Goal: Task Accomplishment & Management: Use online tool/utility

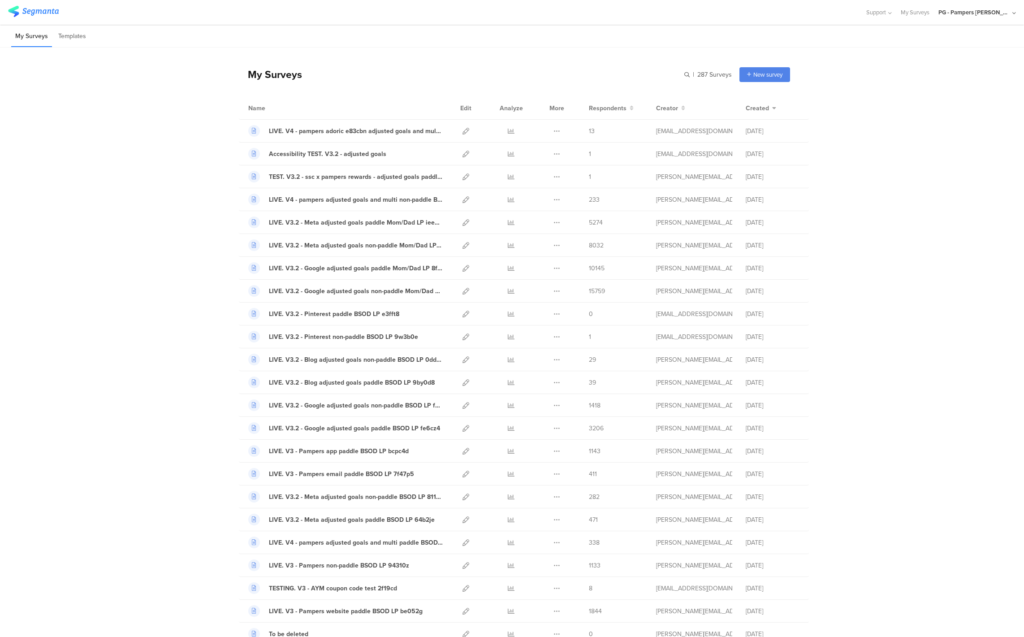
click at [989, 18] on div "PG - Pampers [PERSON_NAME]" at bounding box center [977, 12] width 78 height 25
click at [959, 82] on div "PG - Pampers US Janrain Member" at bounding box center [961, 77] width 123 height 19
click at [969, 12] on div "PG - Pampers [PERSON_NAME]" at bounding box center [974, 12] width 72 height 9
click at [941, 80] on span "PG - Pampers US Janrain" at bounding box center [943, 77] width 63 height 9
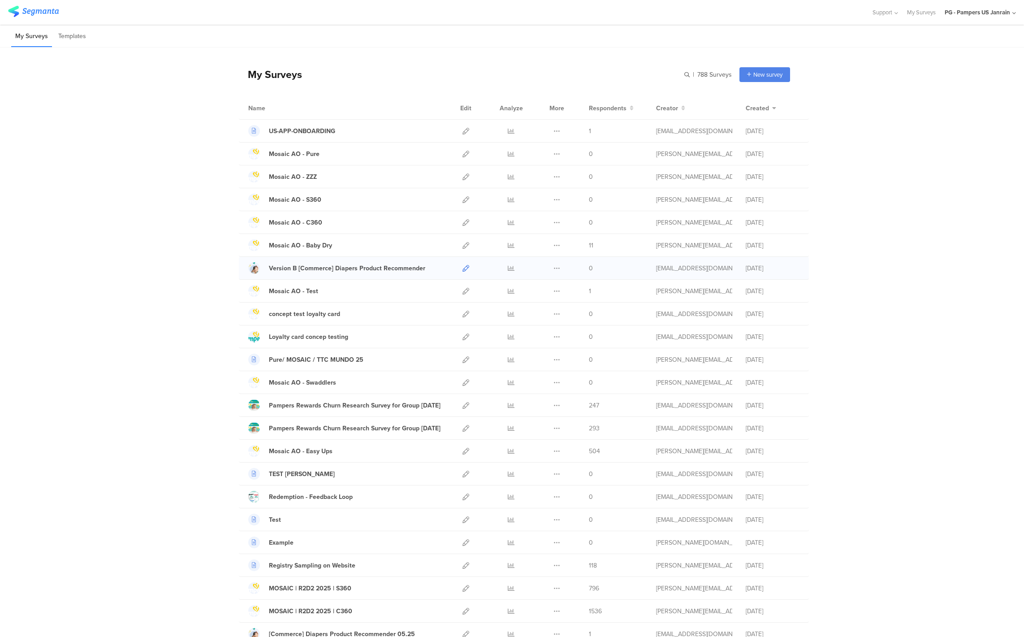
click at [462, 267] on icon at bounding box center [465, 268] width 7 height 7
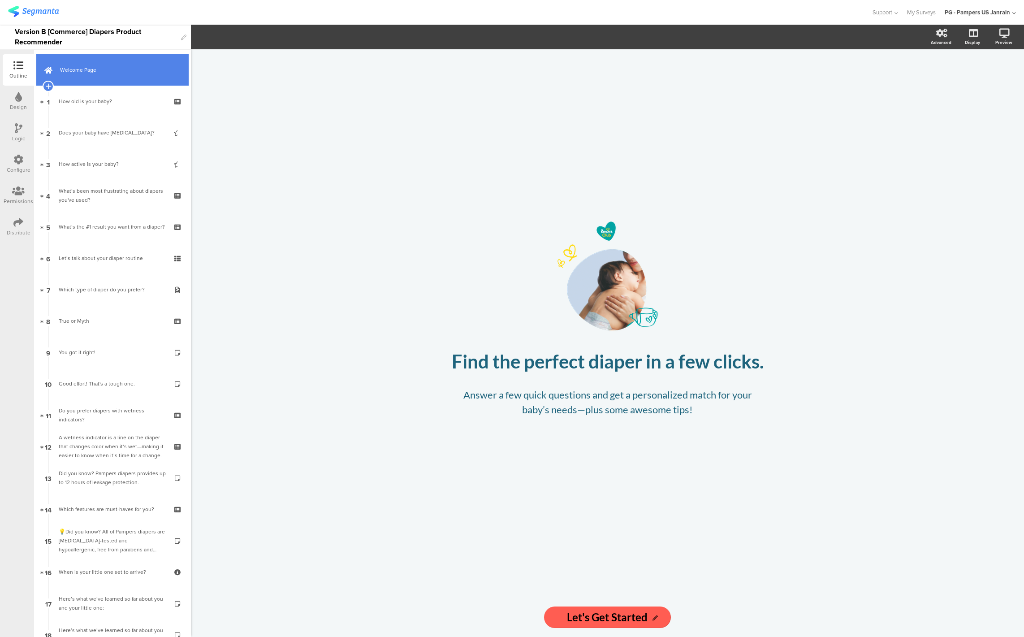
click at [77, 67] on span "Welcome Page" at bounding box center [117, 69] width 115 height 9
click at [92, 97] on div "How old is your baby?" at bounding box center [112, 101] width 107 height 9
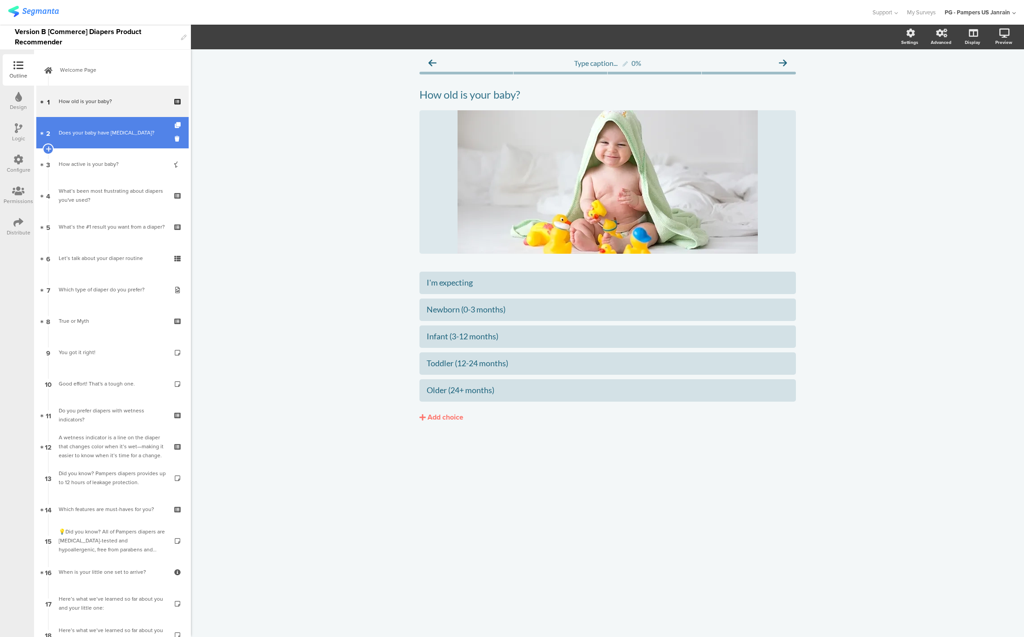
click at [99, 134] on div "Does your baby have sensitive skin?" at bounding box center [112, 132] width 107 height 9
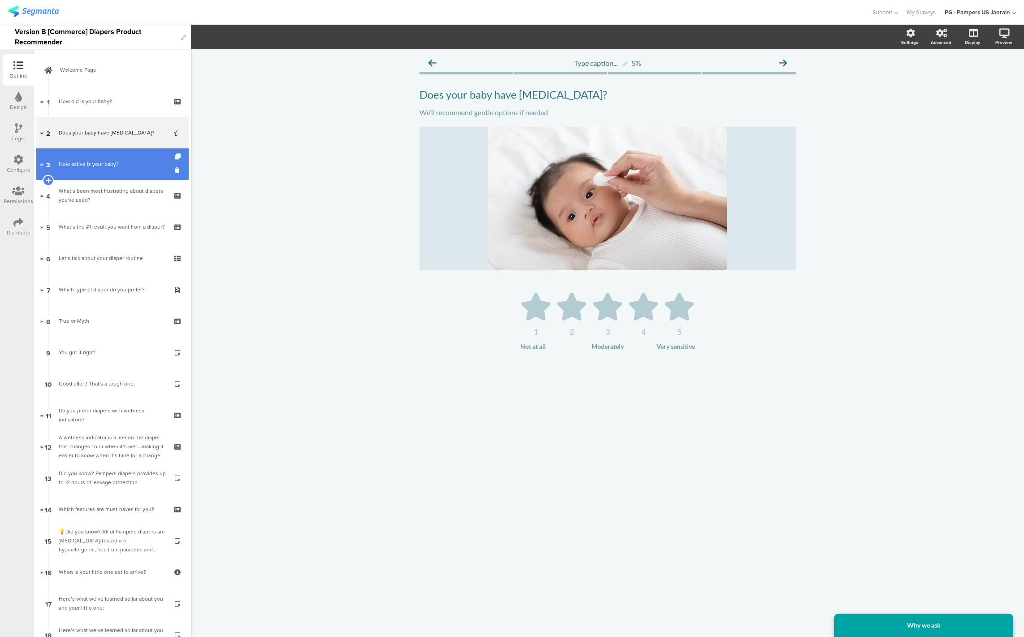
click at [96, 165] on div "How active is your baby?" at bounding box center [112, 163] width 107 height 9
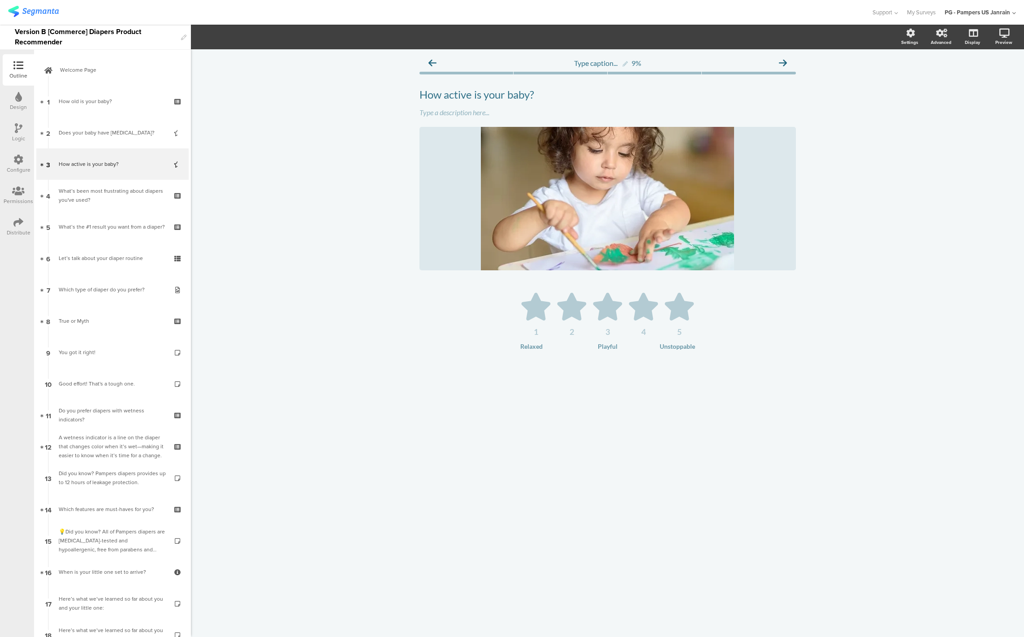
click at [13, 164] on icon at bounding box center [18, 160] width 10 height 10
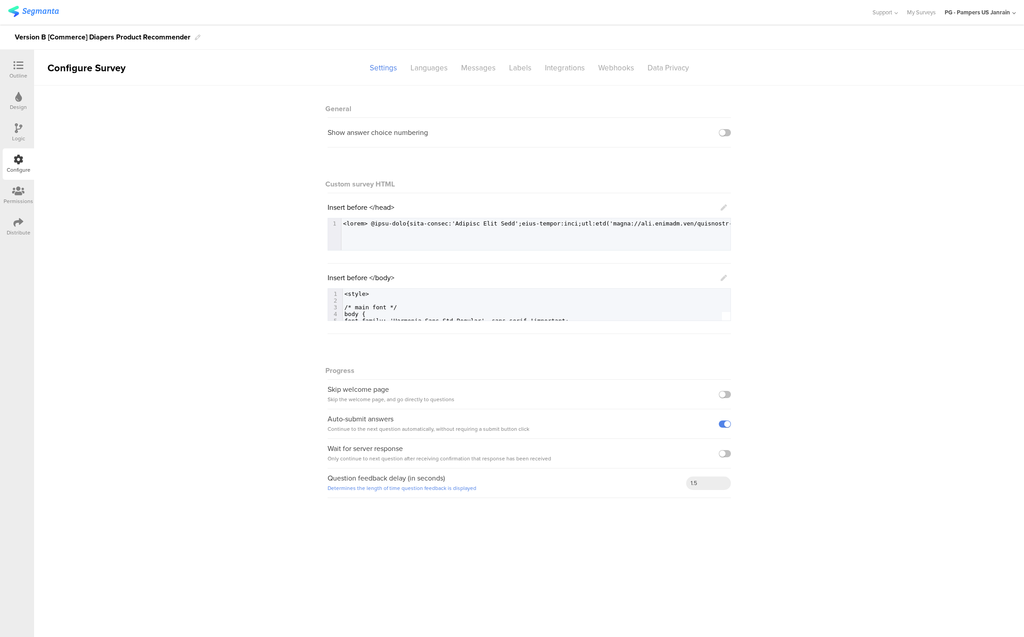
click at [9, 133] on div "Logic" at bounding box center [18, 132] width 31 height 31
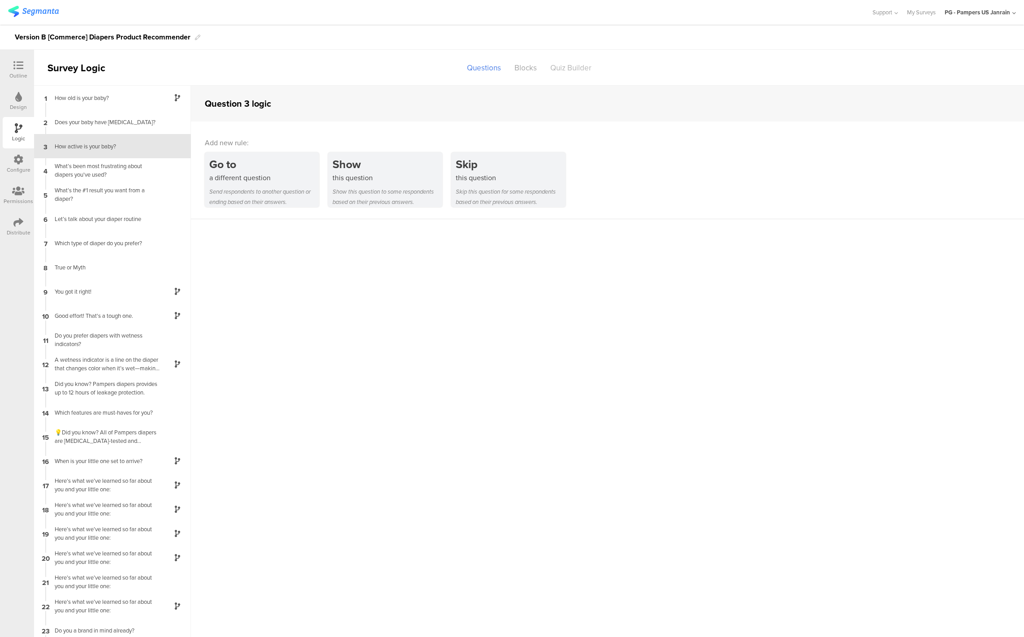
click at [563, 69] on div "Quiz Builder" at bounding box center [570, 68] width 55 height 16
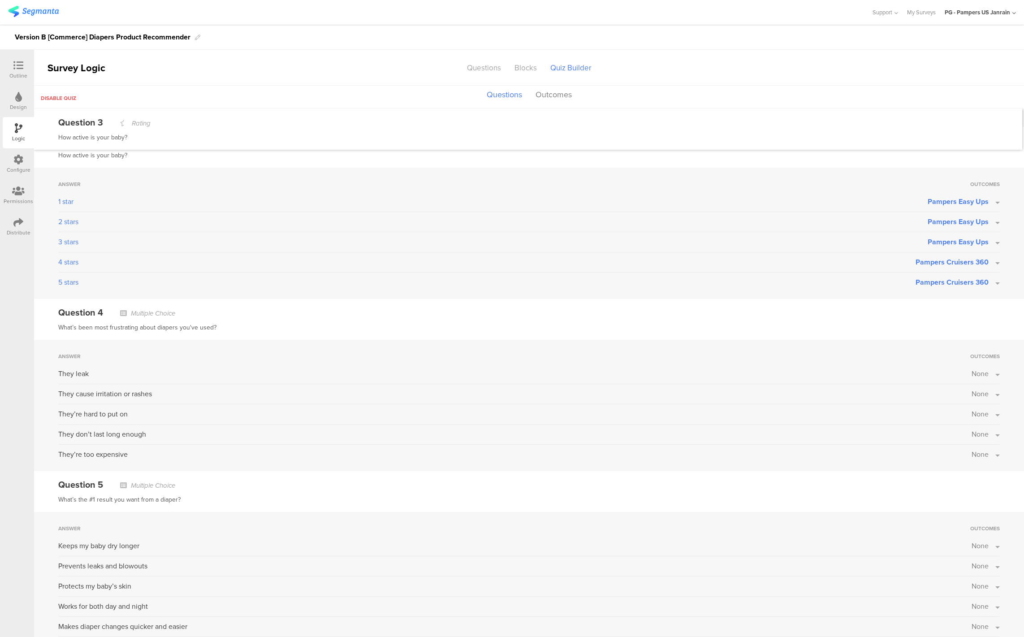
scroll to position [358, 0]
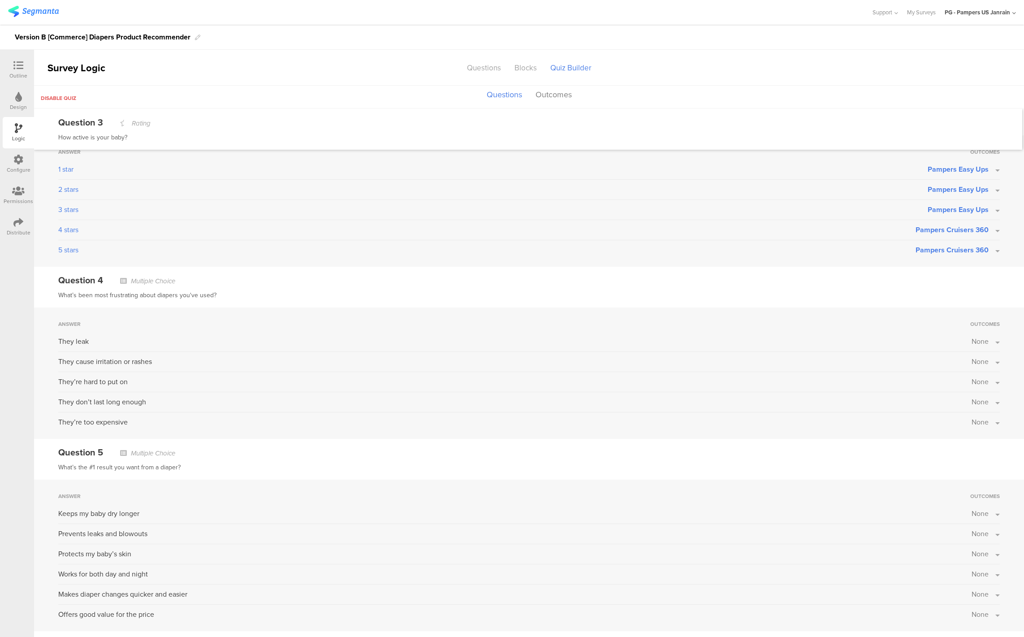
click at [980, 338] on button "None" at bounding box center [985, 341] width 28 height 10
click at [911, 293] on div "What’s been most frustrating about diapers you've used?" at bounding box center [528, 295] width 941 height 11
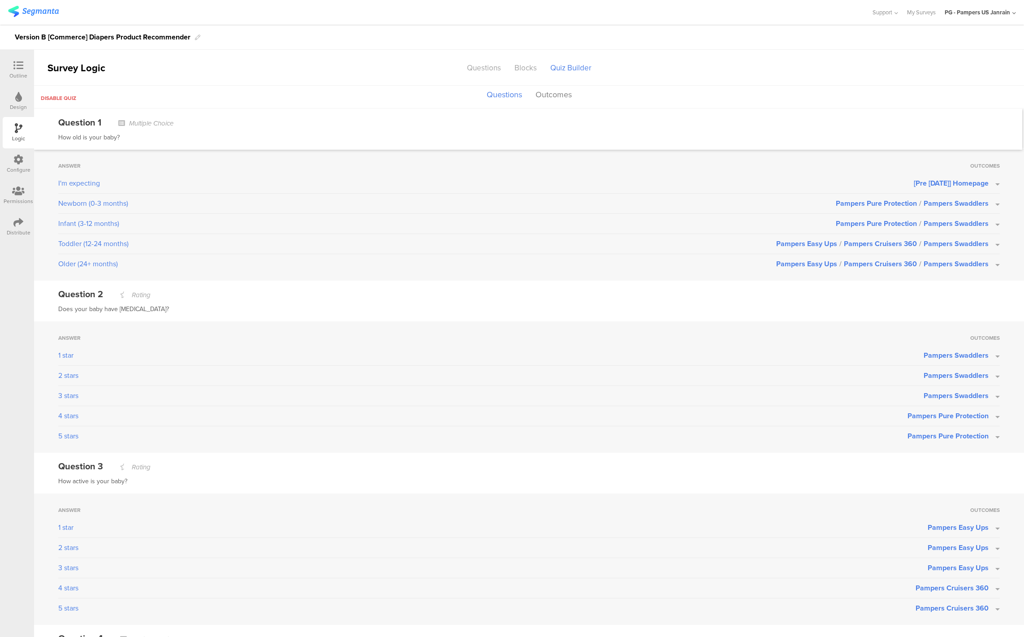
scroll to position [0, 0]
click at [833, 485] on div "How active is your baby?" at bounding box center [528, 481] width 941 height 11
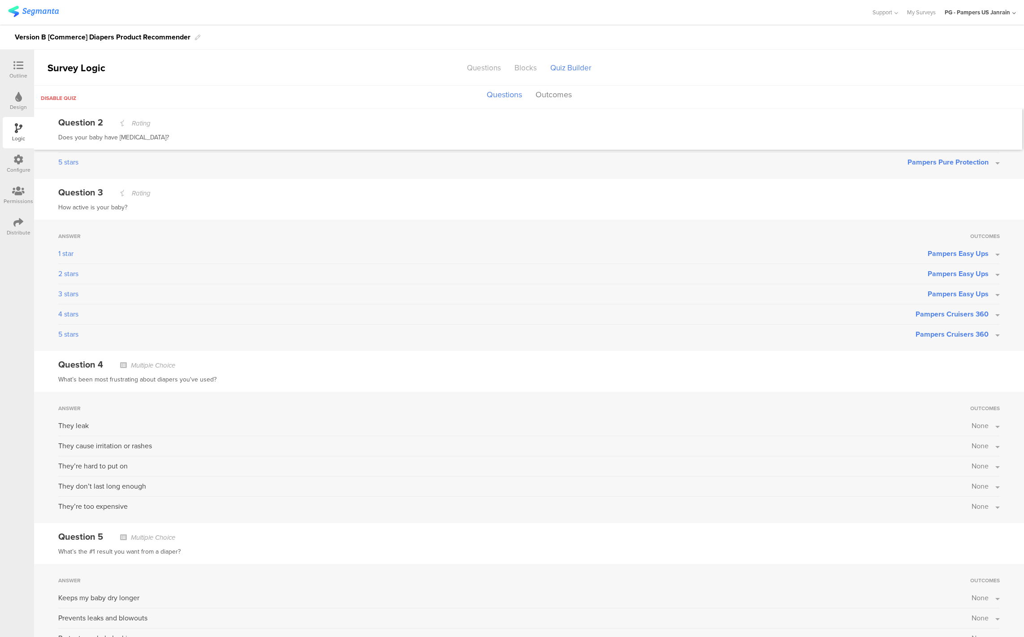
scroll to position [275, 0]
click at [975, 447] on span "None" at bounding box center [979, 445] width 17 height 10
click at [879, 388] on div "Question 4 Multiple Choice What’s been most frustrating about diapers you've us…" at bounding box center [529, 370] width 990 height 41
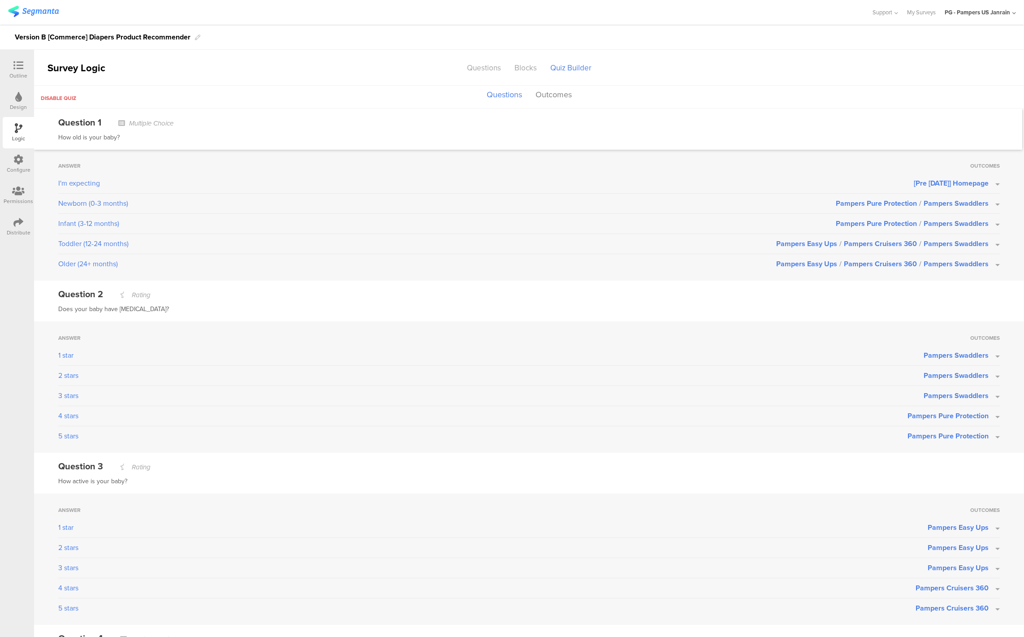
scroll to position [0, 0]
click at [788, 334] on div "Answer" at bounding box center [514, 338] width 912 height 8
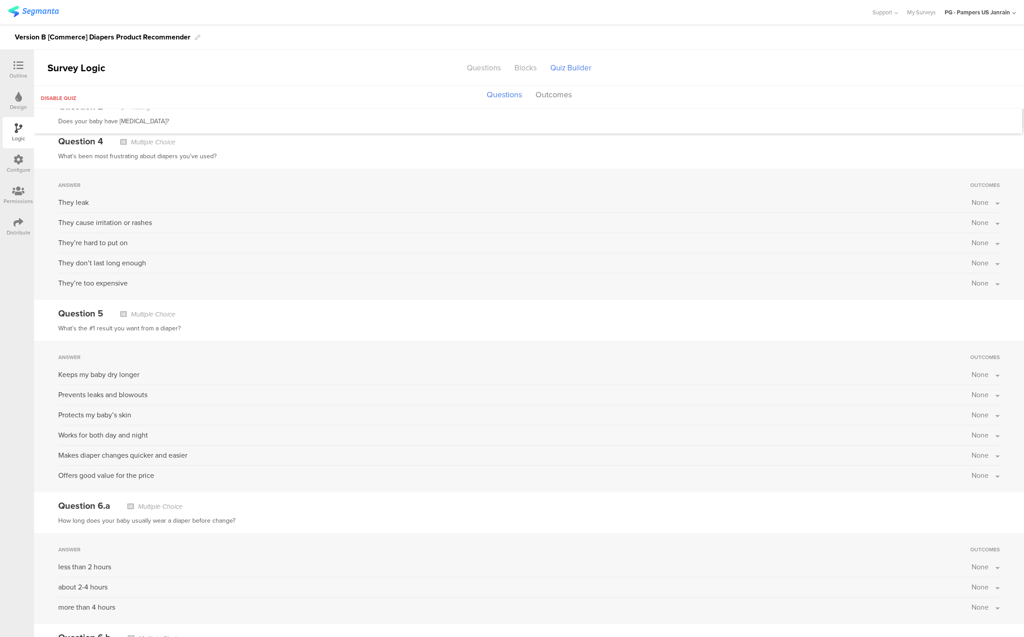
scroll to position [146, 0]
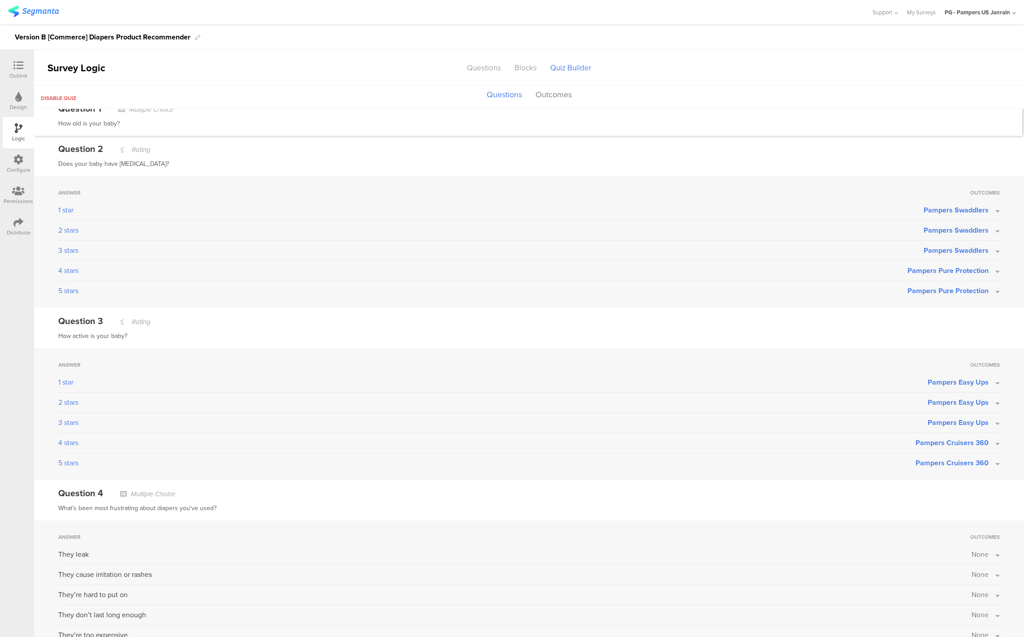
click at [957, 212] on span "Pampers Swaddlers" at bounding box center [955, 210] width 65 height 10
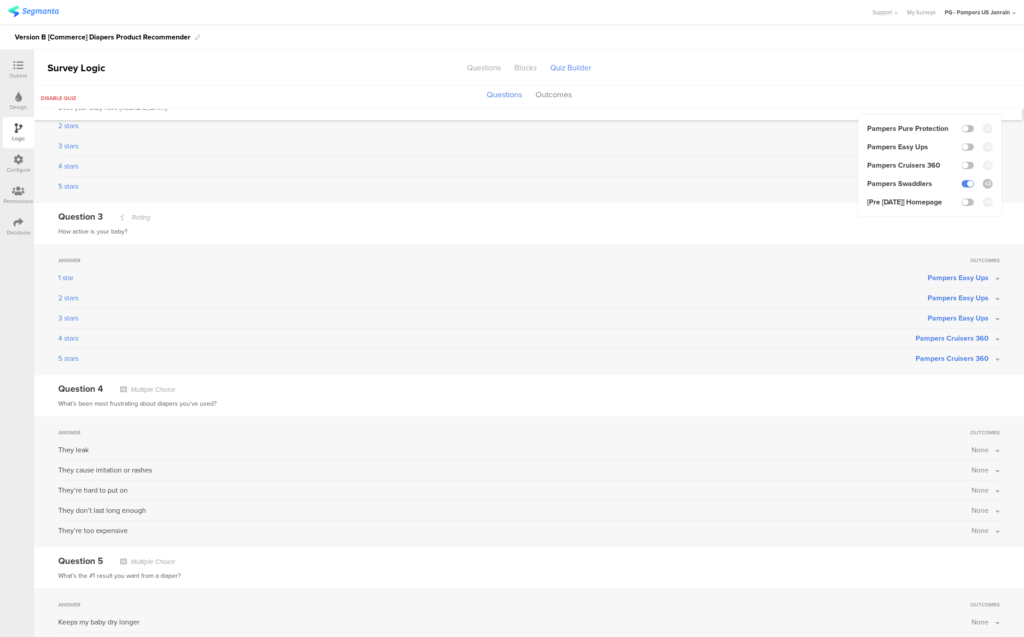
scroll to position [387, 0]
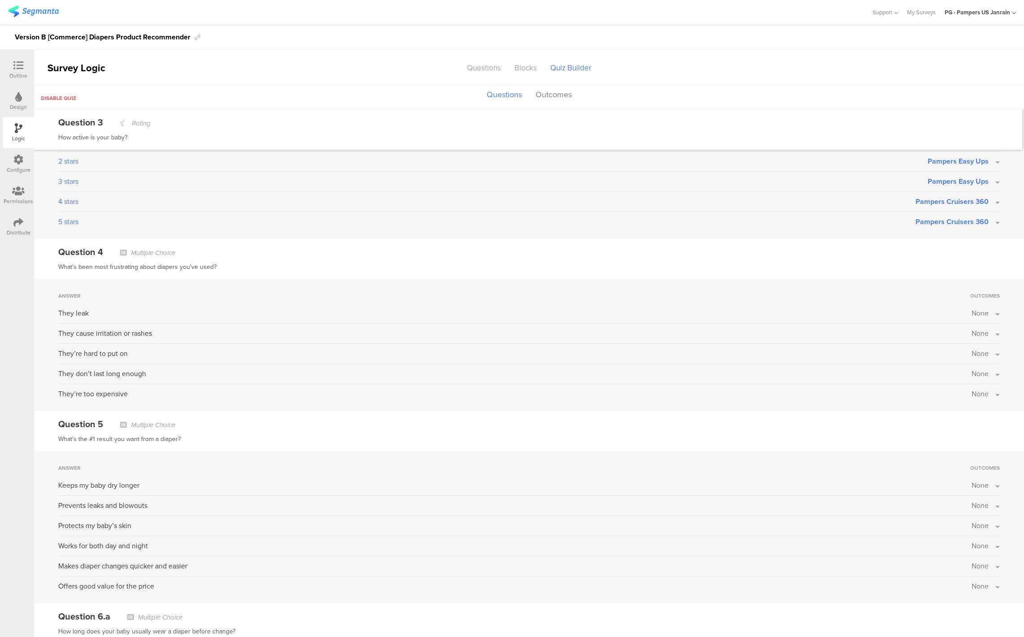
click at [989, 318] on div "They leak None" at bounding box center [528, 316] width 941 height 16
click at [986, 311] on button "None" at bounding box center [985, 313] width 28 height 10
click at [15, 64] on icon at bounding box center [18, 65] width 10 height 10
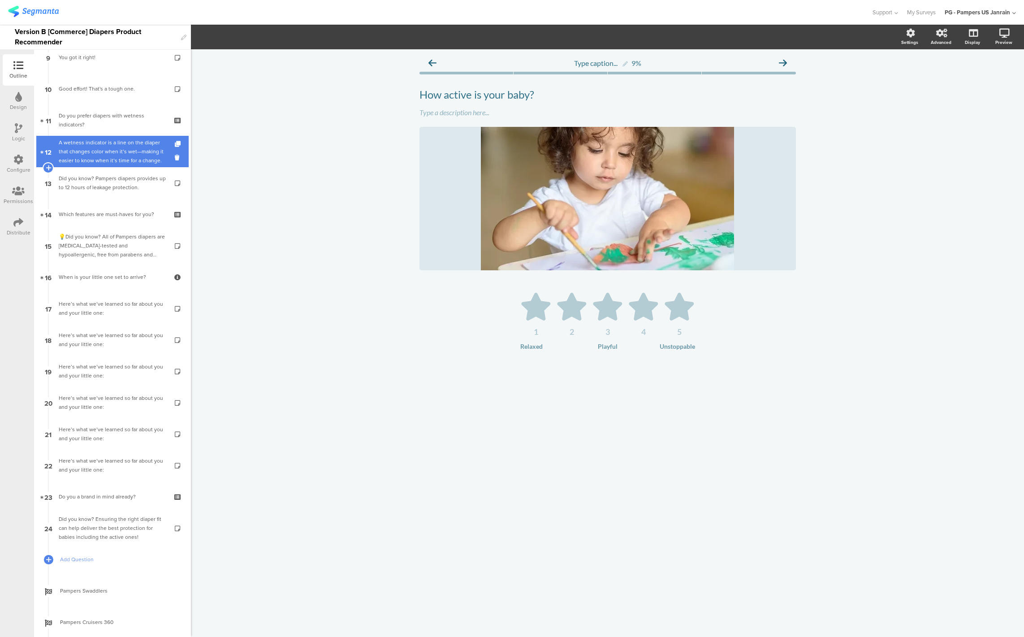
scroll to position [410, 0]
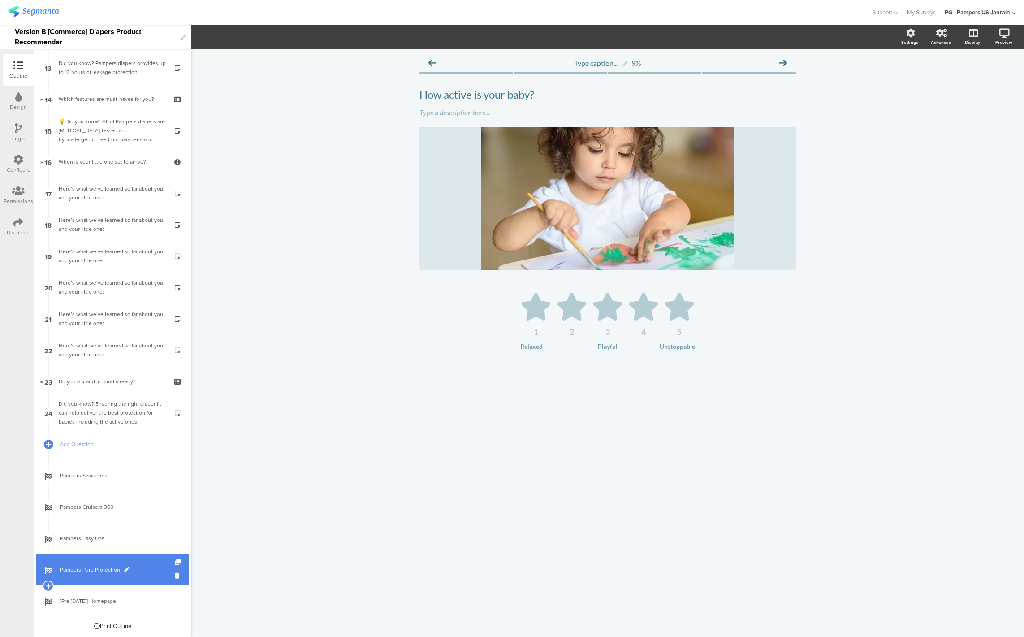
click at [94, 569] on span "Pampers Pure Protection" at bounding box center [117, 569] width 115 height 9
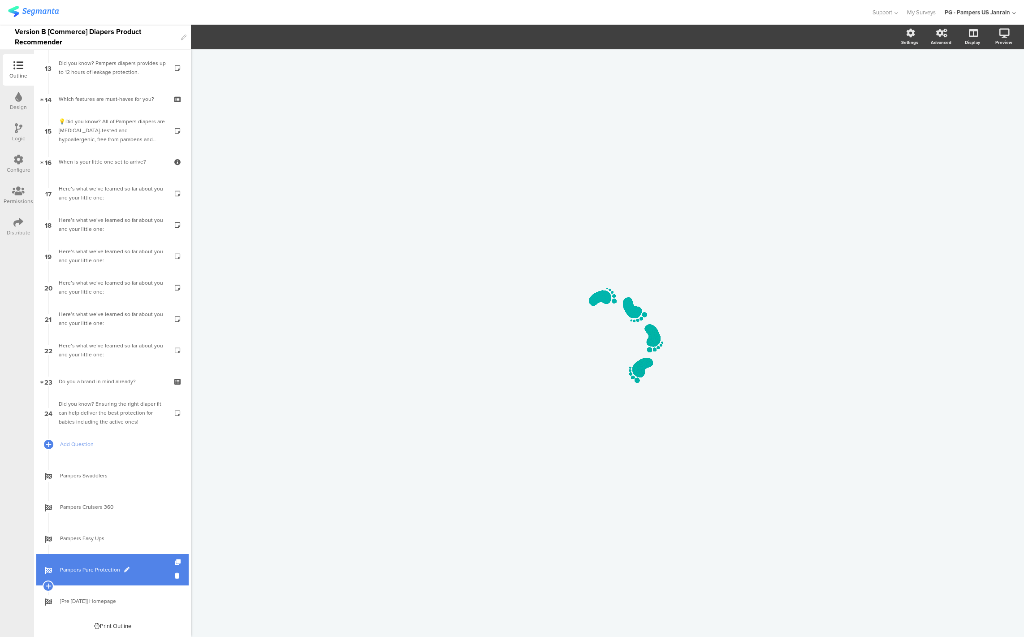
click at [120, 571] on span "Pampers Pure Protection" at bounding box center [117, 569] width 115 height 9
click at [124, 571] on span at bounding box center [126, 569] width 5 height 5
click at [114, 571] on input "Pampers Pure Protection" at bounding box center [93, 569] width 66 height 9
type input "Pampers Pure"
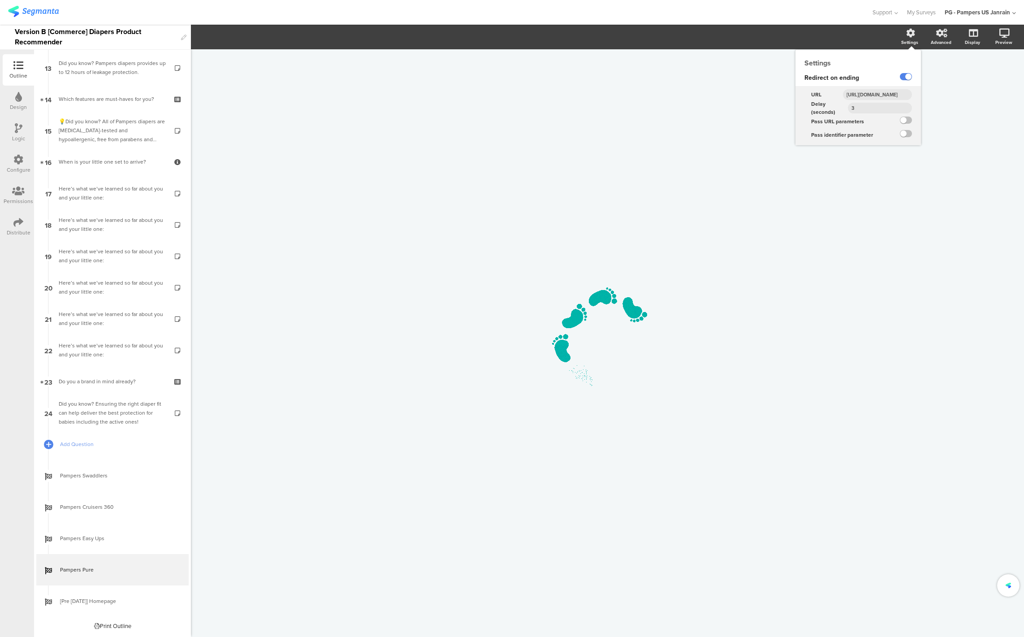
click at [887, 95] on input "https://baby.pampers.com/en-us/products/quiz/results/pampers-swaddlers-diapers-…" at bounding box center [877, 94] width 69 height 11
click at [888, 99] on input "https://baby.pampers.com/en-us/products/quiz/results/pampers-swaddlers-diapers-…" at bounding box center [877, 94] width 69 height 11
paste input "www.pampers.com/en-us/products/pampers-pure-diapers"
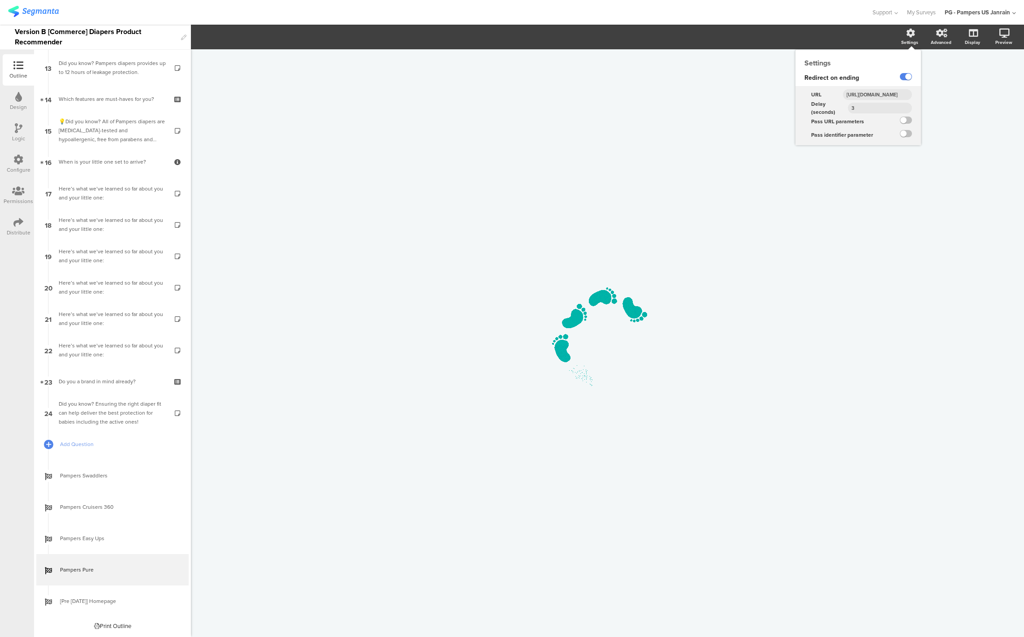
type input "https://www.pampers.com/en-us/products/pampers-pure-diapers"
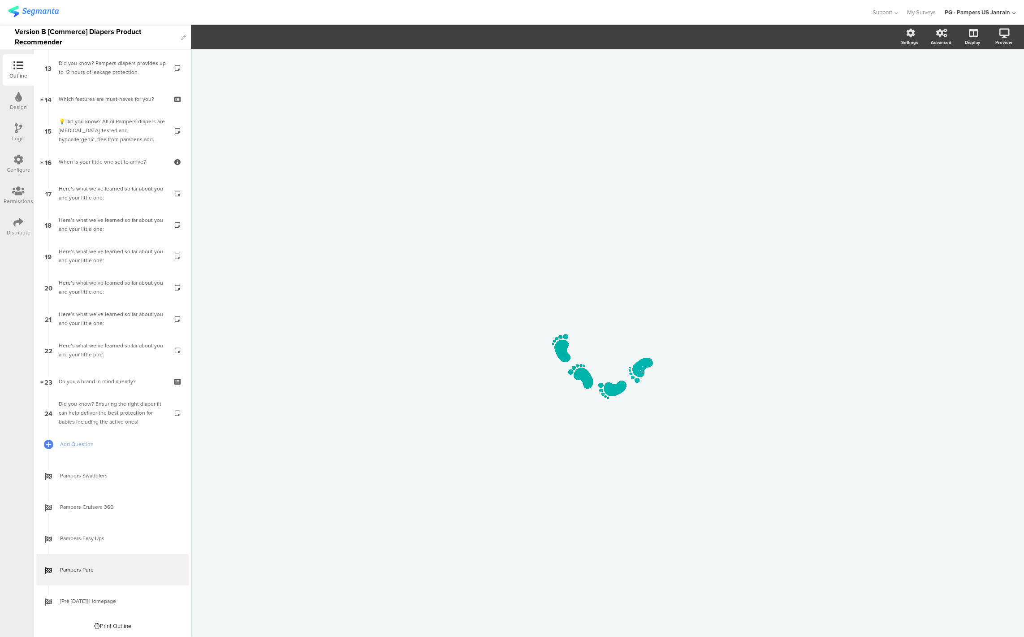
click at [702, 146] on div "/" at bounding box center [607, 338] width 376 height 578
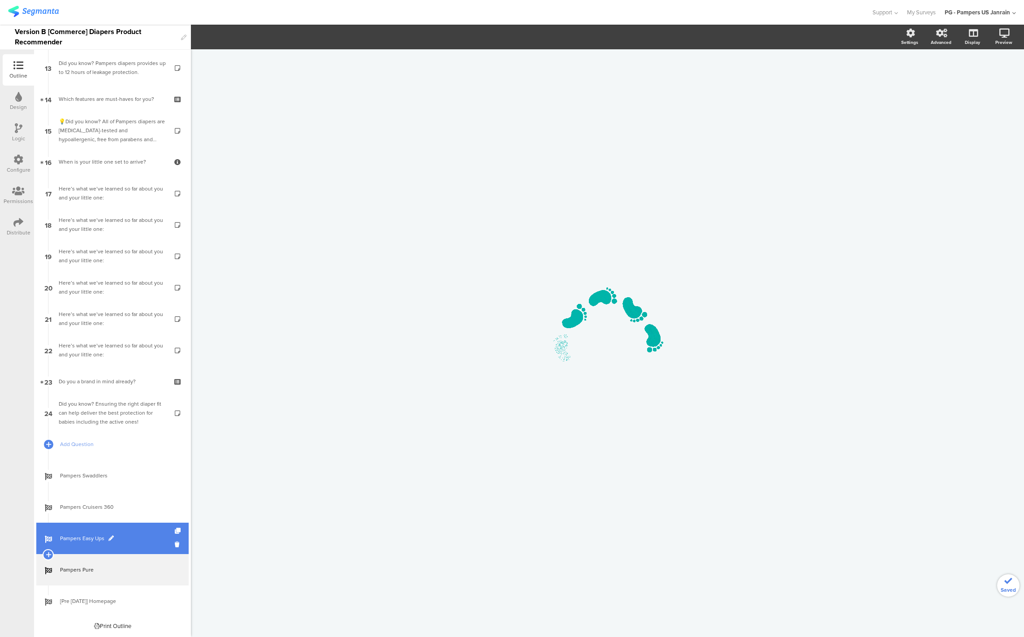
click at [69, 545] on link "Pampers Easy Ups" at bounding box center [112, 537] width 152 height 31
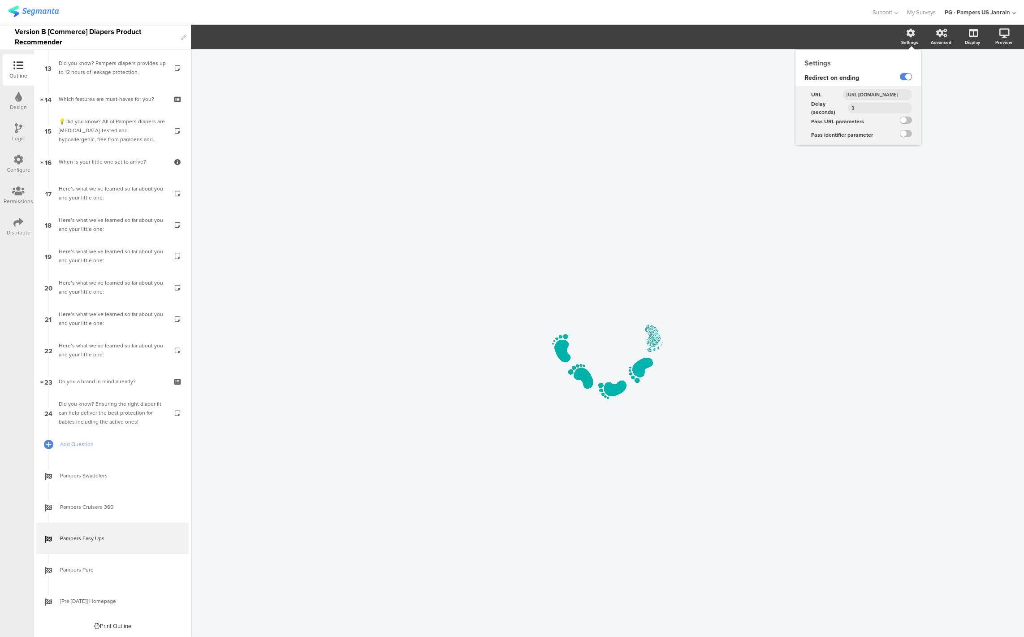
click at [866, 96] on input "https://baby.pampers.com/en-us/products/quiz/results/pampers-swaddlers-diapers-…" at bounding box center [877, 94] width 69 height 11
paste input "www.pampers.com/en-us/products/pampers-easy-ups-trainers-for-boys-and-girls"
type input "https://www.pampers.com/en-us/products/pampers-easy-ups-trainers-for-boys-and-g…"
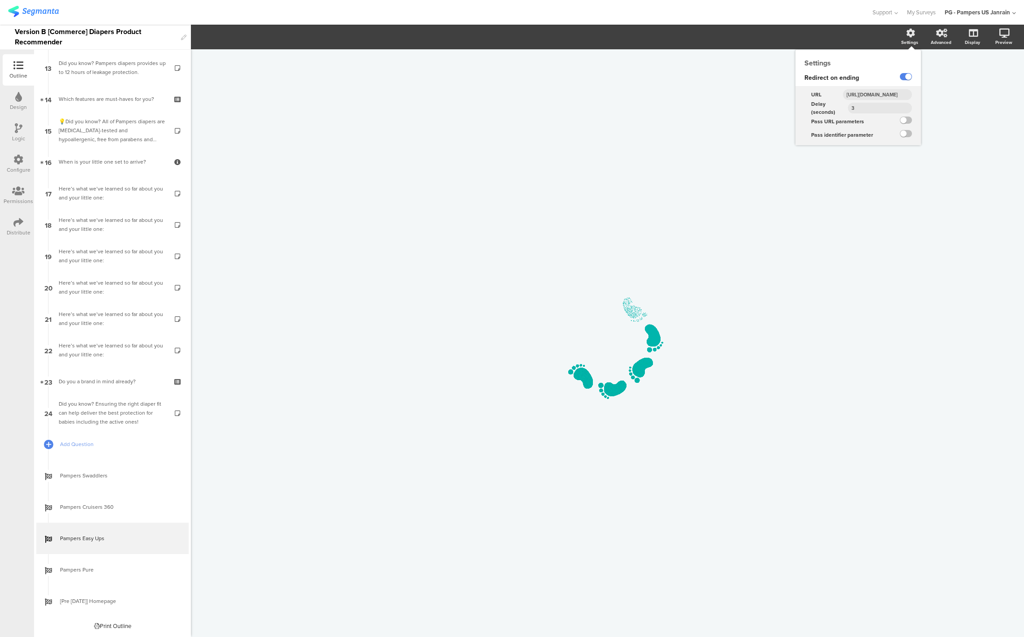
scroll to position [0, 142]
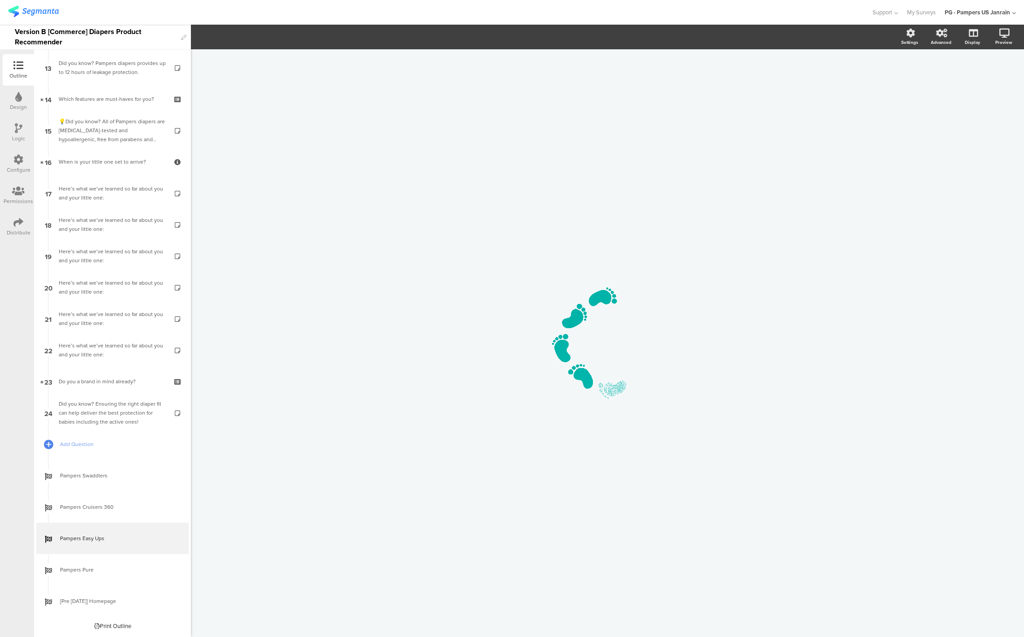
drag, startPoint x: 851, startPoint y: 225, endPoint x: 814, endPoint y: 200, distance: 45.0
click at [851, 225] on div "/" at bounding box center [607, 342] width 833 height 587
click at [83, 507] on span "Pampers Cruisers 360" at bounding box center [117, 506] width 115 height 9
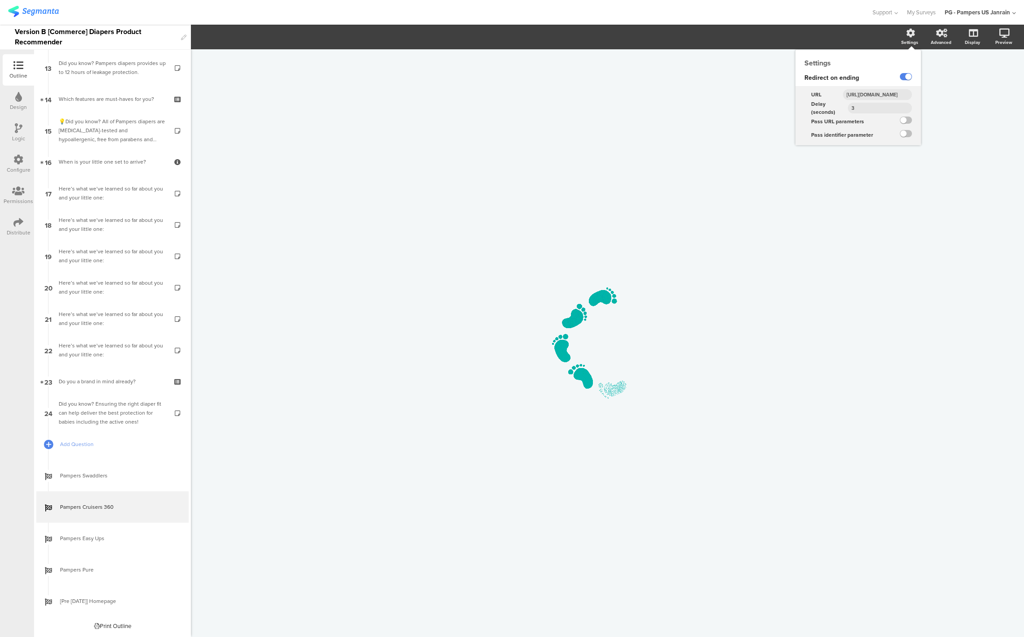
click at [902, 33] on div "Settings" at bounding box center [913, 37] width 31 height 22
click at [897, 94] on input "https://baby.pampers.com/en-us/products/quiz/results/pampers-swaddlers-diapers-…" at bounding box center [877, 94] width 69 height 11
paste input "www.pampers.com/en-us/products/pampers-cruisers-360"
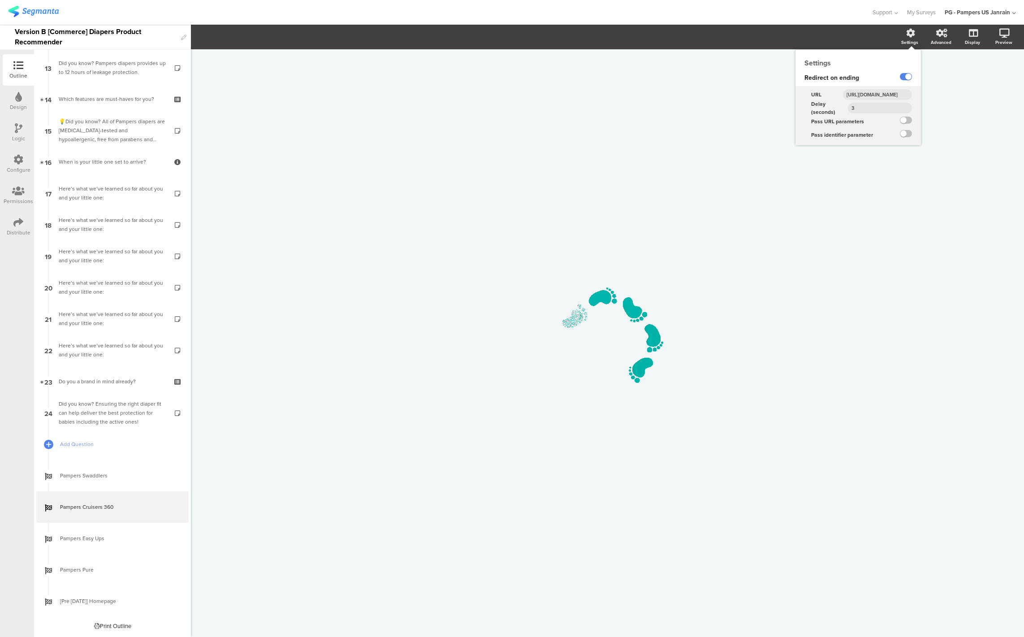
type input "https://www.pampers.com/en-us/products/pampers-cruisers-360"
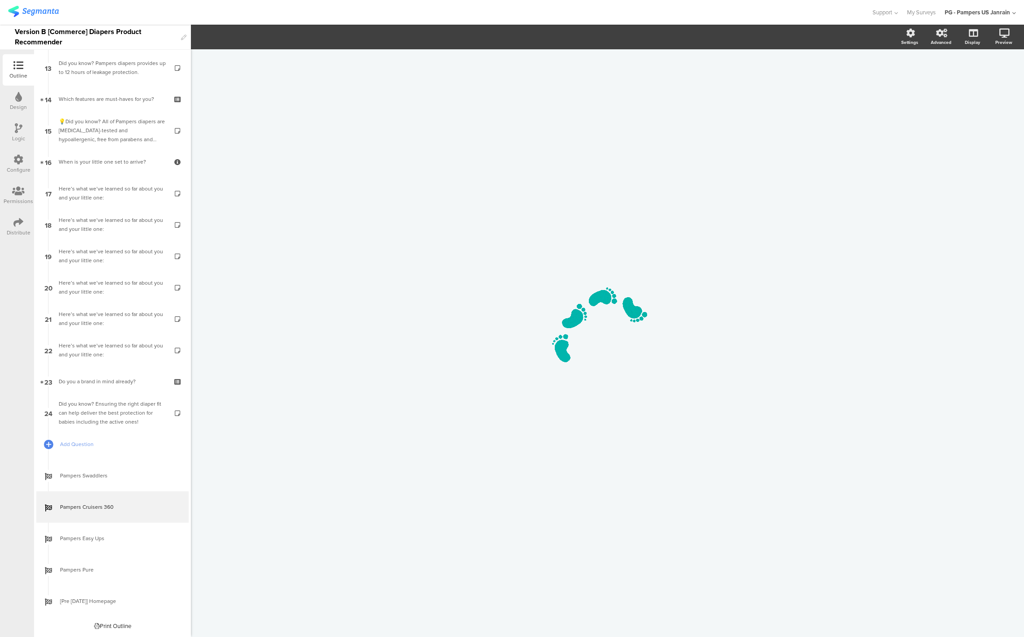
click at [797, 256] on div "/" at bounding box center [607, 342] width 833 height 587
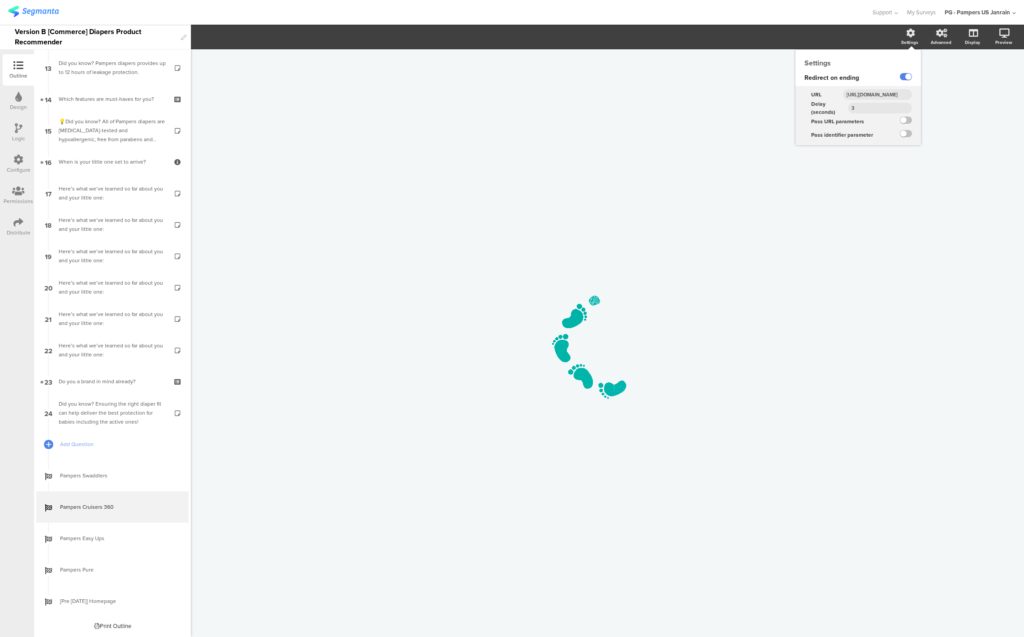
click at [883, 93] on input "https://www.pampers.com/en-us/products/pampers-cruisers-360" at bounding box center [877, 94] width 69 height 11
click at [883, 92] on input "https://www.pampers.com/en-us/products/pampers-cruisers-360" at bounding box center [877, 94] width 69 height 11
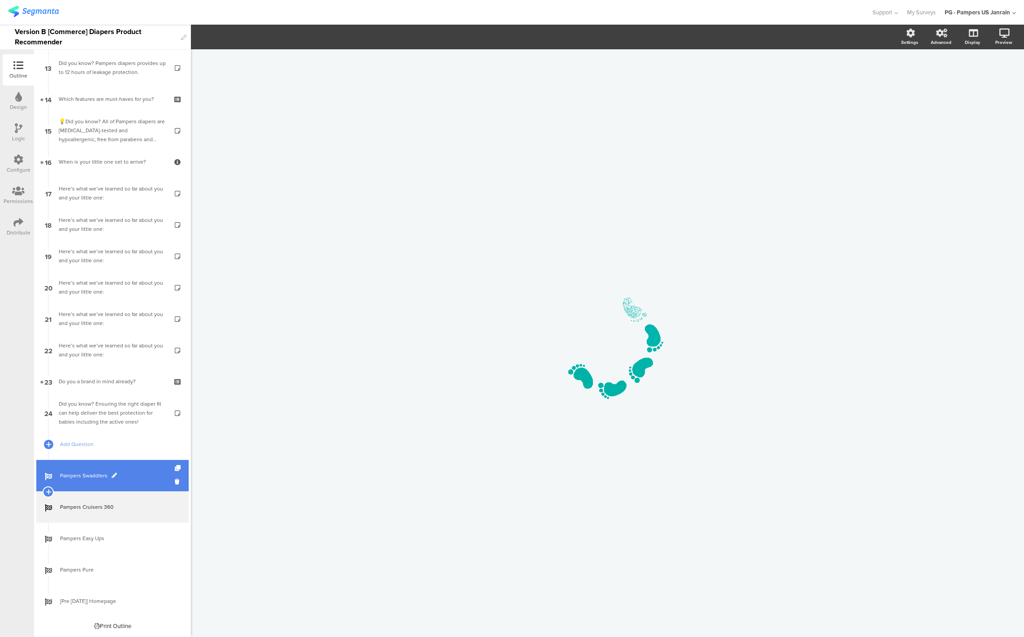
click at [72, 485] on link "Pampers Swaddlers" at bounding box center [112, 475] width 152 height 31
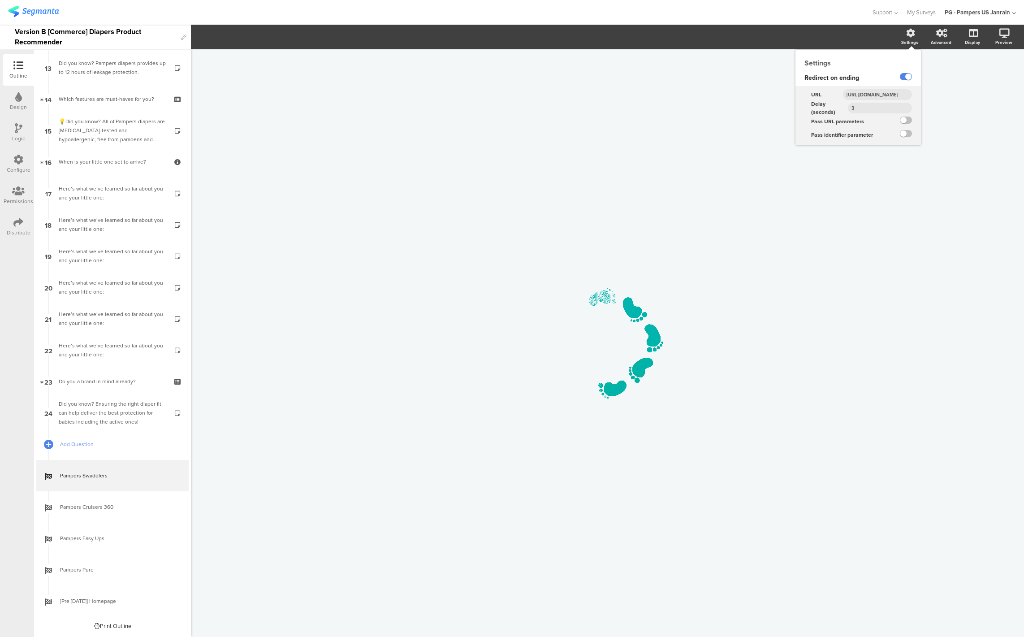
click at [910, 30] on icon at bounding box center [910, 33] width 9 height 9
click at [886, 95] on input "https://baby.pampers.com/en-us/products/quiz/results/pampers-swaddlers-diapers-…" at bounding box center [877, 94] width 69 height 11
paste input "www.pampers.com/en-us/products/pampers-swaddlers-diapers"
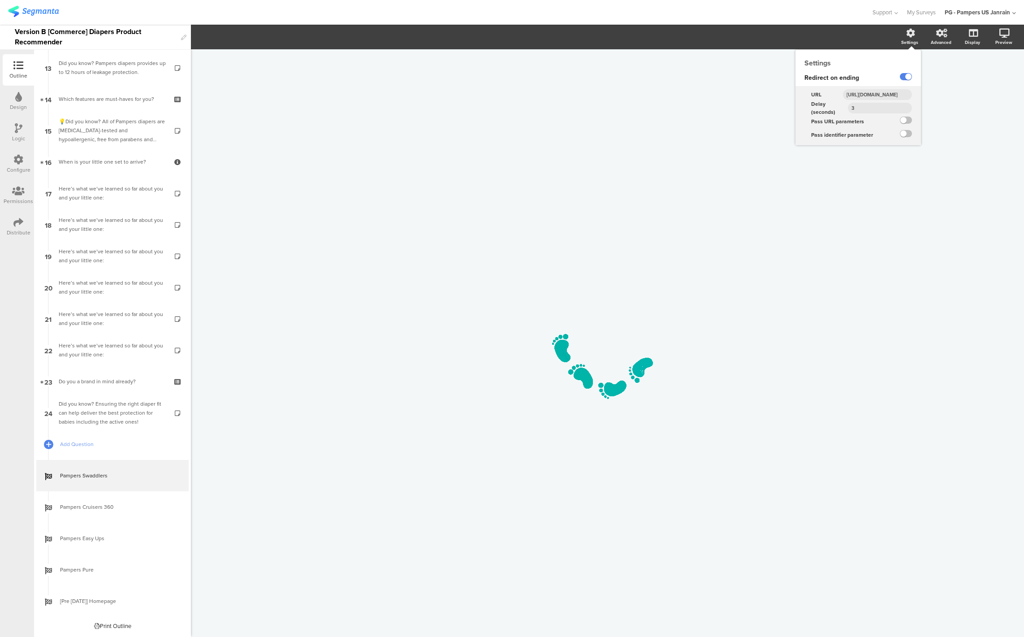
type input "https://www.pampers.com/en-us/products/pampers-swaddlers-diapers"
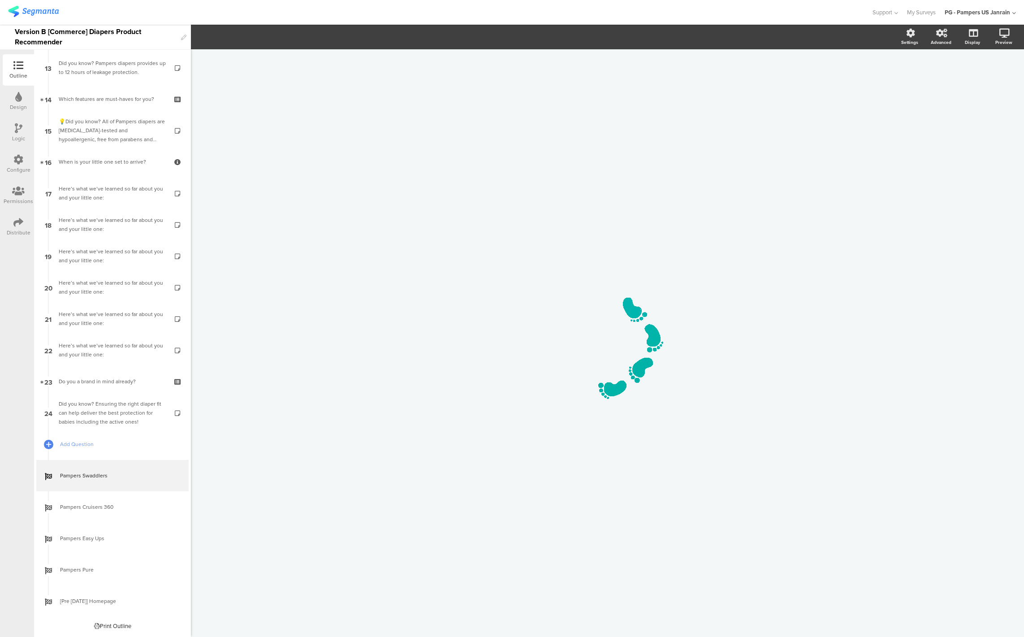
drag, startPoint x: 646, startPoint y: 207, endPoint x: 623, endPoint y: 207, distance: 22.9
click at [646, 207] on div "/" at bounding box center [607, 338] width 376 height 578
click at [7, 152] on div "Configure" at bounding box center [18, 163] width 31 height 31
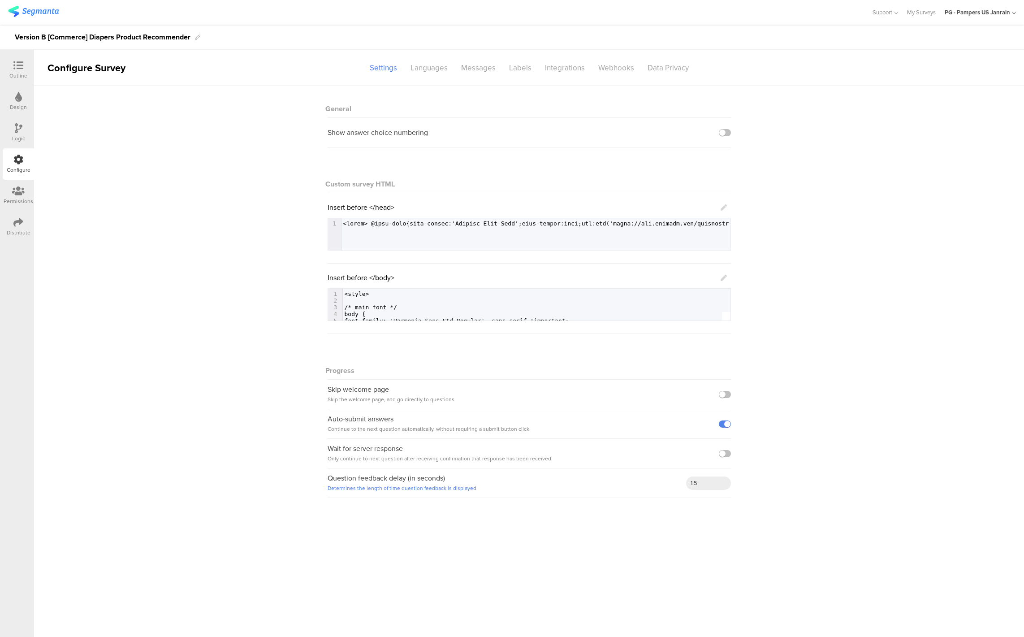
click at [19, 134] on div "Logic" at bounding box center [18, 138] width 13 height 8
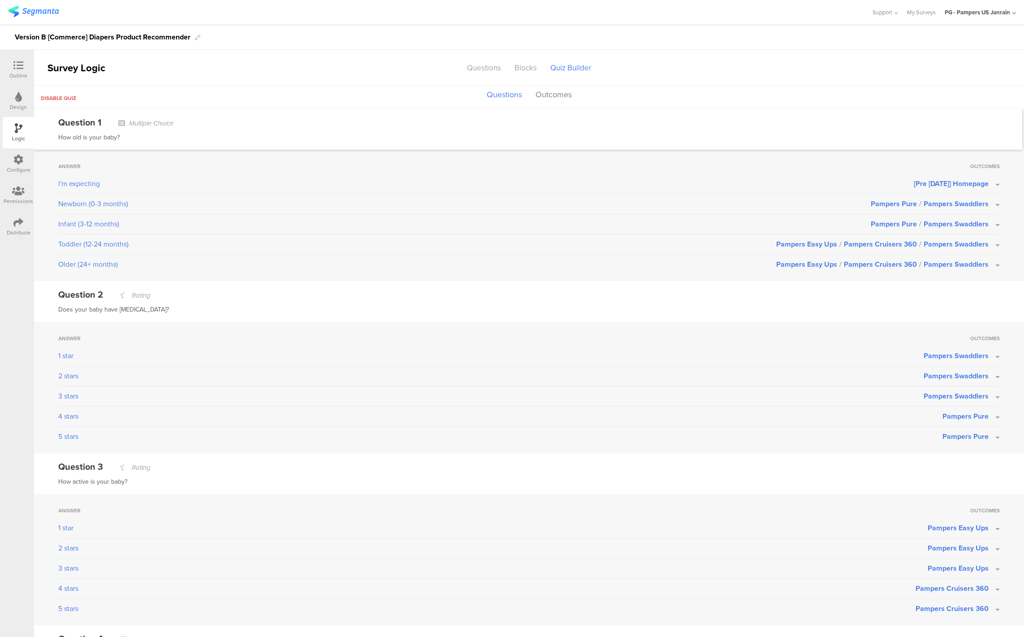
click at [932, 205] on span "Pampers Swaddlers" at bounding box center [955, 203] width 65 height 10
click at [933, 204] on span "Pampers Swaddlers" at bounding box center [955, 203] width 65 height 10
click at [887, 201] on span "Pampers Pure /" at bounding box center [896, 203] width 53 height 10
click at [877, 246] on span "Pampers Cruisers 360 /" at bounding box center [884, 244] width 80 height 10
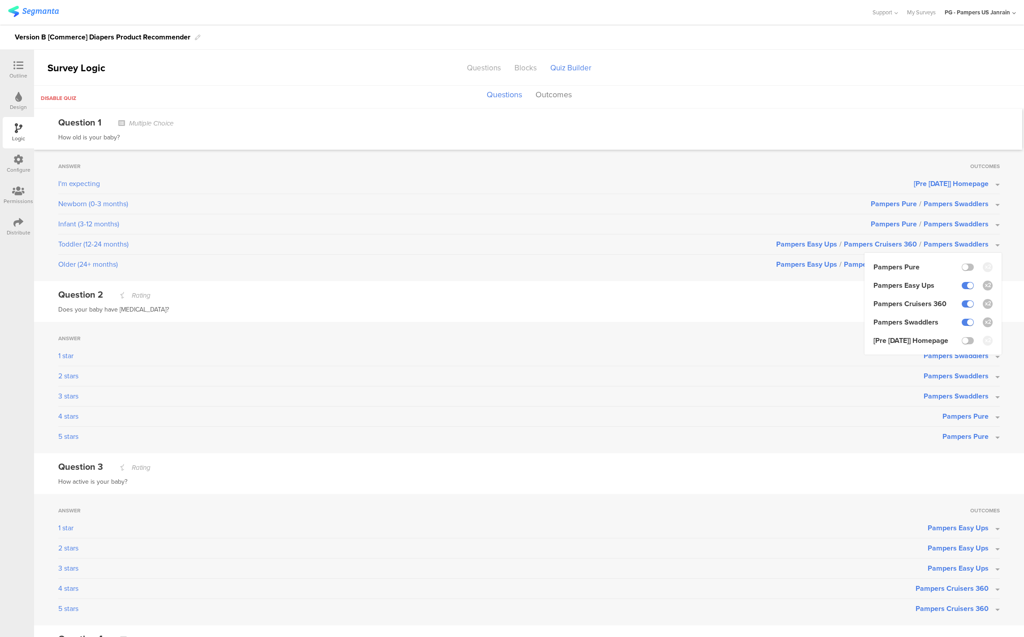
click at [562, 259] on div "Older (24+ months)" at bounding box center [417, 264] width 718 height 11
click at [844, 263] on span "Pampers Cruisers 360 /" at bounding box center [884, 264] width 80 height 10
click at [961, 345] on label at bounding box center [967, 342] width 12 height 7
click at [0, 0] on input "checkbox" at bounding box center [0, 0] width 0 height 0
click at [985, 326] on icon at bounding box center [988, 324] width 6 height 6
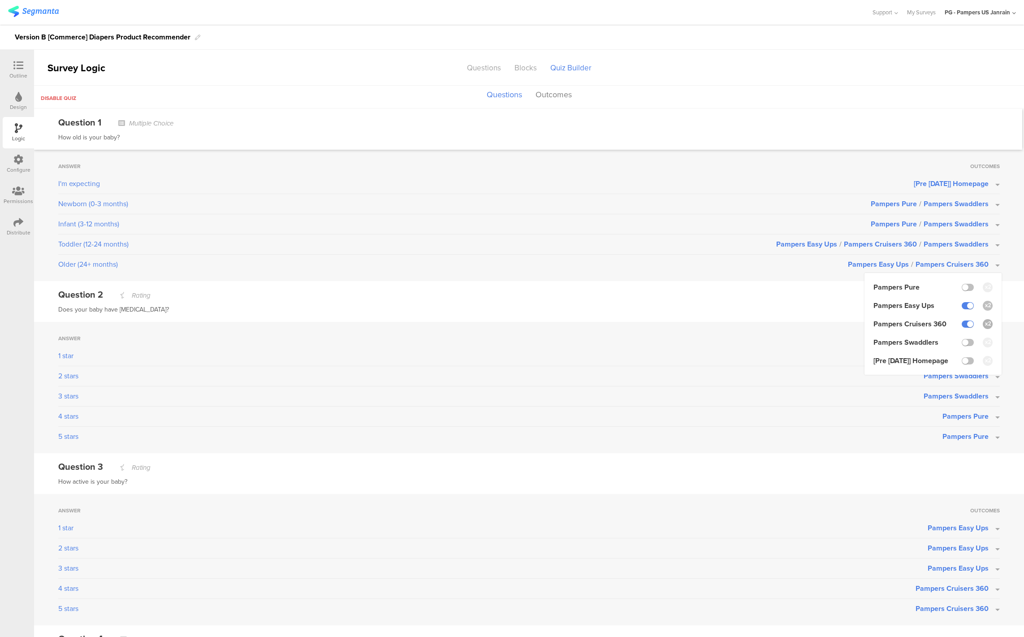
click at [0, 0] on input "checkbox" at bounding box center [0, 0] width 0 height 0
click at [985, 304] on icon at bounding box center [988, 305] width 6 height 6
click at [0, 0] on input "checkbox" at bounding box center [0, 0] width 0 height 0
click at [780, 314] on div "Question 2 Rating Does your baby have sensitive skin?" at bounding box center [529, 301] width 990 height 41
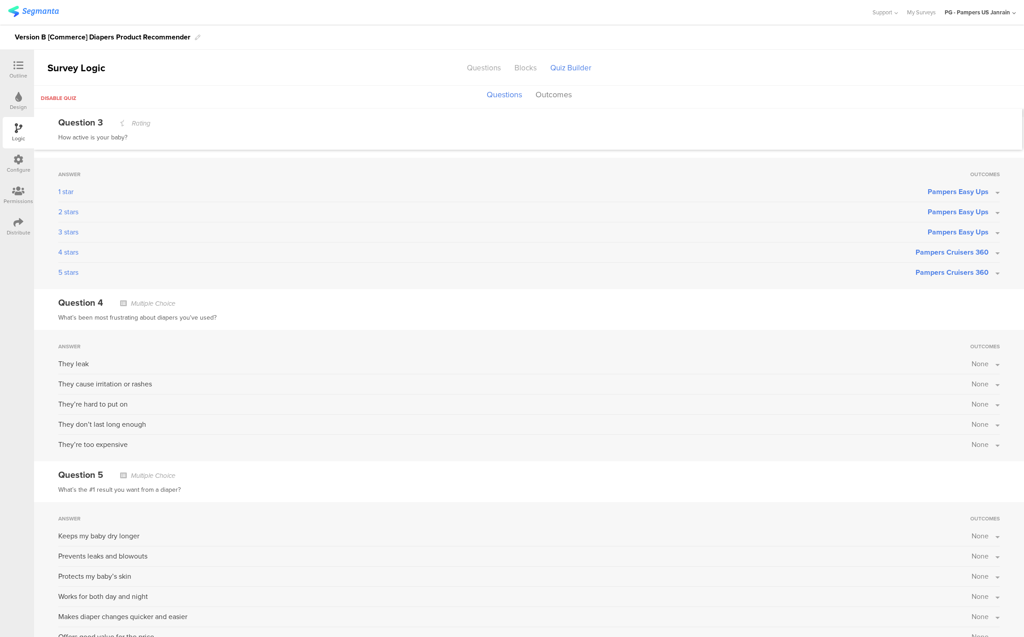
scroll to position [470, 0]
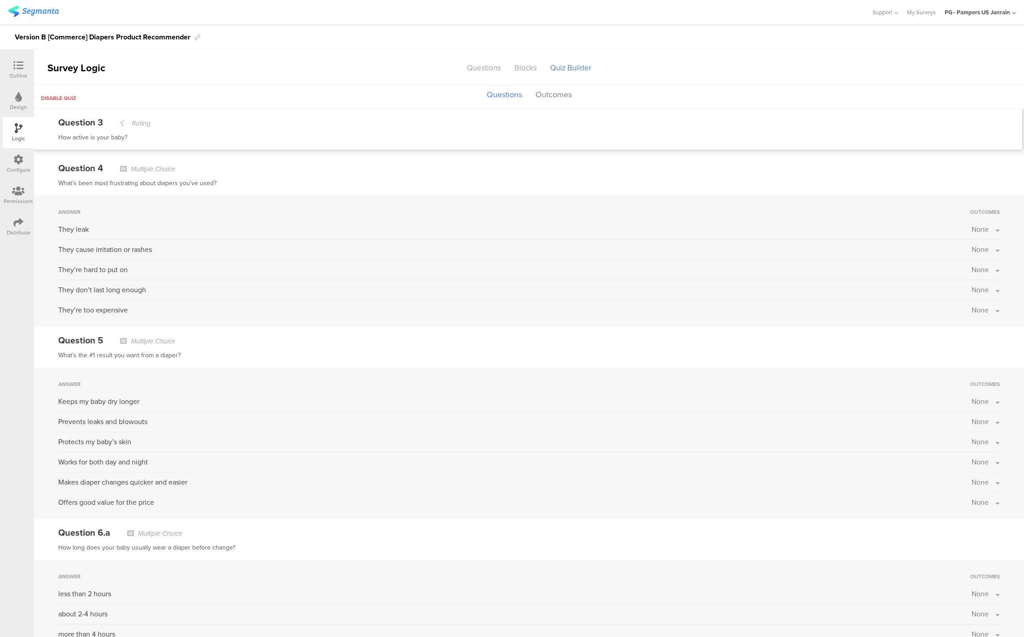
click at [973, 232] on span "None" at bounding box center [979, 229] width 17 height 10
click at [945, 197] on div "Answer Outcomes They leak None Pampers Pure Pampers Easy Ups Pampers Cruisers 3…" at bounding box center [529, 260] width 990 height 131
click at [971, 228] on span "None" at bounding box center [979, 229] width 17 height 10
click at [961, 253] on label at bounding box center [967, 252] width 12 height 7
click at [0, 0] on input "checkbox" at bounding box center [0, 0] width 0 height 0
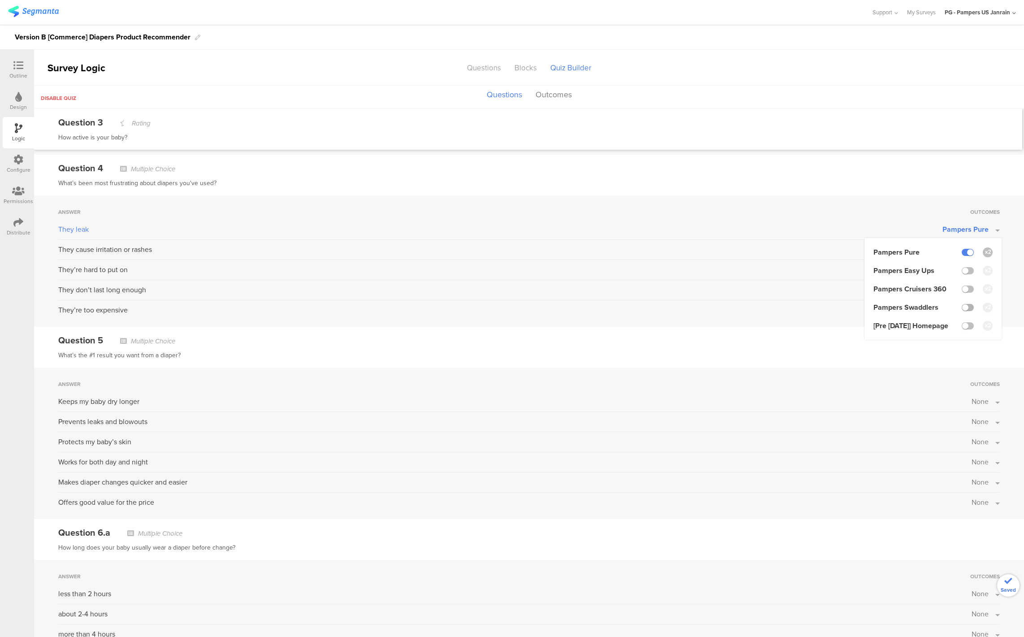
click at [961, 307] on label at bounding box center [967, 307] width 12 height 7
click at [0, 0] on input "checkbox" at bounding box center [0, 0] width 0 height 0
click at [865, 175] on div "Question 4 Multiple Choice What’s been most frustrating about diapers you've us…" at bounding box center [529, 175] width 990 height 41
click at [975, 252] on span "None" at bounding box center [979, 249] width 17 height 10
click at [961, 273] on label at bounding box center [967, 272] width 12 height 7
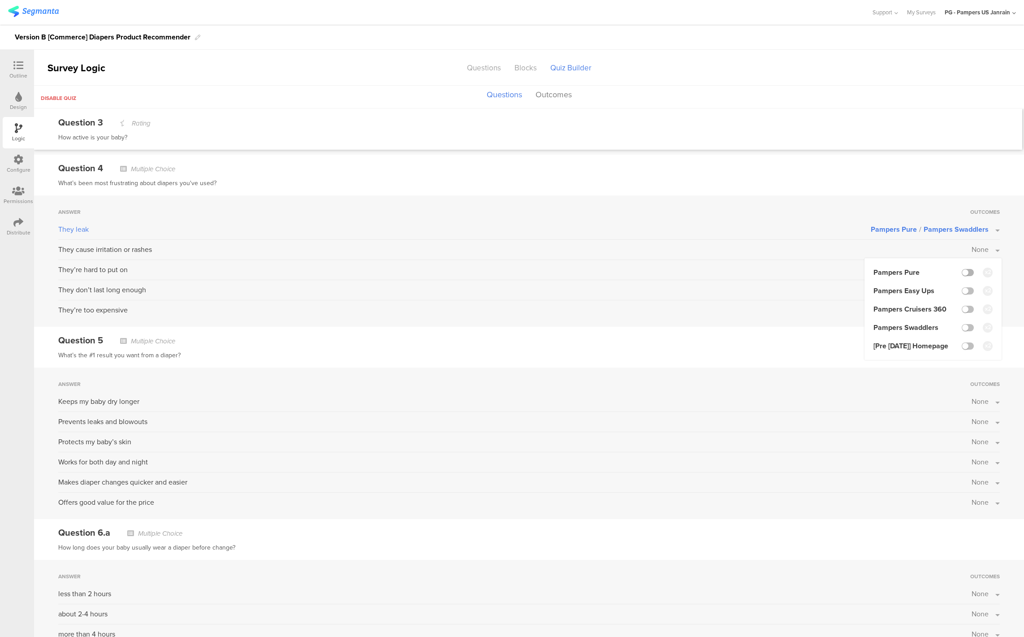
click at [0, 0] on input "checkbox" at bounding box center [0, 0] width 0 height 0
click at [961, 329] on label at bounding box center [967, 327] width 12 height 7
click at [0, 0] on input "checkbox" at bounding box center [0, 0] width 0 height 0
click at [877, 183] on div "What’s been most frustrating about diapers you've used?" at bounding box center [528, 183] width 941 height 11
click at [986, 268] on button "None" at bounding box center [985, 269] width 28 height 10
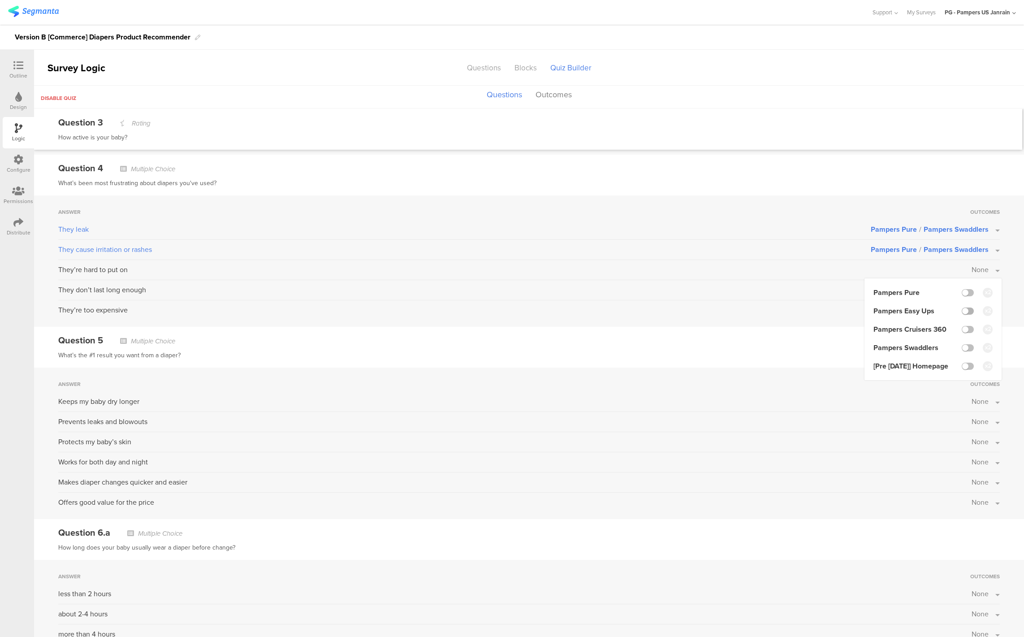
click at [961, 312] on label at bounding box center [967, 310] width 12 height 7
click at [0, 0] on input "checkbox" at bounding box center [0, 0] width 0 height 0
click at [961, 331] on label at bounding box center [967, 329] width 12 height 7
click at [0, 0] on input "checkbox" at bounding box center [0, 0] width 0 height 0
click at [694, 360] on div "Question 5 Multiple Choice What’s the #1 result you want from a diaper?" at bounding box center [529, 347] width 990 height 41
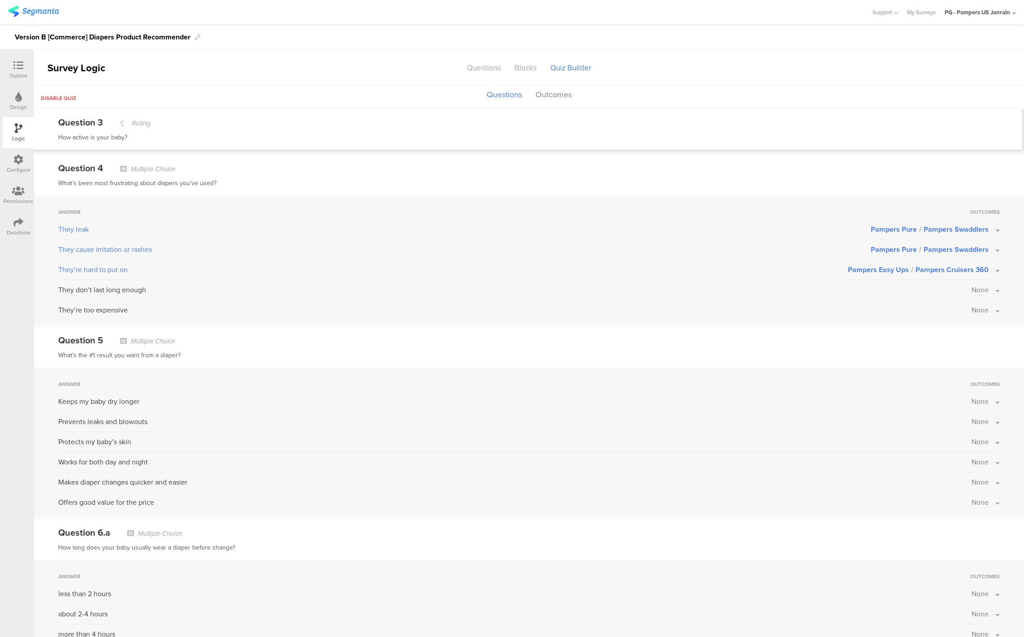
click at [971, 291] on span "None" at bounding box center [979, 289] width 17 height 10
click at [961, 371] on label at bounding box center [967, 367] width 12 height 7
click at [0, 0] on input "checkbox" at bounding box center [0, 0] width 0 height 0
click at [961, 351] on label at bounding box center [967, 349] width 12 height 7
click at [0, 0] on input "checkbox" at bounding box center [0, 0] width 0 height 0
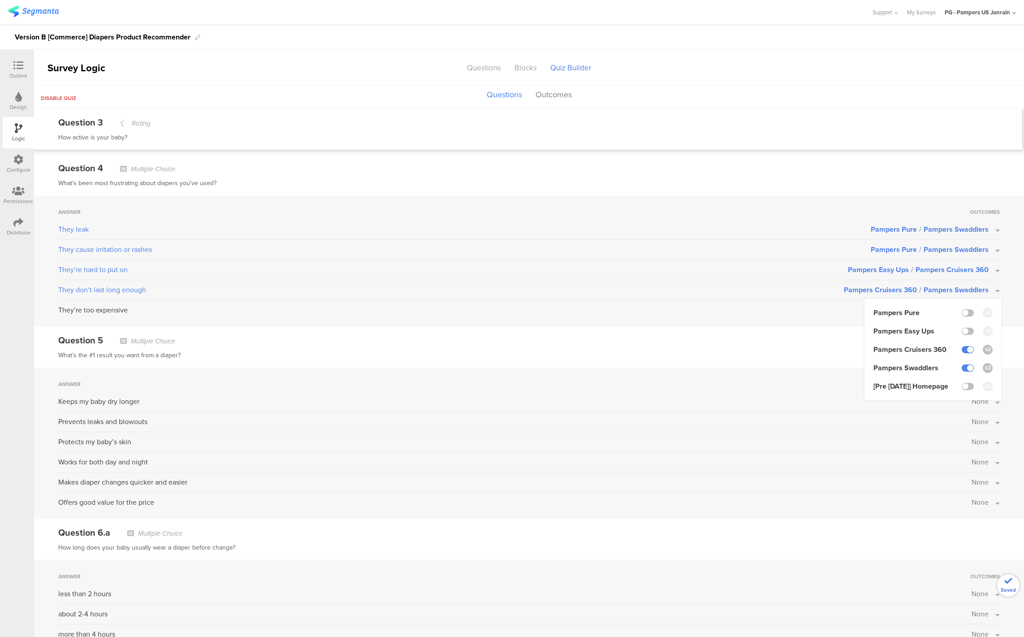
click at [779, 330] on div "Question 5 Multiple Choice What’s the #1 result you want from a diaper?" at bounding box center [529, 347] width 990 height 41
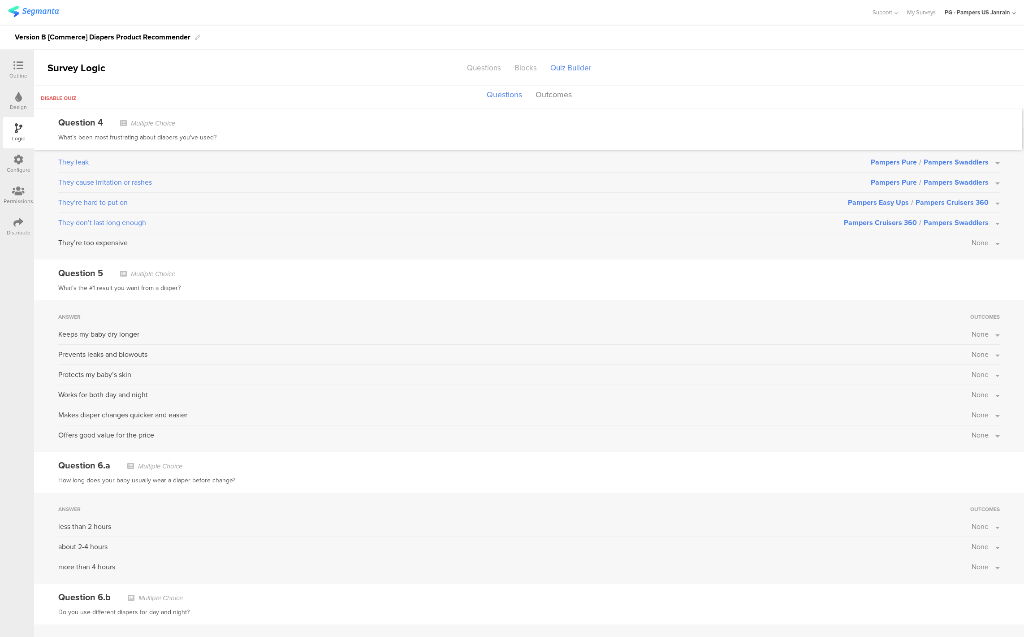
scroll to position [605, 0]
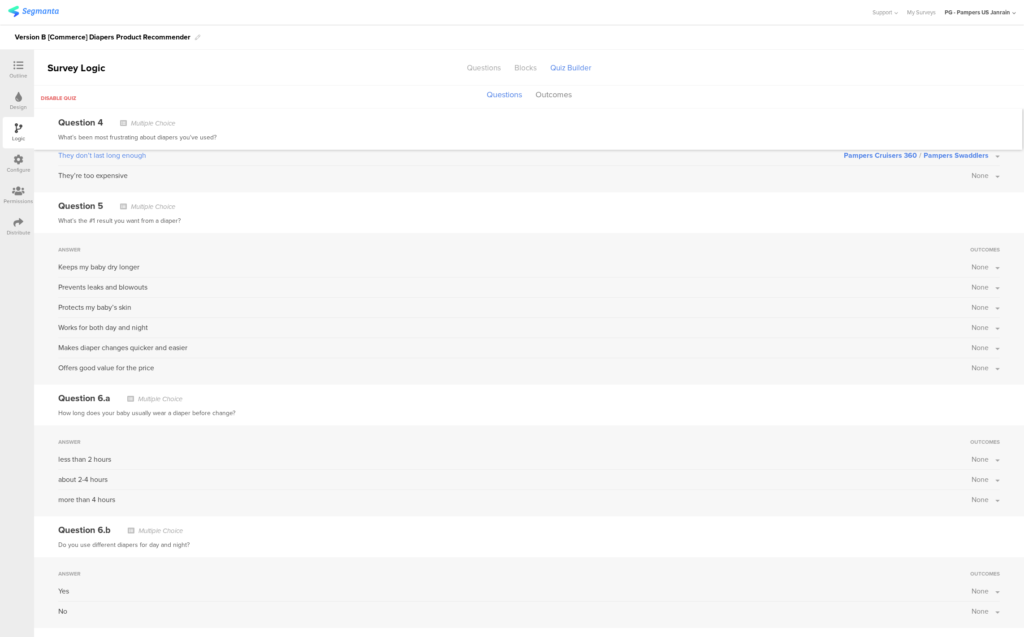
click at [971, 271] on div "Keeps my baby dry longer None" at bounding box center [528, 270] width 941 height 16
click at [971, 267] on span "None" at bounding box center [979, 267] width 17 height 10
click at [961, 345] on label at bounding box center [967, 344] width 12 height 7
click at [0, 0] on input "checkbox" at bounding box center [0, 0] width 0 height 0
click at [923, 269] on span "Pampers Swaddlers" at bounding box center [955, 267] width 65 height 10
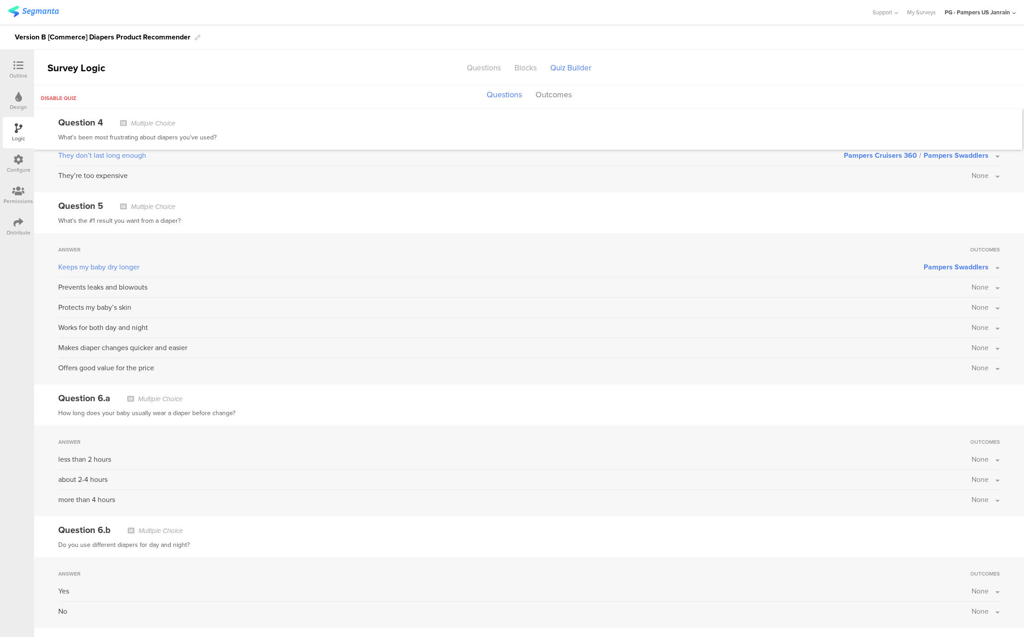
click at [971, 285] on span "None" at bounding box center [979, 287] width 17 height 10
click at [961, 366] on label at bounding box center [967, 365] width 12 height 7
click at [0, 0] on input "checkbox" at bounding box center [0, 0] width 0 height 0
click at [915, 241] on div "Answer Outcomes Keeps my baby dry longer Pampers Swaddlers Prevents leaks and b…" at bounding box center [529, 308] width 990 height 151
click at [971, 306] on span "None" at bounding box center [979, 307] width 17 height 10
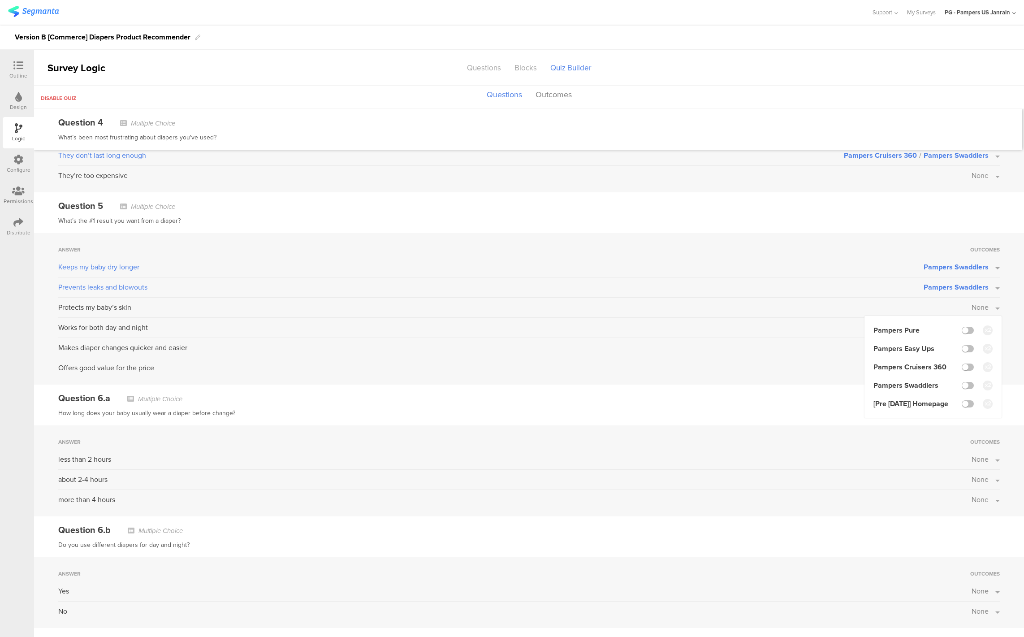
click at [848, 239] on div "Answer Outcomes Keeps my baby dry longer Pampers Swaddlers Prevents leaks and b…" at bounding box center [529, 308] width 990 height 151
click at [966, 288] on span "Pampers Swaddlers" at bounding box center [955, 287] width 65 height 10
click at [964, 366] on label at bounding box center [967, 365] width 12 height 7
click at [0, 0] on input "checkbox" at bounding box center [0, 0] width 0 height 0
click at [960, 258] on div "Answer Outcomes Keeps my baby dry longer Pampers Swaddlers Prevents leaks and b…" at bounding box center [529, 308] width 990 height 151
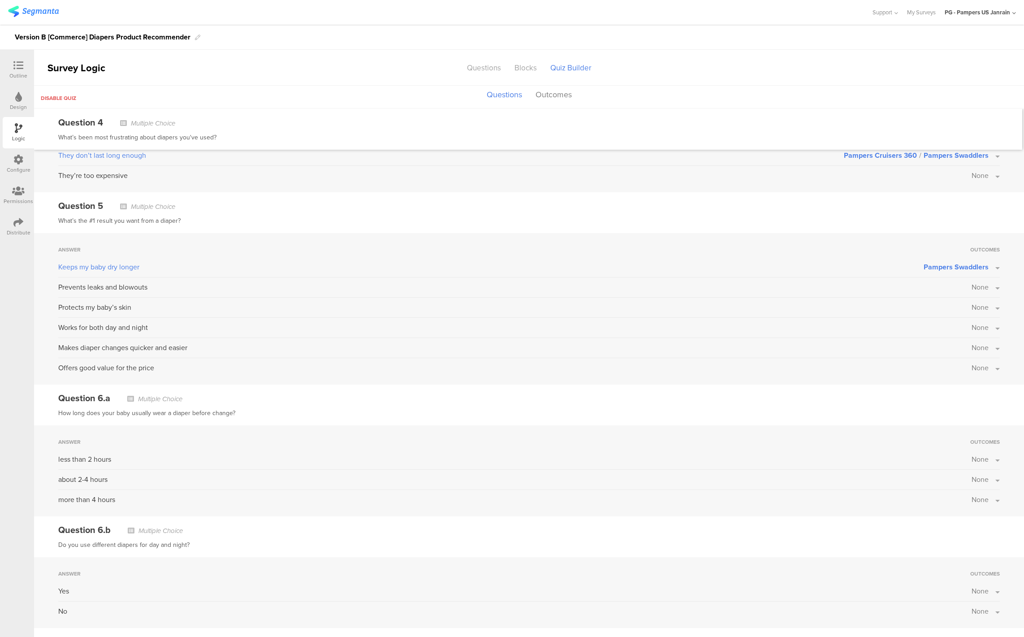
click at [961, 263] on span "Pampers Swaddlers" at bounding box center [955, 267] width 65 height 10
click at [961, 345] on label at bounding box center [967, 344] width 12 height 7
click at [0, 0] on input "checkbox" at bounding box center [0, 0] width 0 height 0
click at [831, 239] on div "Answer Outcomes Keeps my baby dry longer None Pampers Pure Pampers Easy Ups Pam…" at bounding box center [529, 308] width 990 height 151
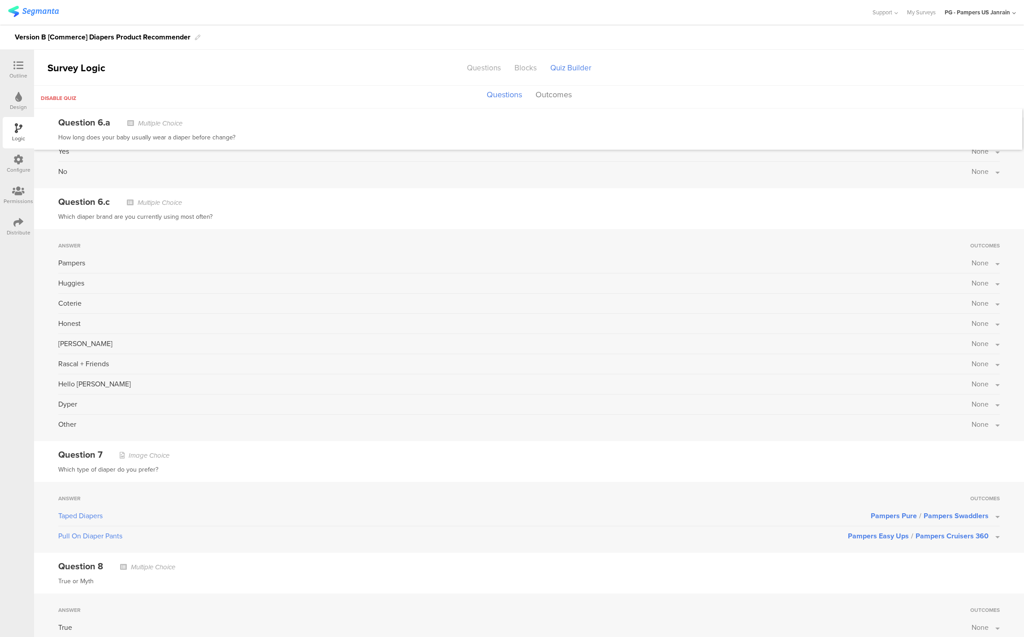
scroll to position [960, 0]
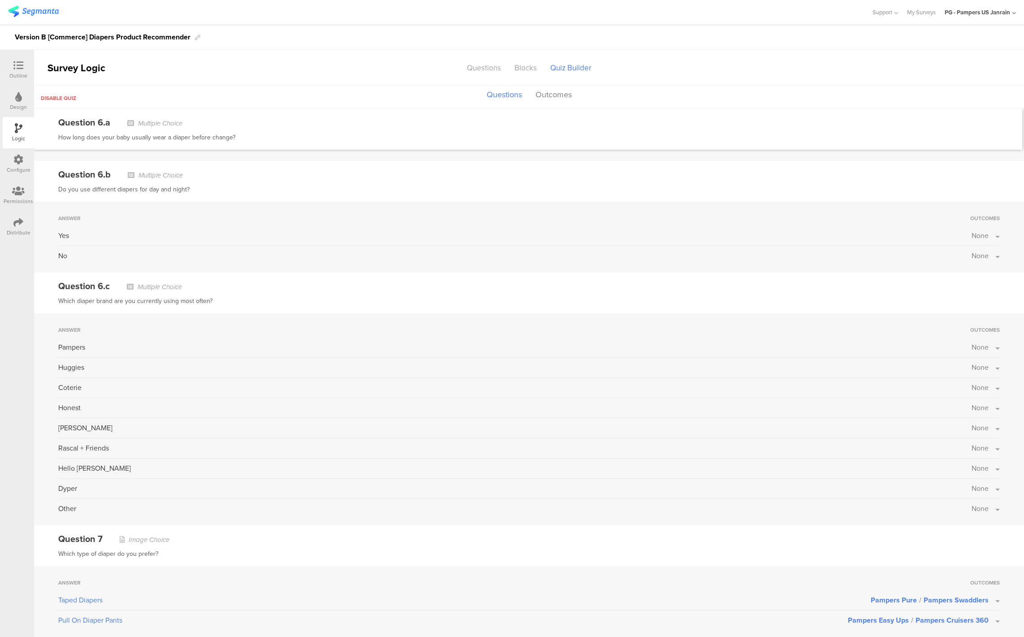
click at [22, 68] on icon at bounding box center [18, 65] width 10 height 10
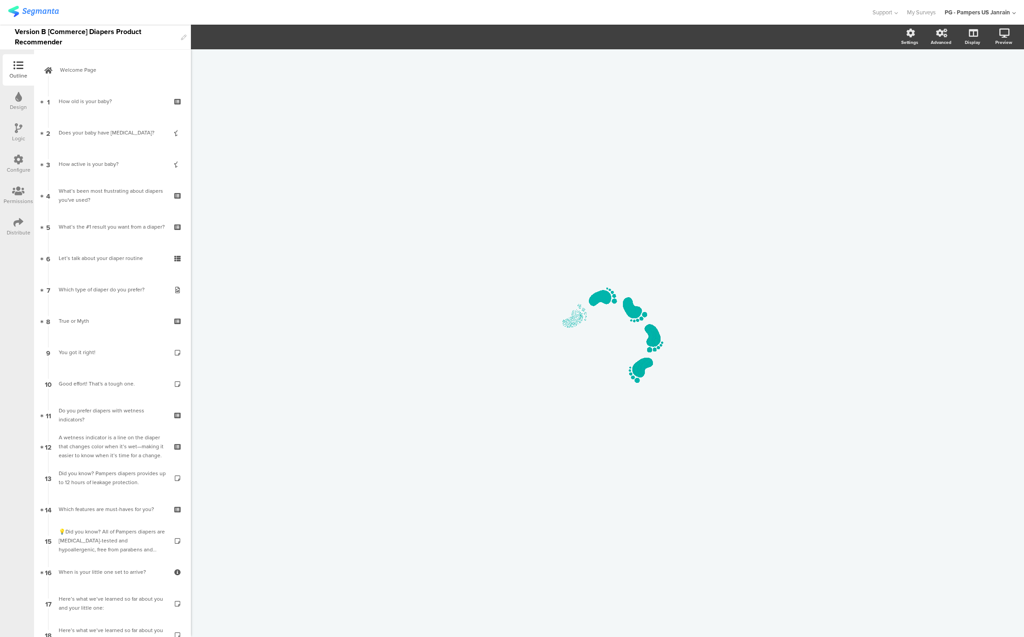
click at [22, 216] on div "Distribute" at bounding box center [18, 226] width 31 height 31
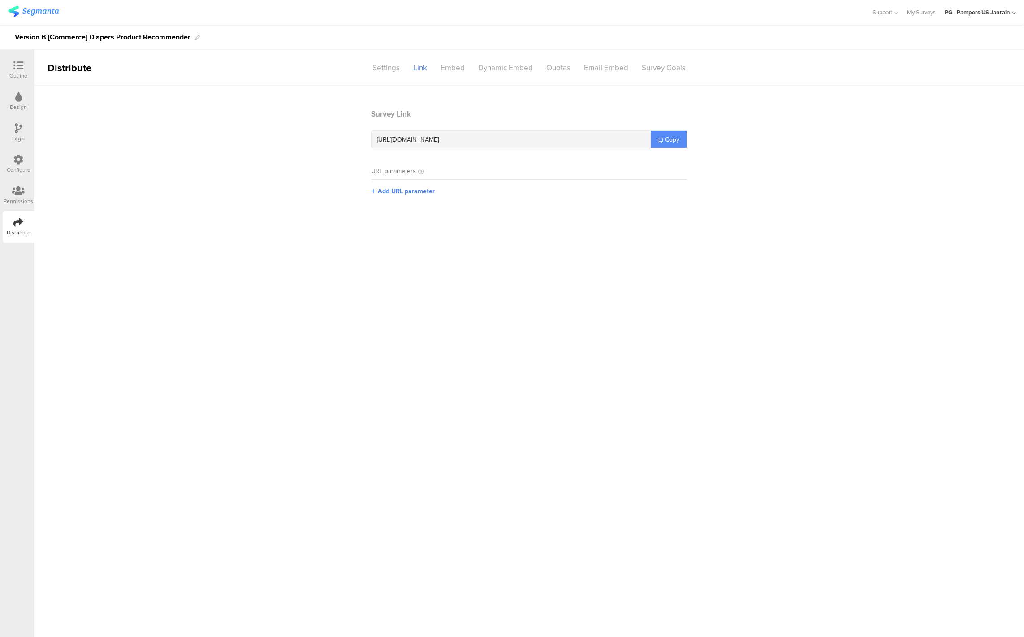
click at [657, 143] on link "Copy" at bounding box center [668, 139] width 36 height 17
click at [22, 62] on icon at bounding box center [18, 65] width 10 height 10
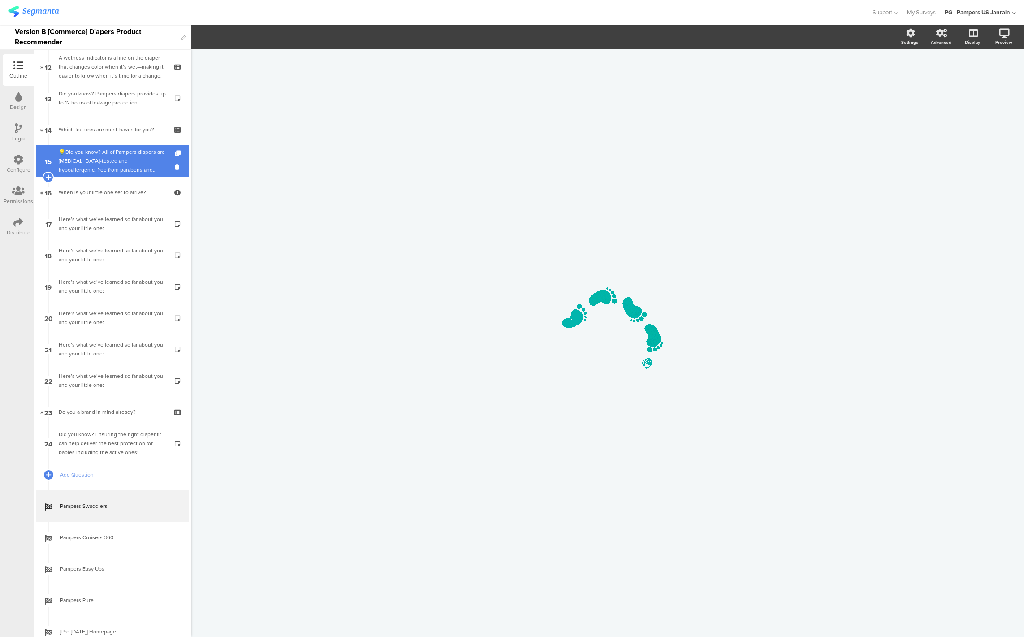
scroll to position [410, 0]
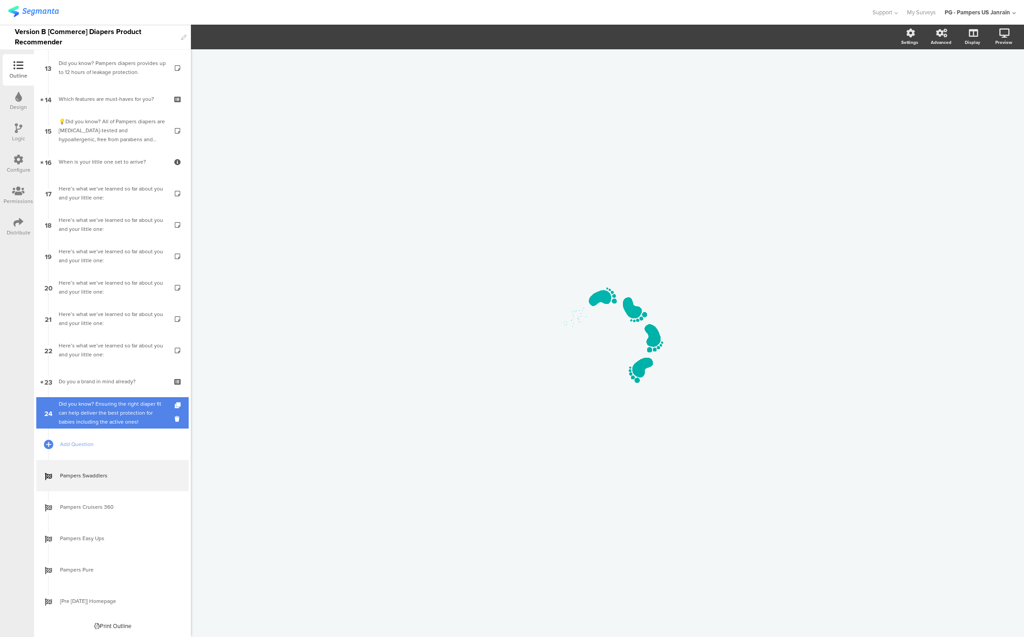
click at [98, 414] on div "Did you know? Ensuring the right diaper fit can help deliver the best protectio…" at bounding box center [112, 412] width 107 height 27
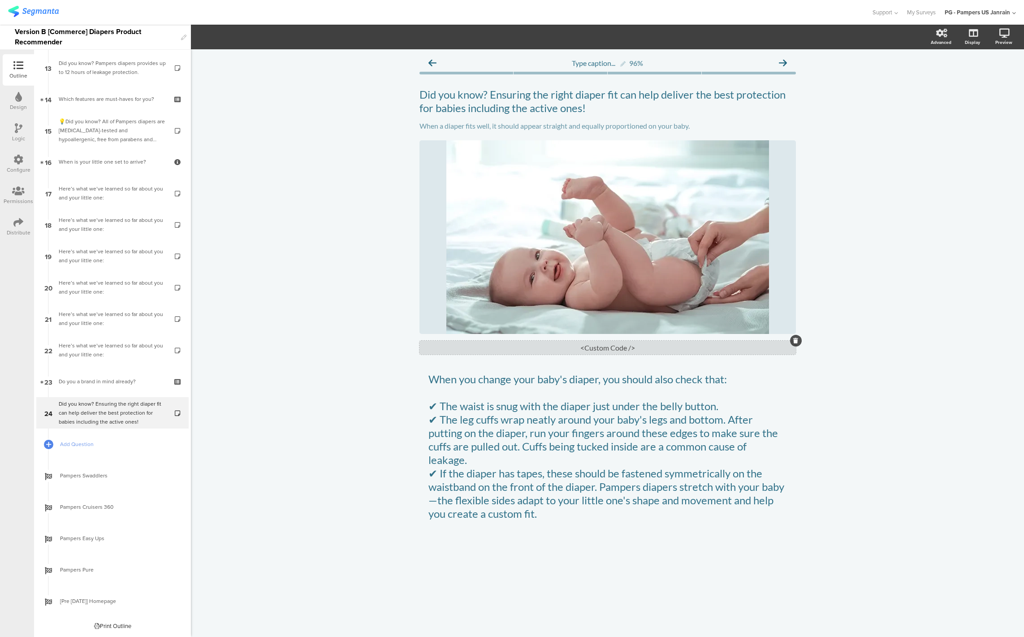
click at [563, 348] on div "<Custom Code />" at bounding box center [607, 347] width 376 height 14
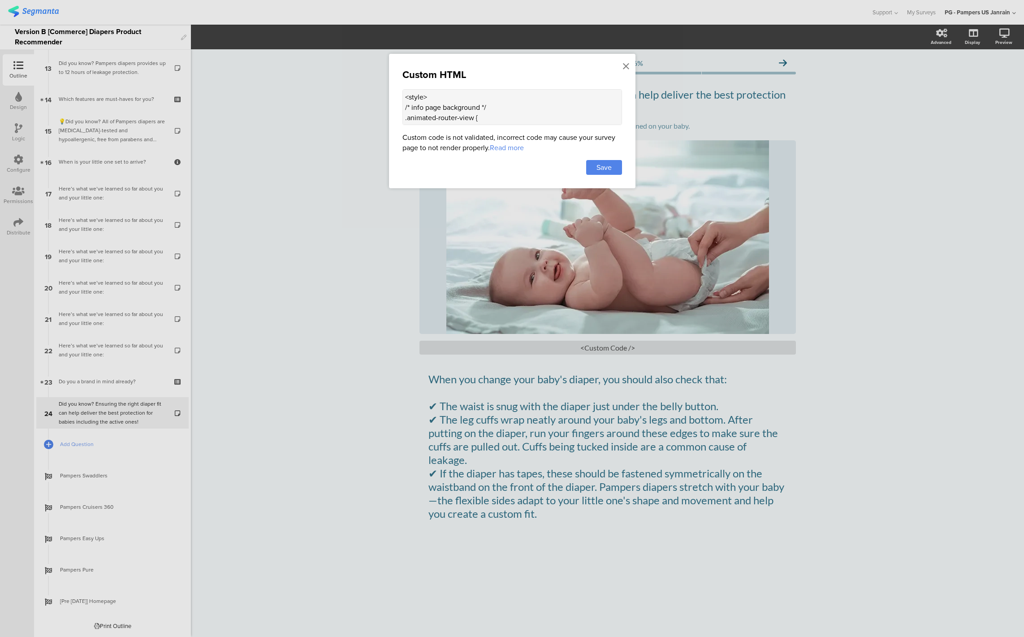
click at [462, 101] on textarea "<style> /* info page background */ .animated-router-view { background: #00A3A3 …" at bounding box center [512, 107] width 220 height 36
click at [228, 233] on div at bounding box center [512, 318] width 1024 height 637
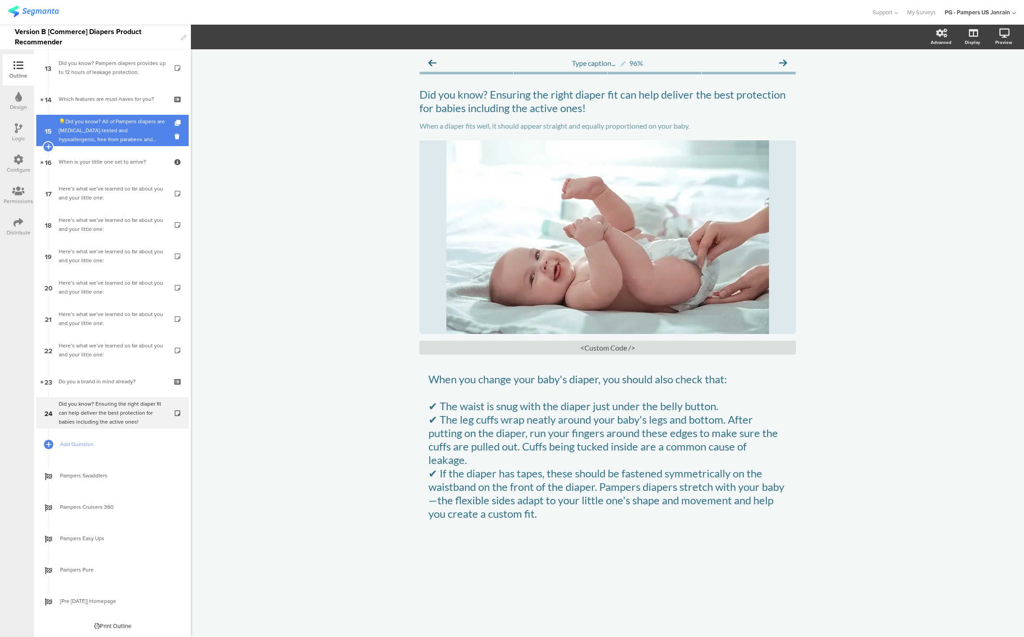
click at [66, 118] on div "💡Did you know? All of Pampers diapers are dermatologist-tested and hypoallergen…" at bounding box center [112, 130] width 107 height 27
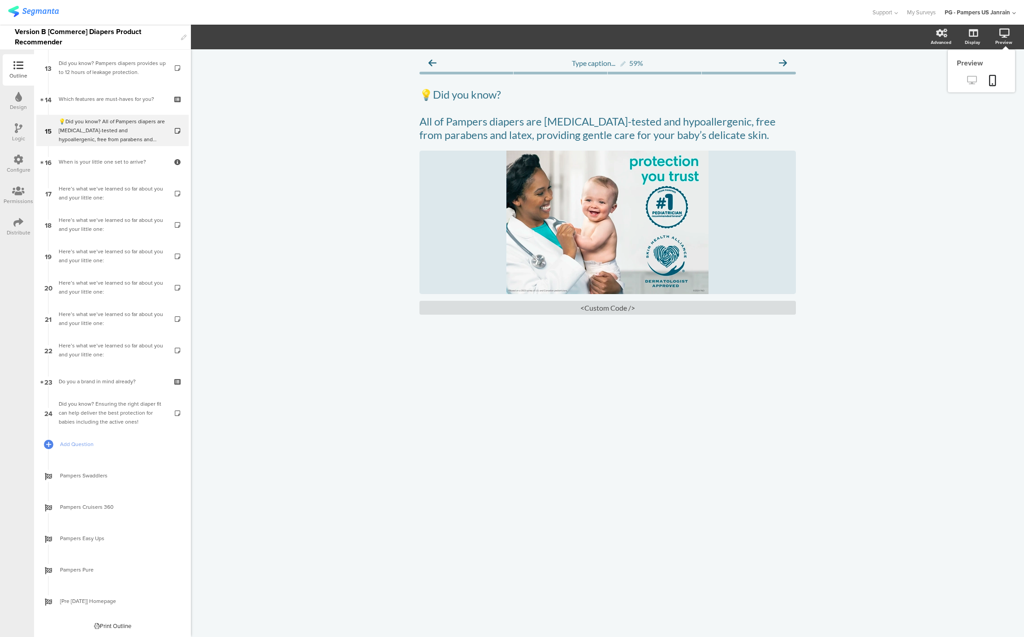
click at [974, 78] on icon at bounding box center [971, 80] width 9 height 9
click at [86, 415] on div "Did you know? Ensuring the right diaper fit can help deliver the best protectio…" at bounding box center [112, 412] width 107 height 27
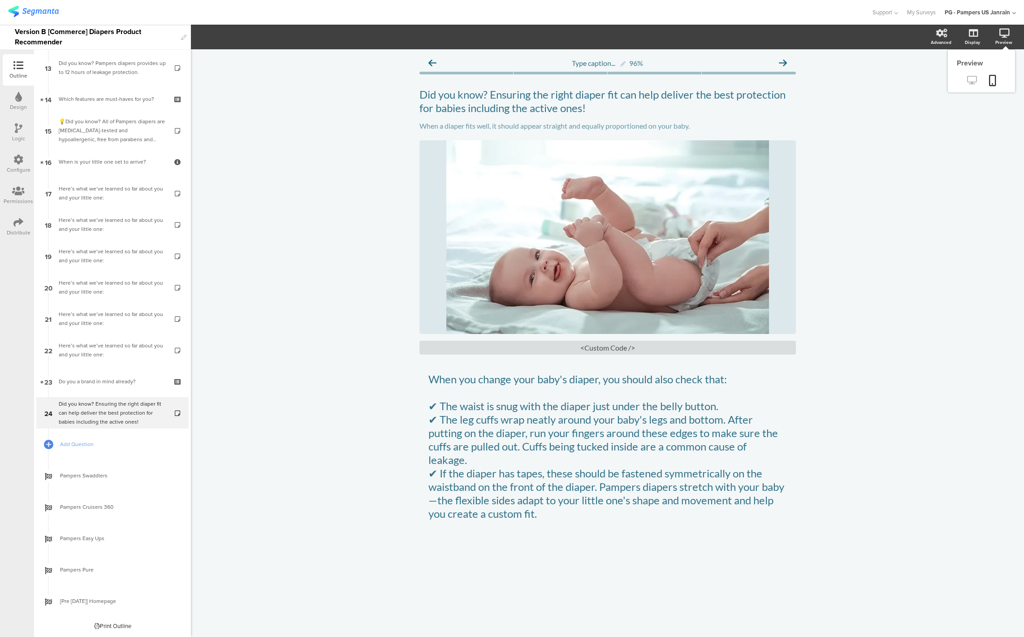
click at [972, 76] on icon at bounding box center [971, 80] width 9 height 9
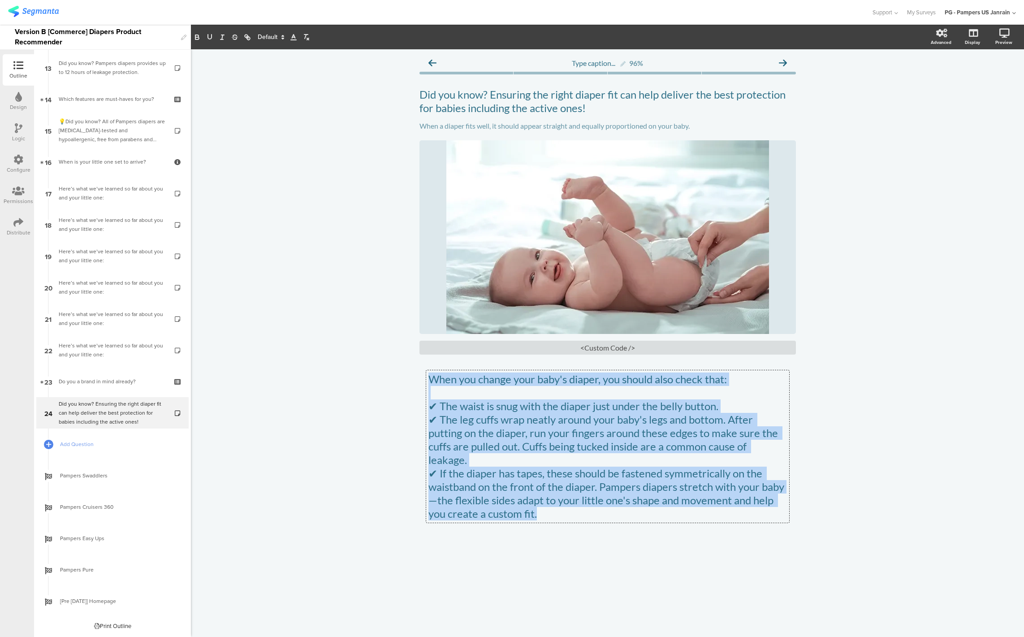
drag, startPoint x: 431, startPoint y: 380, endPoint x: 614, endPoint y: 532, distance: 237.7
click at [614, 532] on div "When you change your baby's diaper, you should also check that: ✔ The waist is …" at bounding box center [607, 460] width 376 height 181
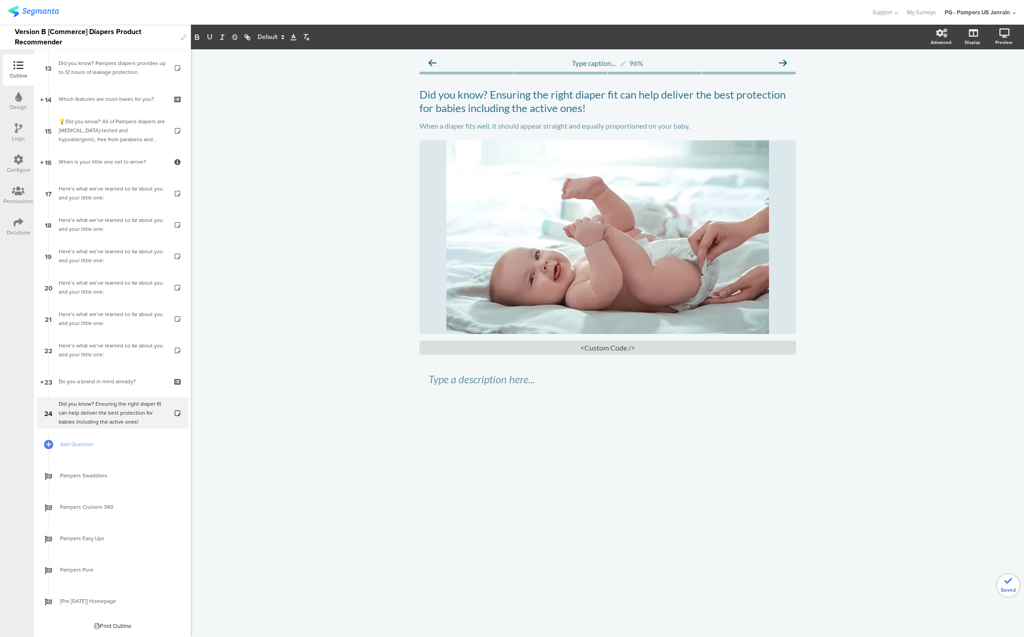
click at [496, 450] on div "Type caption... 96% Did you know? Ensuring the right diaper fit can help delive…" at bounding box center [607, 342] width 833 height 587
click at [90, 409] on div "Did you know? Ensuring the right diaper fit can help deliver the best protectio…" at bounding box center [112, 412] width 107 height 27
click at [88, 449] on link "Add Question" at bounding box center [112, 443] width 152 height 31
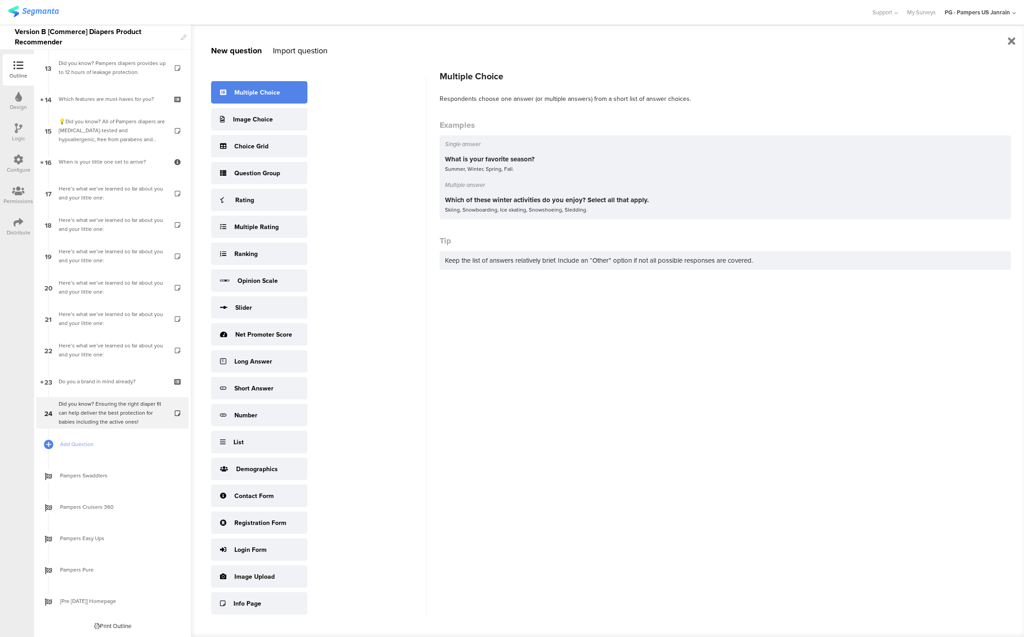
click at [255, 91] on div "Multiple Choice" at bounding box center [257, 92] width 46 height 9
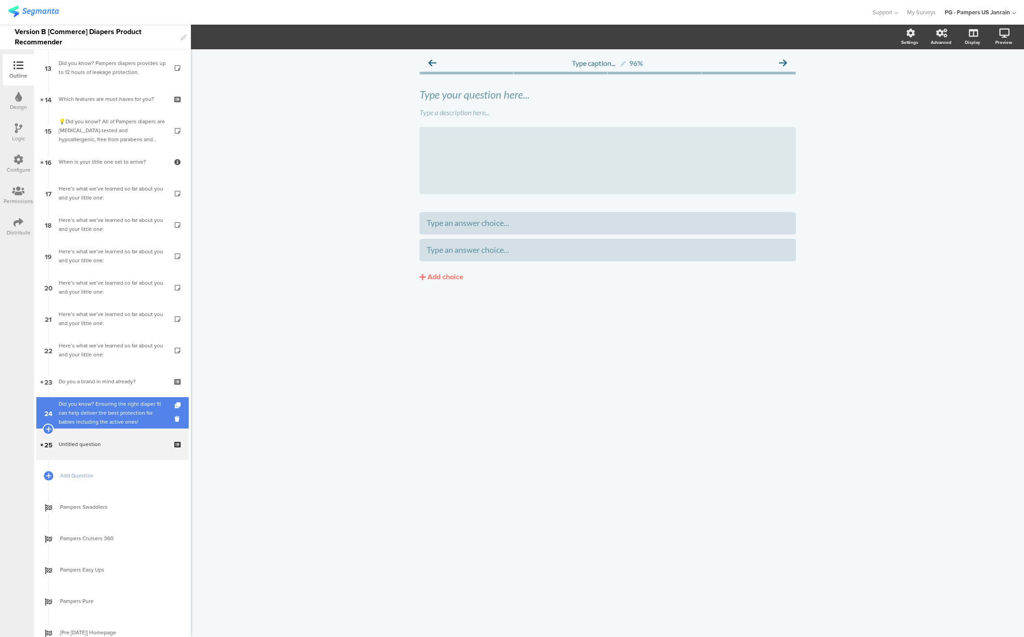
click at [102, 411] on div "Did you know? Ensuring the right diaper fit can help deliver the best protectio…" at bounding box center [112, 412] width 107 height 27
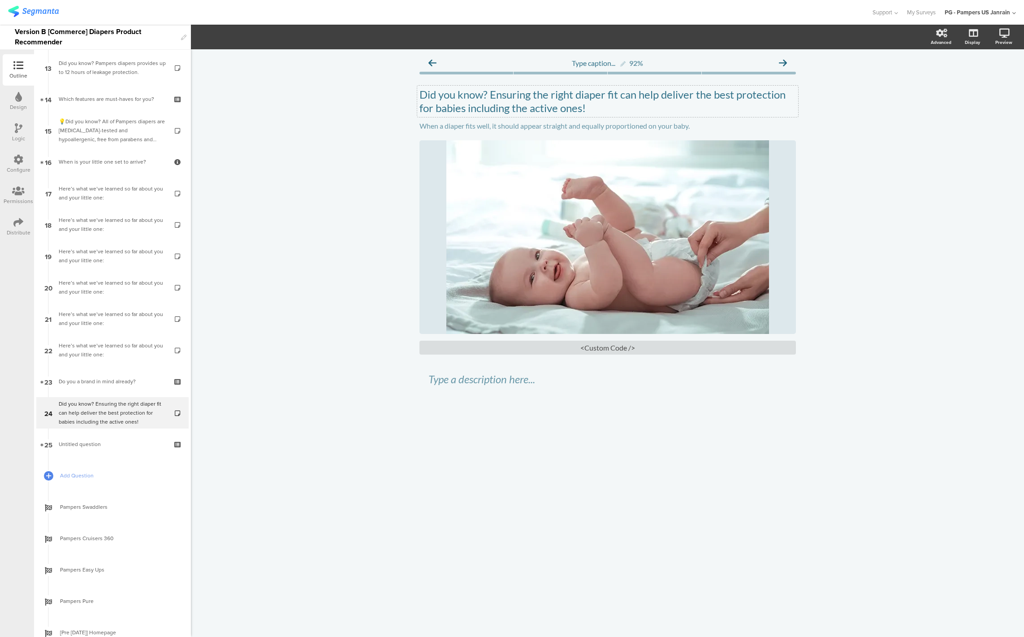
click at [521, 100] on p "Did you know? Ensuring the right diaper fit can help deliver the best protectio…" at bounding box center [607, 101] width 376 height 27
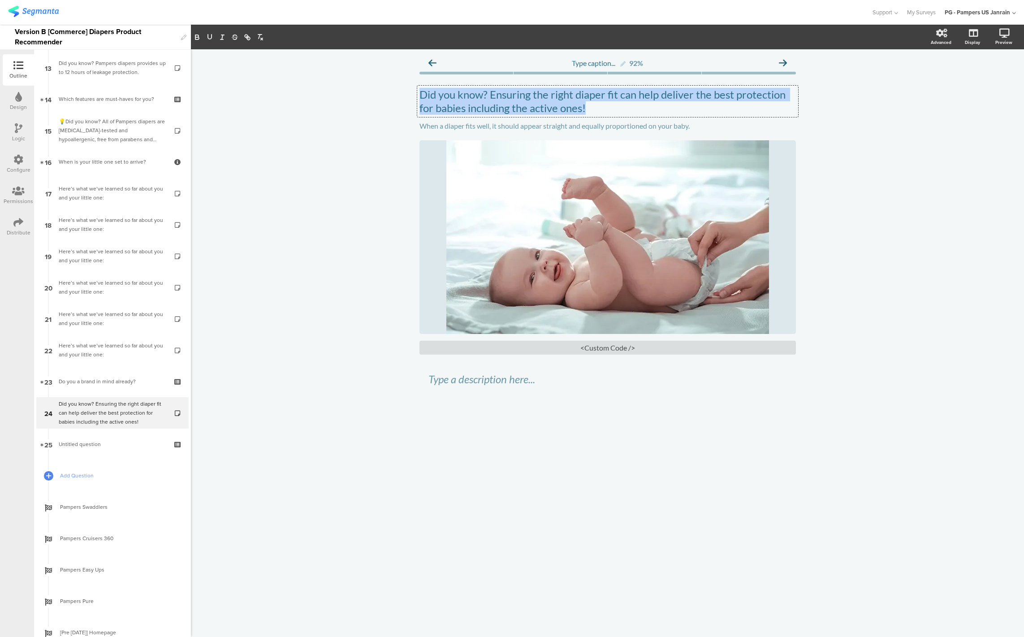
click at [521, 100] on p "Did you know? Ensuring the right diaper fit can help deliver the best protectio…" at bounding box center [607, 101] width 376 height 27
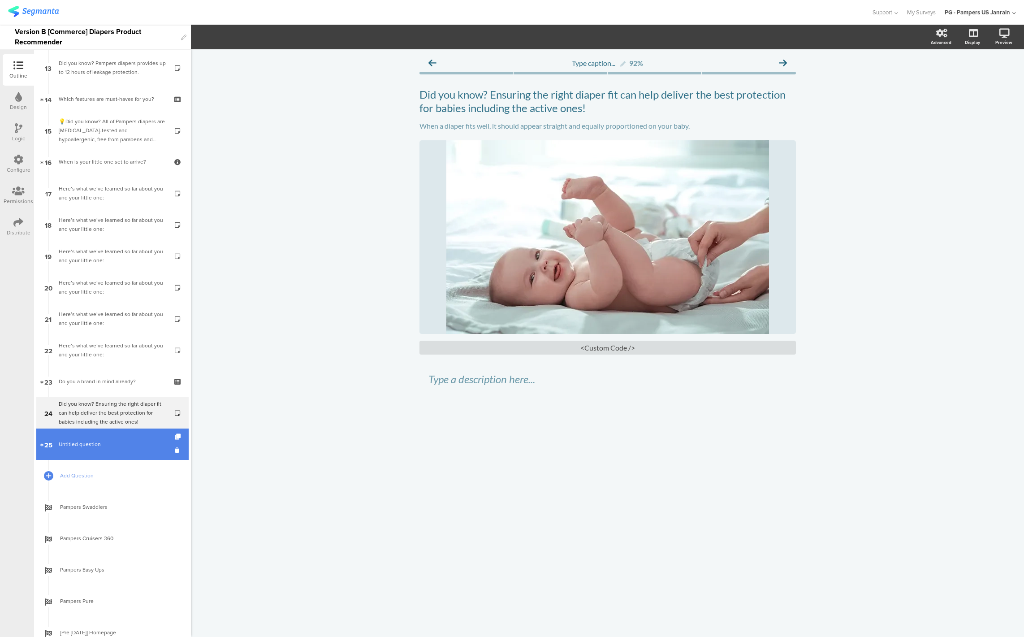
click at [78, 444] on span "Untitled question" at bounding box center [80, 444] width 42 height 8
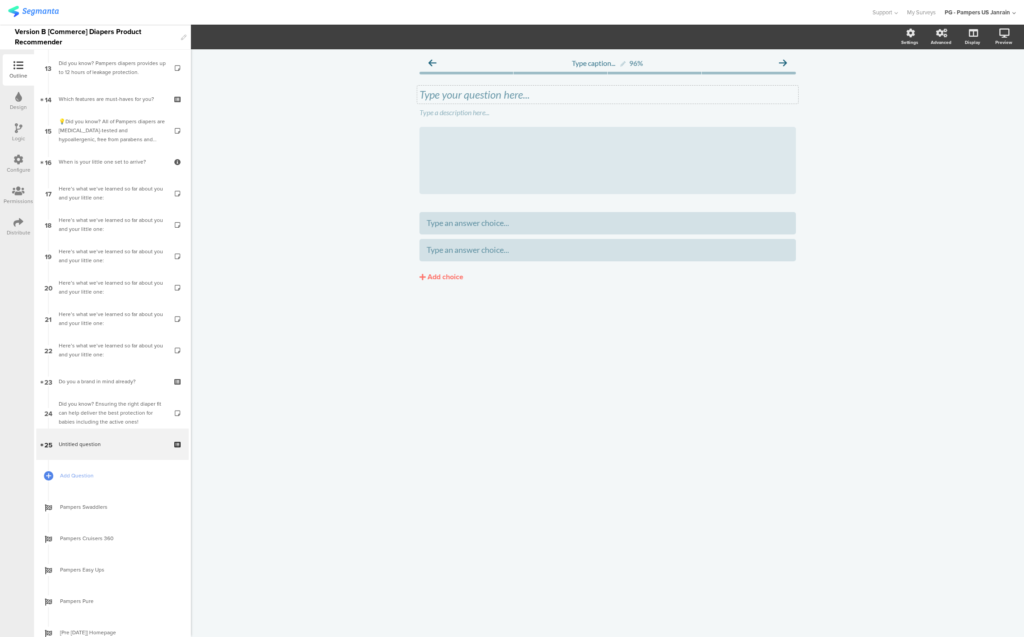
click at [499, 96] on div "Type your question here..." at bounding box center [607, 95] width 381 height 18
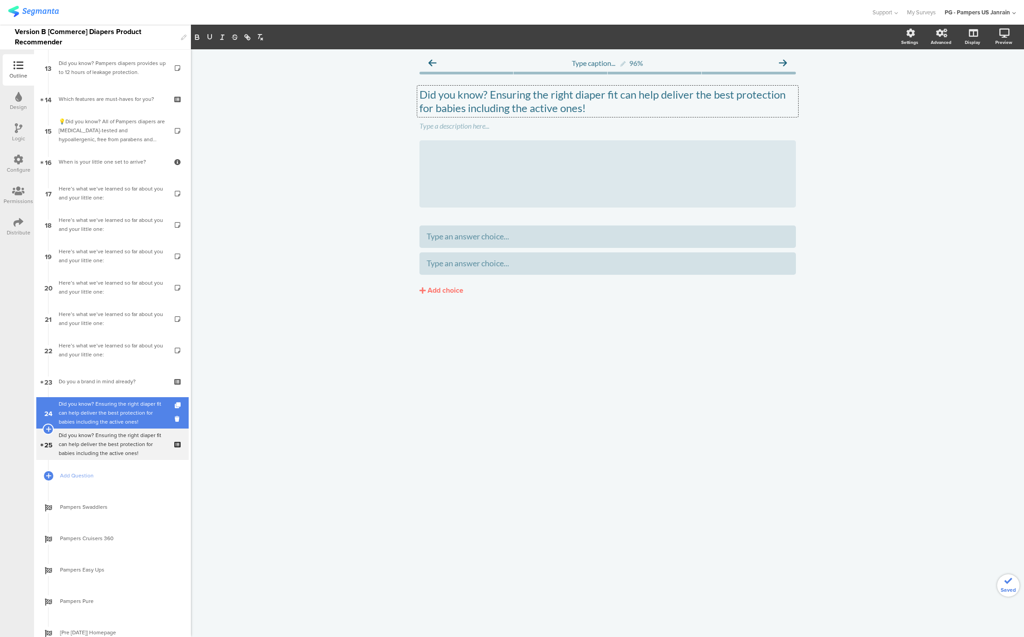
click at [95, 418] on div "Did you know? Ensuring the right diaper fit can help deliver the best protectio…" at bounding box center [112, 412] width 107 height 27
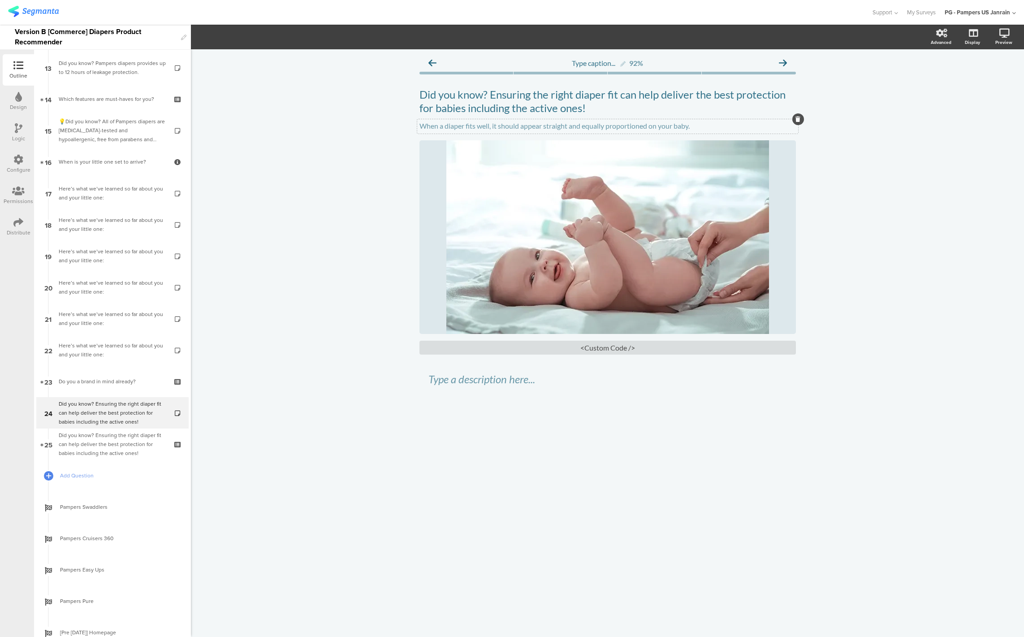
click at [518, 125] on p "When a diaper fits well, it should appear straight and equally proportioned on …" at bounding box center [607, 125] width 376 height 9
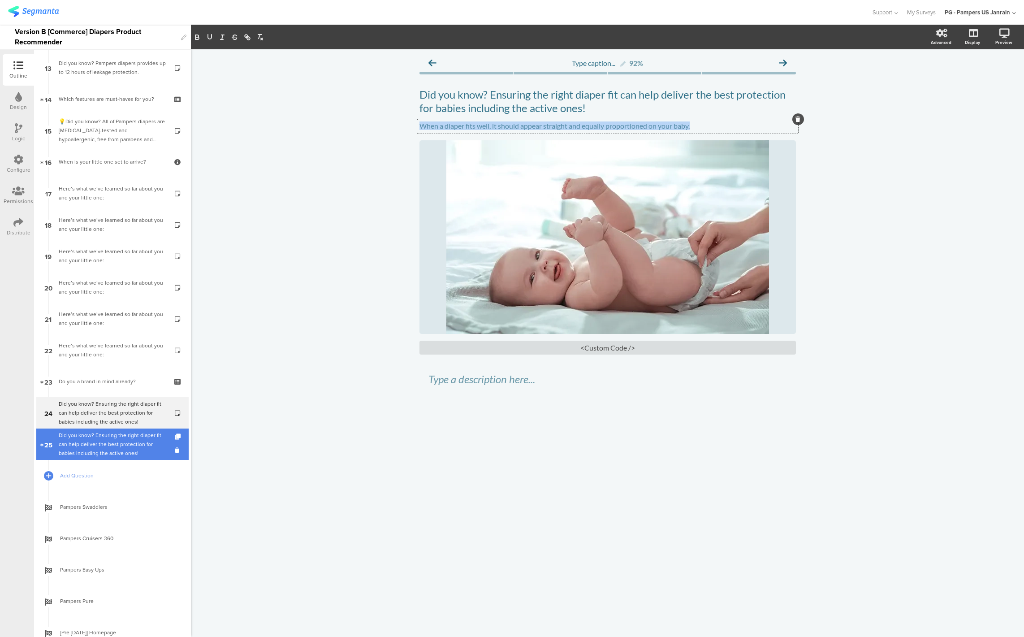
click at [90, 447] on div "Did you know? Ensuring the right diaper fit can help deliver the best protectio…" at bounding box center [112, 444] width 107 height 27
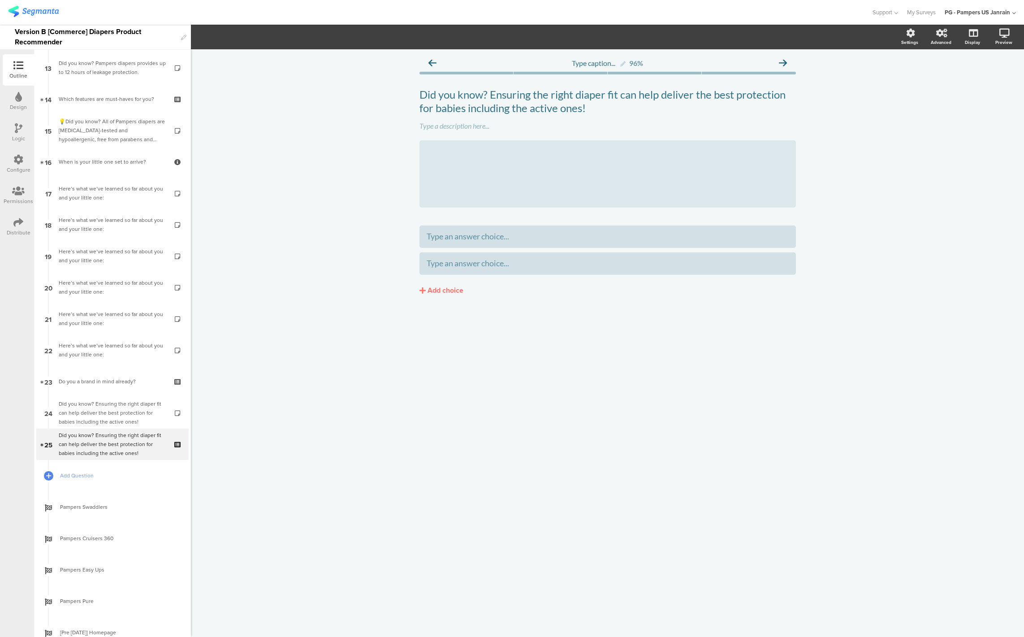
click at [463, 134] on div "Did you know? Ensuring the right diaper fit can help deliver the best protectio…" at bounding box center [607, 148] width 376 height 138
click at [448, 115] on div "Did you know? Ensuring the right diaper fit can help deliver the best protectio…" at bounding box center [607, 101] width 381 height 31
click at [450, 128] on div "Type a description here..." at bounding box center [607, 126] width 381 height 14
click at [449, 126] on p at bounding box center [607, 125] width 376 height 9
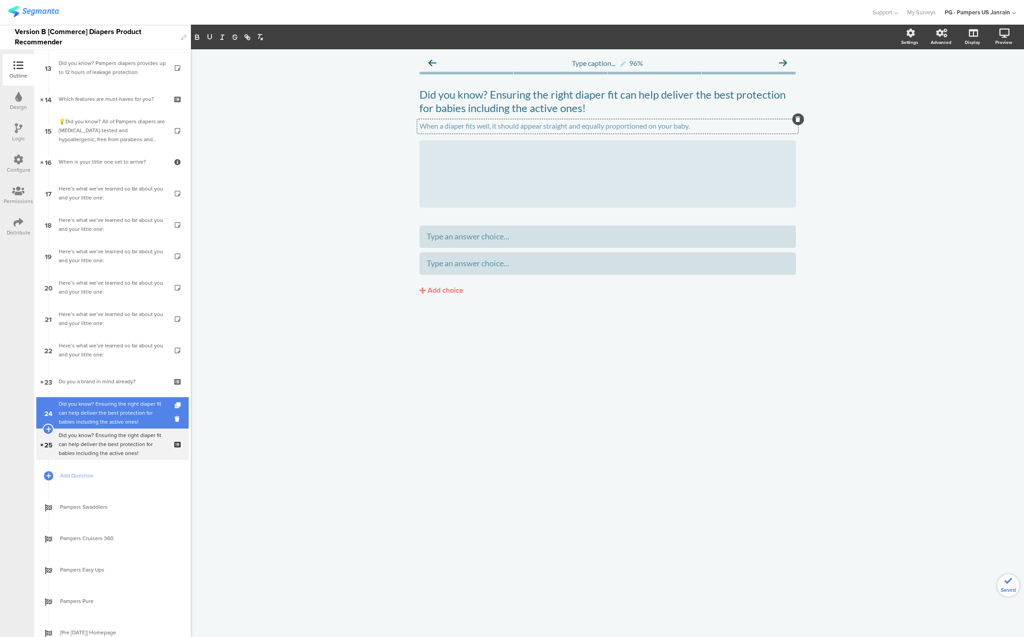
click at [82, 417] on div "Did you know? Ensuring the right diaper fit can help deliver the best protectio…" at bounding box center [112, 412] width 107 height 27
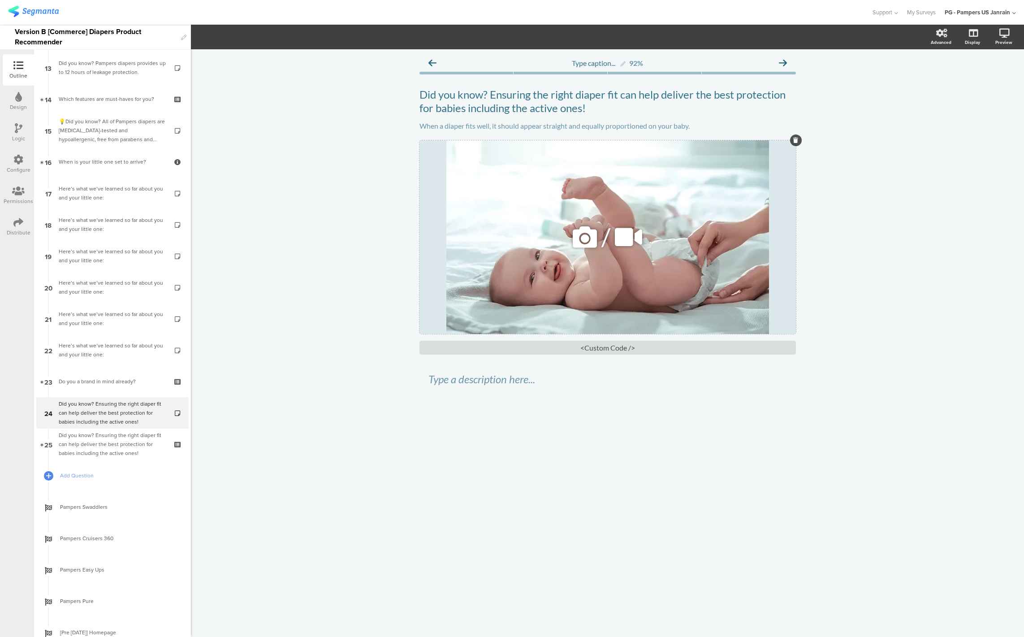
click at [617, 236] on icon at bounding box center [629, 237] width 34 height 30
click at [488, 142] on div "/" at bounding box center [607, 237] width 376 height 194
click at [552, 254] on div "/" at bounding box center [607, 237] width 376 height 194
click at [546, 247] on div "/" at bounding box center [607, 237] width 376 height 194
click at [219, 39] on icon "button" at bounding box center [221, 36] width 7 height 7
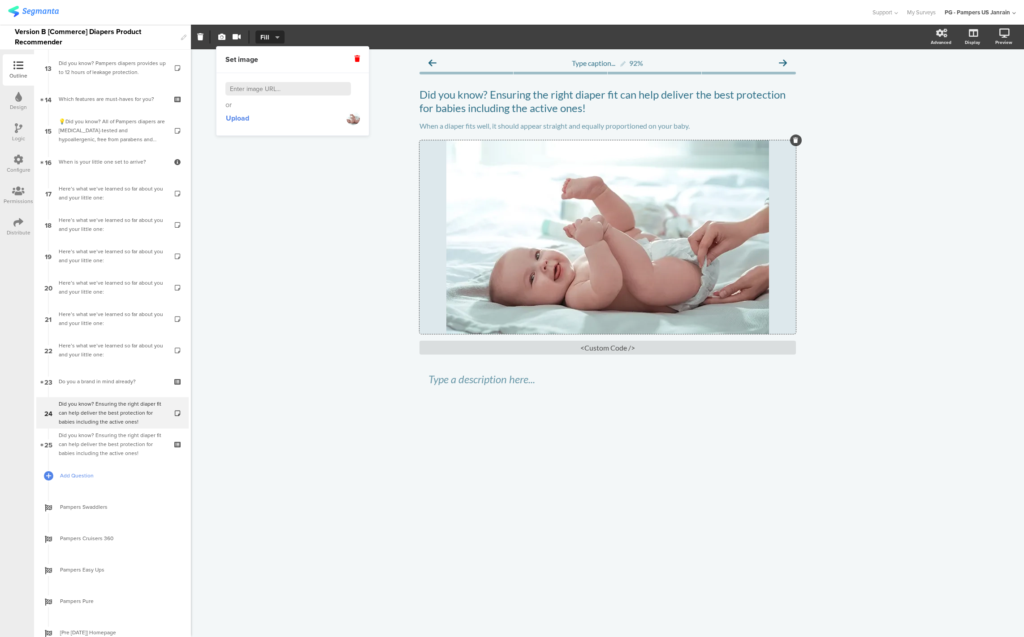
click at [76, 460] on link "Add Question" at bounding box center [112, 475] width 152 height 31
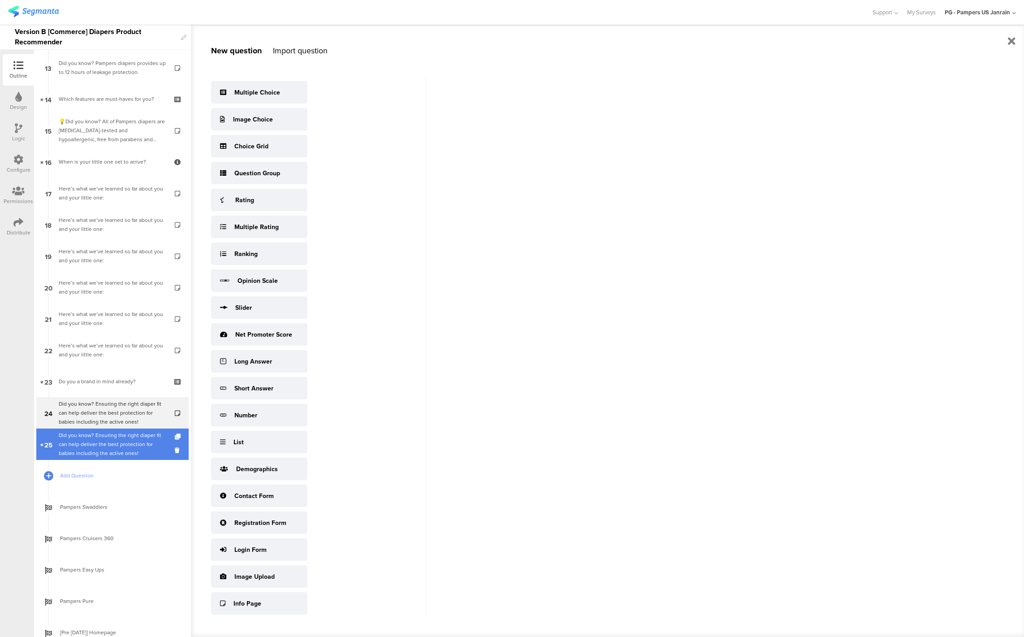
click at [78, 451] on div "Did you know? Ensuring the right diaper fit can help deliver the best protectio…" at bounding box center [112, 444] width 107 height 27
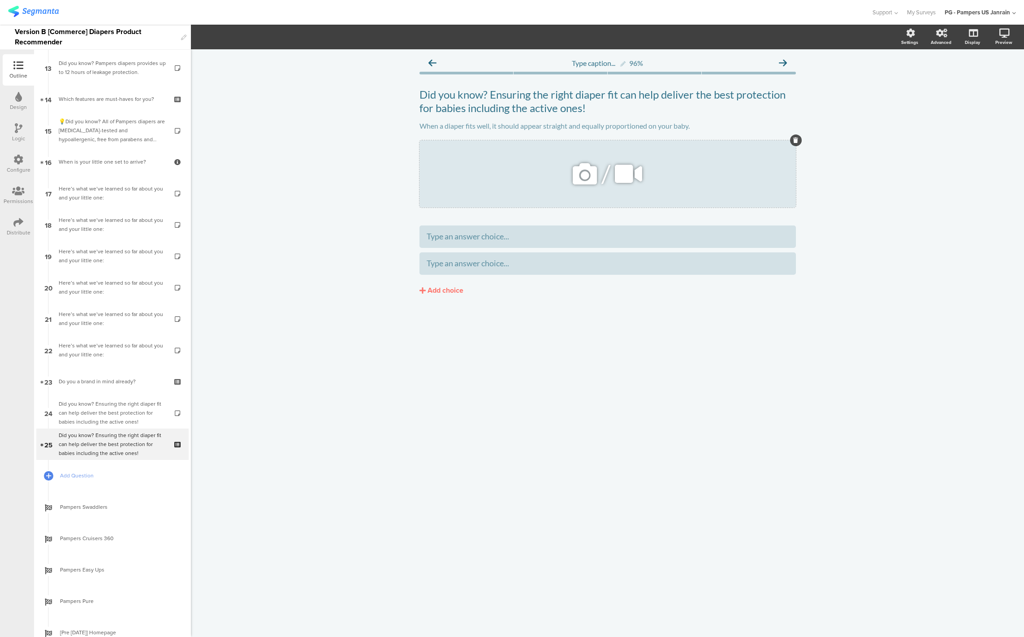
click at [494, 168] on div "/" at bounding box center [607, 173] width 376 height 67
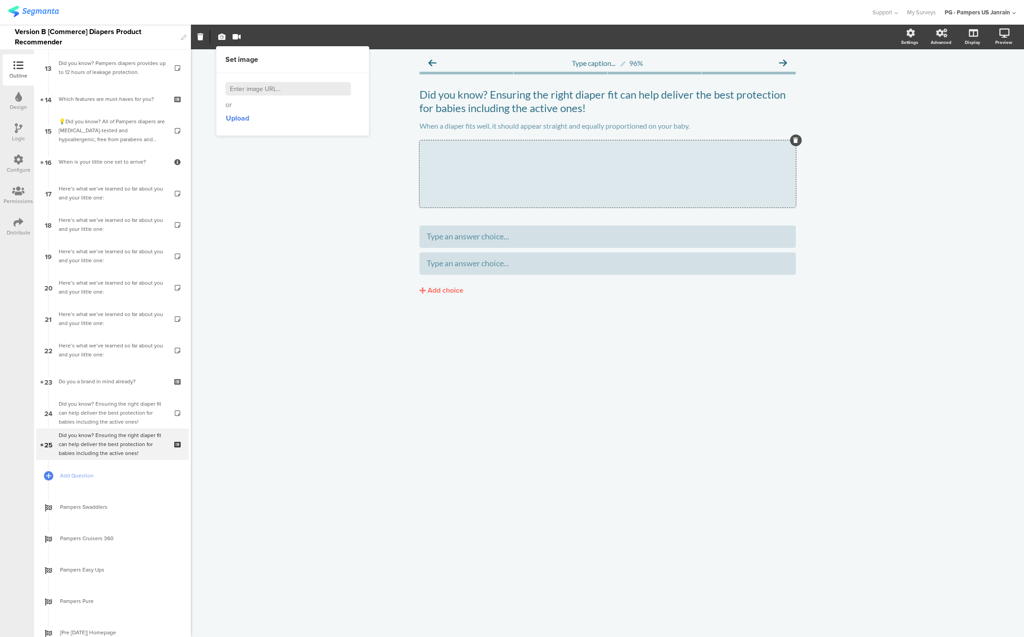
click at [278, 90] on input at bounding box center [287, 88] width 125 height 13
paste input "https://thumbor.segmanta.com/unsafe/fit-in/800x/filters:no_upscale()/d3qka8e8qz…"
type input "https://thumbor.segmanta.com/unsafe/fit-in/800x/filters:no_upscale()/d3qka8e8qz…"
click at [344, 215] on div "Type caption... 96% Did you know? Ensuring the right diaper fit can help delive…" at bounding box center [607, 342] width 833 height 587
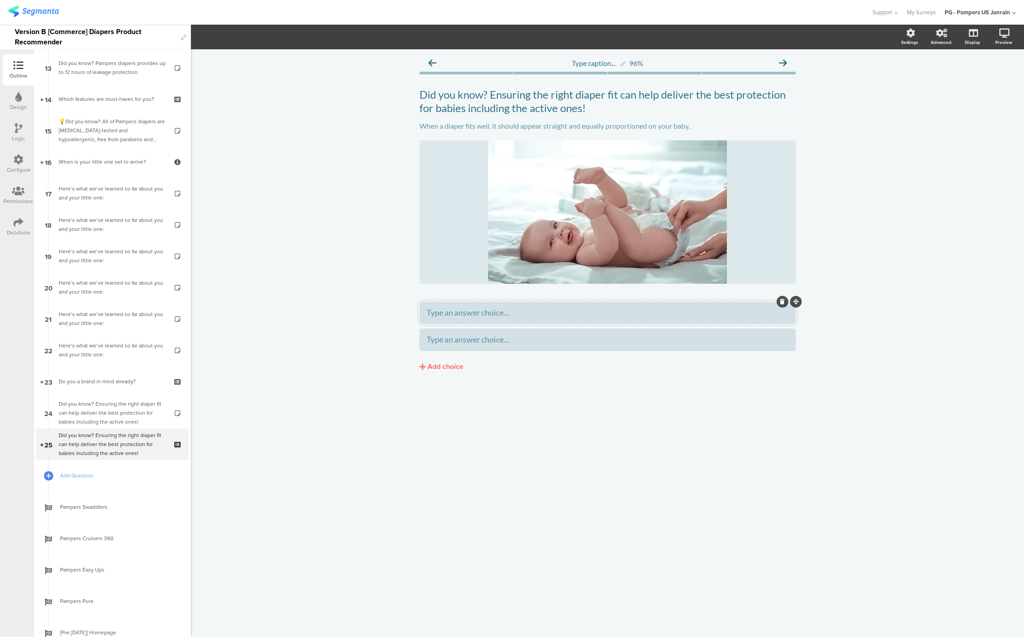
click at [451, 318] on div "Type an answer choice..." at bounding box center [607, 312] width 362 height 15
click at [363, 395] on div "Type caption... 96% Did you know? Ensuring the right diaper fit can help delive…" at bounding box center [607, 342] width 833 height 587
drag, startPoint x: 794, startPoint y: 332, endPoint x: 787, endPoint y: 309, distance: 24.2
click at [787, 309] on div "I know my diaper size Help me find the right size" at bounding box center [607, 326] width 376 height 49
drag, startPoint x: 794, startPoint y: 326, endPoint x: 794, endPoint y: 300, distance: 26.0
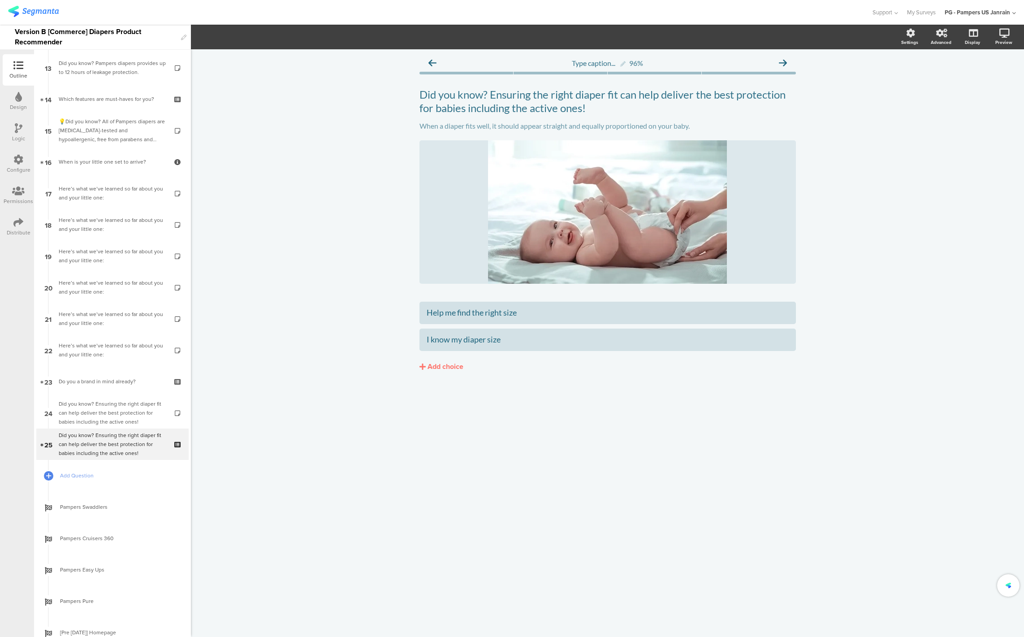
click at [758, 491] on div "Type caption... 96% Did you know? Ensuring the right diaper fit can help delive…" at bounding box center [607, 342] width 833 height 587
click at [968, 74] on link at bounding box center [972, 80] width 22 height 15
click at [99, 397] on link "24 Did you know? Ensuring the right diaper fit can help deliver the best protec…" at bounding box center [112, 412] width 152 height 31
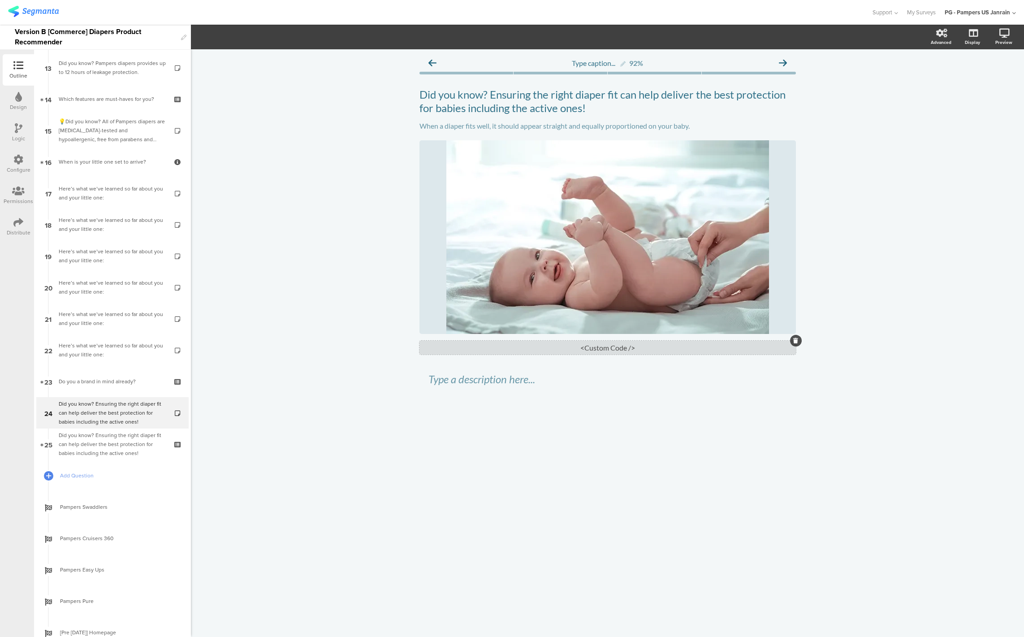
click at [567, 343] on div "<Custom Code />" at bounding box center [607, 347] width 376 height 14
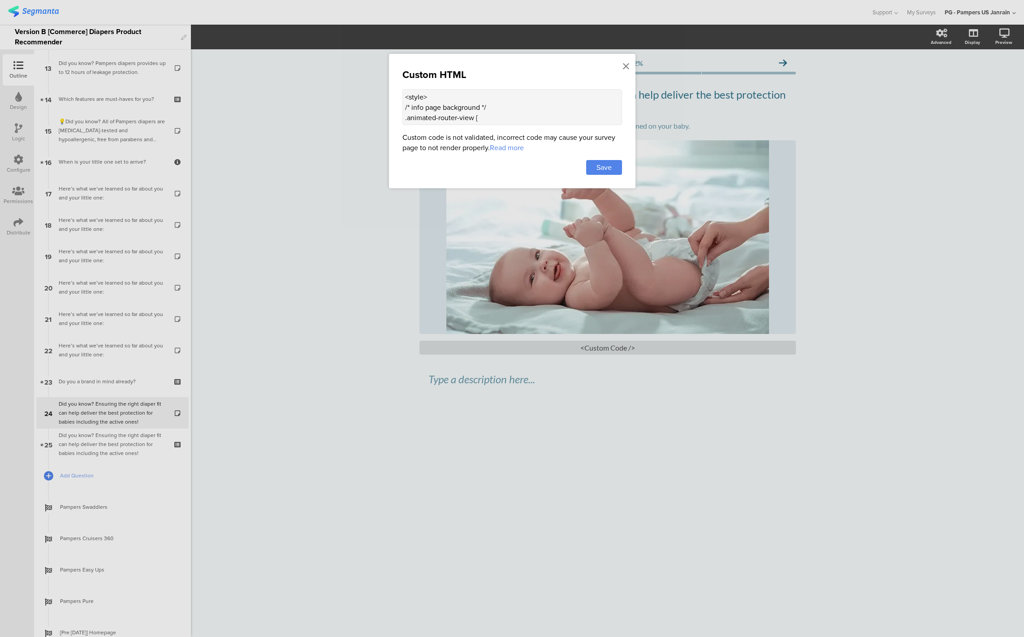
click at [437, 116] on textarea "<style> /* info page background */ .animated-router-view { background: #00A3A3 …" at bounding box center [512, 107] width 220 height 36
click at [624, 67] on icon at bounding box center [626, 66] width 6 height 10
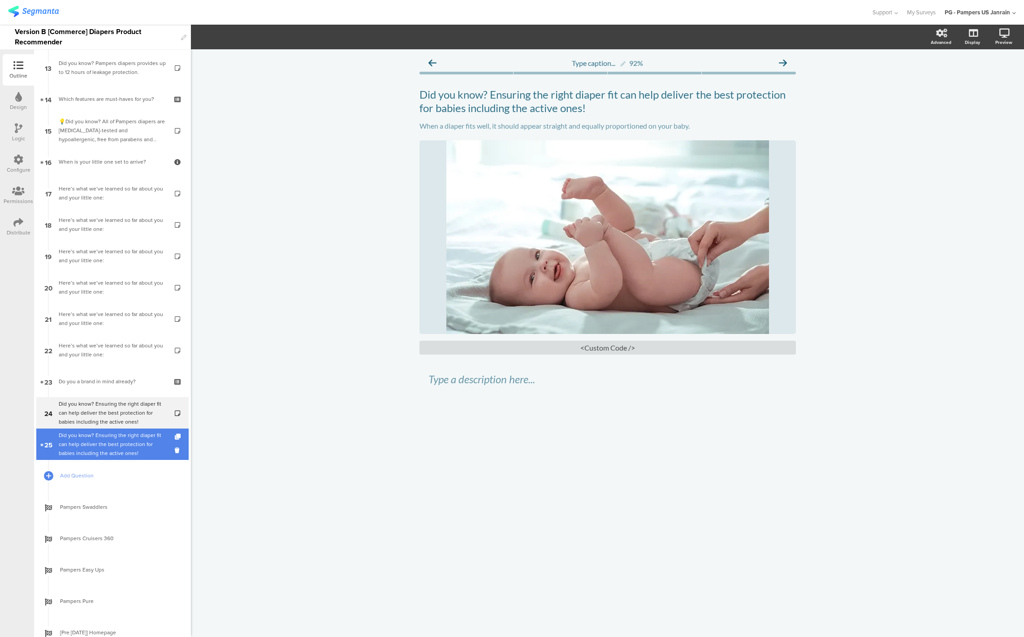
click at [115, 444] on div "Did you know? Ensuring the right diaper fit can help deliver the best protectio…" at bounding box center [112, 444] width 107 height 27
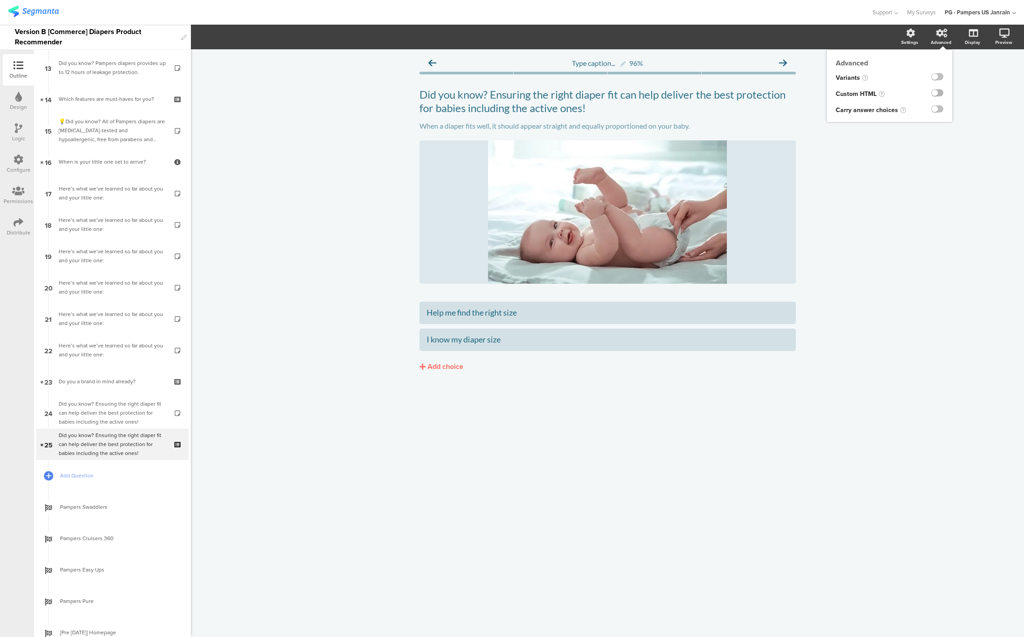
click at [939, 94] on label at bounding box center [937, 92] width 12 height 7
click at [0, 0] on input "checkbox" at bounding box center [0, 0] width 0 height 0
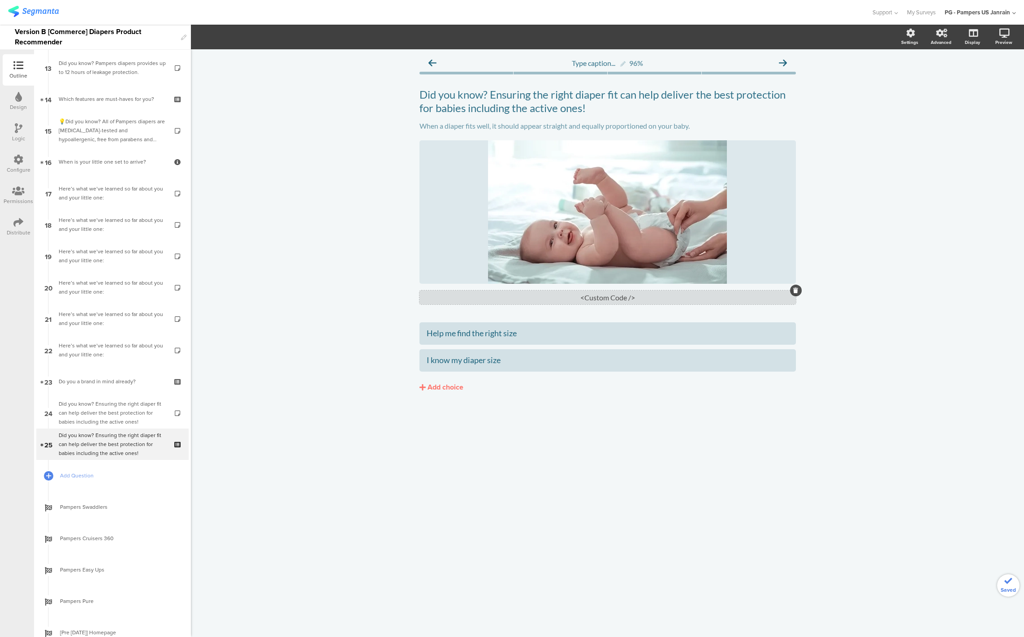
click at [576, 300] on div "<Custom Code />" at bounding box center [607, 297] width 376 height 14
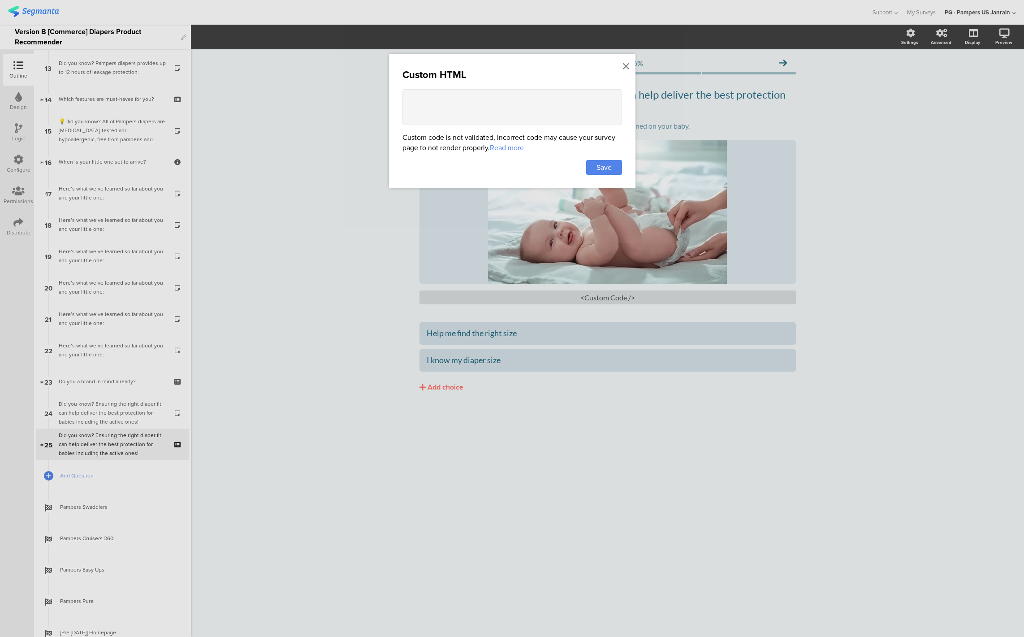
click at [472, 109] on textarea at bounding box center [512, 107] width 220 height 36
paste textarea "<style> /* info page background */ .animated-router-view { background: #00A3A3 …"
type textarea "<style> /* info page background */ .animated-router-view { background: #00A3A3 …"
click at [611, 171] on div "Save" at bounding box center [604, 167] width 36 height 15
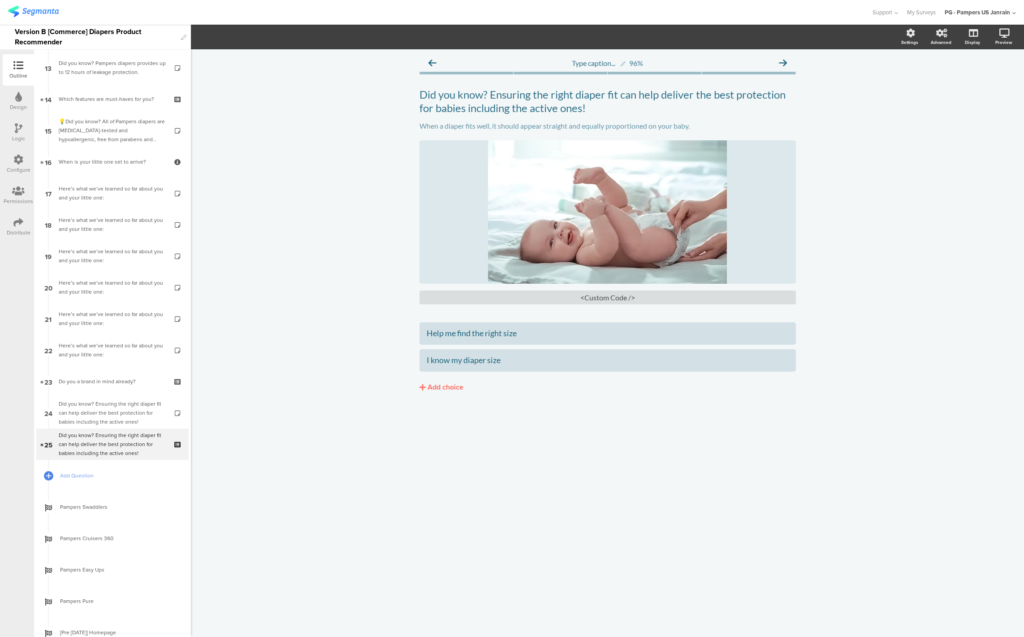
click at [876, 347] on div "Type caption... 96% Did you know? Ensuring the right diaper fit can help delive…" at bounding box center [607, 342] width 833 height 587
click at [304, 166] on div "Type caption... 96% Did you know? Ensuring the right diaper fit can help delive…" at bounding box center [607, 342] width 833 height 587
click at [972, 75] on link at bounding box center [972, 80] width 22 height 15
click at [793, 292] on icon at bounding box center [795, 290] width 5 height 5
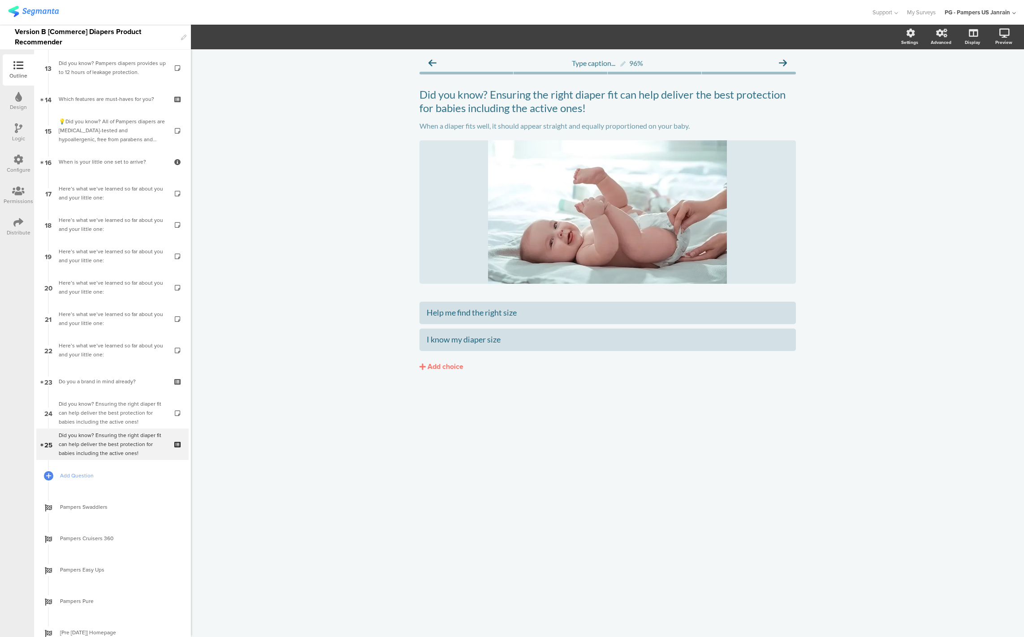
click at [454, 424] on div "Type caption... 96% Did you know? Ensuring the right diaper fit can help delive…" at bounding box center [607, 342] width 833 height 587
click at [431, 340] on div "I know my diaper size" at bounding box center [607, 339] width 362 height 10
click at [479, 419] on div "Type caption... 96% Did you know? Ensuring the right diaper fit can help delive…" at bounding box center [607, 342] width 833 height 587
click at [69, 474] on span "Add Question" at bounding box center [117, 475] width 115 height 9
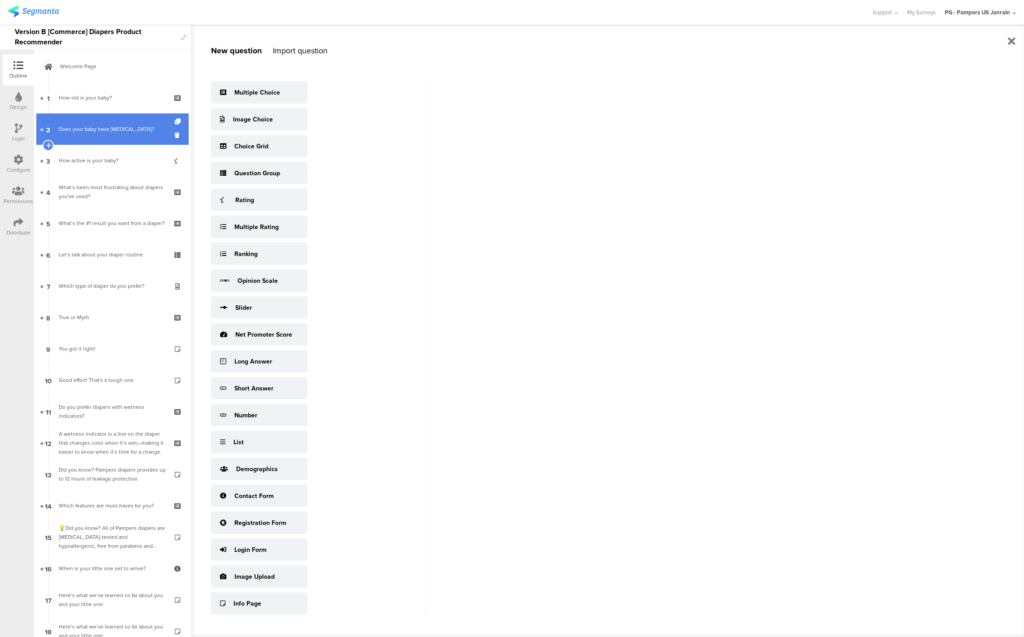
scroll to position [0, 0]
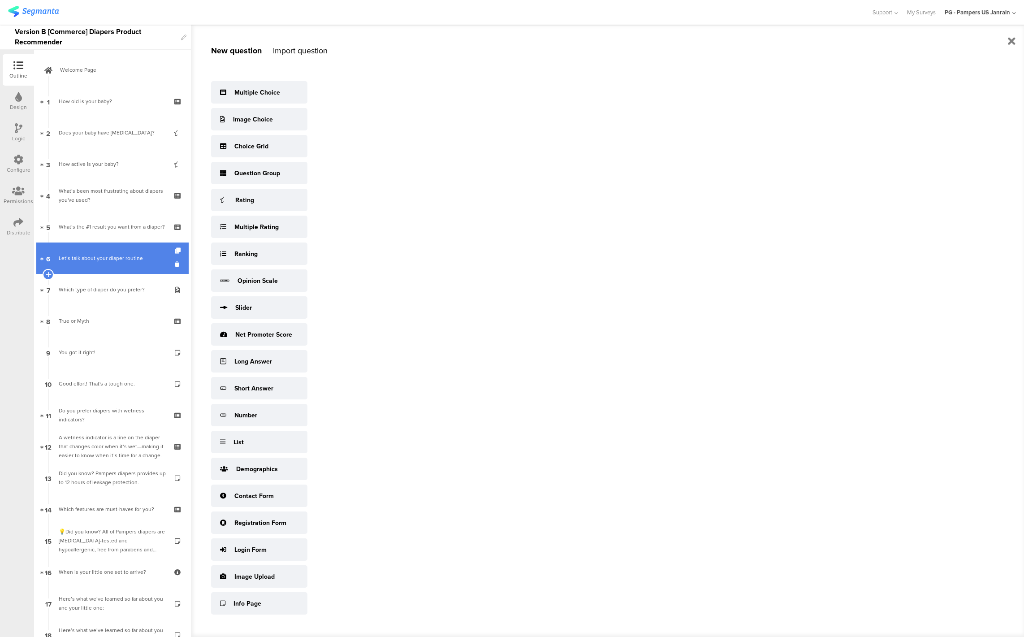
click at [99, 259] on div "Let’s talk about your diaper routine" at bounding box center [112, 258] width 107 height 9
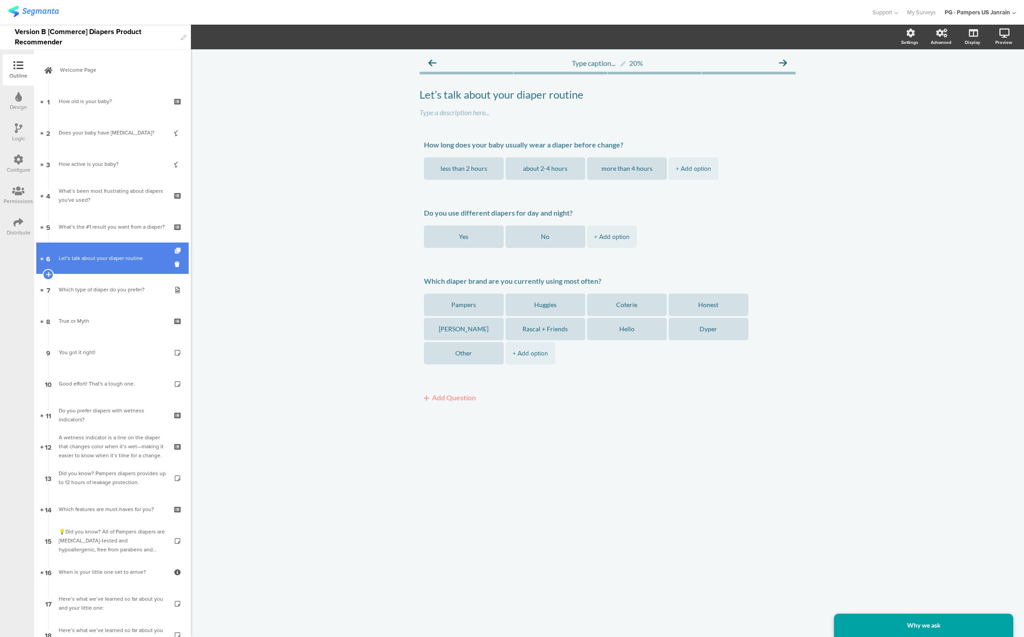
click at [175, 250] on icon at bounding box center [179, 251] width 8 height 6
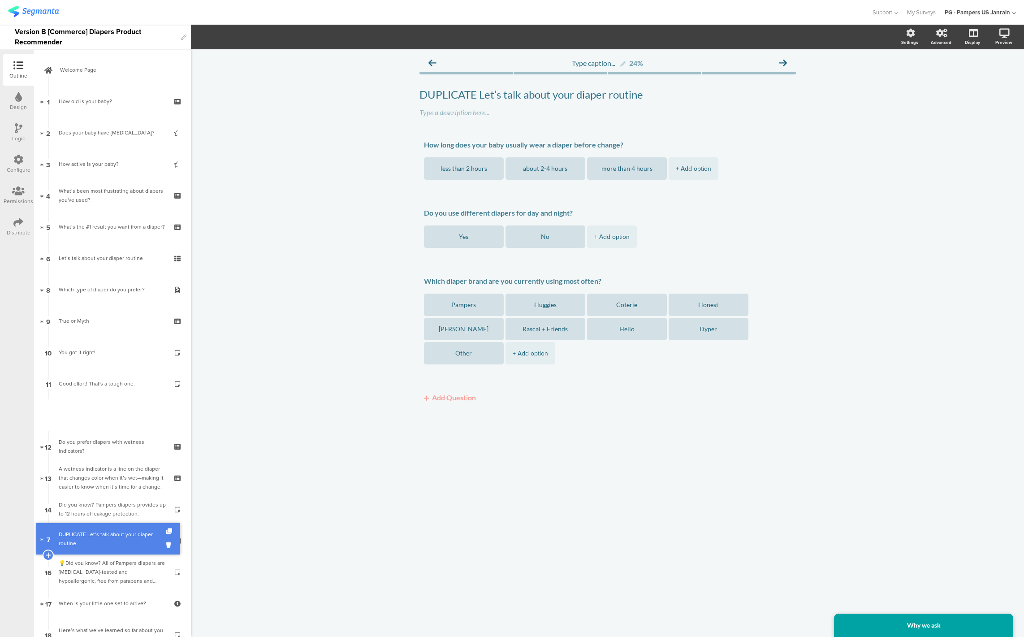
scroll to position [332, 0]
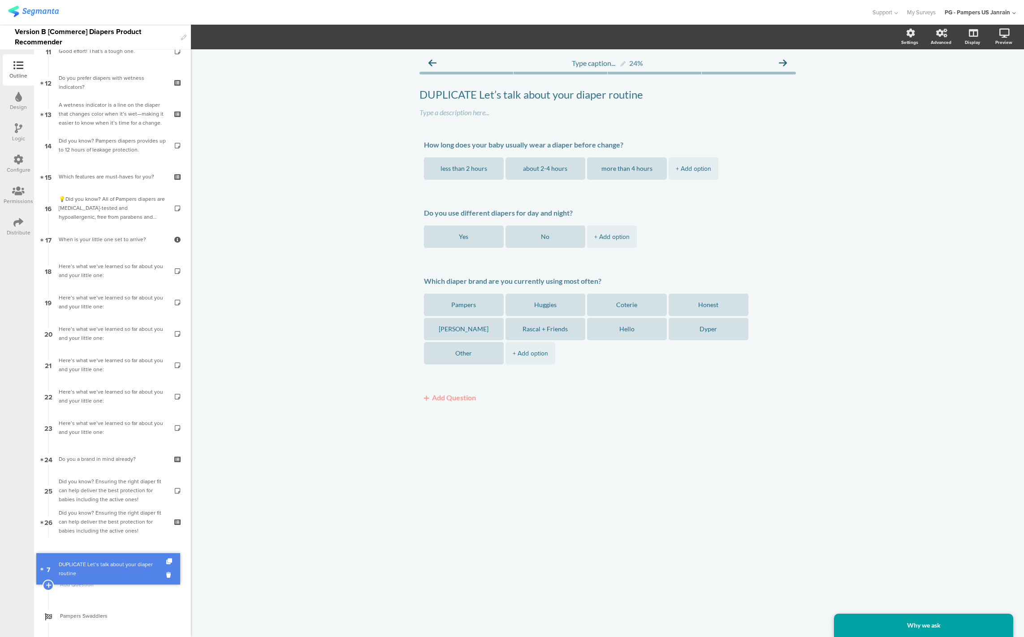
drag, startPoint x: 111, startPoint y: 280, endPoint x: 111, endPoint y: 558, distance: 278.2
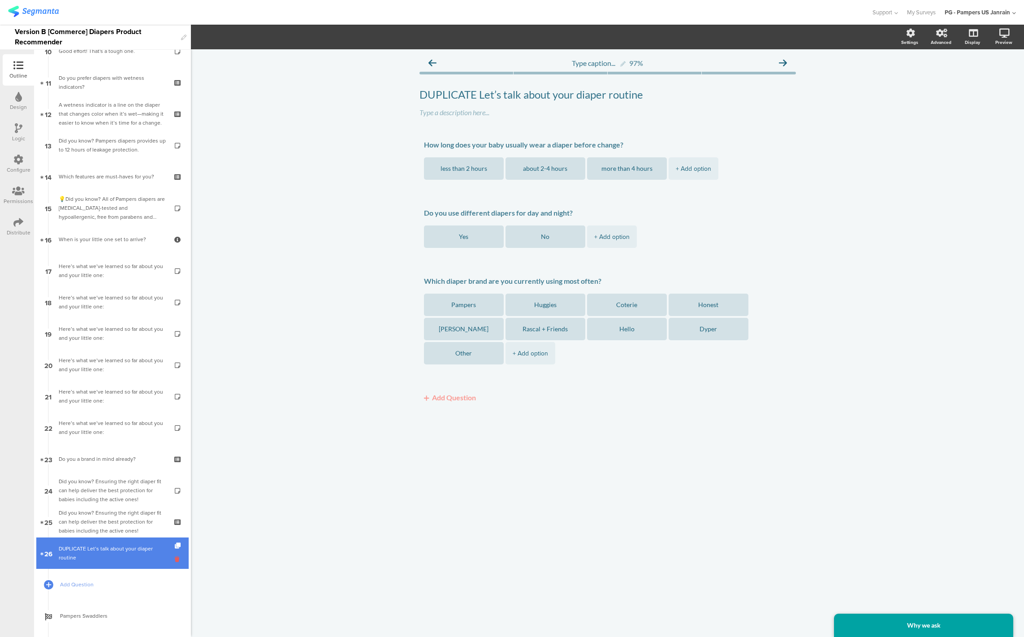
click at [175, 556] on icon at bounding box center [179, 559] width 8 height 9
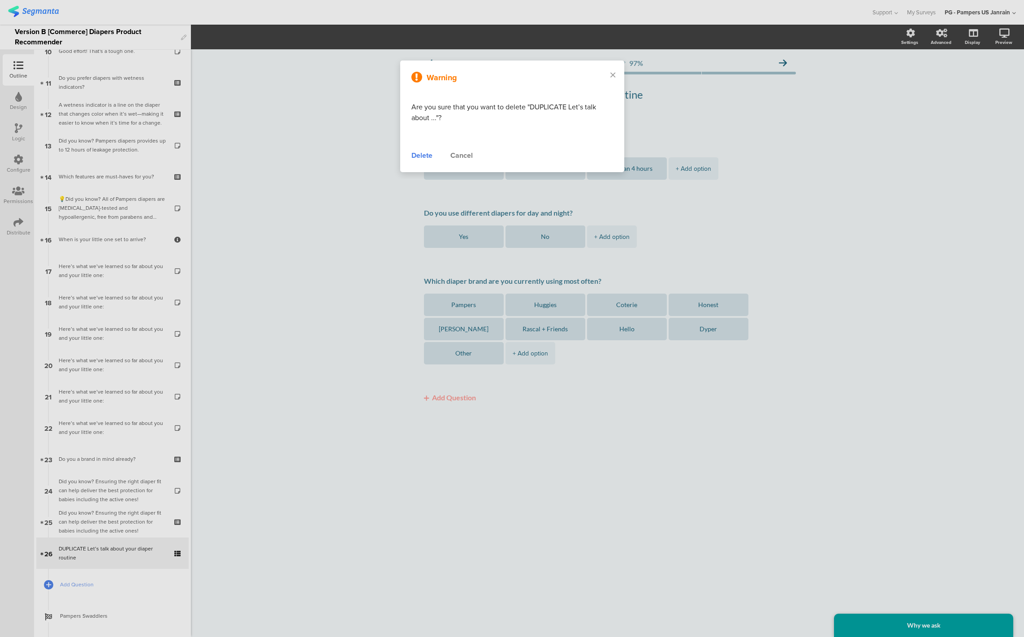
click at [422, 156] on div "Delete" at bounding box center [421, 155] width 21 height 11
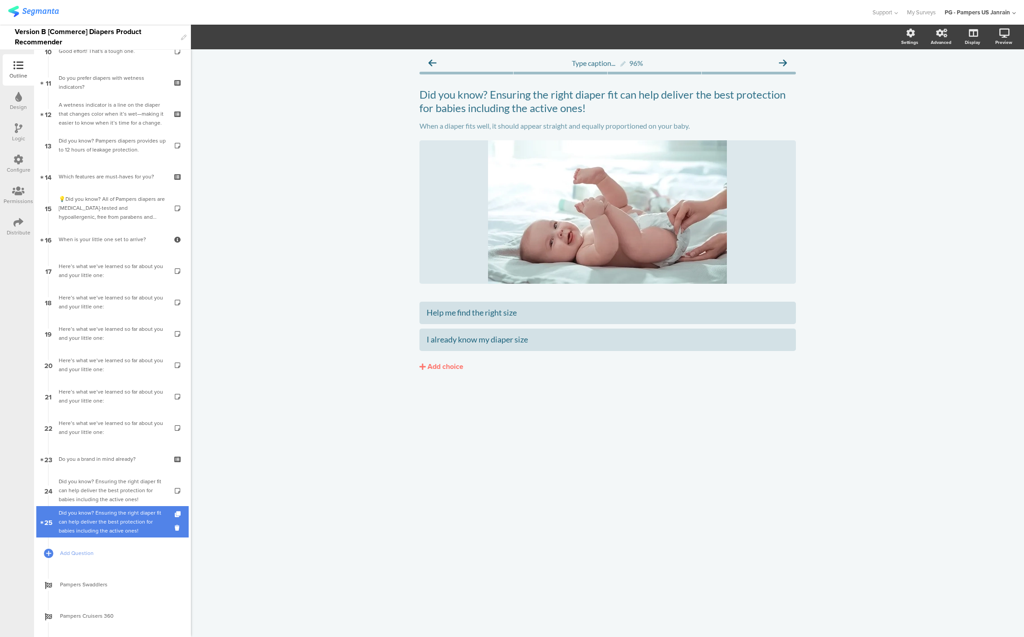
click at [110, 515] on div "Did you know? Ensuring the right diaper fit can help deliver the best protectio…" at bounding box center [112, 521] width 107 height 27
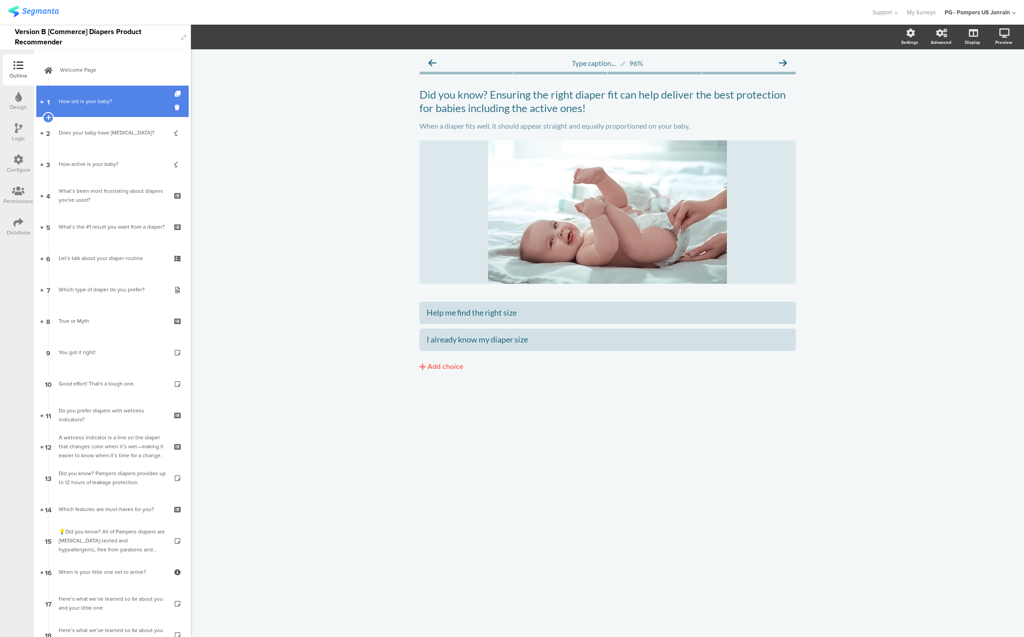
click at [95, 109] on link "1 How old is your baby?" at bounding box center [112, 101] width 152 height 31
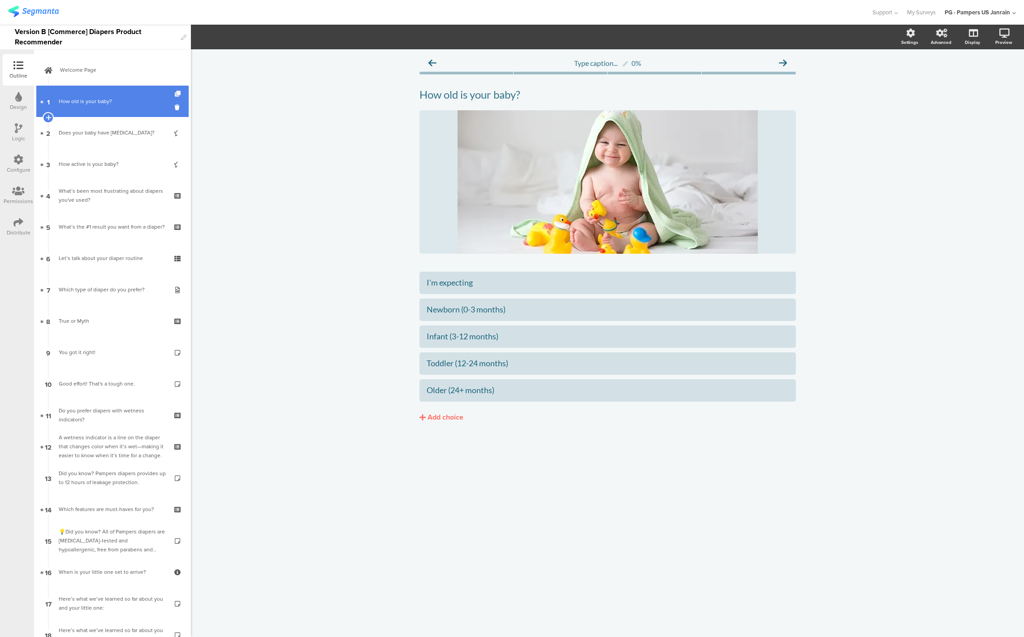
click at [175, 92] on icon at bounding box center [179, 94] width 8 height 6
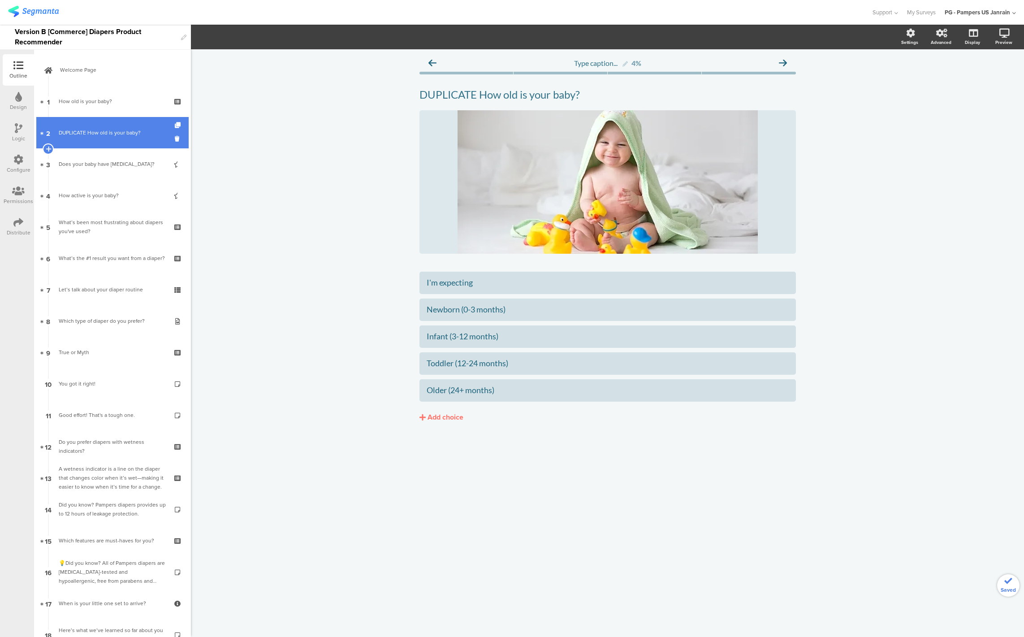
click at [82, 125] on link "2 DUPLICATE How old is your baby?" at bounding box center [112, 132] width 152 height 31
click at [472, 101] on div "DUPLICATE How old is your baby? DUPLICATE How old is your baby?" at bounding box center [607, 95] width 381 height 18
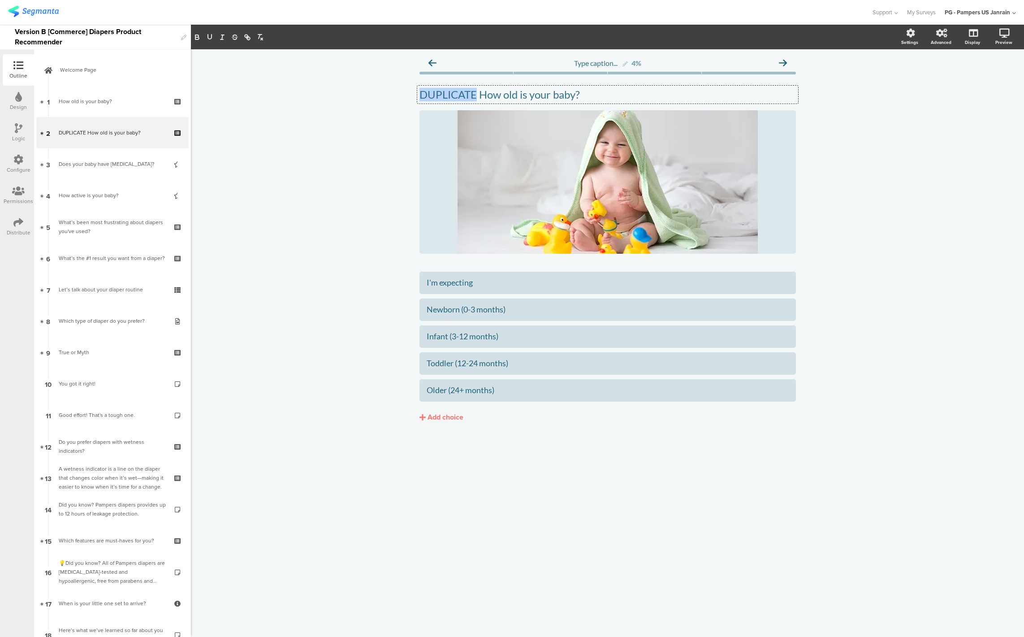
click at [472, 101] on p "DUPLICATE How old is your baby?" at bounding box center [607, 94] width 376 height 13
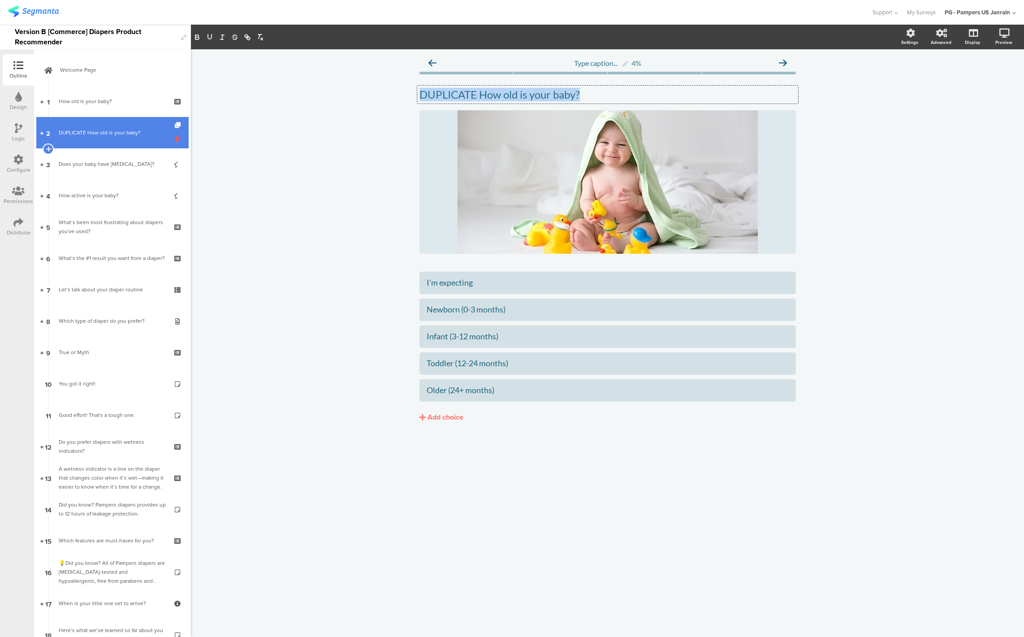
click at [175, 139] on icon at bounding box center [179, 138] width 8 height 9
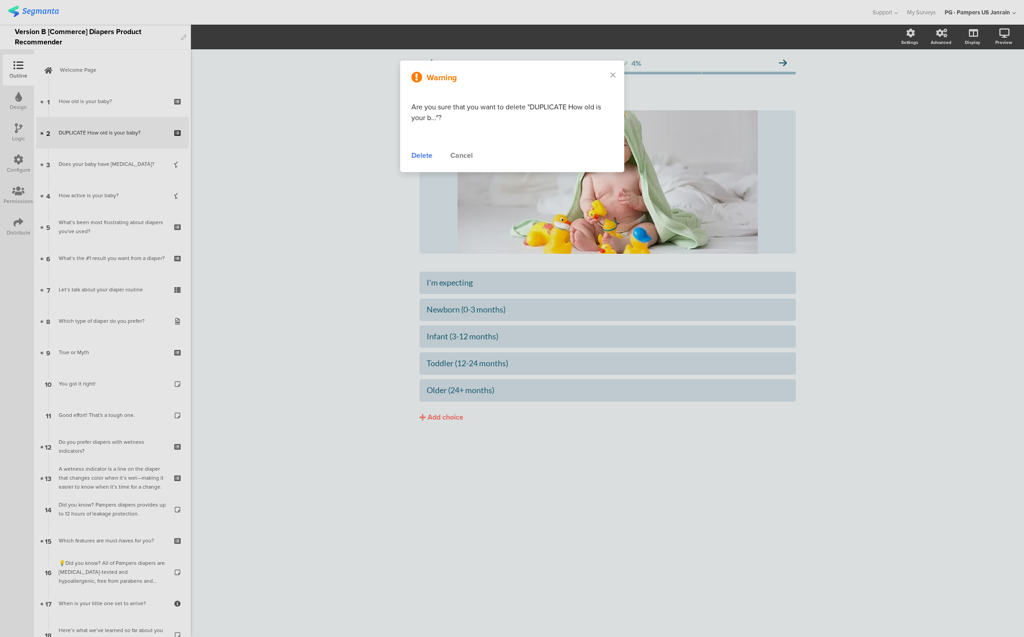
click at [417, 157] on div "Delete" at bounding box center [421, 155] width 21 height 11
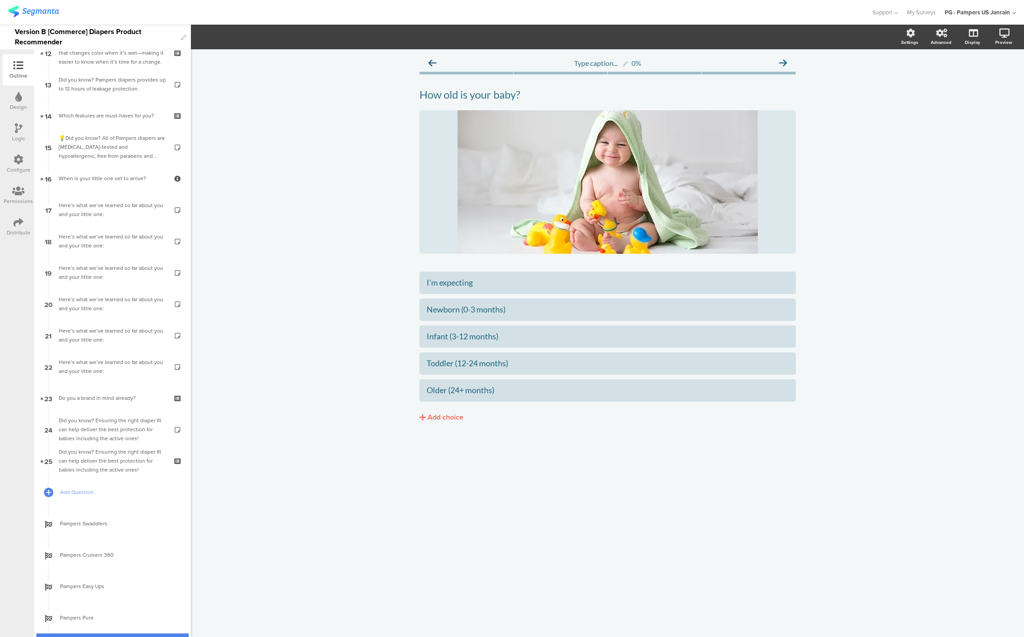
scroll to position [441, 0]
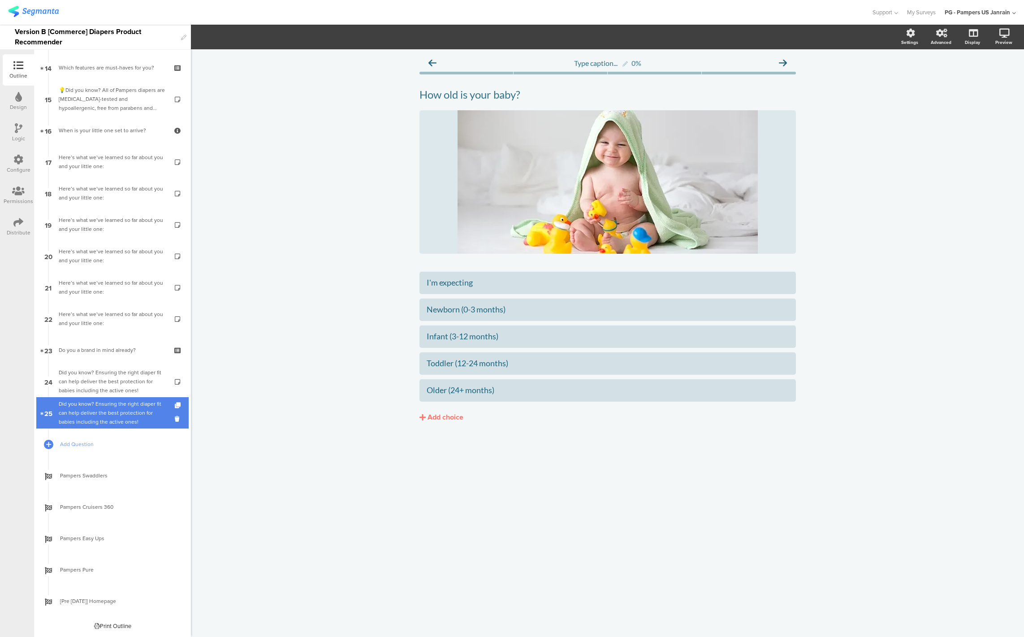
click at [93, 408] on div "Did you know? Ensuring the right diaper fit can help deliver the best protectio…" at bounding box center [112, 412] width 107 height 27
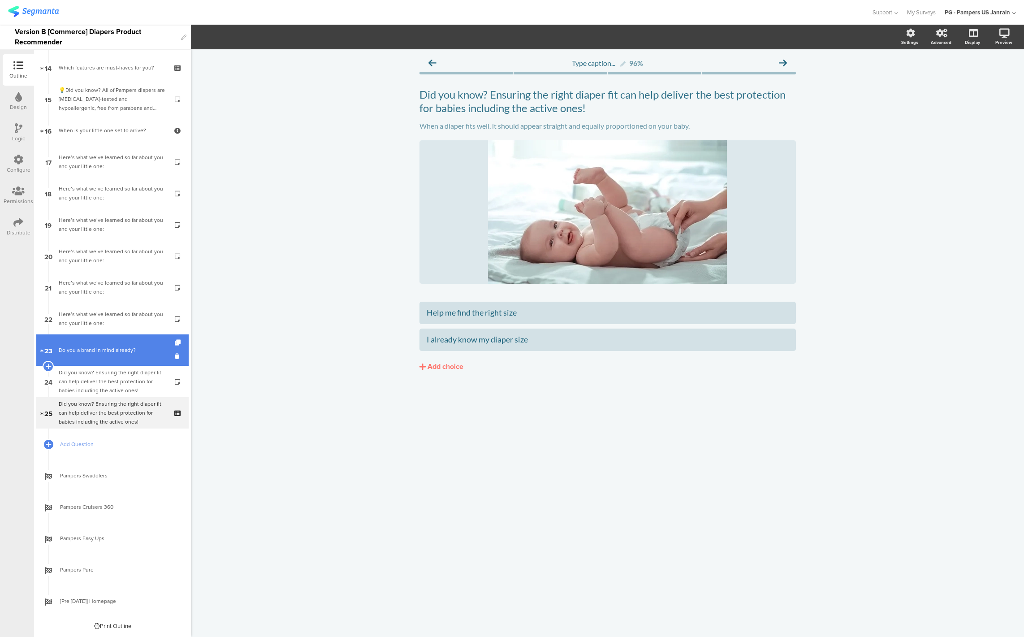
click at [129, 355] on link "23 Do you a brand in mind already?" at bounding box center [112, 349] width 152 height 31
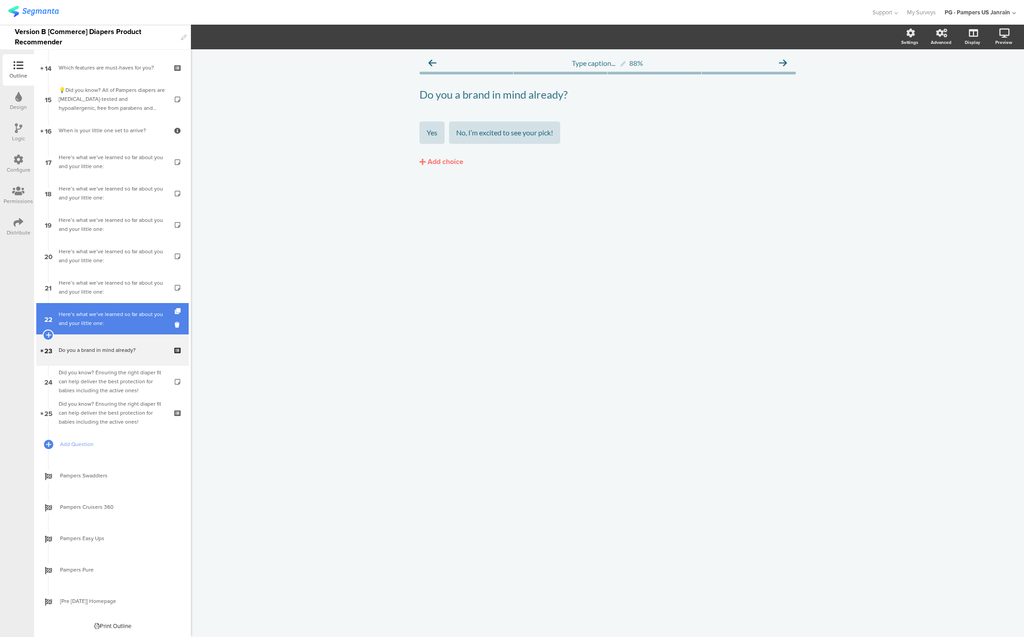
click at [90, 327] on div "Here’s what we’ve learned so far about you and your little one:" at bounding box center [112, 319] width 107 height 18
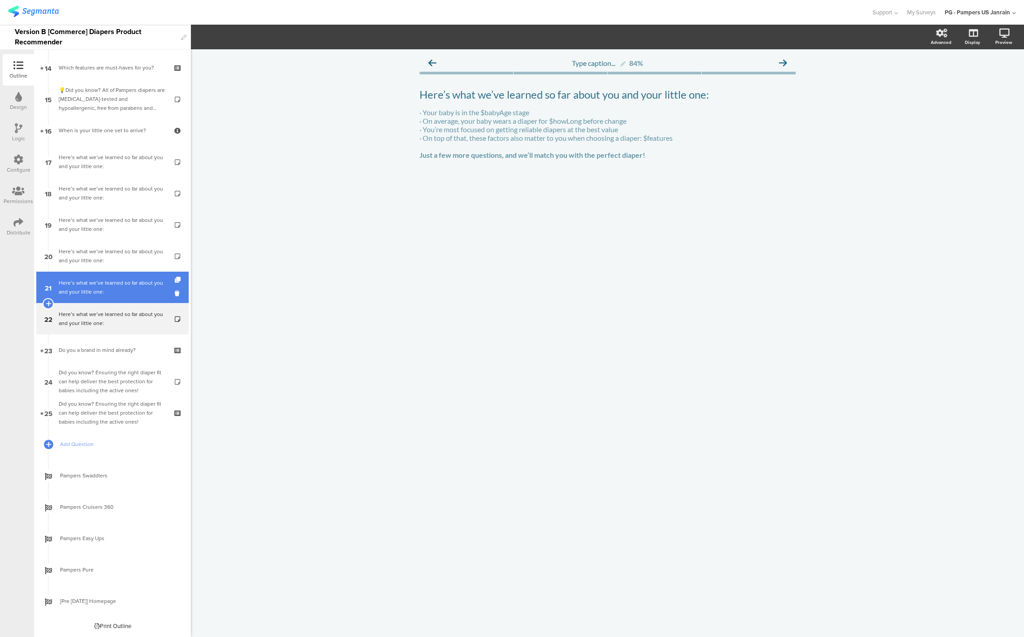
click at [90, 295] on div "Here’s what we’ve learned so far about you and your little one:" at bounding box center [112, 287] width 107 height 18
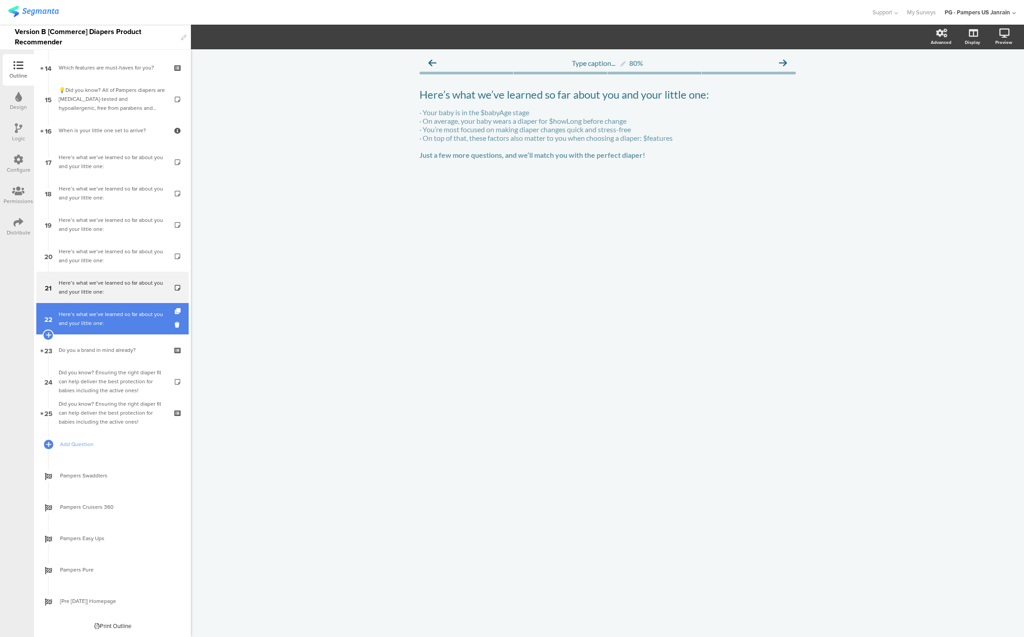
click at [90, 310] on div "Here’s what we’ve learned so far about you and your little one:" at bounding box center [112, 319] width 107 height 18
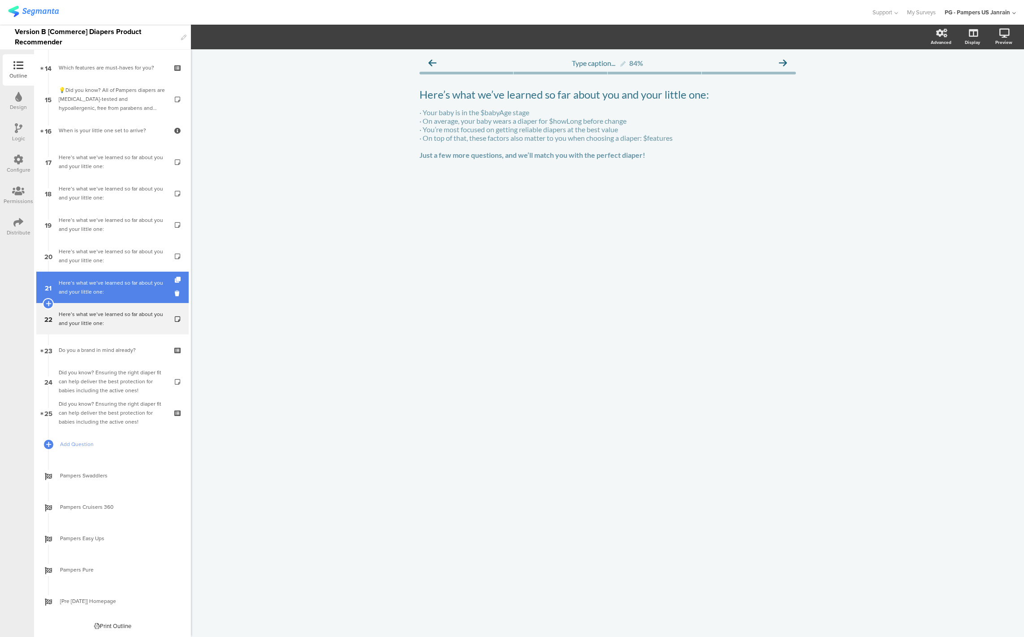
click at [95, 276] on link "21 Here’s what we’ve learned so far about you and your little one:" at bounding box center [112, 286] width 152 height 31
click at [92, 293] on div "Here’s what we’ve learned so far about you and your little one:" at bounding box center [112, 287] width 107 height 18
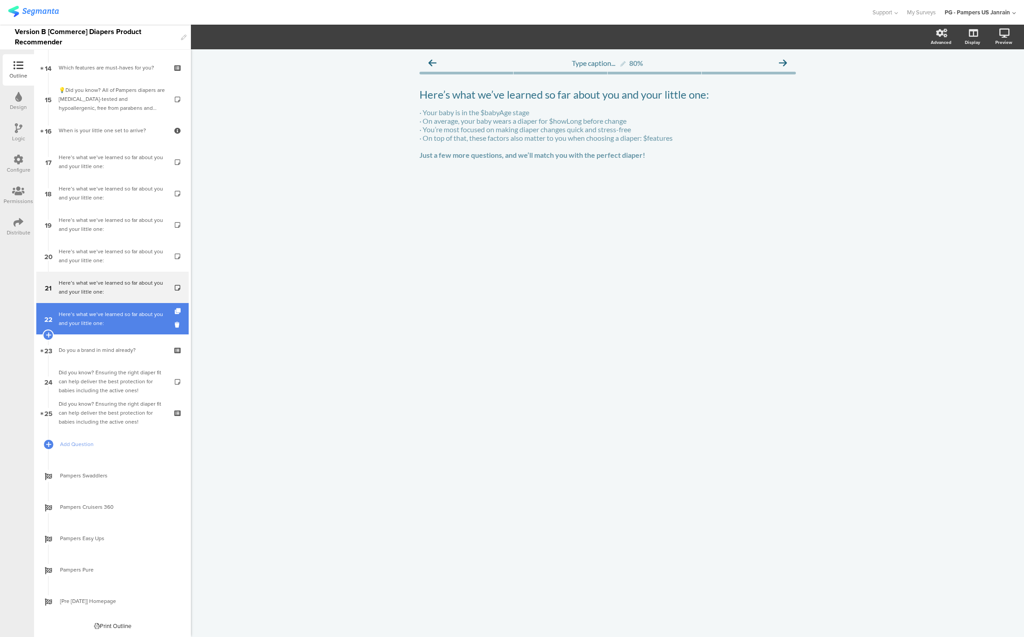
click at [86, 318] on div "Here’s what we’ve learned so far about you and your little one:" at bounding box center [112, 319] width 107 height 18
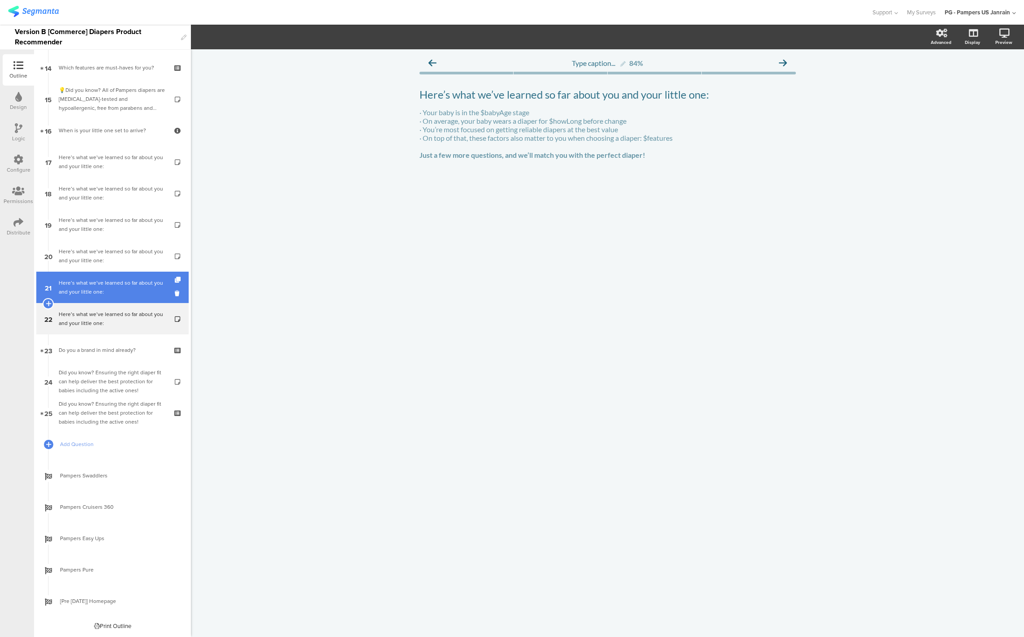
click at [89, 278] on div "Here’s what we’ve learned so far about you and your little one:" at bounding box center [112, 287] width 107 height 18
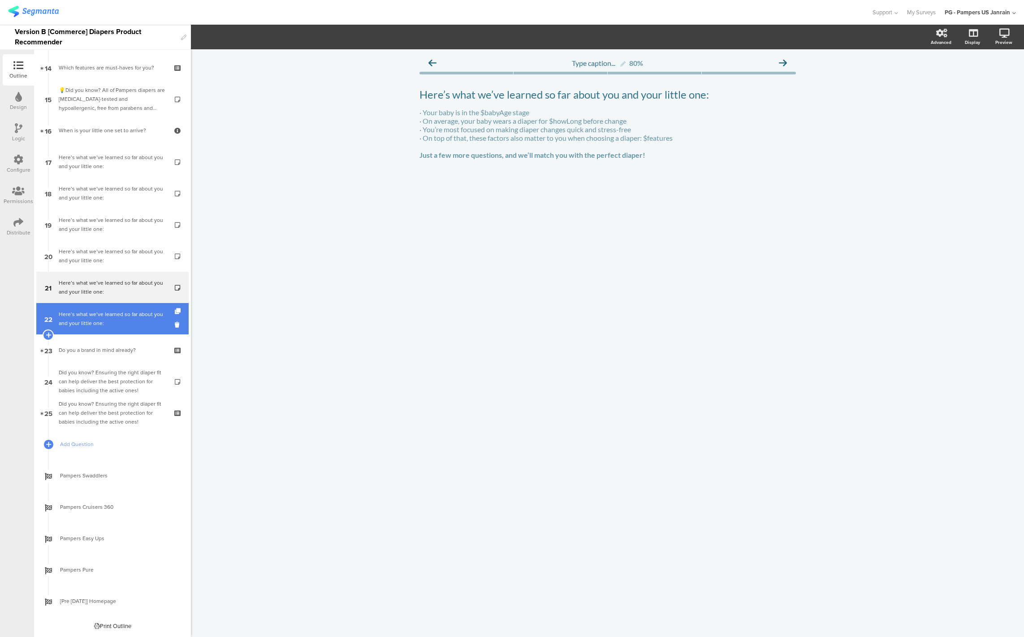
click at [95, 321] on div "Here’s what we’ve learned so far about you and your little one:" at bounding box center [112, 319] width 107 height 18
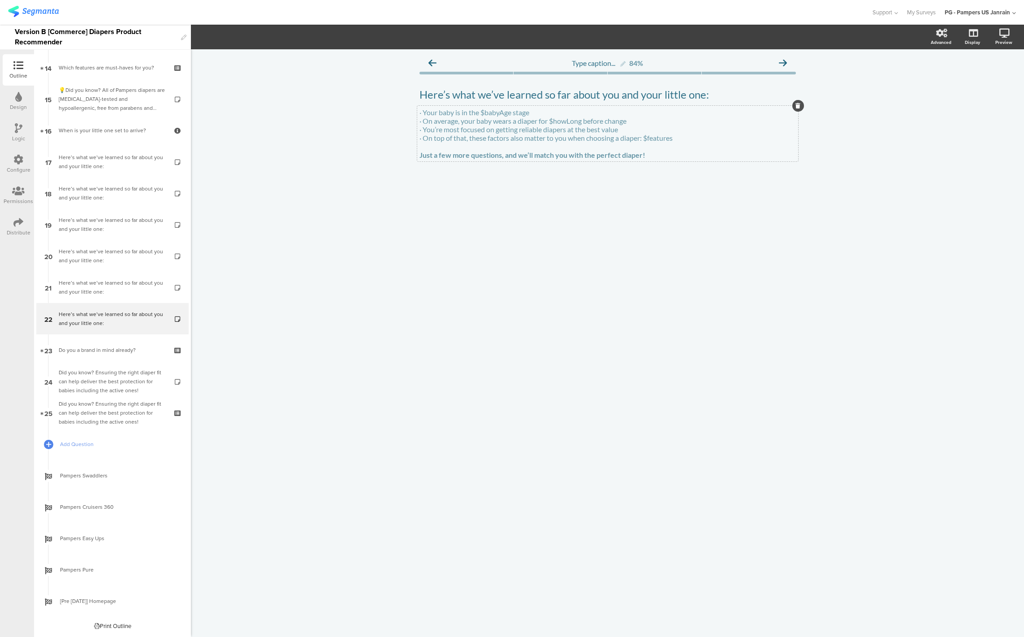
click at [541, 109] on div "· Your baby is in the $babyAge stage · On average, your baby wears a diaper for…" at bounding box center [607, 134] width 381 height 56
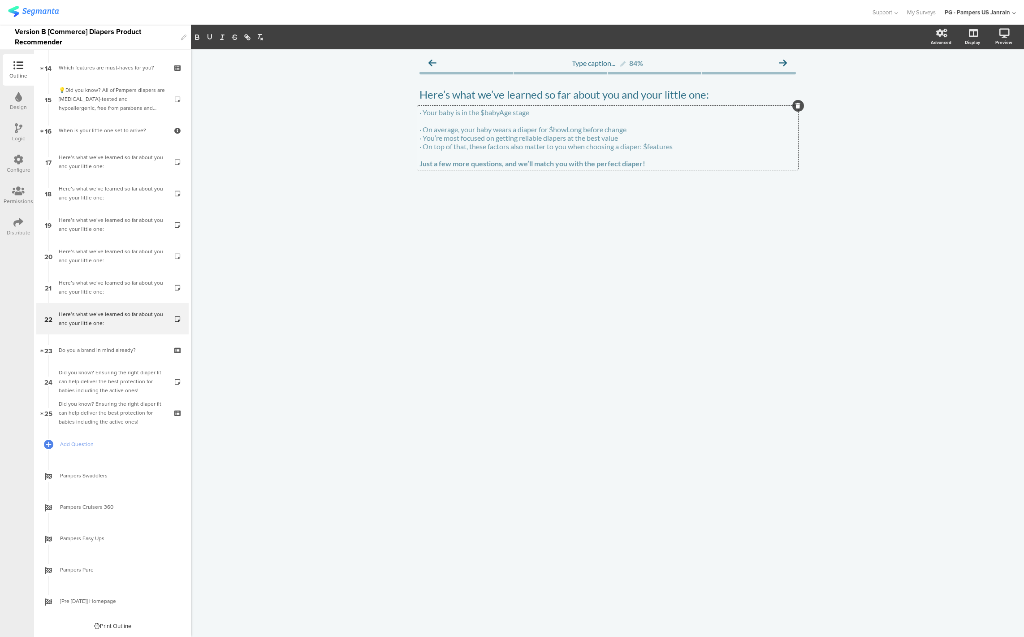
click at [633, 128] on p "· On average, your baby wears a diaper for $howLong before change" at bounding box center [607, 129] width 376 height 9
click at [465, 133] on p "· On average, your baby wears a diaper for $howLong before change" at bounding box center [607, 129] width 376 height 9
drag, startPoint x: 515, startPoint y: 132, endPoint x: 478, endPoint y: 132, distance: 36.7
click at [478, 132] on p "· On average, your baby wears a diaper for $howLong before change" at bounding box center [607, 129] width 376 height 9
click at [529, 132] on p "· On average, your baby wears a diaper for $howLong before change" at bounding box center [607, 129] width 376 height 9
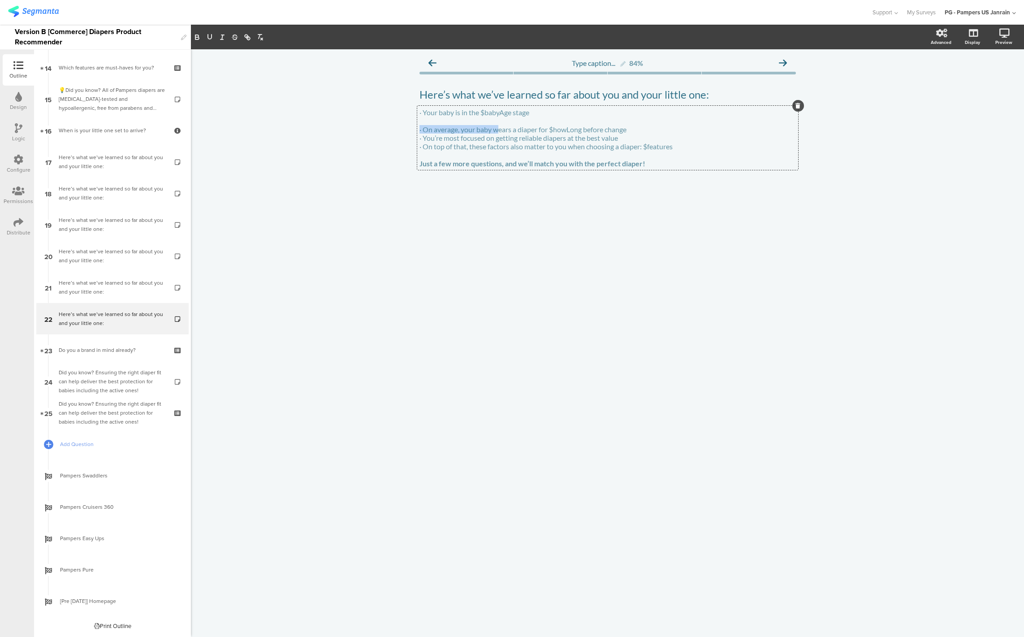
drag, startPoint x: 498, startPoint y: 131, endPoint x: 402, endPoint y: 133, distance: 95.9
click at [402, 133] on div "Type caption... 84% Here’s what we’ve learned so far about you and your little …" at bounding box center [607, 342] width 833 height 587
click at [424, 116] on p "· Your baby is in the $babyAge stage" at bounding box center [607, 112] width 376 height 9
click at [425, 141] on p "· You’re most focused on getting reliable diapers at the best value" at bounding box center [607, 138] width 376 height 9
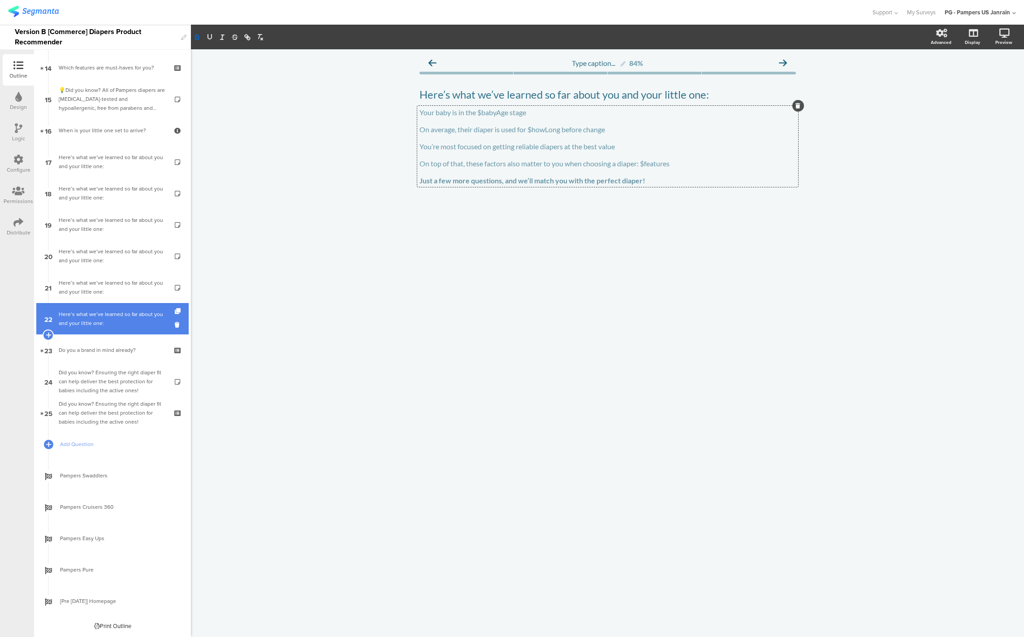
click at [92, 327] on div "Here’s what we’ve learned so far about you and your little one:" at bounding box center [112, 319] width 107 height 18
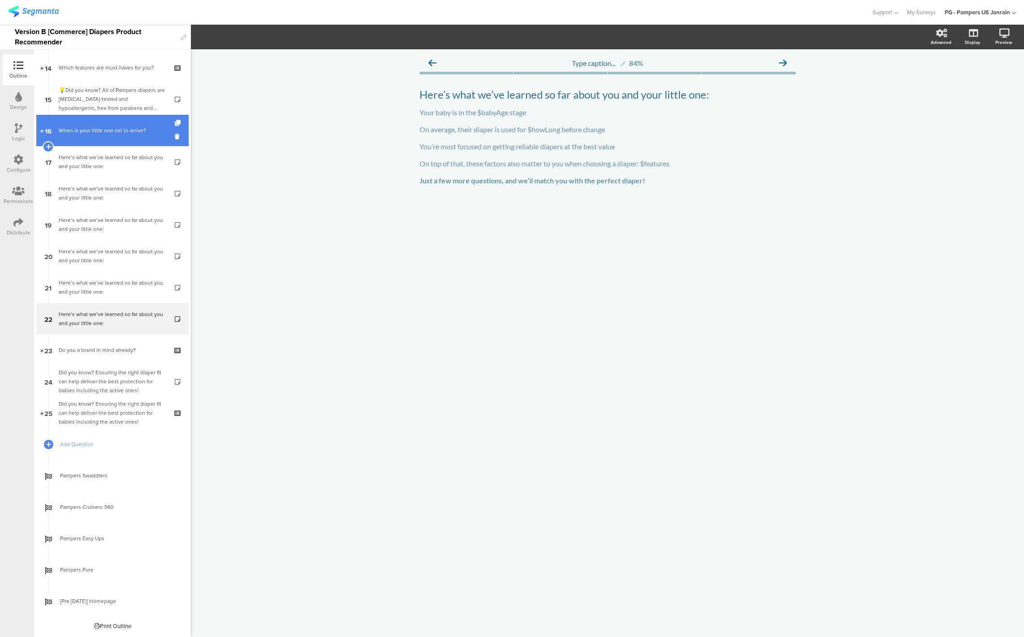
click at [96, 126] on div "When is your little one set to arrive?" at bounding box center [112, 130] width 107 height 9
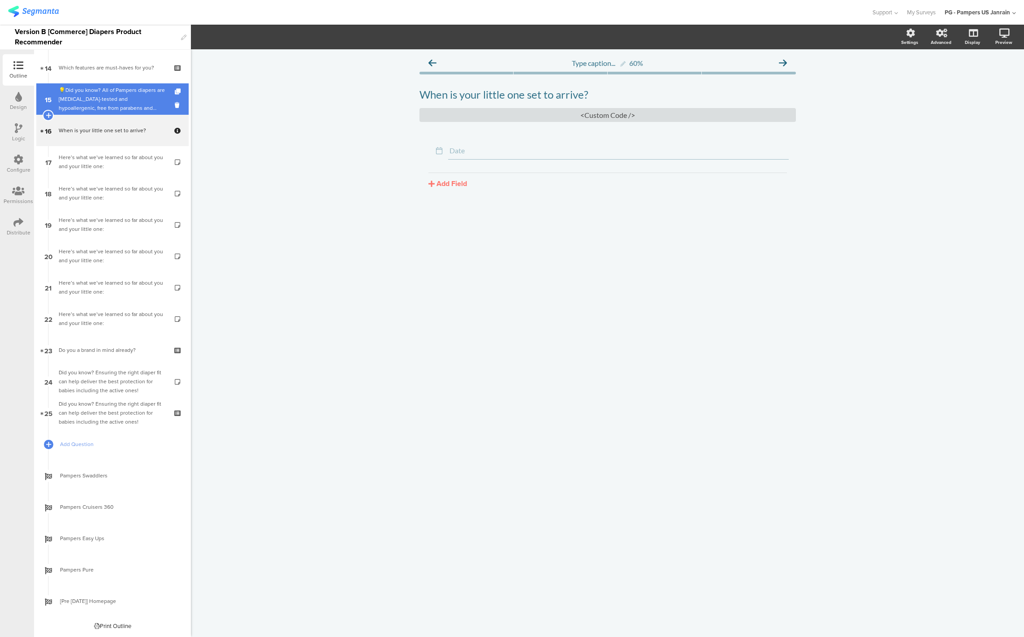
click at [96, 107] on div "💡Did you know? All of Pampers diapers are dermatologist-tested and hypoallergen…" at bounding box center [112, 99] width 107 height 27
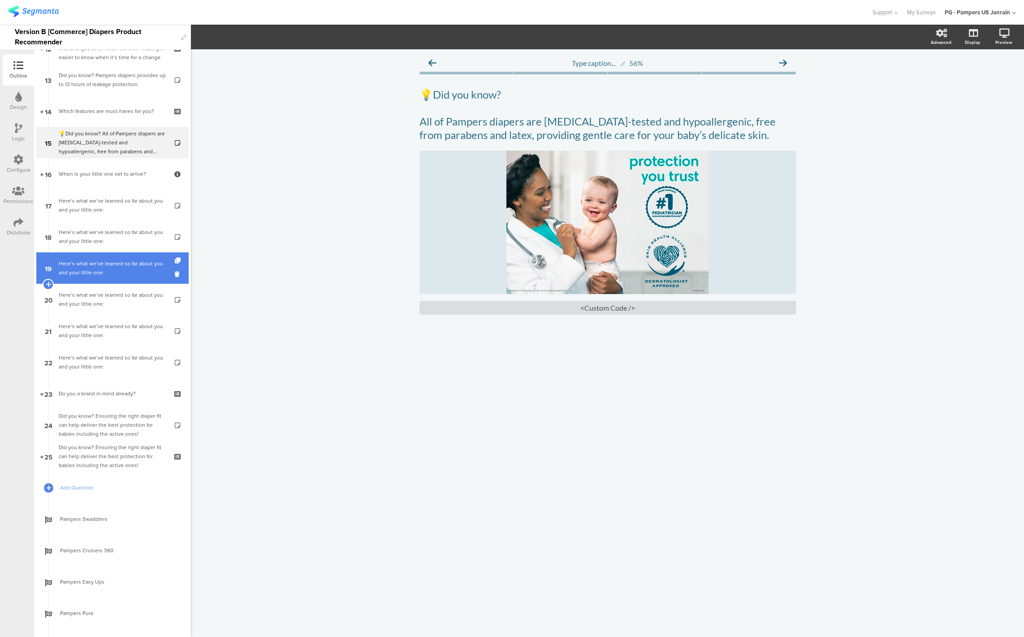
scroll to position [374, 0]
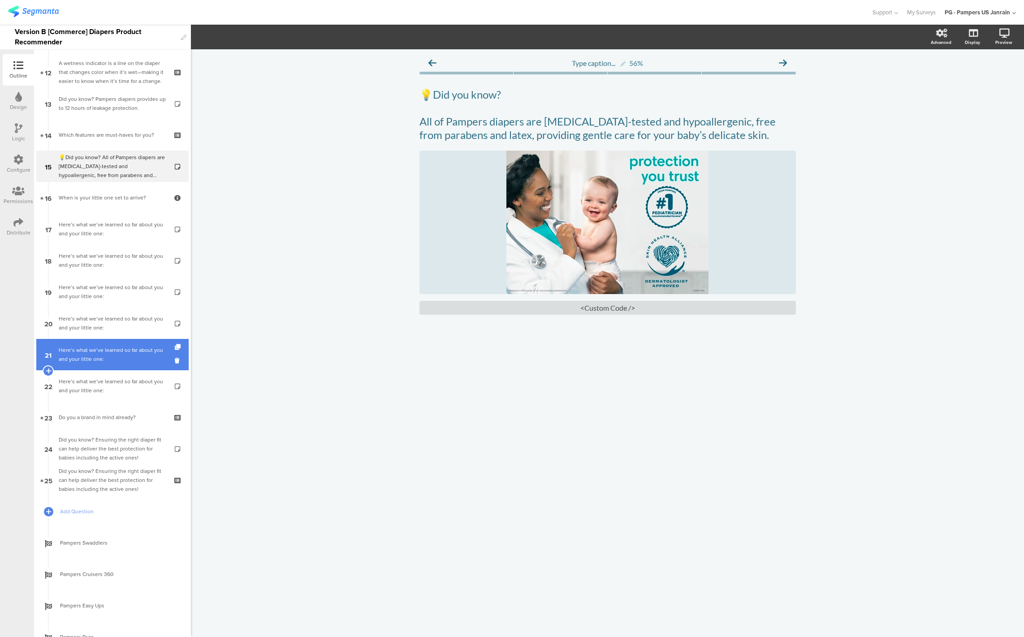
click at [73, 353] on div "Here’s what we’ve learned so far about you and your little one:" at bounding box center [112, 354] width 107 height 18
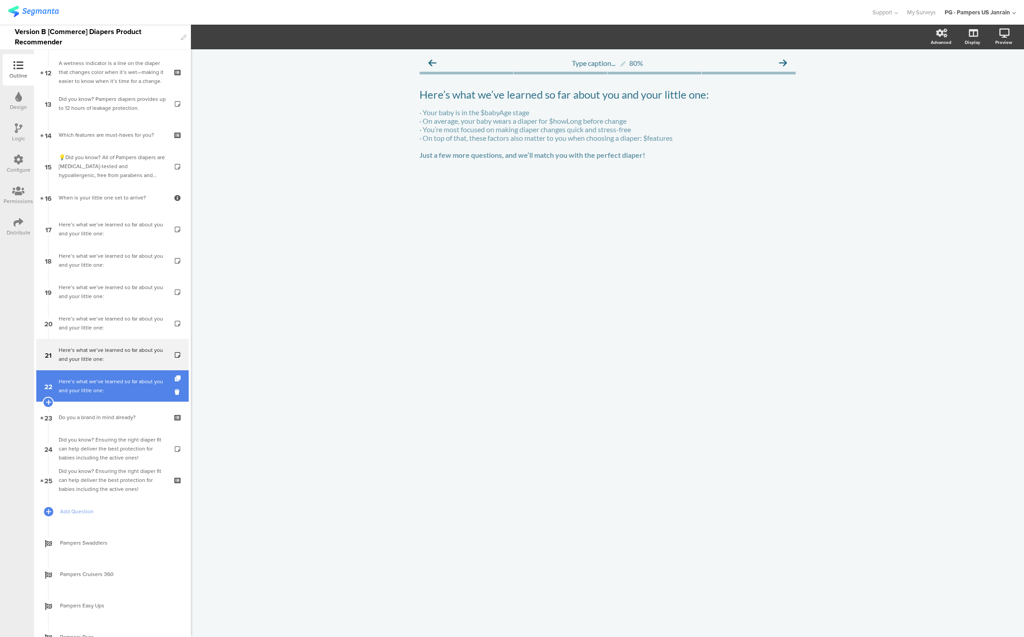
click at [79, 387] on div "Here’s what we’ve learned so far about you and your little one:" at bounding box center [112, 386] width 107 height 18
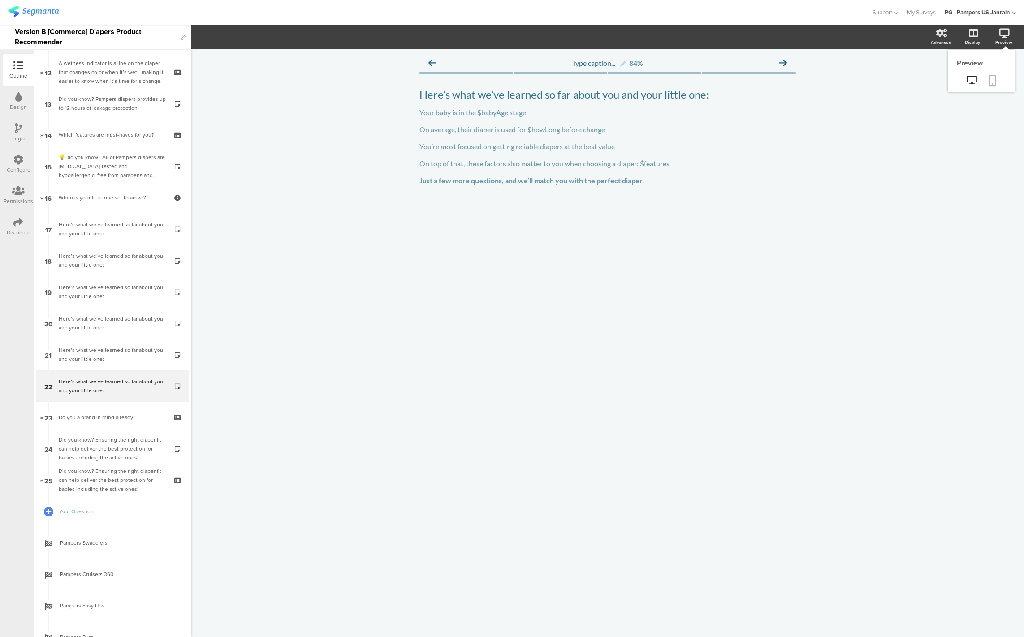
click at [989, 81] on icon at bounding box center [992, 80] width 7 height 11
click at [694, 92] on p "Here’s what we’ve learned so far about you and your little one:" at bounding box center [607, 94] width 376 height 13
click at [939, 94] on label at bounding box center [937, 92] width 12 height 7
click at [0, 0] on input "checkbox" at bounding box center [0, 0] width 0 height 0
click at [618, 198] on div "<Custom Code />" at bounding box center [607, 198] width 376 height 14
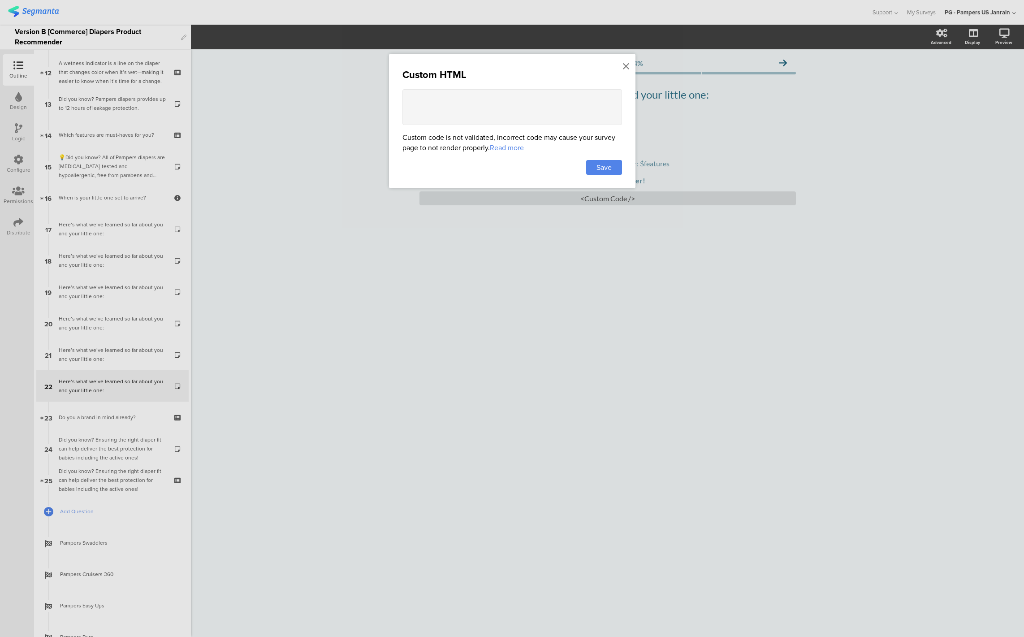
click at [516, 124] on textarea at bounding box center [512, 107] width 220 height 36
paste textarea "<style> .extra-text.color-overlay-readable-80 { background-color: #f0f6ff; /* l…"
type textarea "<style> .extra-text.color-overlay-readable-80 { background-color: #f0f6ff; /* l…"
click at [606, 172] on span "Save" at bounding box center [603, 167] width 15 height 10
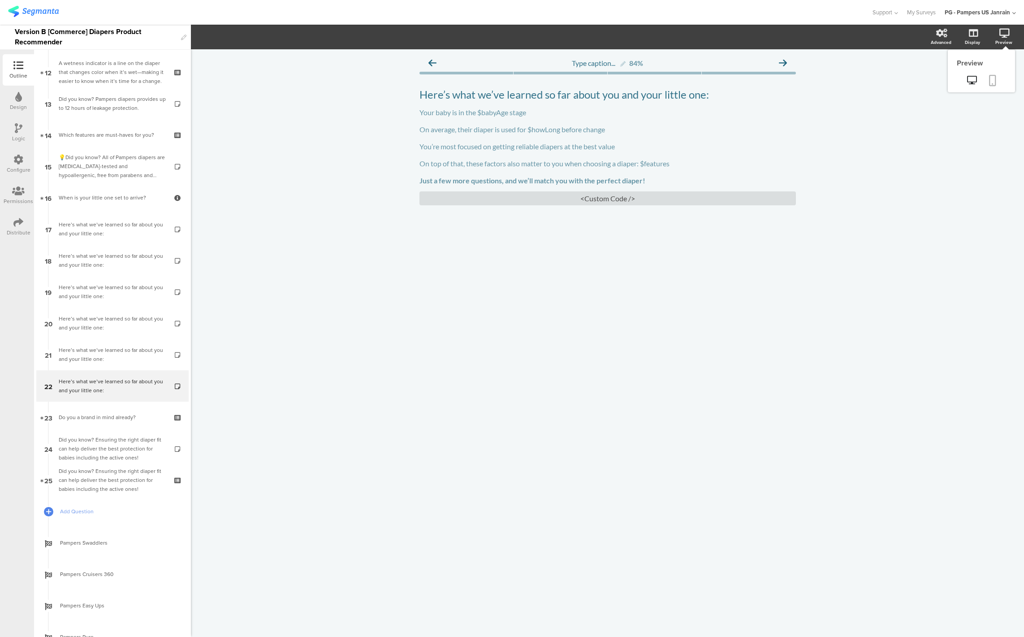
click at [990, 85] on icon at bounding box center [992, 80] width 7 height 11
click at [616, 201] on div "<Custom Code />" at bounding box center [607, 198] width 376 height 14
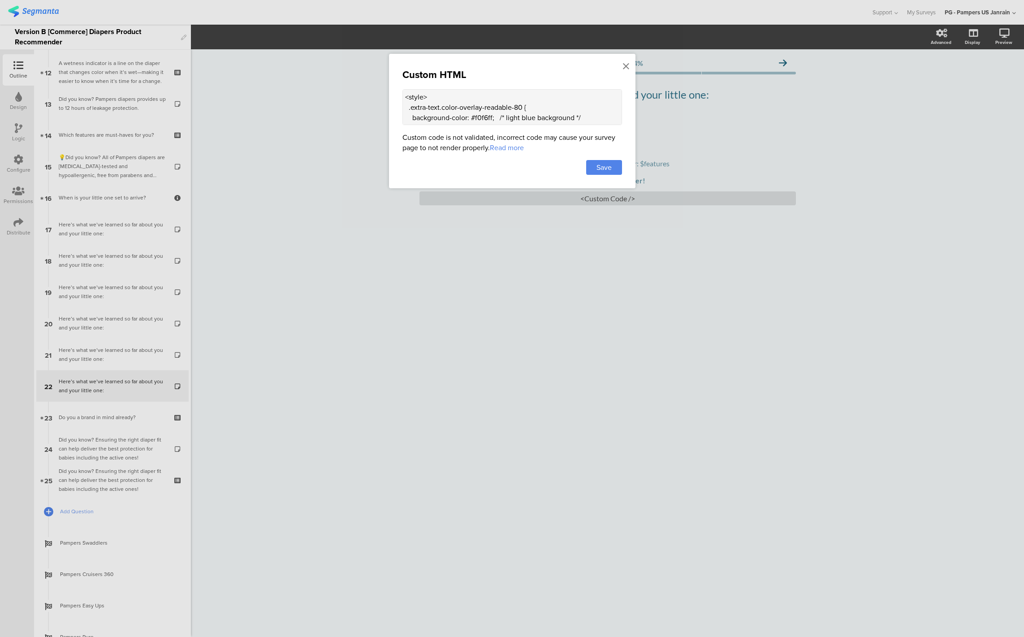
click at [452, 104] on textarea "<style> .extra-text.color-overlay-readable-80 { background-color: #f0f6ff; /* l…" at bounding box center [512, 107] width 220 height 36
paste textarea ".extra-text.color-overlay-readable-80 p:last-of-type { margin-top: 1rem; paddin…"
type textarea "<style> .extra-text.color-overlay-readable-80 { background-color: #f0f6ff; /* l…"
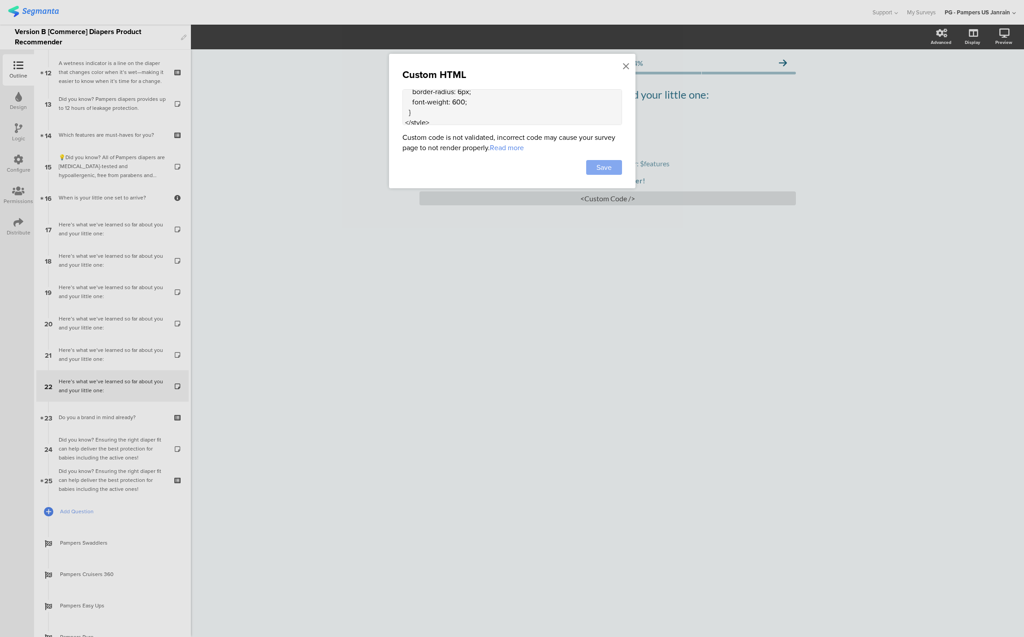
click at [614, 172] on div "Save" at bounding box center [604, 167] width 36 height 15
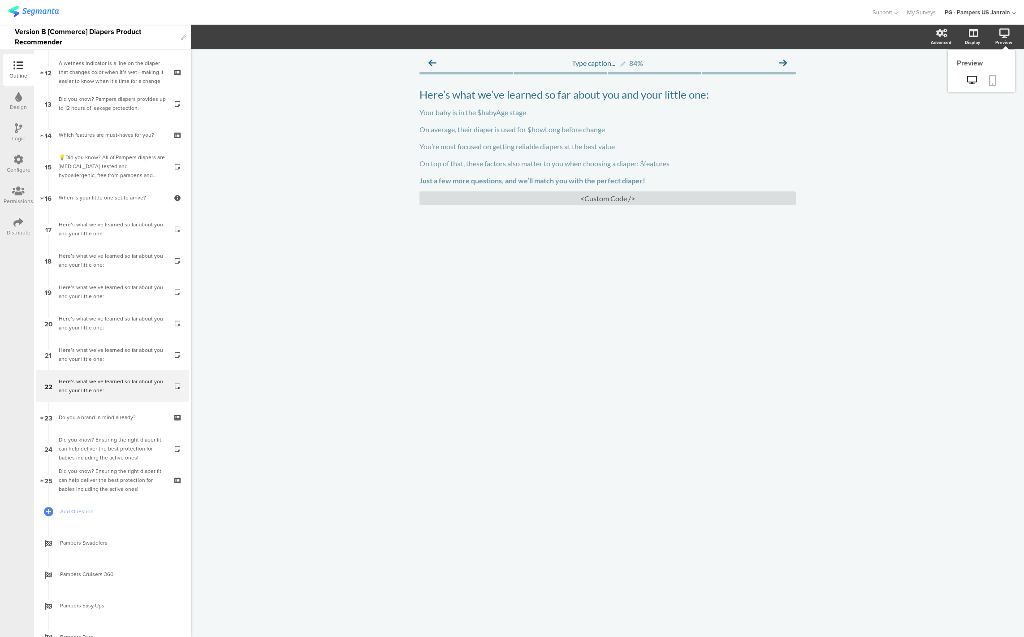
click at [992, 84] on icon at bounding box center [992, 80] width 7 height 11
click at [577, 201] on div "<Custom Code />" at bounding box center [607, 198] width 376 height 14
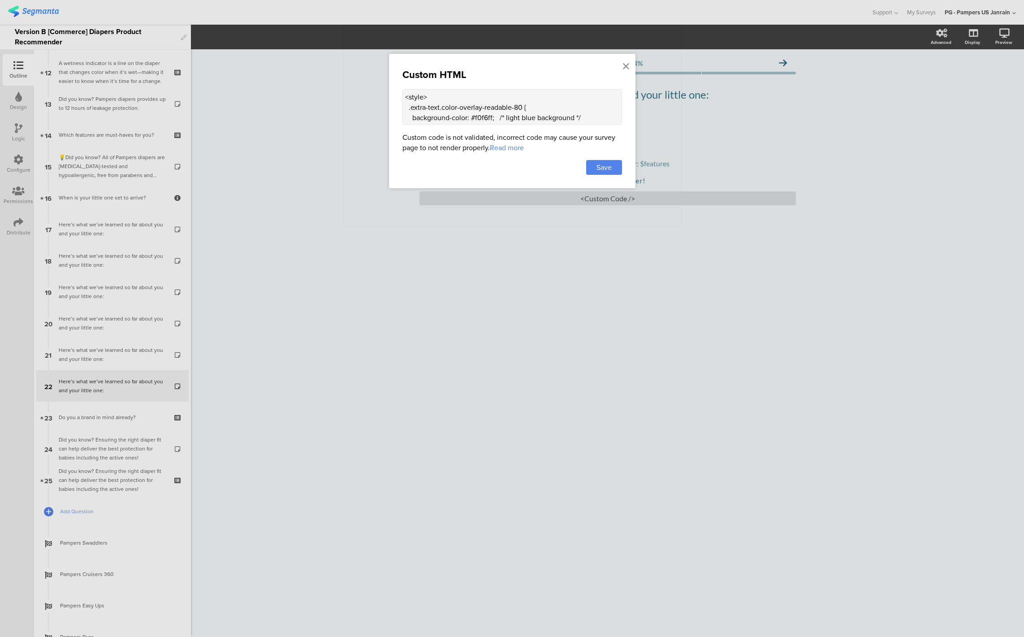
click at [433, 103] on textarea "<style> .extra-text.color-overlay-readable-80 { background-color: #f0f6ff; /* l…" at bounding box center [512, 107] width 220 height 36
click at [534, 113] on textarea "<style> .extra-text.color-overlay-readable-80 { background-color: #f0f6ff; /* l…" at bounding box center [512, 107] width 220 height 36
click at [434, 112] on textarea "<style> .extra-text.color-overlay-readable-80 { background-color: #f0f6ff; /* l…" at bounding box center [512, 107] width 220 height 36
paste textarea "ff; padding: 1rem 1.5rem; /* add spacing inside */ border-radius: 12px; /* roun…"
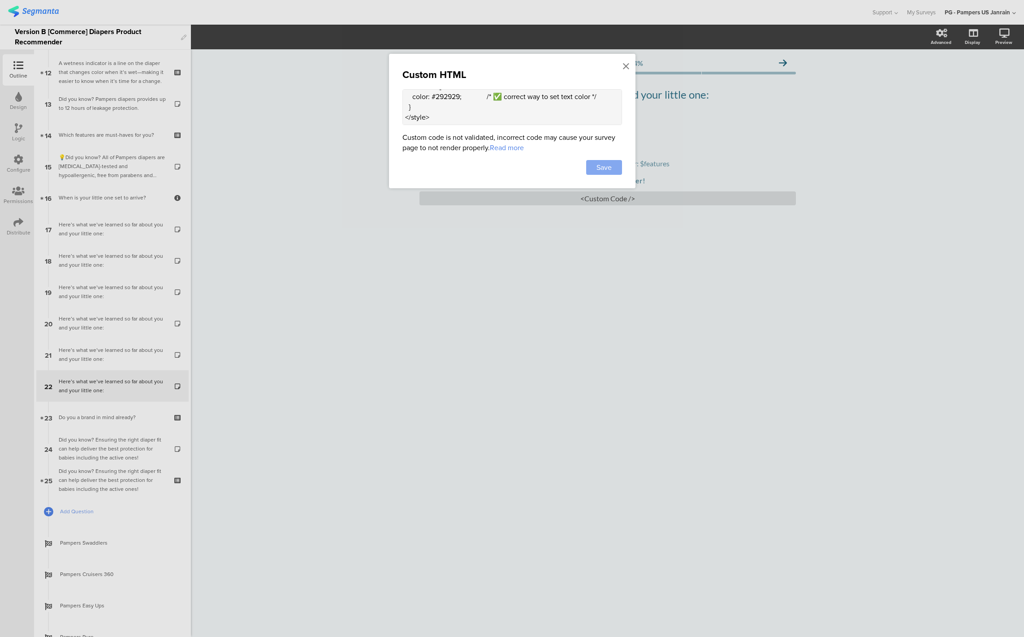
type textarea "<style> .extra-text.color-overlay-readable-80 { background-color: #fff; padding…"
click at [604, 167] on span "Save" at bounding box center [603, 167] width 15 height 10
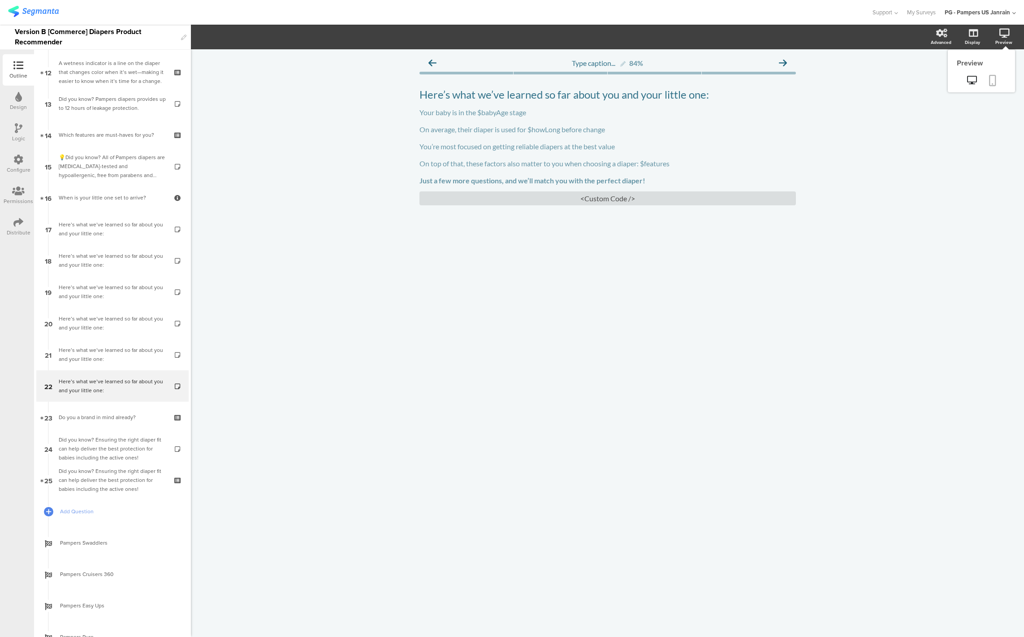
click at [989, 81] on icon at bounding box center [992, 80] width 7 height 11
click at [583, 199] on div "<Custom Code />" at bounding box center [607, 198] width 376 height 14
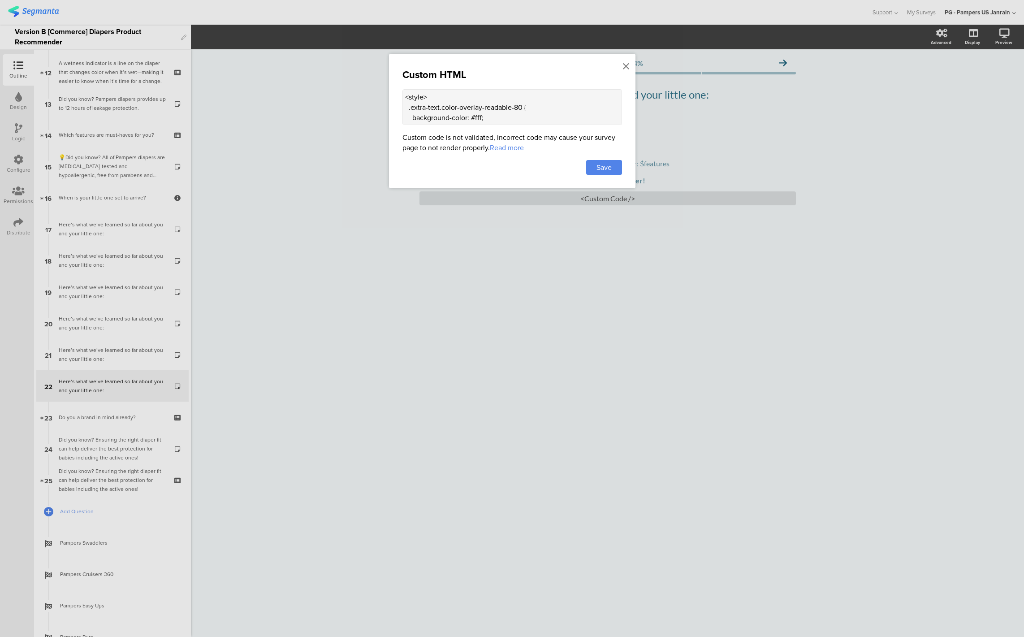
click at [484, 118] on textarea "<style> .extra-text.color-overlay-readable-80 { background-color: #fff; padding…" at bounding box center [512, 107] width 220 height 36
paste textarea "/* 1) More space between the title and the white box */ .extra-text { margin-to…"
type textarea "<style> /* 1) More space between the title and the white box */ .extra-text { m…"
click at [607, 161] on div "Save" at bounding box center [604, 167] width 36 height 15
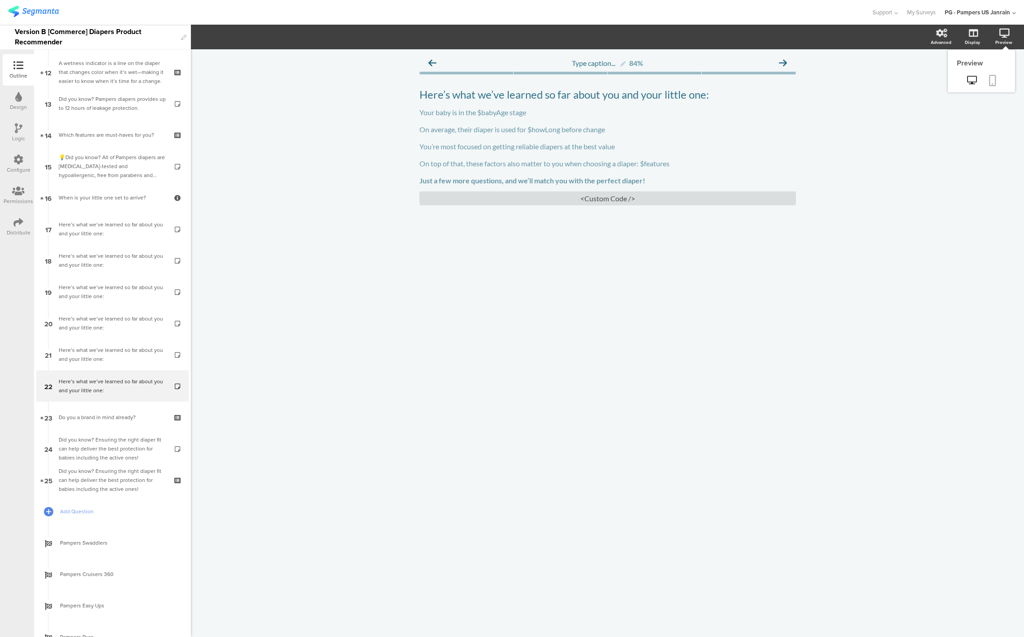
click at [994, 82] on icon at bounding box center [992, 80] width 7 height 11
click at [474, 139] on div "Your baby is in the $babyAge stage On average, their diaper is used for $howLon…" at bounding box center [607, 146] width 381 height 81
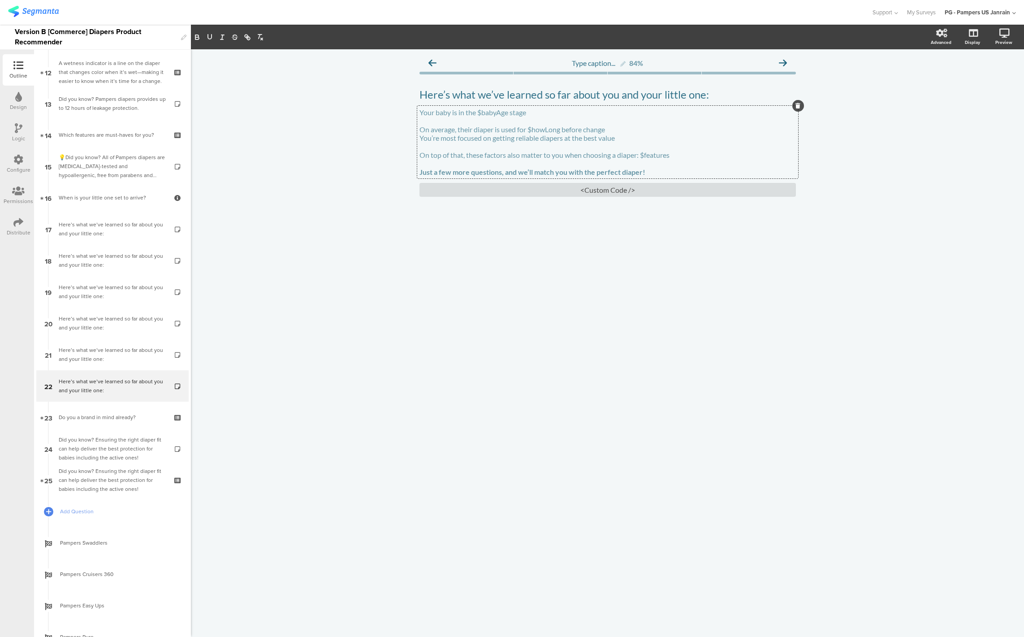
click at [461, 116] on div "Your baby is in the $babyAge stage On average, their diaper is used for $howLon…" at bounding box center [607, 142] width 376 height 68
click at [453, 120] on p at bounding box center [607, 120] width 376 height 9
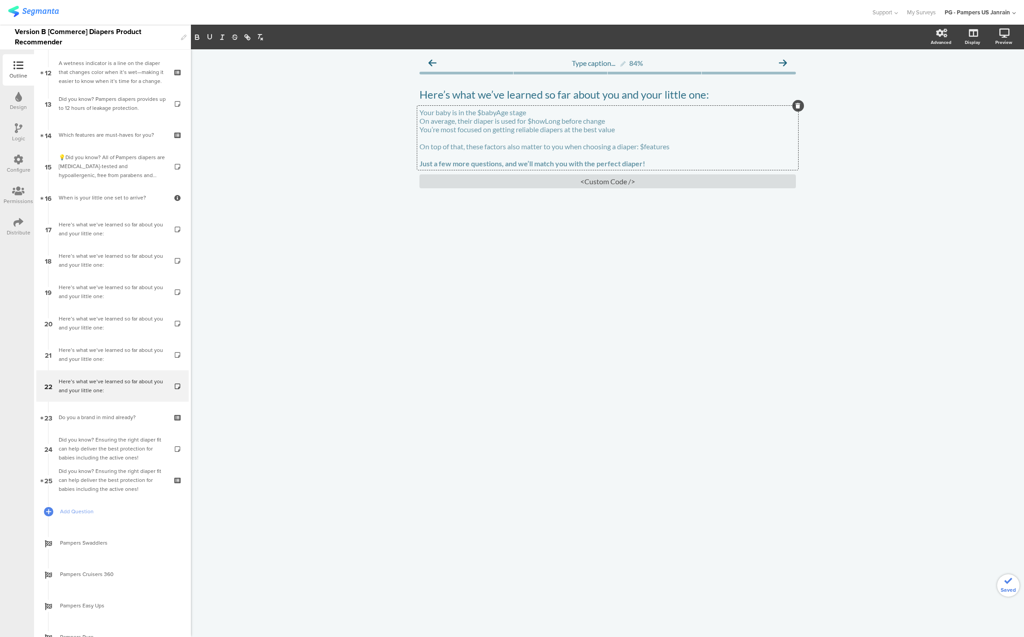
click at [453, 142] on p at bounding box center [607, 138] width 376 height 9
click at [450, 146] on p at bounding box center [607, 146] width 376 height 9
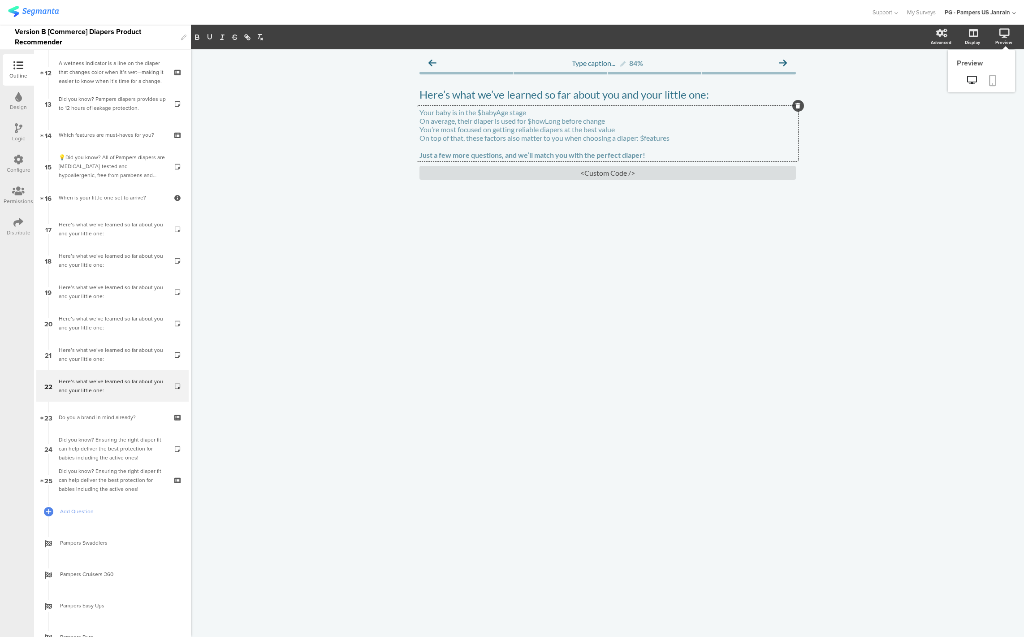
click at [990, 78] on icon at bounding box center [992, 80] width 7 height 11
click at [431, 146] on div "Your baby is in the $babyAge stage On average, their diaper is used for $howLon…" at bounding box center [607, 134] width 381 height 56
click at [993, 79] on icon at bounding box center [992, 80] width 7 height 11
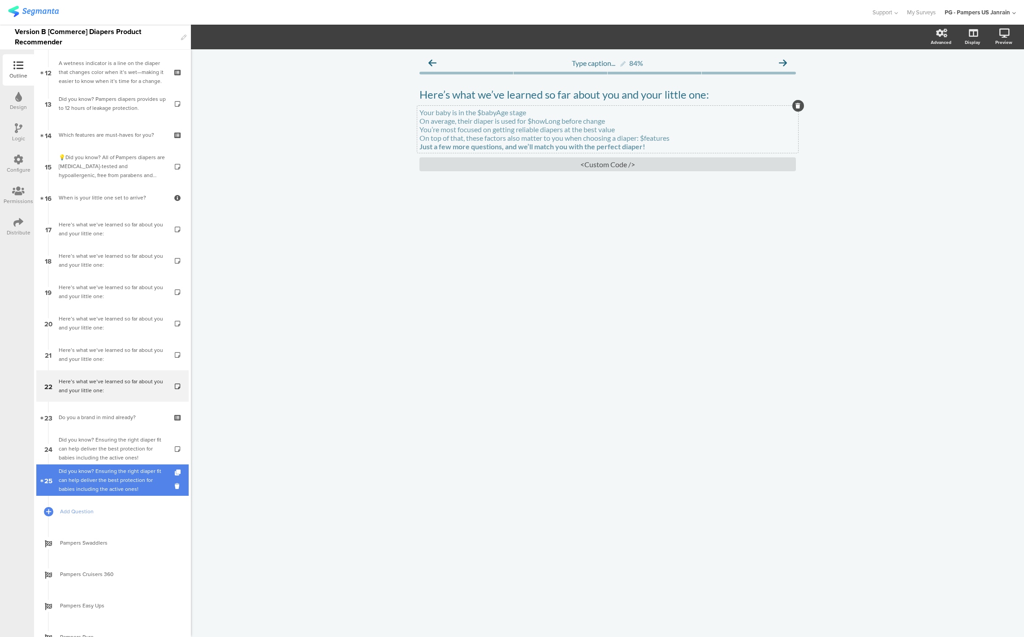
click at [84, 481] on div "Did you know? Ensuring the right diaper fit can help deliver the best protectio…" at bounding box center [112, 479] width 107 height 27
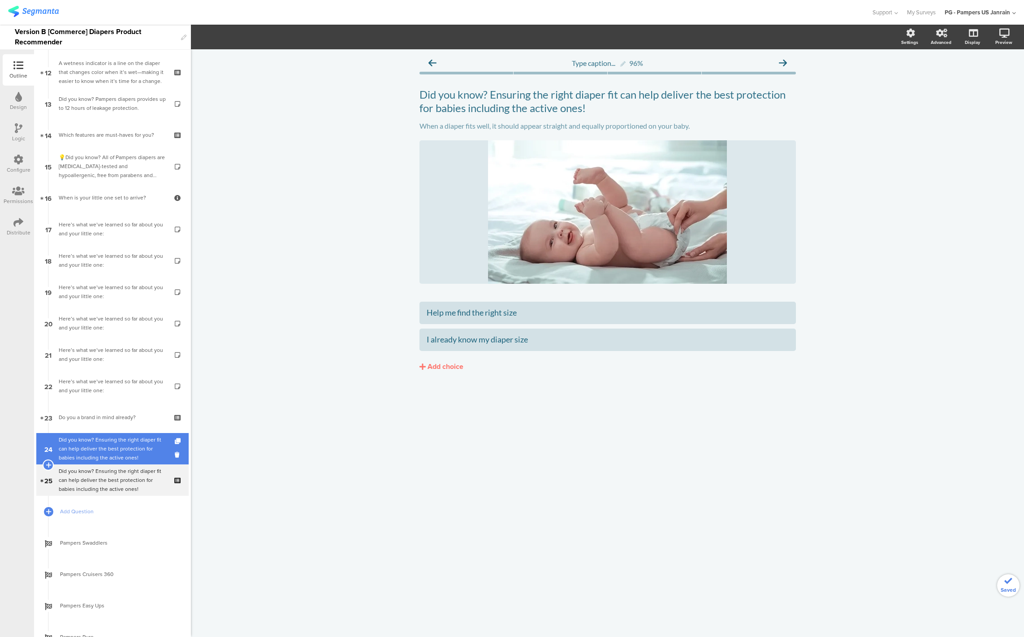
click at [109, 448] on div "Did you know? Ensuring the right diaper fit can help deliver the best protectio…" at bounding box center [112, 448] width 107 height 27
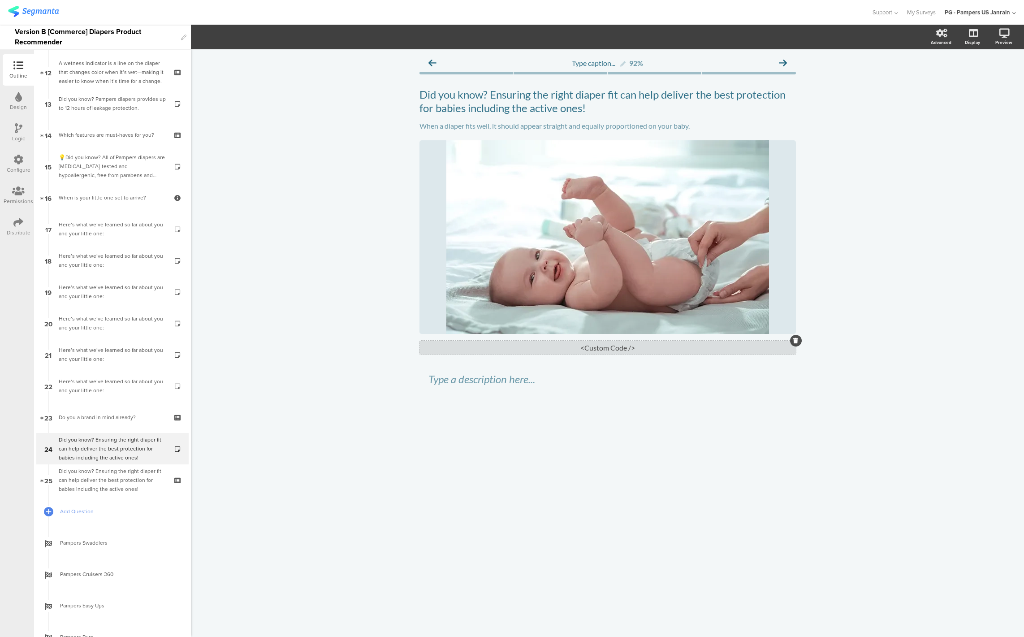
click at [623, 342] on div "<Custom Code />" at bounding box center [607, 347] width 376 height 14
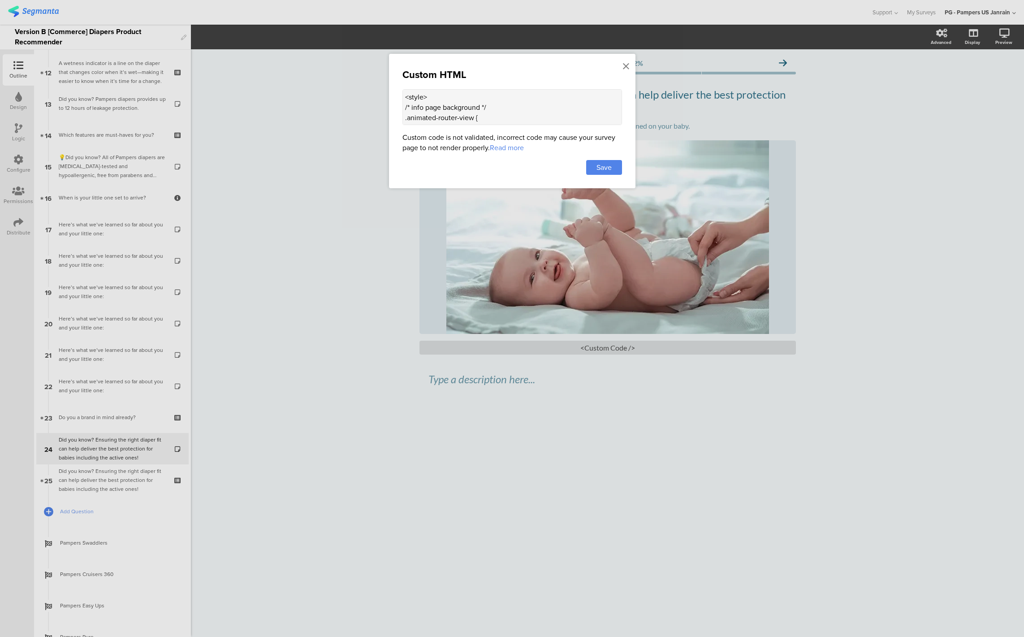
click at [523, 124] on textarea "<style> /* info page background */ .animated-router-view { background: #00A3A3 …" at bounding box center [512, 107] width 220 height 36
click at [480, 107] on textarea "<style> /* info page background */ .animated-router-view { background: #00A3A3 …" at bounding box center [512, 107] width 220 height 36
click at [626, 66] on icon at bounding box center [626, 66] width 6 height 10
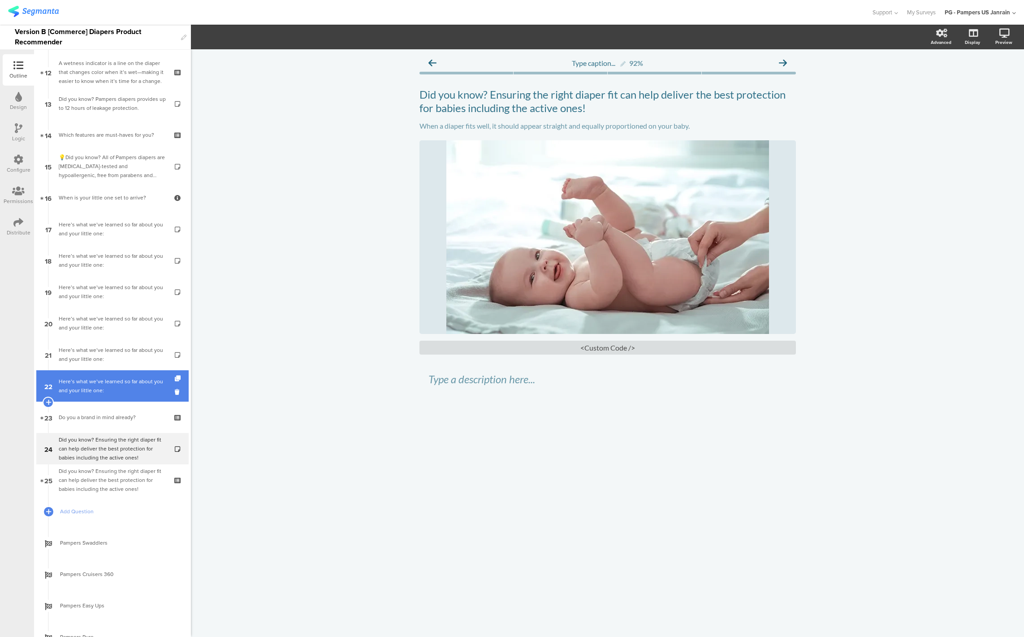
click at [75, 383] on div "Here’s what we’ve learned so far about you and your little one:" at bounding box center [112, 386] width 107 height 18
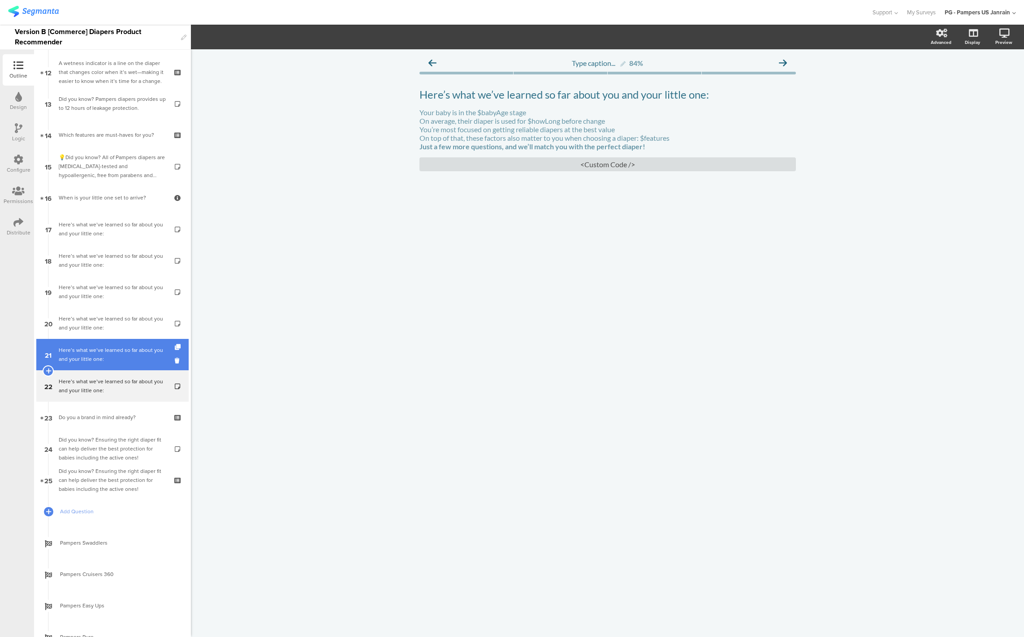
click at [75, 348] on div "Here’s what we’ve learned so far about you and your little one:" at bounding box center [112, 354] width 107 height 18
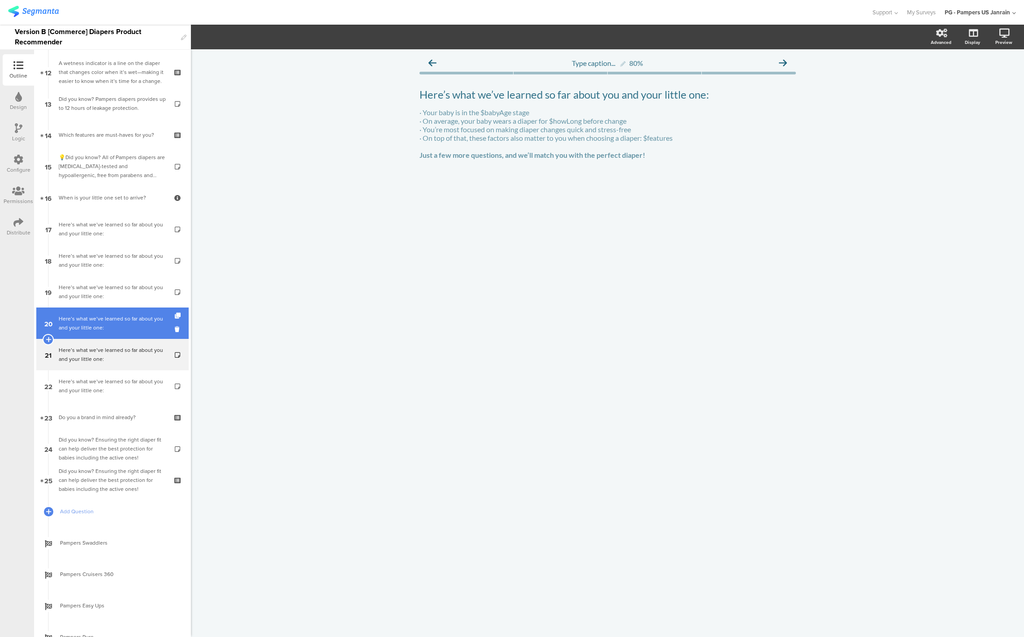
click at [75, 334] on link "20 Here’s what we’ve learned so far about you and your little one:" at bounding box center [112, 322] width 152 height 31
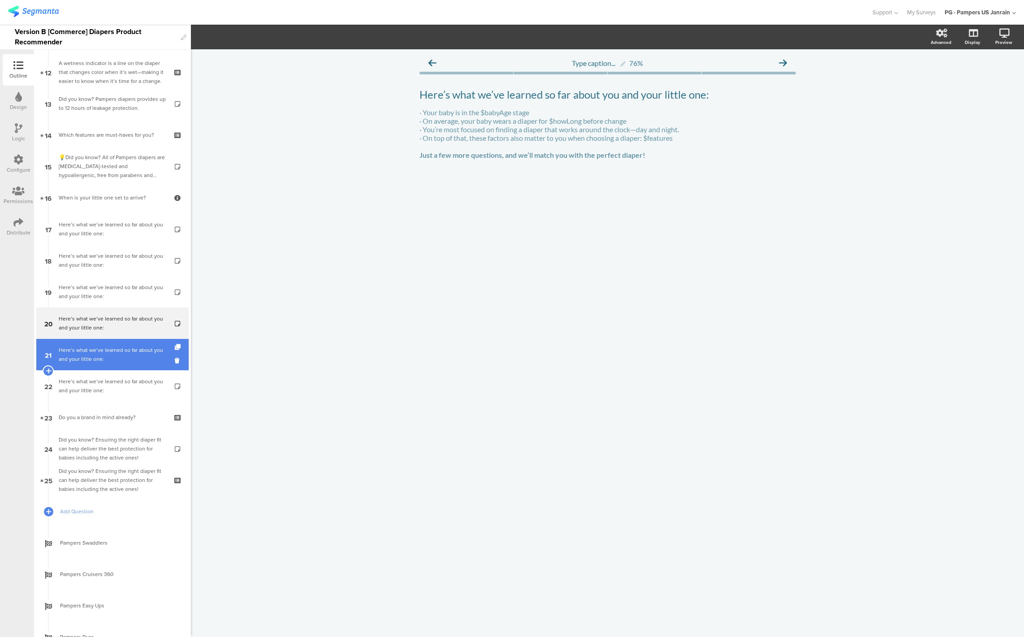
click at [73, 349] on div "Here’s what we’ve learned so far about you and your little one:" at bounding box center [112, 354] width 107 height 18
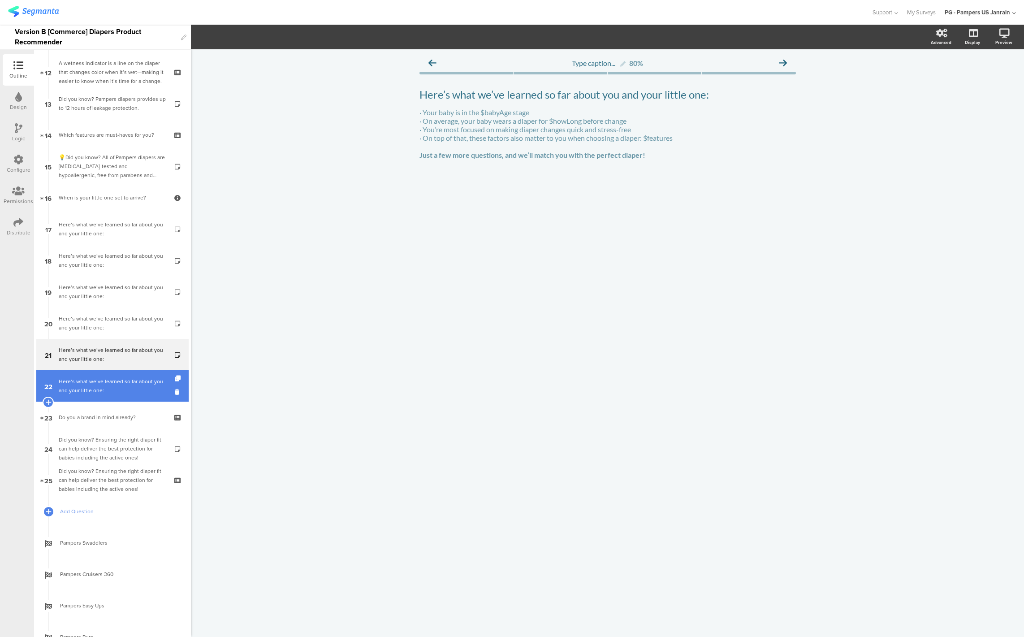
click at [73, 377] on div "Here’s what we’ve learned so far about you and your little one:" at bounding box center [112, 386] width 107 height 18
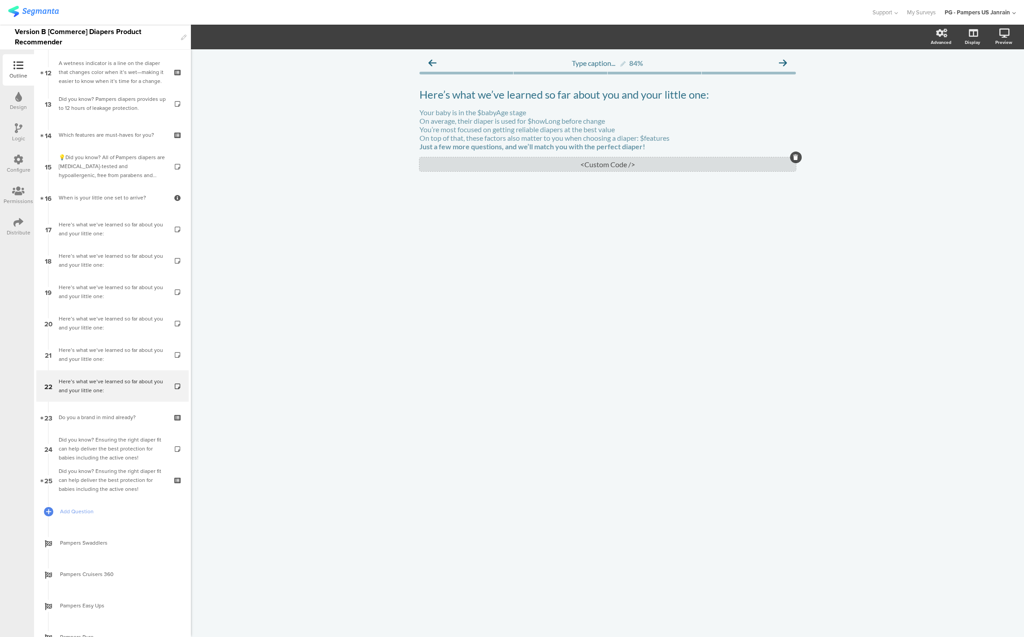
click at [518, 170] on div "<Custom Code />" at bounding box center [607, 164] width 376 height 14
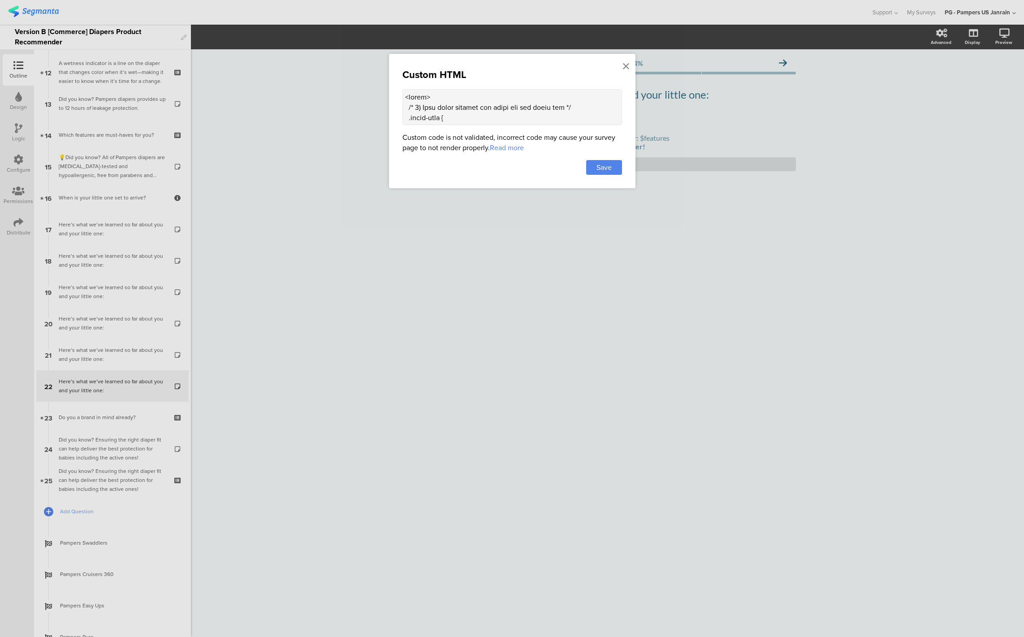
click at [455, 105] on textarea at bounding box center [512, 107] width 220 height 36
paste textarea "adjust as needed */ } .extra-text p { margin: 0; line-height: 1.5; } /* 2) Make…"
type textarea "<style> /* 1) More space between the title and the white box */ .extra-text { m…"
click at [605, 166] on span "Save" at bounding box center [603, 167] width 15 height 10
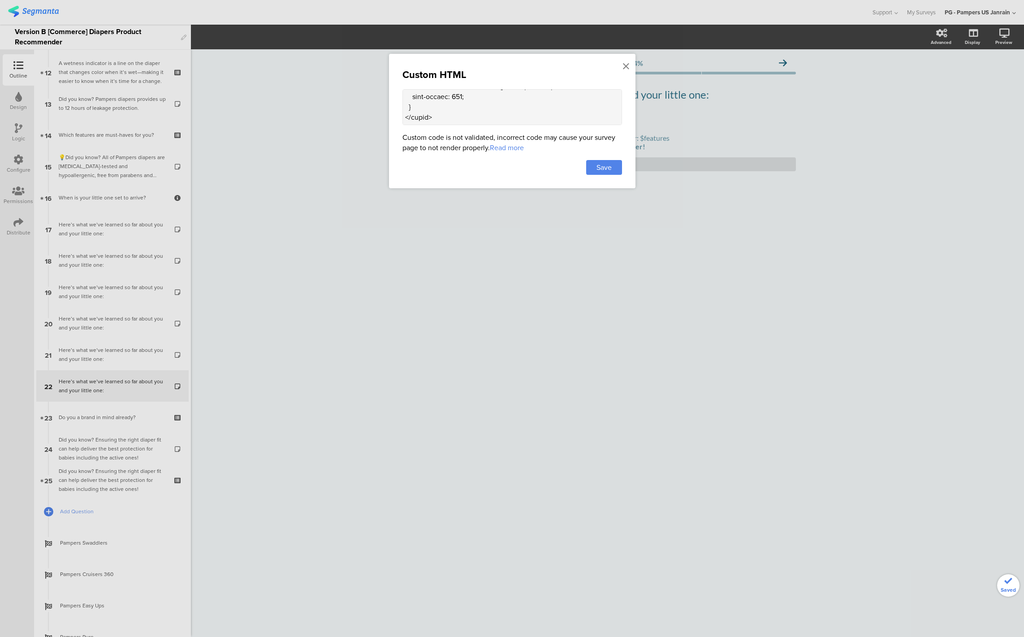
click at [1004, 36] on icon at bounding box center [1004, 33] width 10 height 9
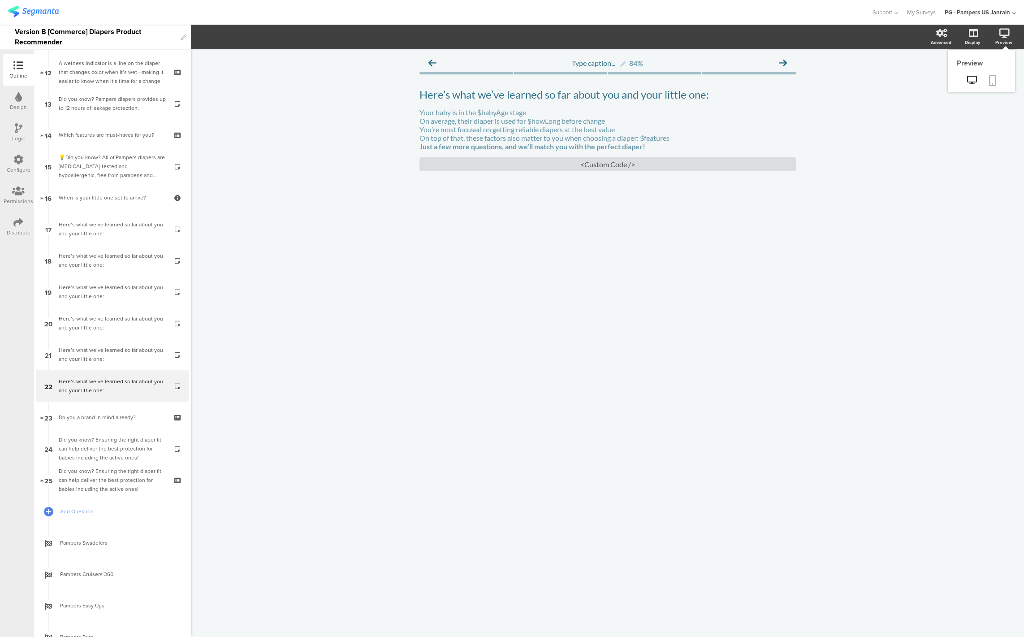
click at [990, 84] on icon at bounding box center [992, 80] width 7 height 11
click at [633, 169] on div "<Custom Code />" at bounding box center [607, 164] width 376 height 14
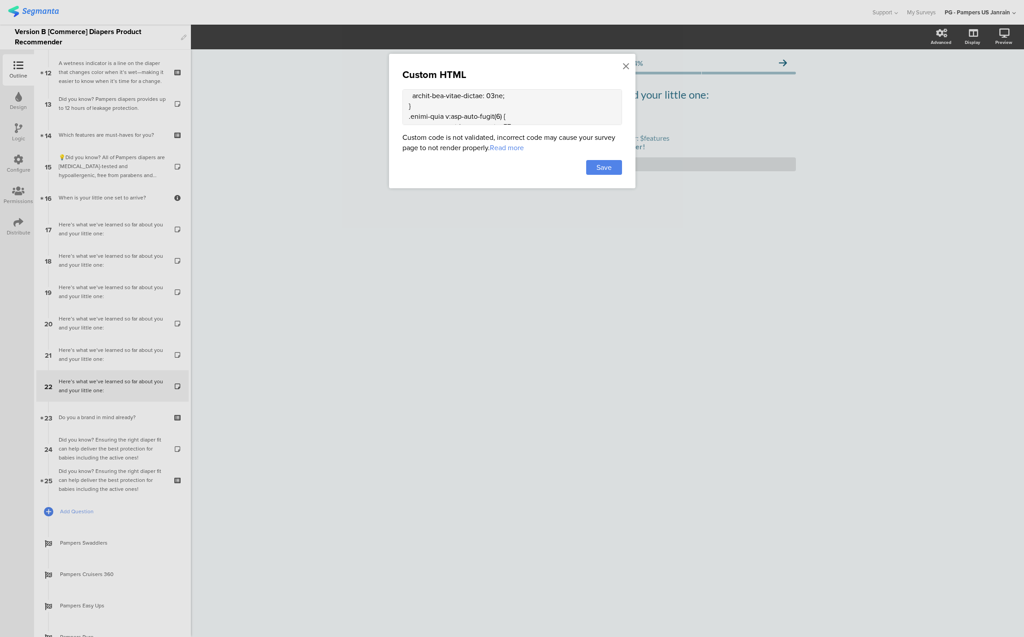
drag, startPoint x: 411, startPoint y: 118, endPoint x: 422, endPoint y: 119, distance: 11.7
click at [422, 119] on textarea at bounding box center [512, 107] width 220 height 36
paste textarea "color-overlay-readable-80"
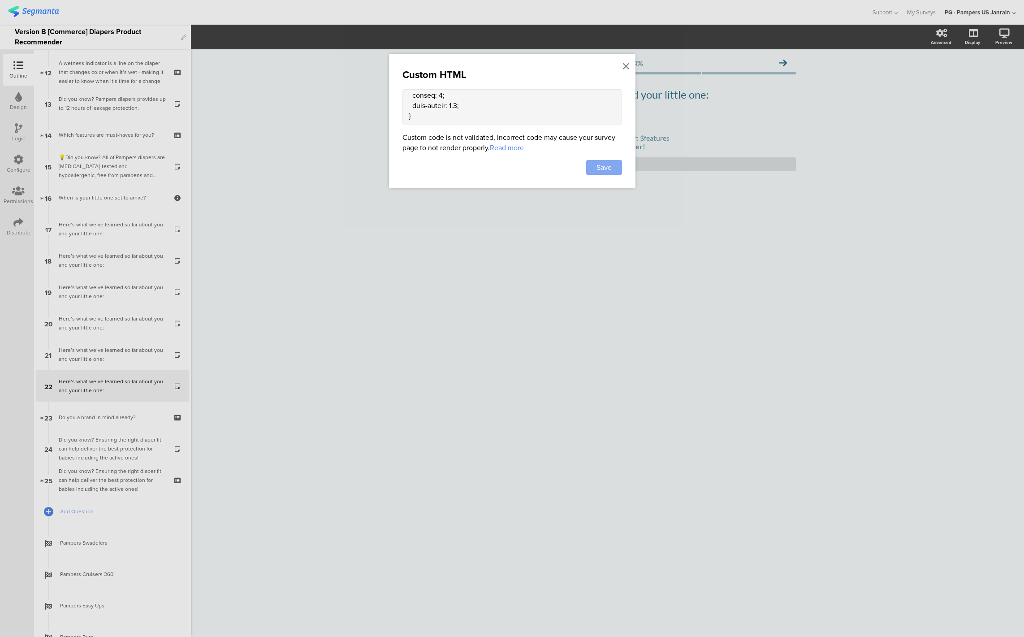
type textarea "<style> /* 1) More space between the title and the white box */ .extra-text col…"
click at [597, 164] on span "Save" at bounding box center [603, 167] width 15 height 10
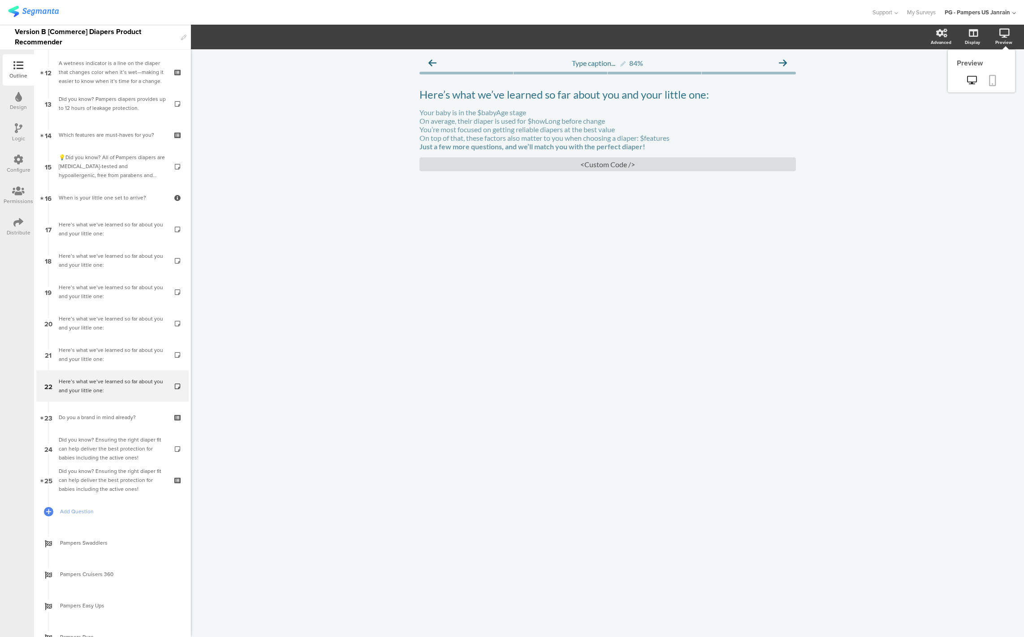
click at [991, 78] on icon at bounding box center [992, 80] width 7 height 11
click at [579, 164] on div "<Custom Code />" at bounding box center [607, 164] width 376 height 14
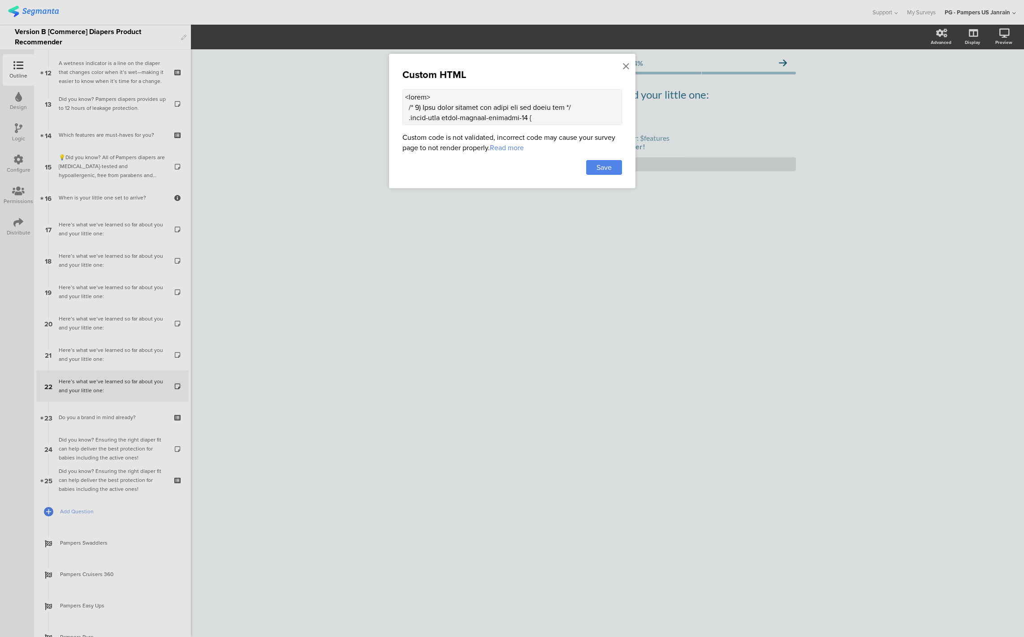
click at [442, 118] on textarea at bounding box center [512, 107] width 220 height 36
type textarea "<style> /* 1) More space between the title and the white box */ .extra-text col…"
click at [605, 172] on span "Save" at bounding box center [603, 167] width 15 height 10
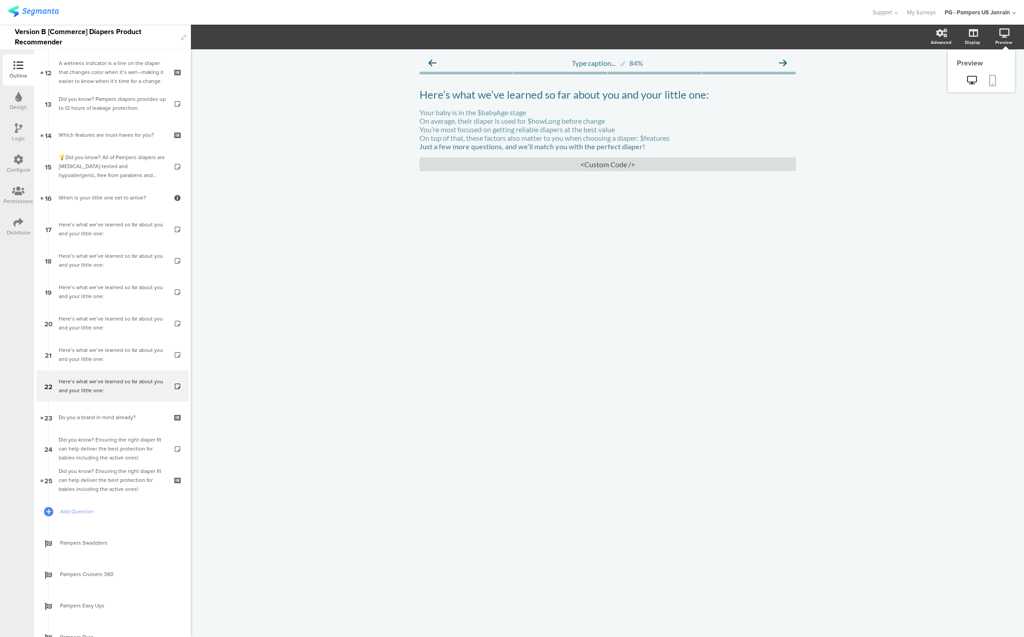
click at [995, 78] on icon at bounding box center [992, 80] width 7 height 11
click at [579, 170] on div "<Custom Code />" at bounding box center [607, 164] width 376 height 14
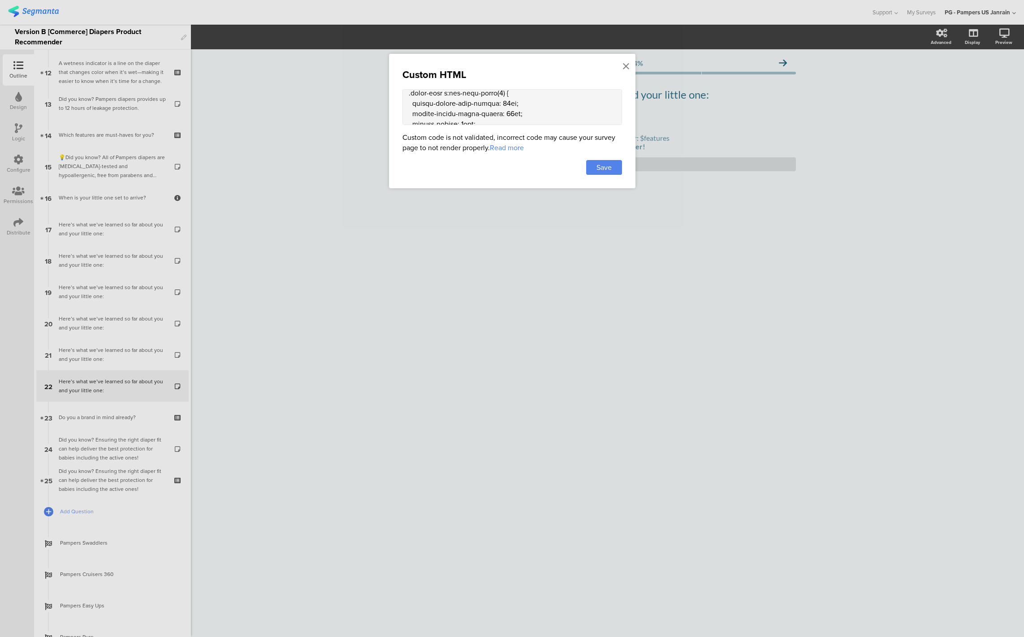
drag, startPoint x: 410, startPoint y: 119, endPoint x: 440, endPoint y: 108, distance: 32.3
click at [440, 108] on textarea at bounding box center [512, 107] width 220 height 36
paste textarea "main-text color-overlay-readable-9"
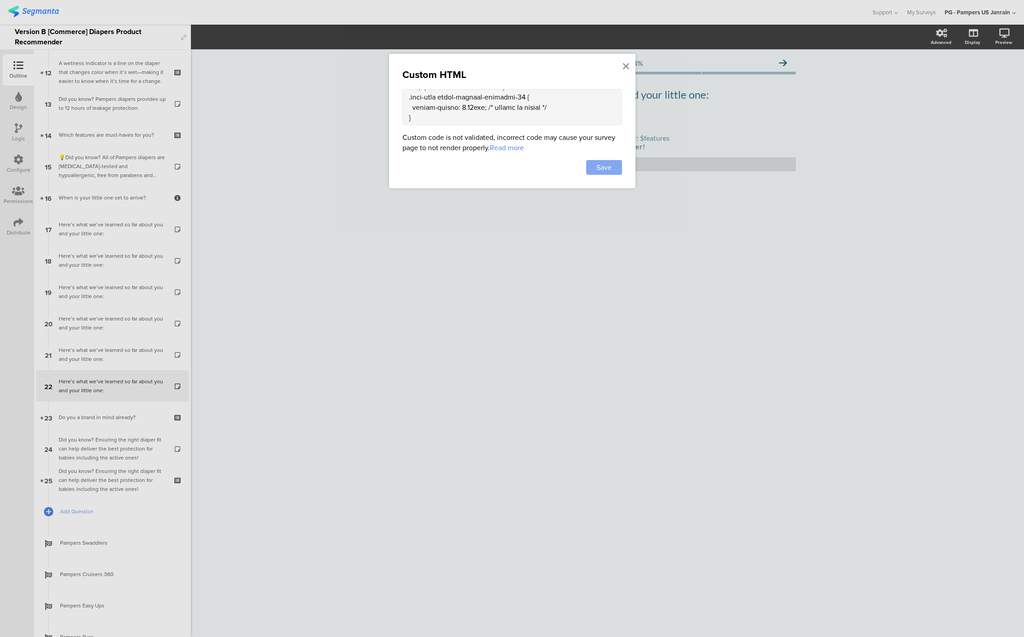
type textarea "<style> /* 1) More space between the title and the white box */ .main-text colo…"
click at [605, 171] on span "Save" at bounding box center [603, 167] width 15 height 10
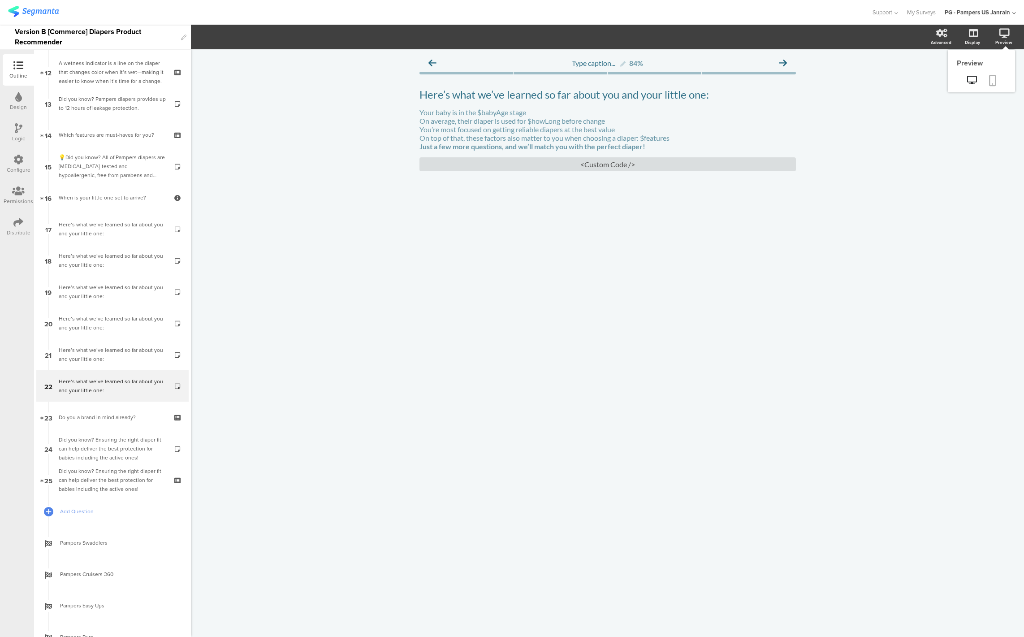
click at [993, 80] on icon at bounding box center [992, 80] width 7 height 11
click at [579, 163] on div "<Custom Code />" at bounding box center [607, 164] width 376 height 14
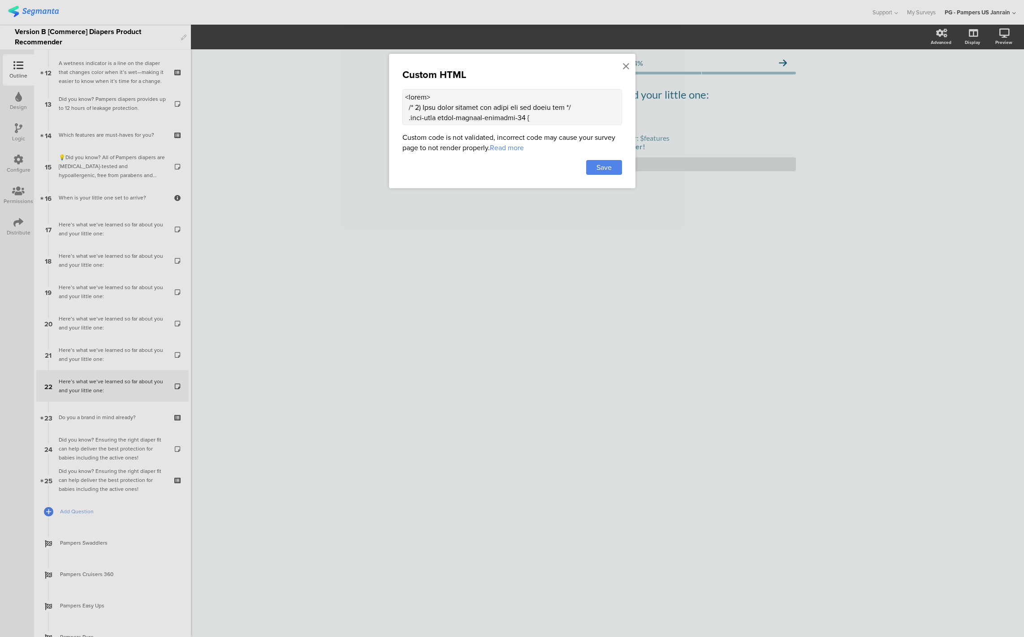
click at [439, 119] on textarea at bounding box center [512, 107] width 220 height 36
type textarea "<style> /* 1) More space between the title and the white box */ .main-text { ma…"
click at [596, 172] on span "Save" at bounding box center [603, 167] width 15 height 10
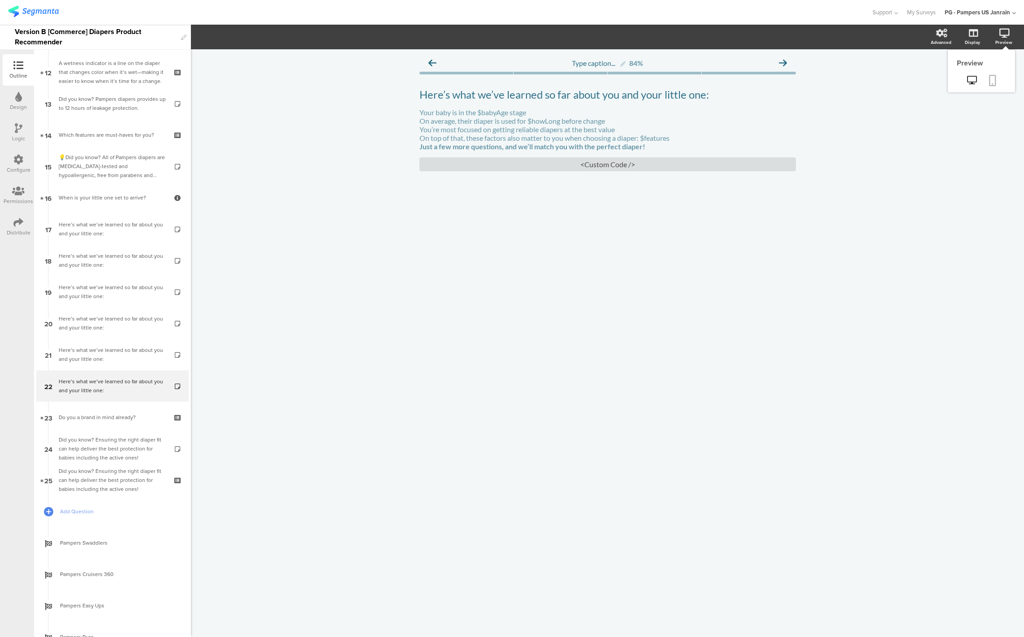
click at [993, 85] on icon at bounding box center [992, 80] width 7 height 11
click at [517, 163] on div "<Custom Code />" at bounding box center [607, 164] width 376 height 14
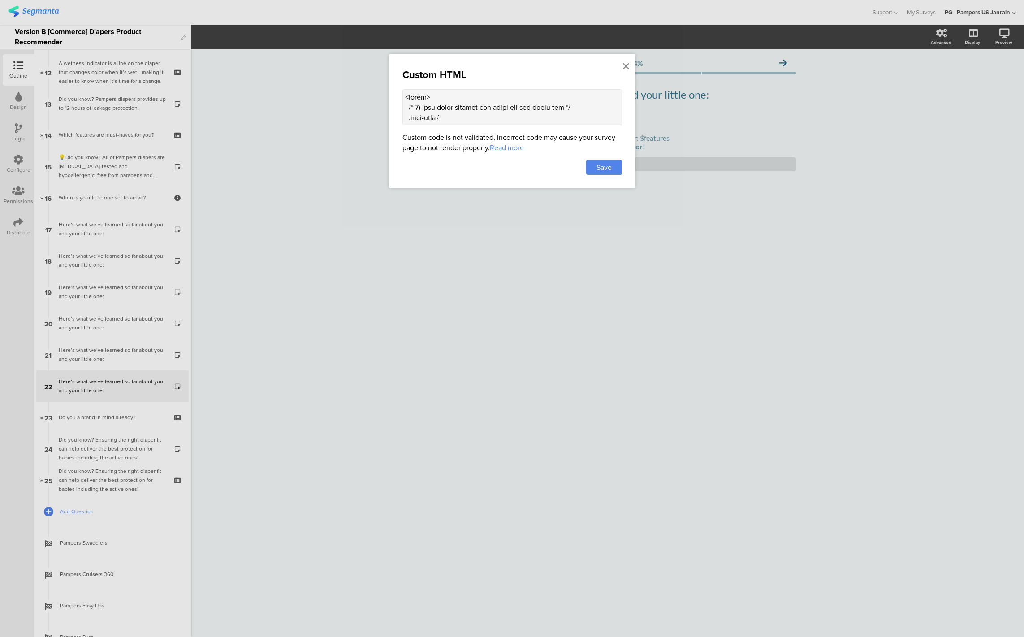
click at [436, 112] on textarea at bounding box center [512, 107] width 220 height 36
type textarea "<style> /* 1) More space between the title and the white box */ .main-text { ma…"
click at [618, 168] on div "Save" at bounding box center [604, 167] width 36 height 15
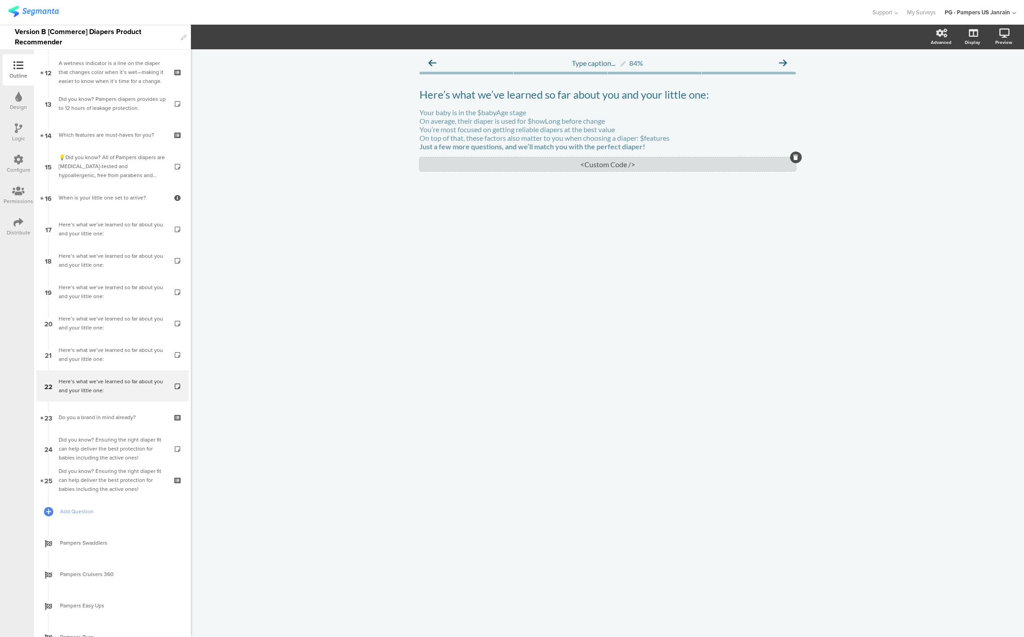
click at [568, 165] on div "<Custom Code />" at bounding box center [607, 164] width 376 height 14
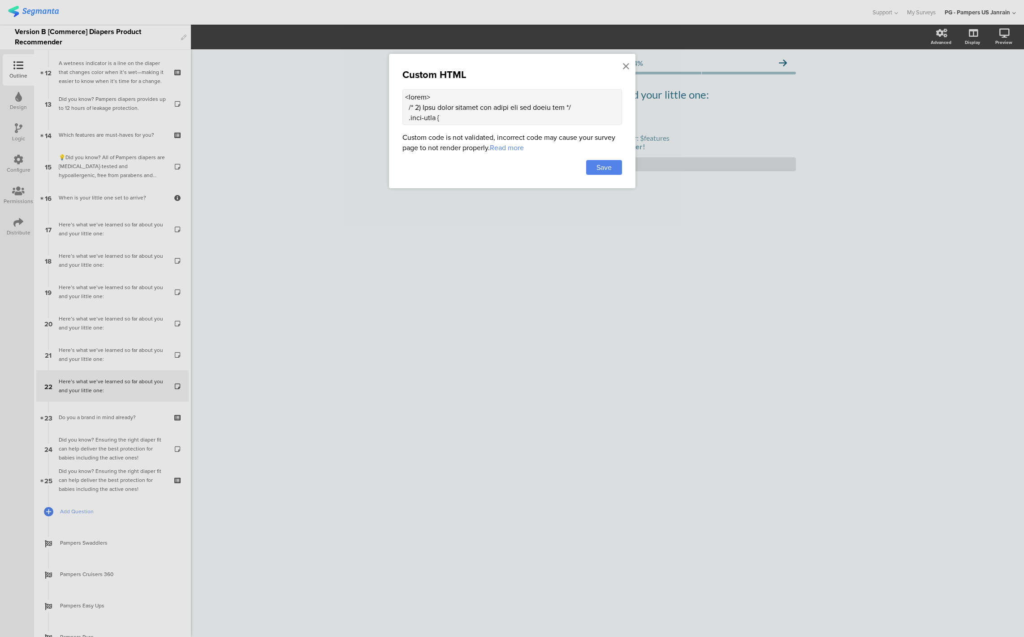
click at [289, 157] on div at bounding box center [512, 318] width 1024 height 637
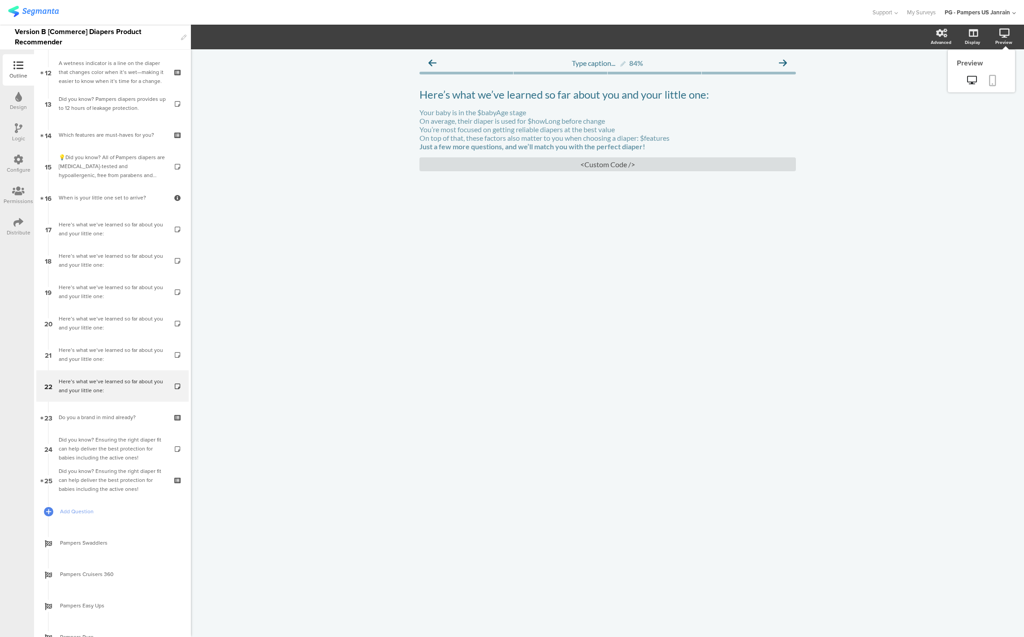
click at [987, 81] on link at bounding box center [992, 81] width 20 height 17
click at [462, 164] on div "<Custom Code />" at bounding box center [607, 164] width 376 height 14
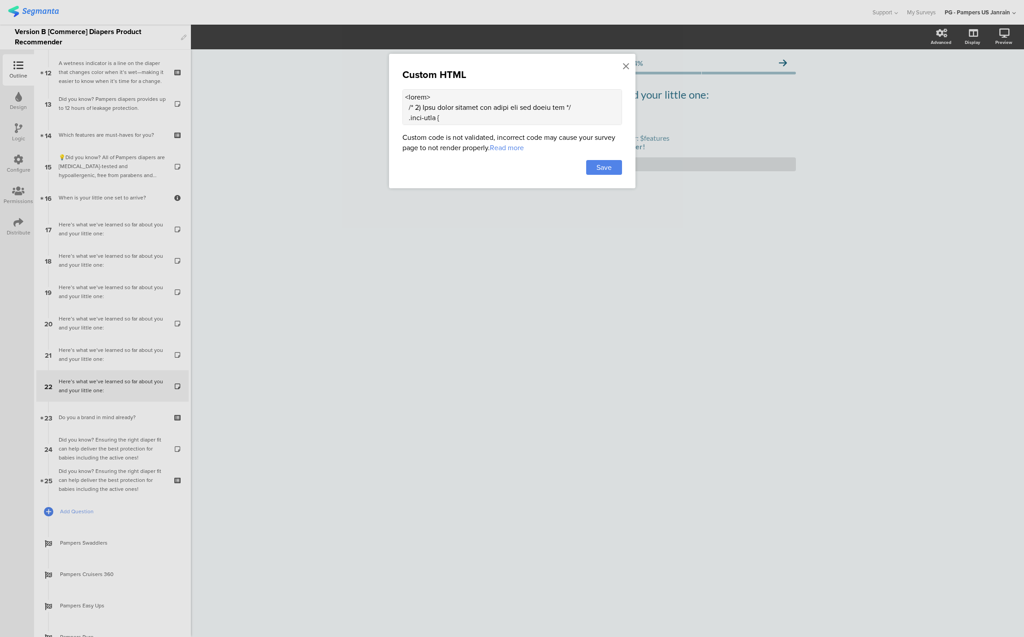
click at [429, 108] on textarea at bounding box center [512, 107] width 220 height 36
type textarea "<style> /* 1) More space between the title and the white box */ .main-text { ma…"
click at [603, 168] on span "Save" at bounding box center [603, 167] width 15 height 10
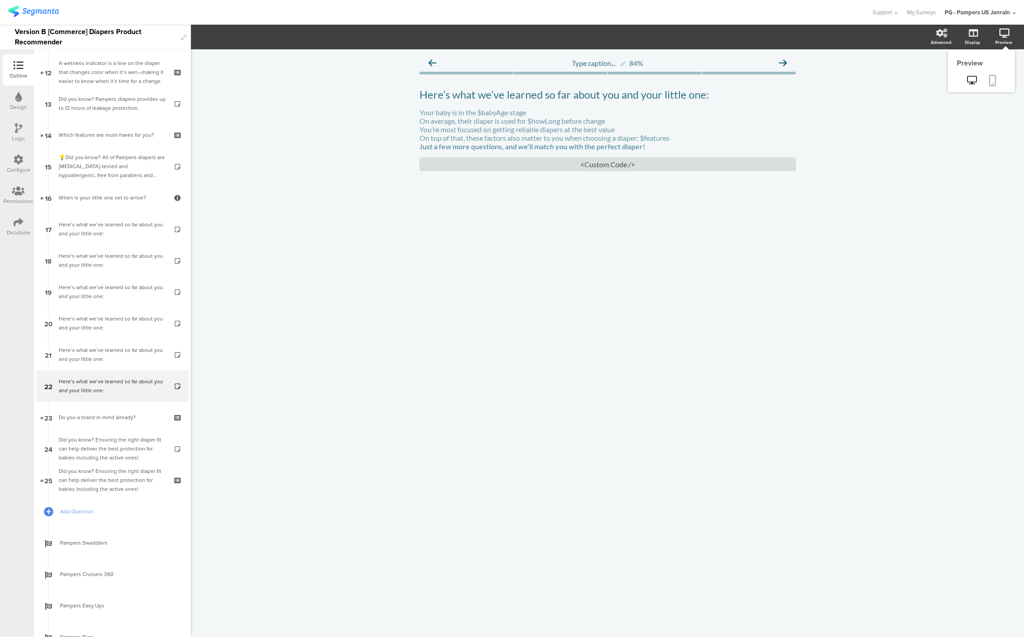
click at [992, 86] on icon at bounding box center [992, 80] width 7 height 11
click at [467, 139] on div "Your baby is in the $babyAge stage On average, their diaper is used for $howLon…" at bounding box center [607, 129] width 381 height 47
click at [437, 198] on div at bounding box center [607, 204] width 376 height 31
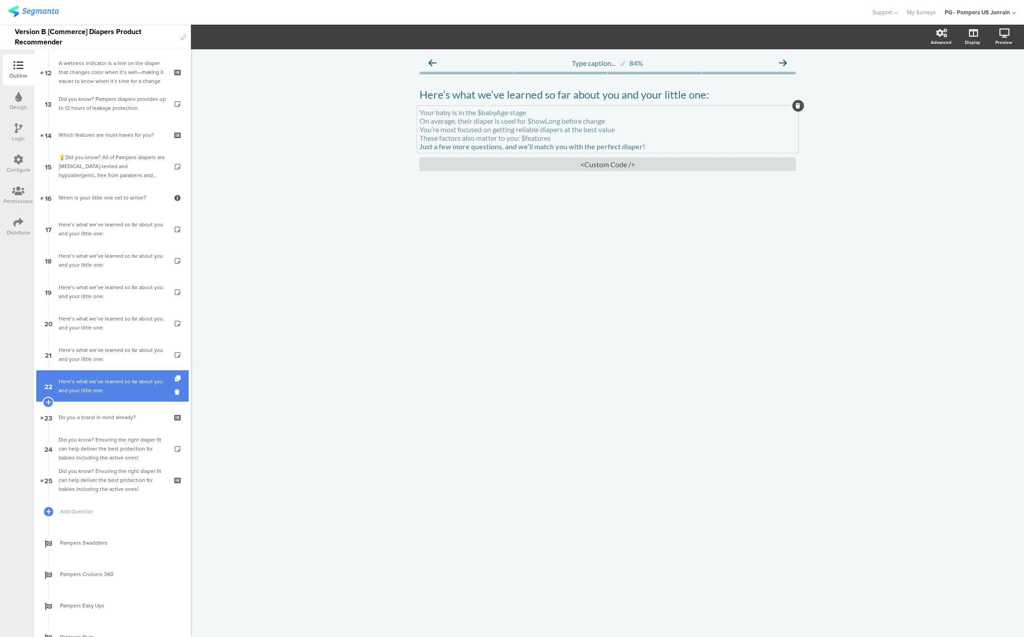
click at [87, 382] on div "Here’s what we’ve learned so far about you and your little one:" at bounding box center [112, 386] width 107 height 18
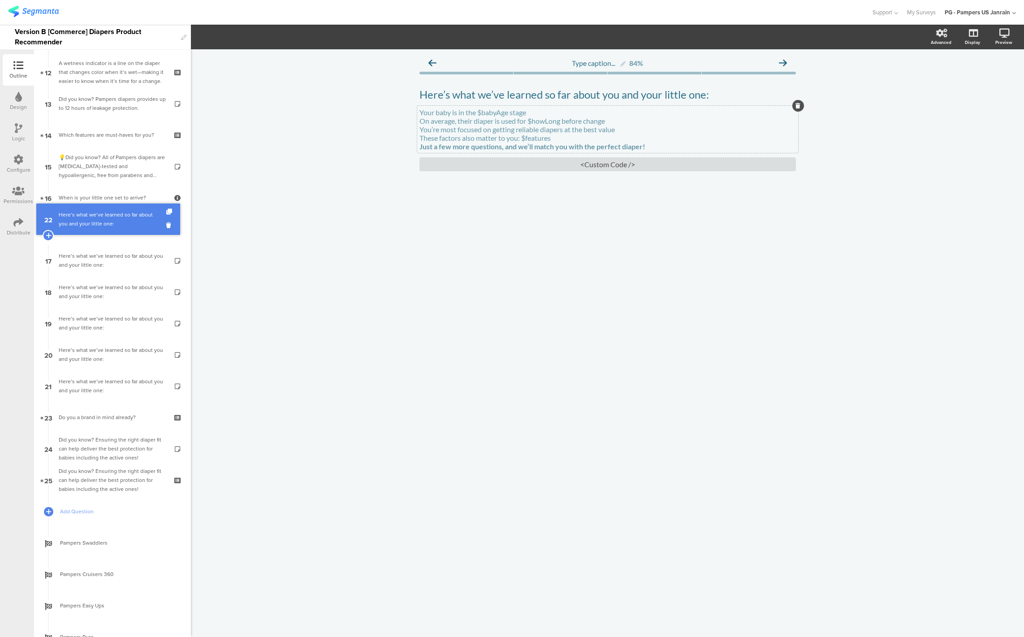
drag, startPoint x: 87, startPoint y: 382, endPoint x: 106, endPoint y: 215, distance: 167.8
click at [98, 224] on div "Here’s what we’ve learned so far about you and your little one:" at bounding box center [112, 229] width 107 height 18
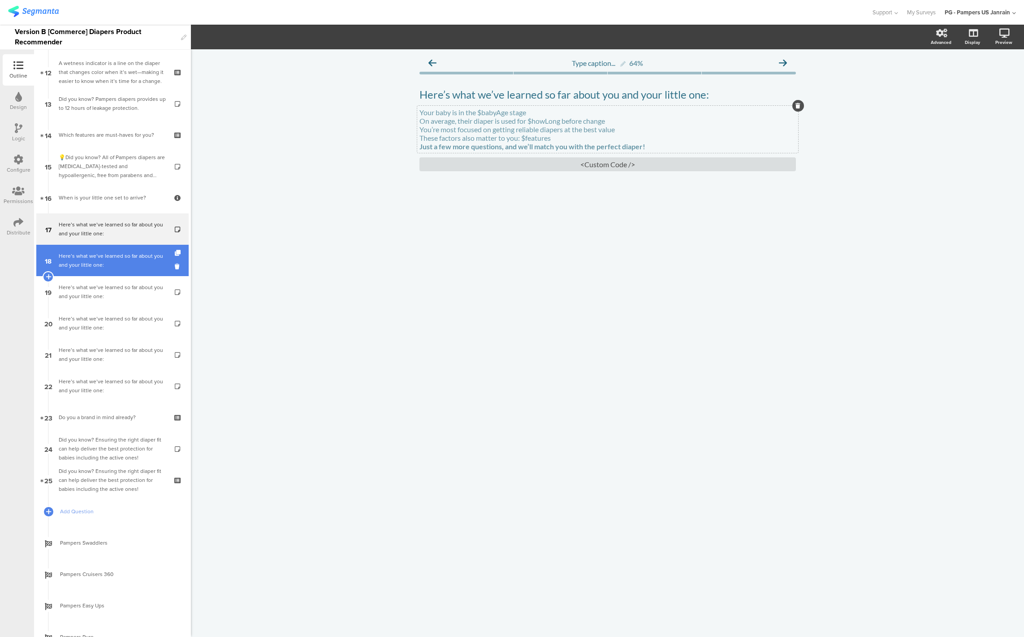
click at [117, 252] on div "Here’s what we’ve learned so far about you and your little one:" at bounding box center [112, 260] width 107 height 18
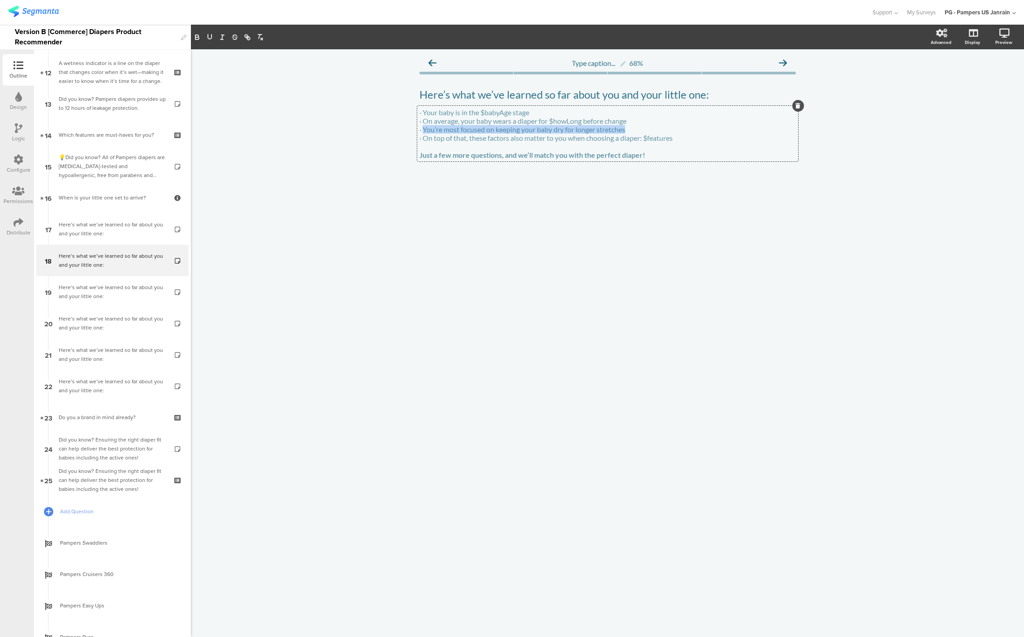
drag, startPoint x: 422, startPoint y: 132, endPoint x: 628, endPoint y: 132, distance: 205.6
click at [628, 132] on div "· Your baby is in the $babyAge stage · On average, your baby wears a diaper for…" at bounding box center [607, 134] width 381 height 56
copy p "You’re most focused on keeping your baby dry for longer stretches"
click at [69, 227] on div "Here’s what we’ve learned so far about you and your little one:" at bounding box center [112, 229] width 107 height 18
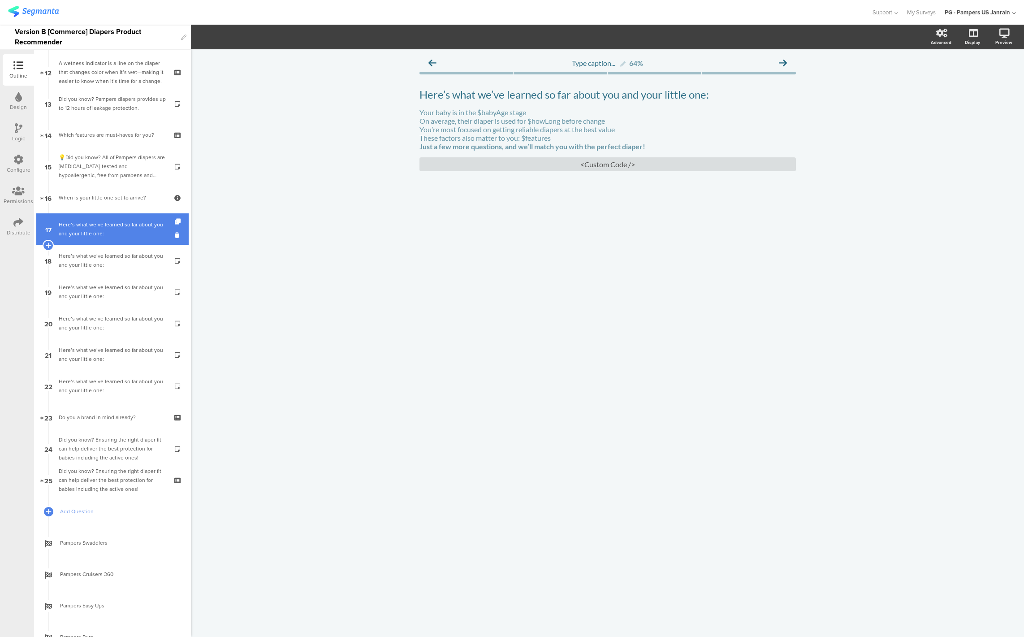
click at [95, 232] on div "Here’s what we’ve learned so far about you and your little one:" at bounding box center [112, 229] width 107 height 18
click at [93, 229] on div "Here’s what we’ve learned so far about you and your little one:" at bounding box center [112, 229] width 107 height 18
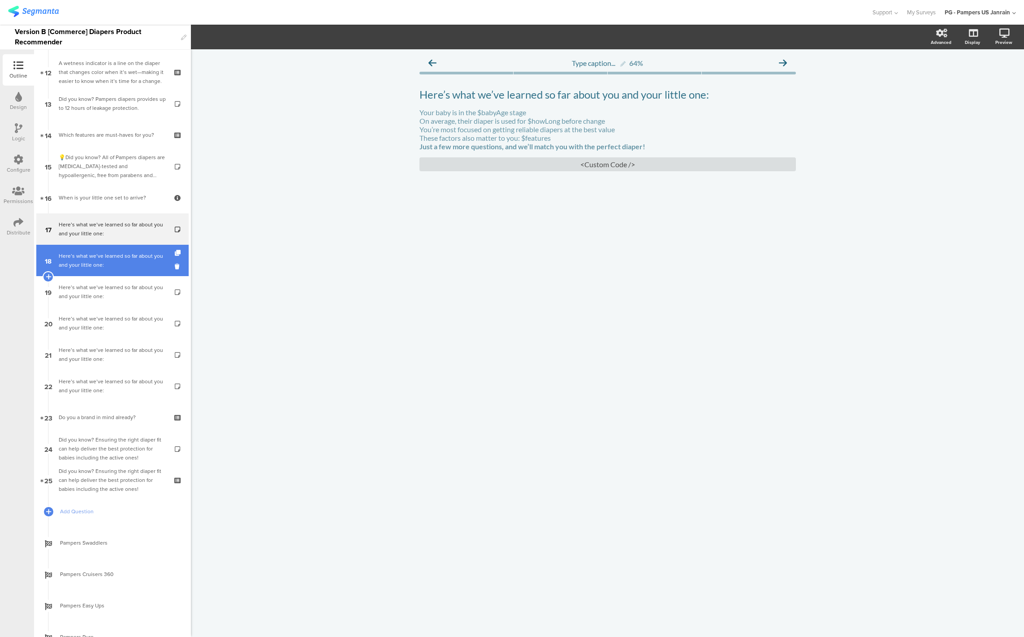
click at [89, 252] on div "Here’s what we’ve learned so far about you and your little one:" at bounding box center [112, 260] width 107 height 18
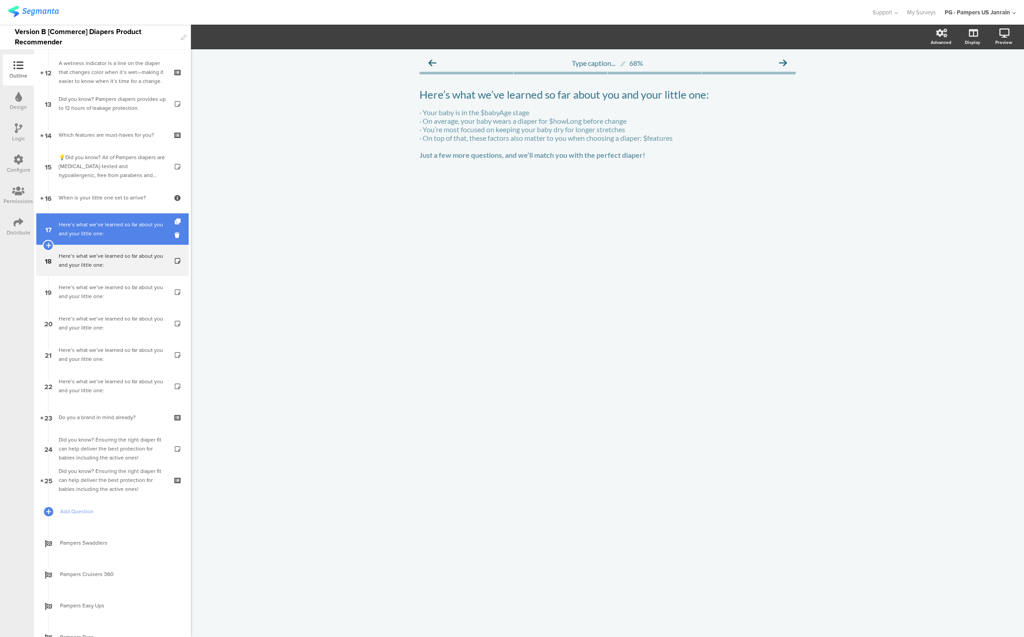
click at [92, 233] on div "Here’s what we’ve learned so far about you and your little one:" at bounding box center [112, 229] width 107 height 18
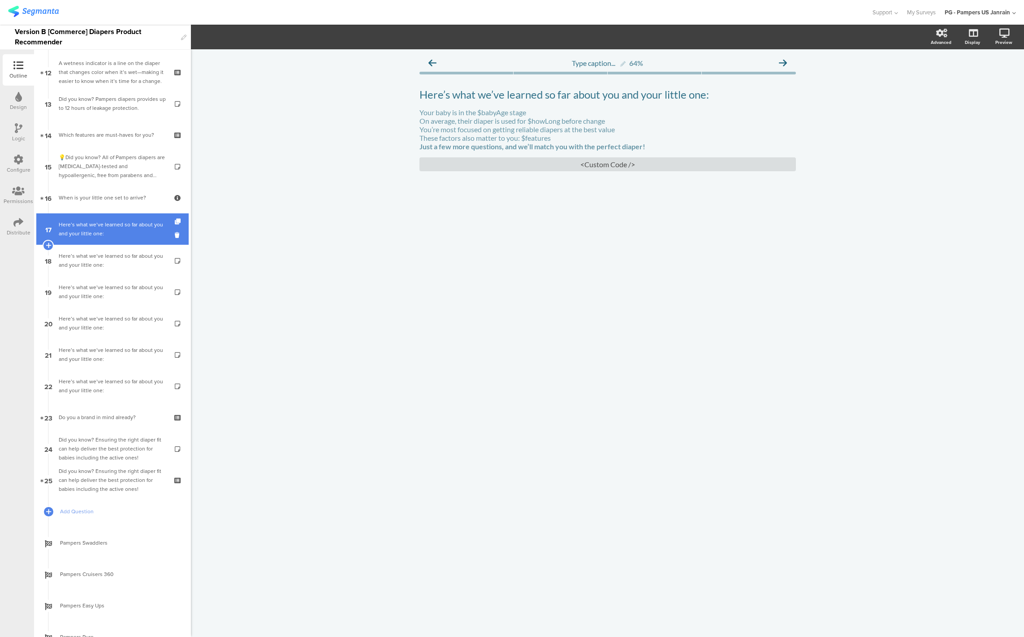
click at [92, 233] on div "Here’s what we’ve learned so far about you and your little one:" at bounding box center [112, 229] width 107 height 18
click at [175, 220] on icon at bounding box center [179, 222] width 8 height 6
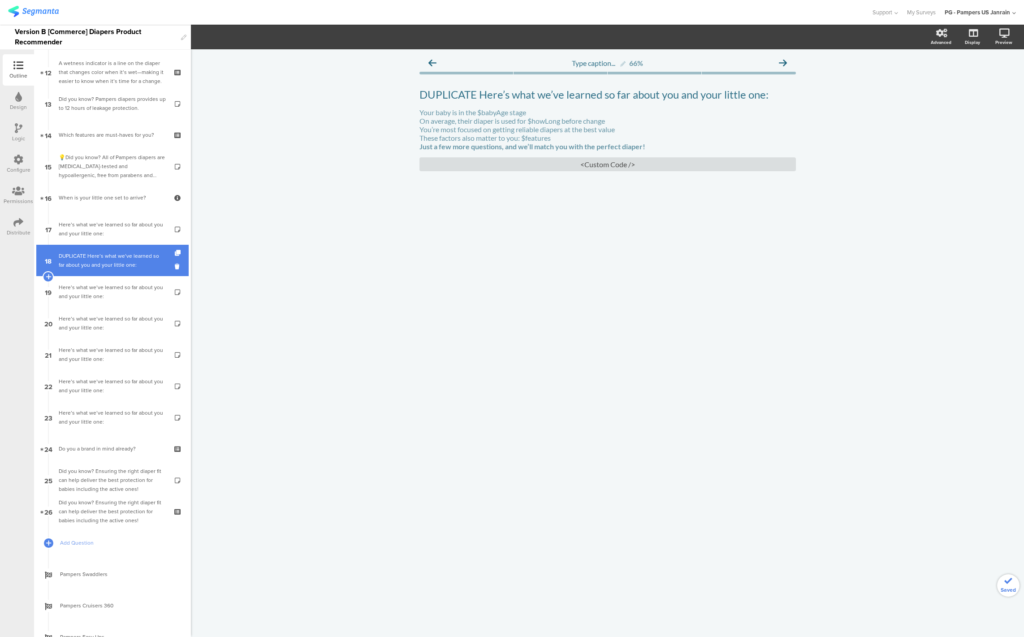
click at [87, 267] on div "DUPLICATE Here’s what we’ve learned so far about you and your little one:" at bounding box center [112, 260] width 107 height 18
click at [480, 91] on div "DUPLICATE Here’s what we’ve learned so far about you and your little one: DUPLI…" at bounding box center [607, 95] width 381 height 18
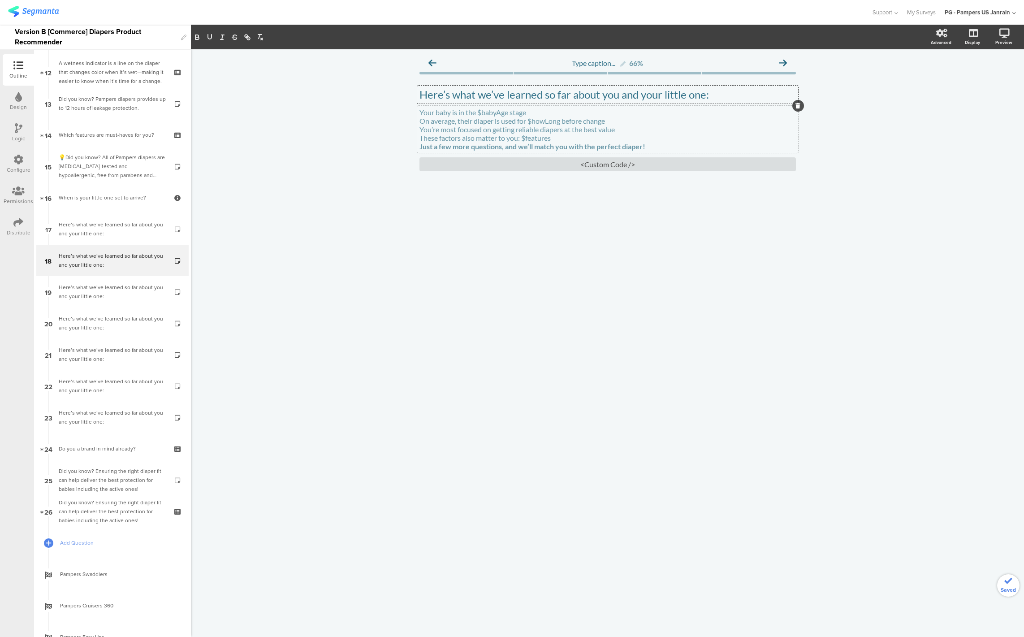
click at [500, 131] on p "You’re most focused on getting reliable diapers at the best value" at bounding box center [607, 129] width 376 height 9
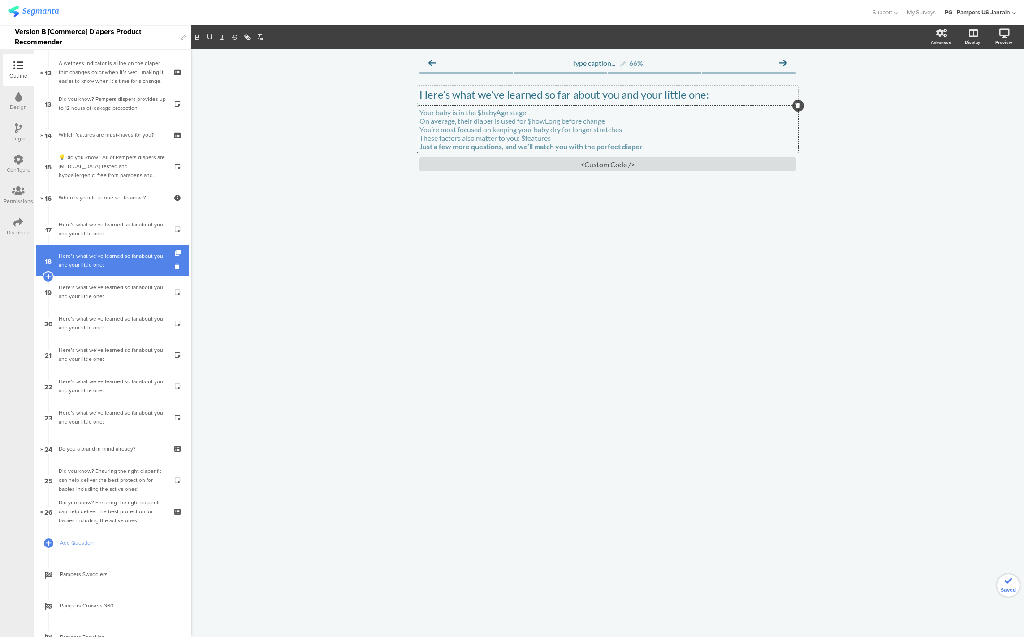
click at [82, 267] on div "Here’s what we’ve learned so far about you and your little one:" at bounding box center [112, 260] width 107 height 18
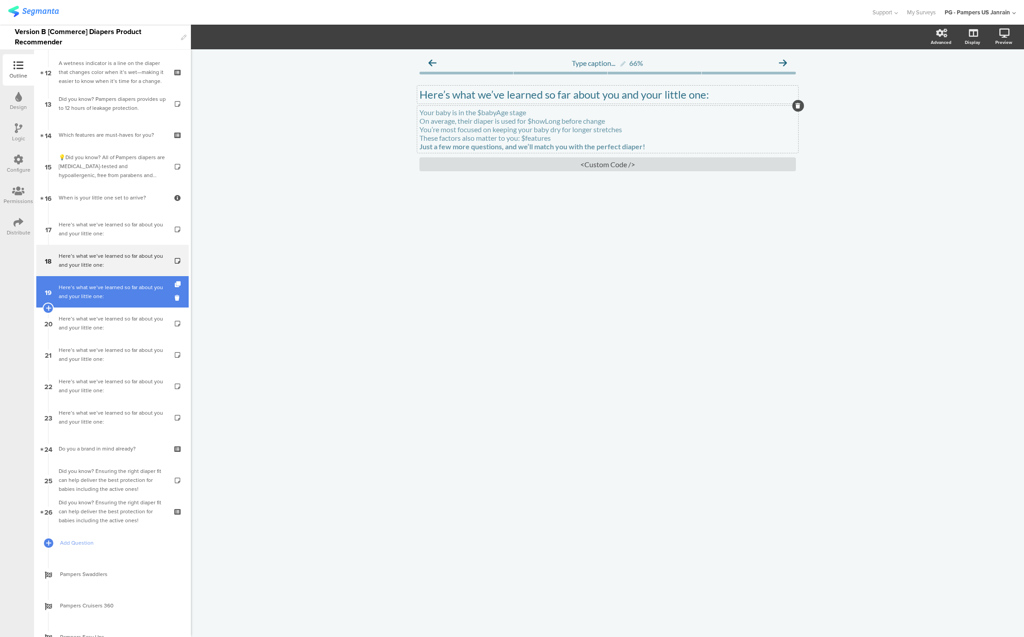
click at [96, 301] on link "19 Here’s what we’ve learned so far about you and your little one:" at bounding box center [112, 291] width 152 height 31
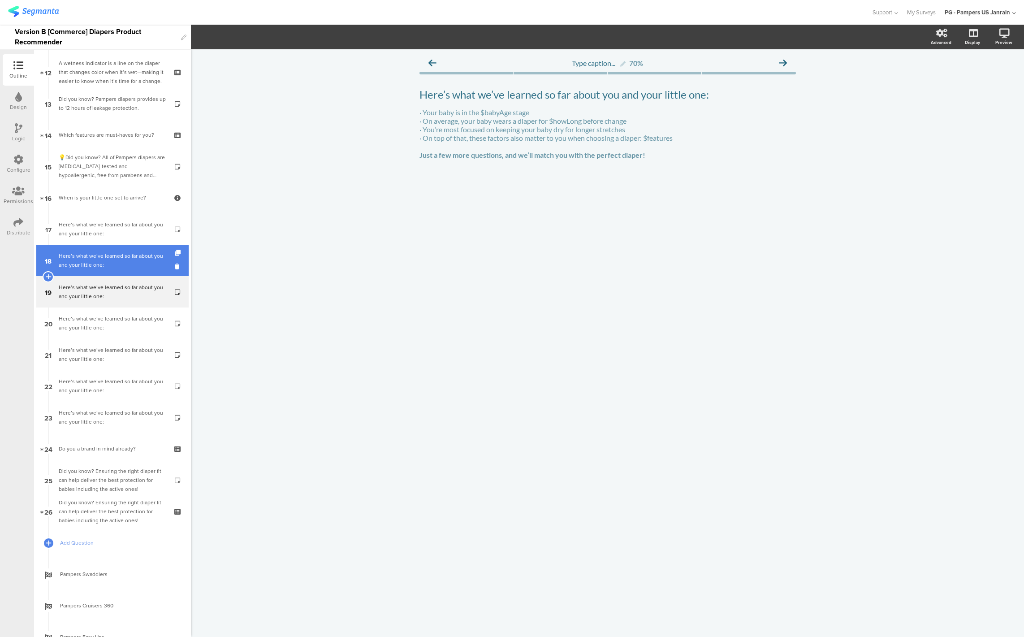
click at [99, 269] on link "18 Here’s what we’ve learned so far about you and your little one:" at bounding box center [112, 260] width 152 height 31
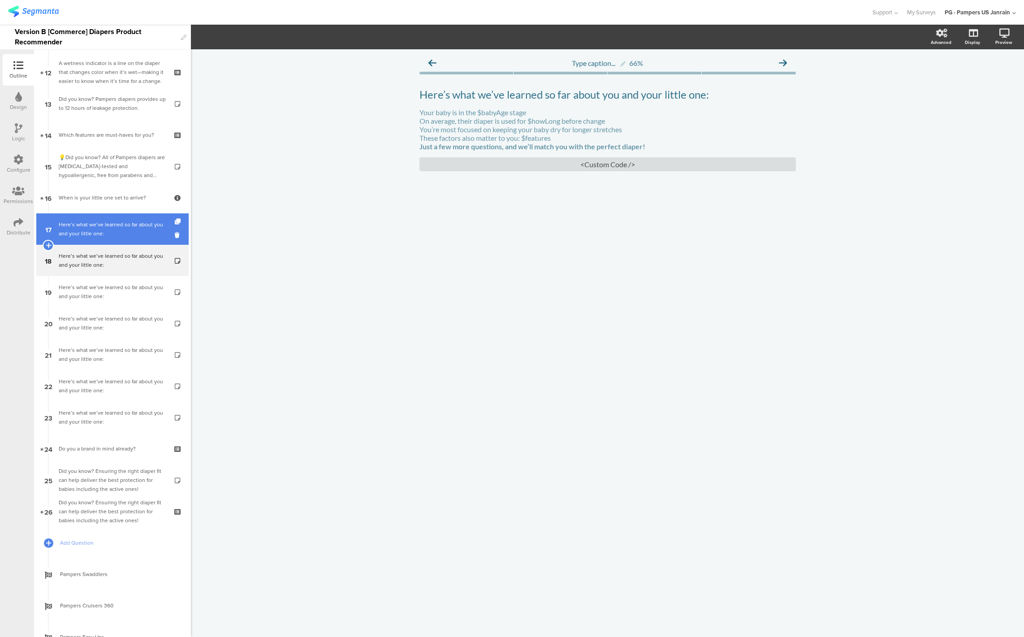
click at [99, 225] on div "Here’s what we’ve learned so far about you and your little one:" at bounding box center [112, 229] width 107 height 18
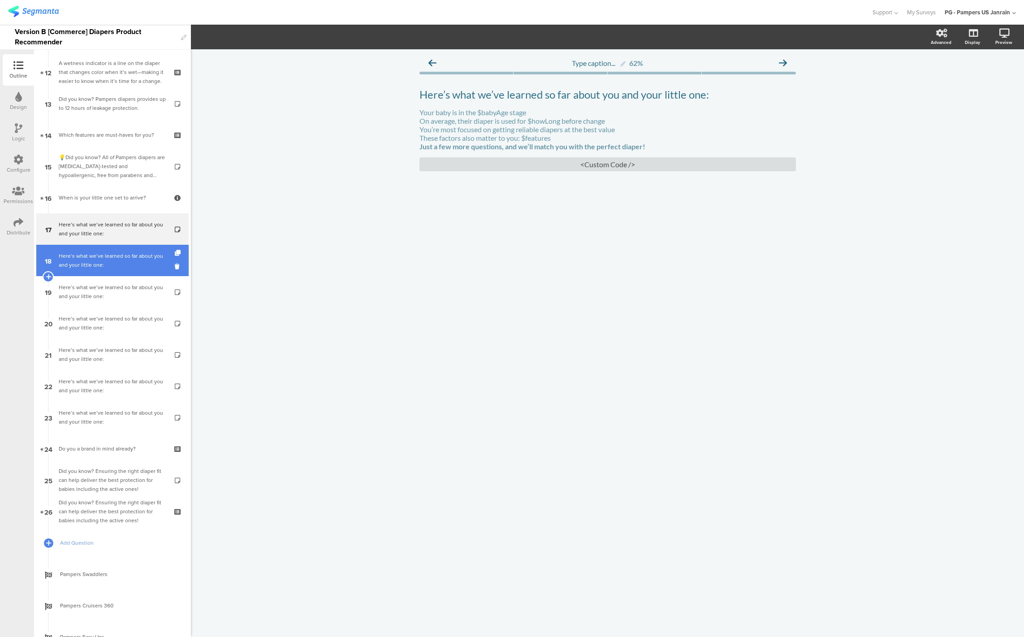
click at [100, 264] on div "Here’s what we’ve learned so far about you and your little one:" at bounding box center [112, 260] width 107 height 18
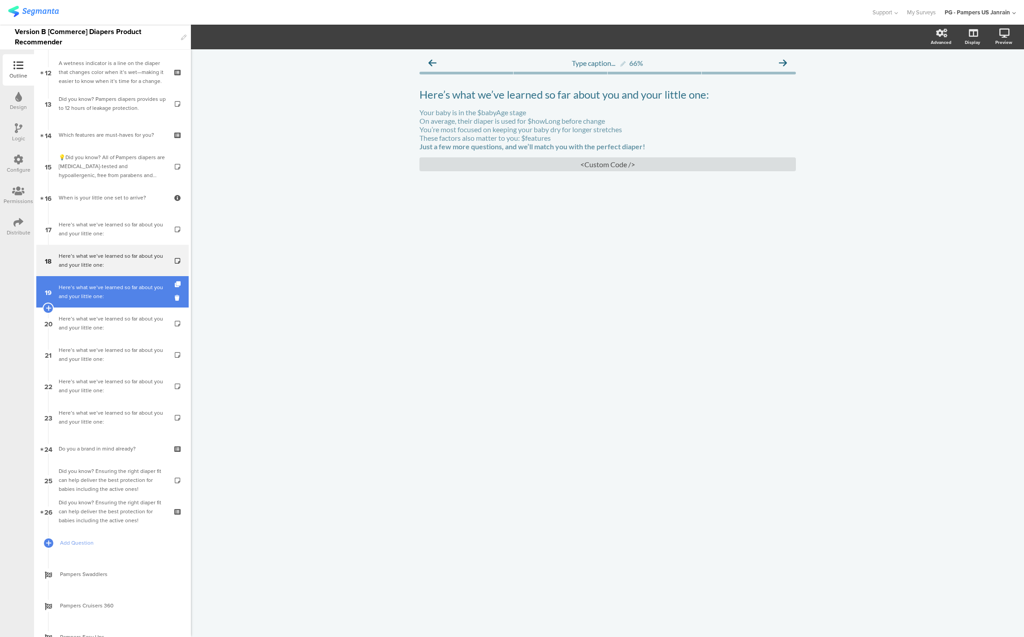
click at [101, 288] on div "Here’s what we’ve learned so far about you and your little one:" at bounding box center [112, 292] width 107 height 18
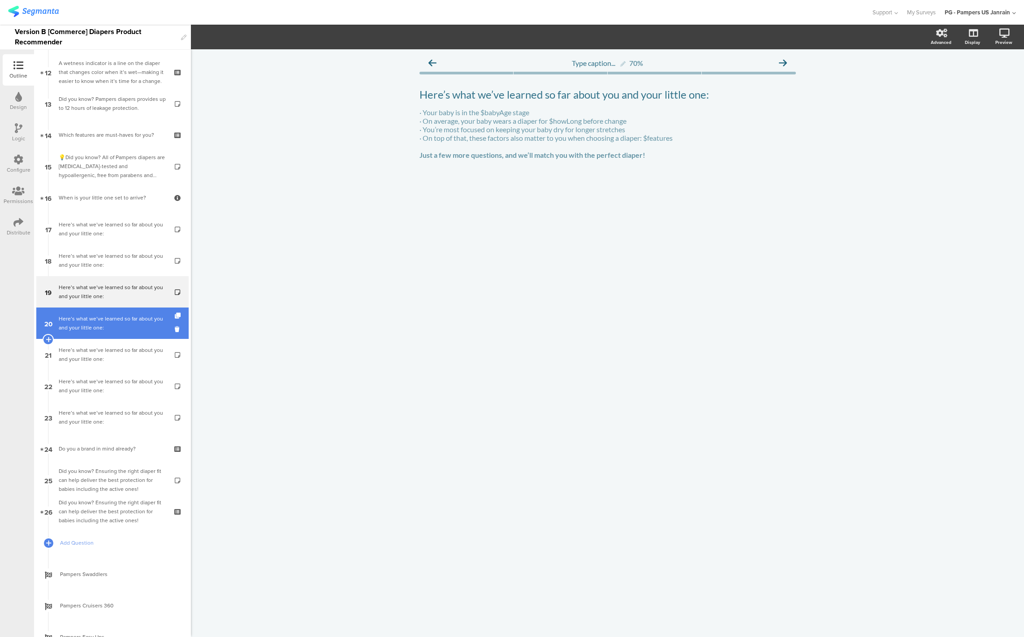
click at [101, 321] on div "Here’s what we’ve learned so far about you and your little one:" at bounding box center [112, 323] width 107 height 18
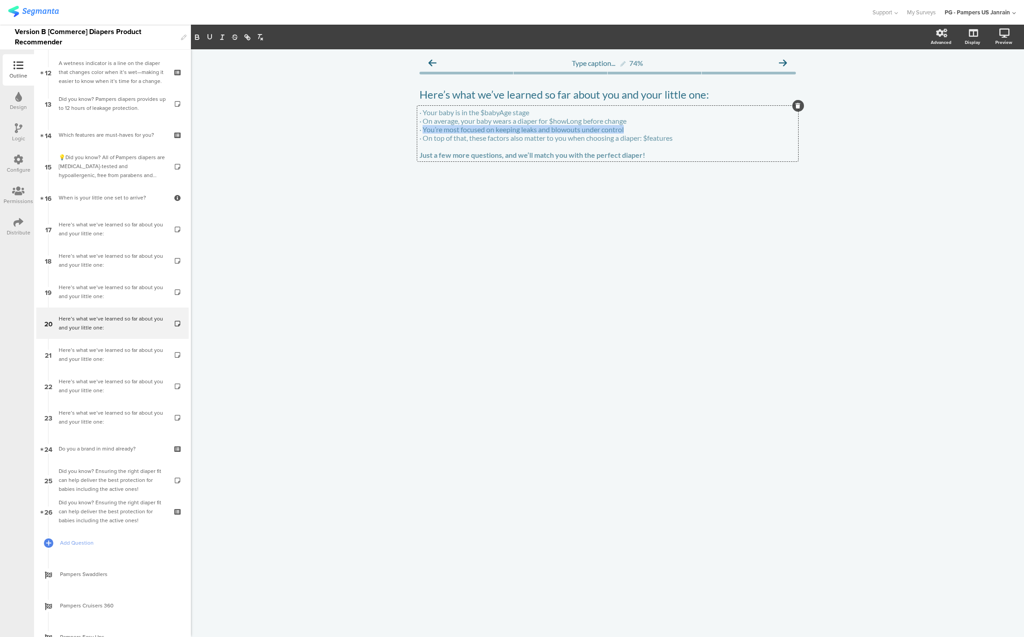
drag, startPoint x: 423, startPoint y: 132, endPoint x: 630, endPoint y: 129, distance: 207.0
click at [630, 129] on div "· Your baby is in the $babyAge stage · On average, your baby wears a diaper for…" at bounding box center [607, 134] width 381 height 56
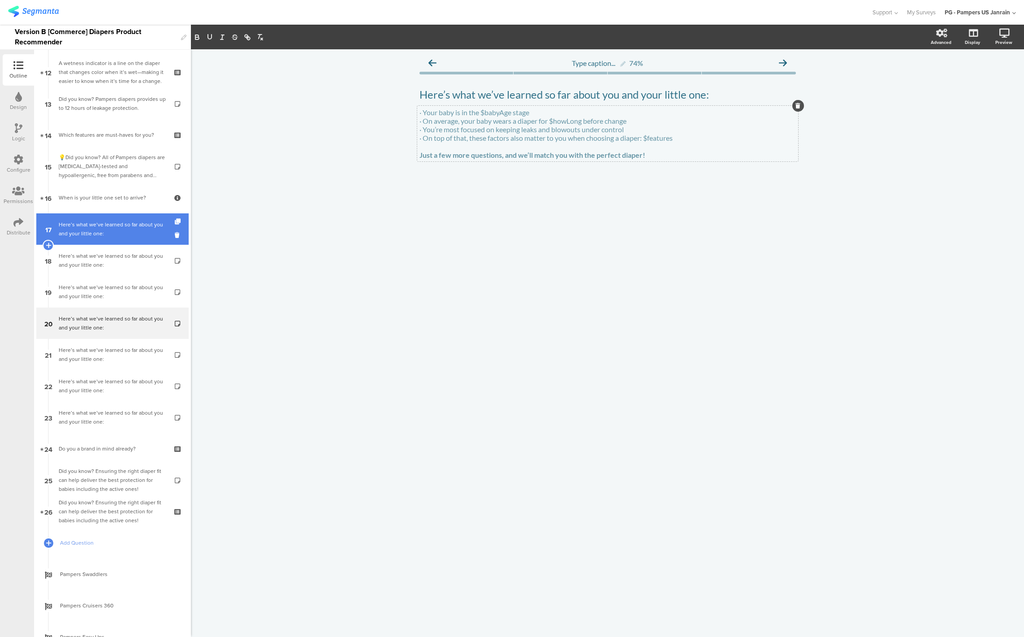
click at [95, 236] on div "Here’s what we’ve learned so far about you and your little one:" at bounding box center [112, 229] width 107 height 18
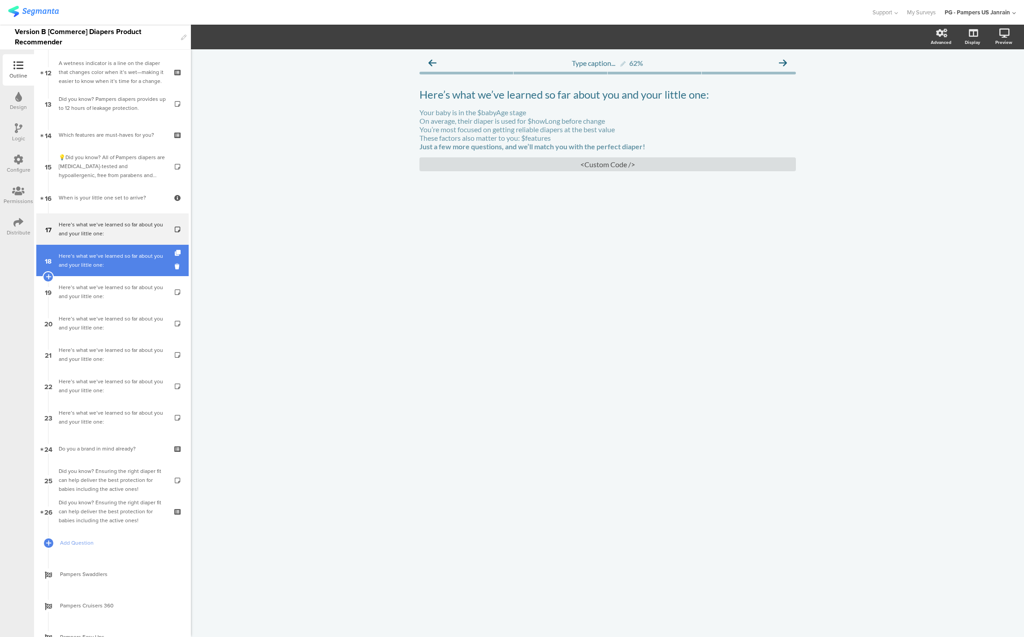
click at [95, 263] on div "Here’s what we’ve learned so far about you and your little one:" at bounding box center [112, 260] width 107 height 18
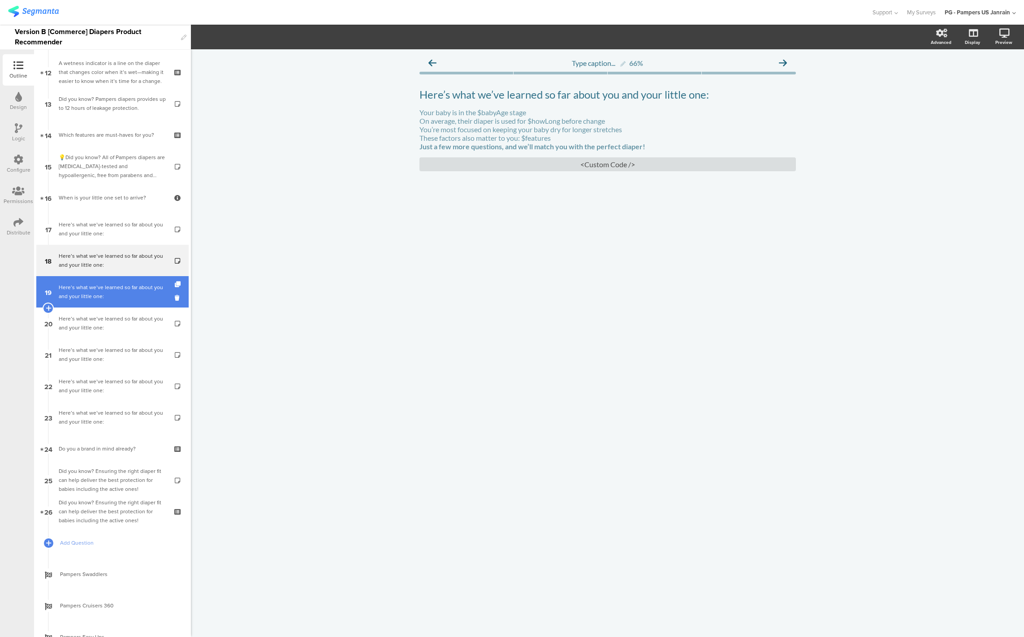
click at [96, 284] on div "Here’s what we’ve learned so far about you and your little one:" at bounding box center [112, 292] width 107 height 18
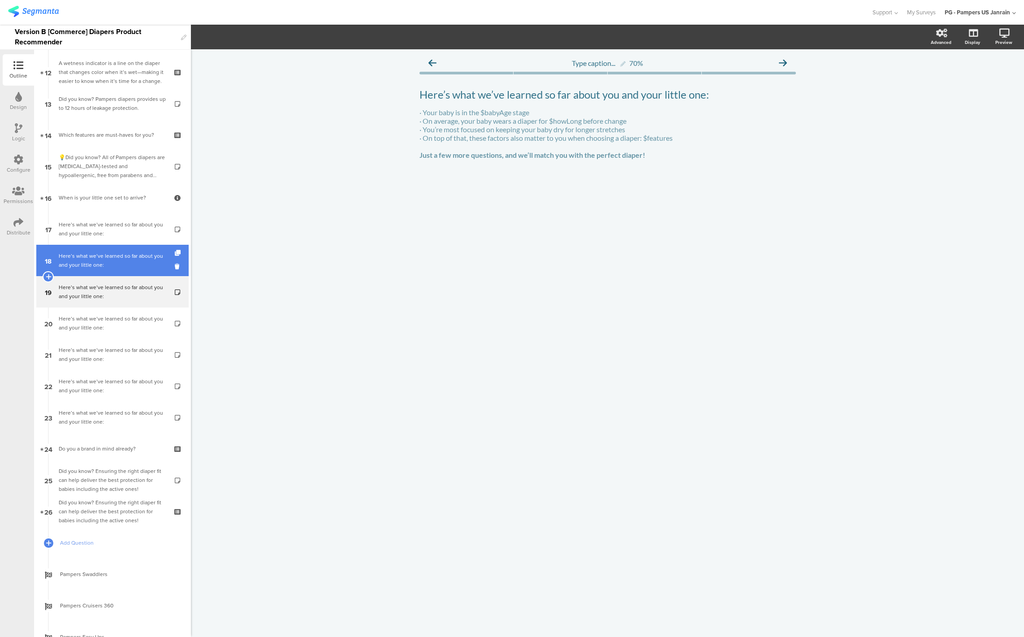
click at [93, 264] on div "Here’s what we’ve learned so far about you and your little one:" at bounding box center [112, 260] width 107 height 18
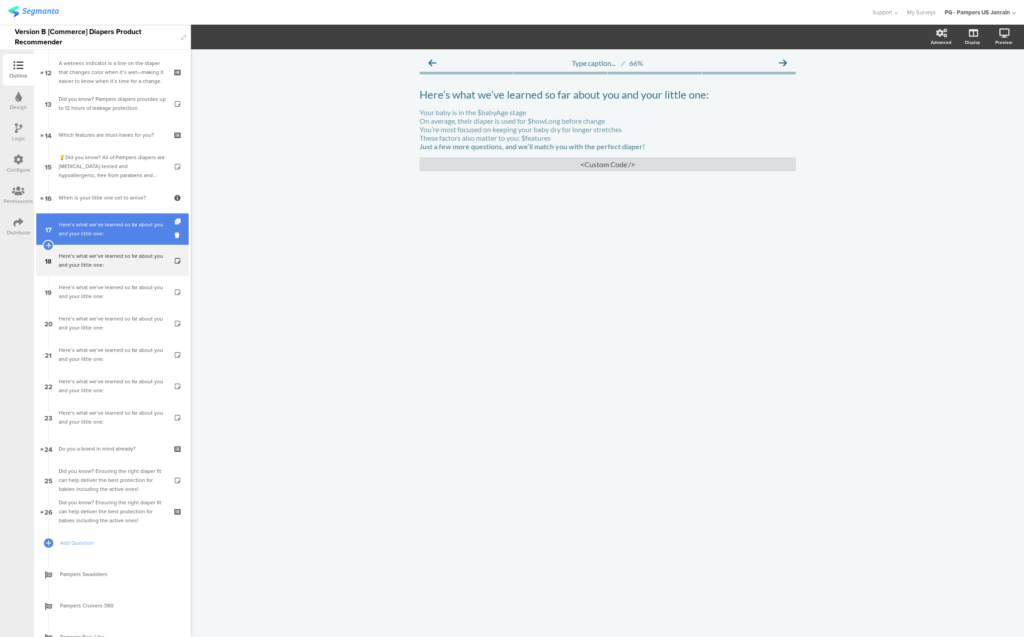
click at [99, 241] on link "17 Here’s what we’ve learned so far about you and your little one:" at bounding box center [112, 228] width 152 height 31
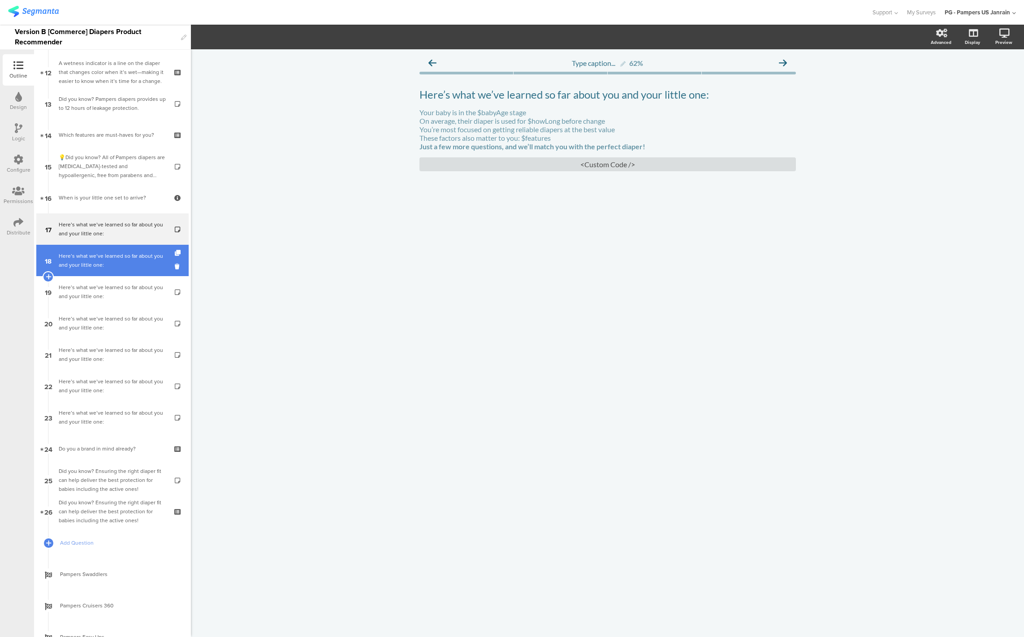
click at [99, 260] on div "Here’s what we’ve learned so far about you and your little one:" at bounding box center [112, 260] width 107 height 18
click at [175, 254] on icon at bounding box center [179, 253] width 8 height 6
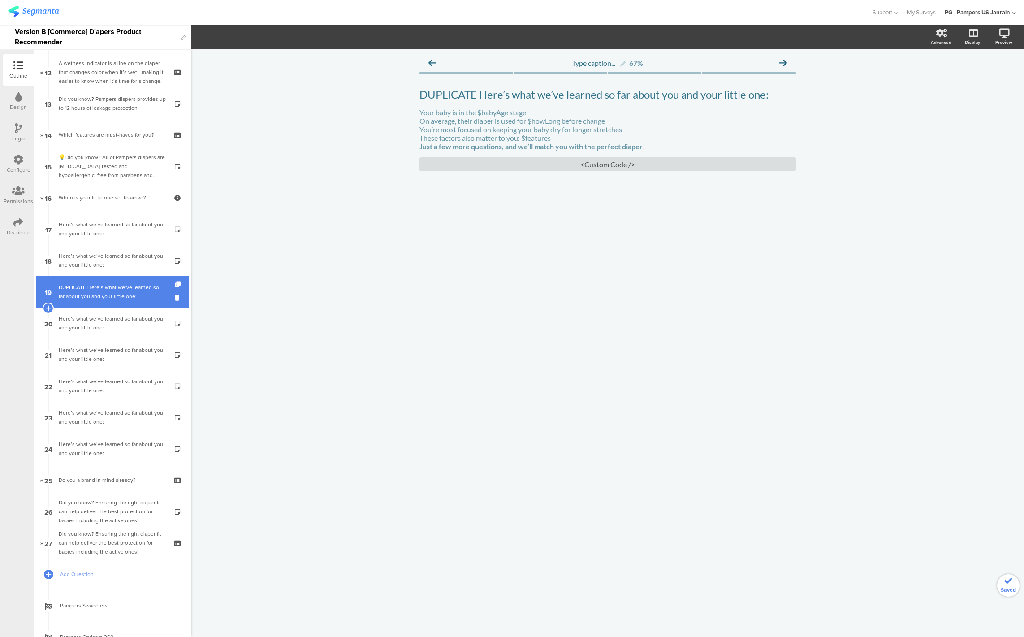
click at [138, 302] on link "19 DUPLICATE Here’s what we’ve learned so far about you and your little one:" at bounding box center [112, 291] width 152 height 31
click at [431, 131] on div "Your baby is in the $babyAge stage On average, their diaper is used for $howLon…" at bounding box center [607, 129] width 381 height 47
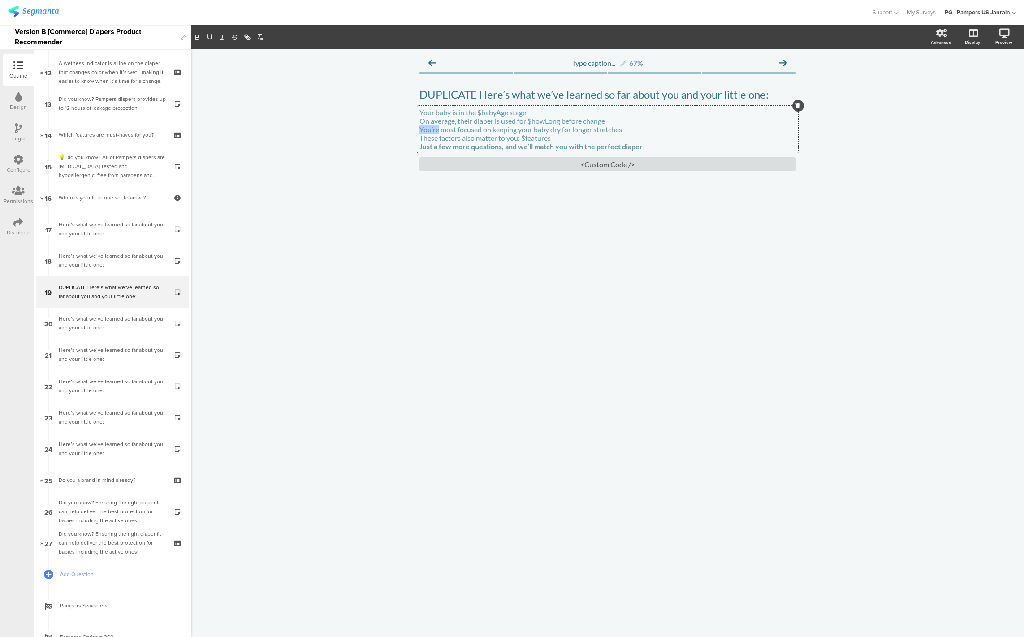
click at [431, 131] on p "You’re most focused on keeping your baby dry for longer stretches" at bounding box center [607, 129] width 376 height 9
click at [442, 86] on div "DUPLICATE Here’s what we’ve learned so far about you and your little one: DUPLI…" at bounding box center [607, 95] width 381 height 18
click at [443, 91] on p "DUPLICATE Here’s what we’ve learned so far about you and your little one:" at bounding box center [607, 94] width 376 height 13
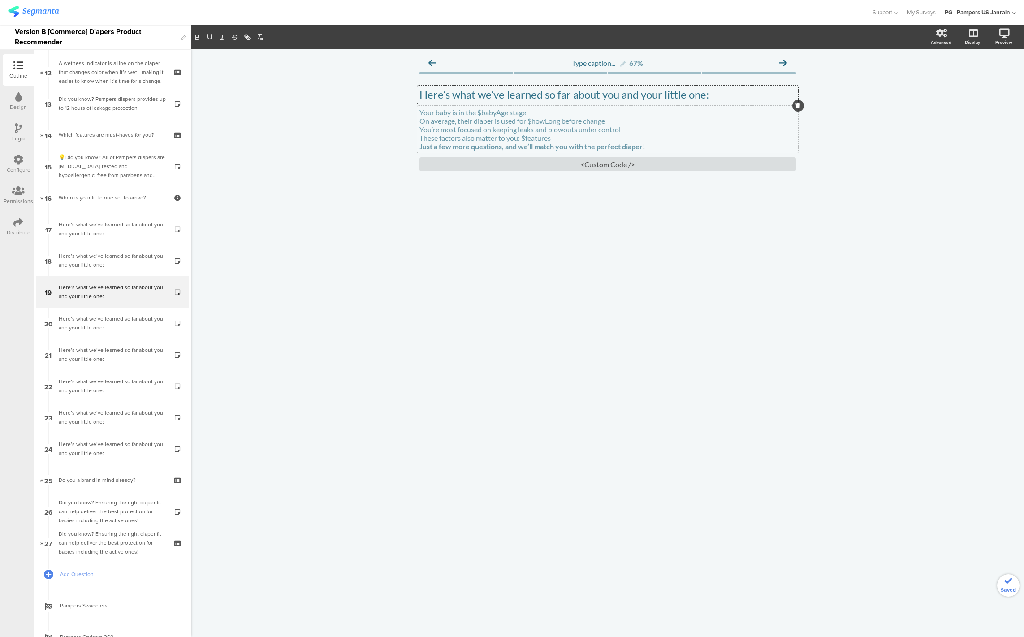
click at [265, 281] on div "Type caption... 67% Here’s what we’ve learned so far about you and your little …" at bounding box center [607, 342] width 833 height 587
click at [62, 255] on div "Here’s what we’ve learned so far about you and your little one:" at bounding box center [112, 260] width 107 height 18
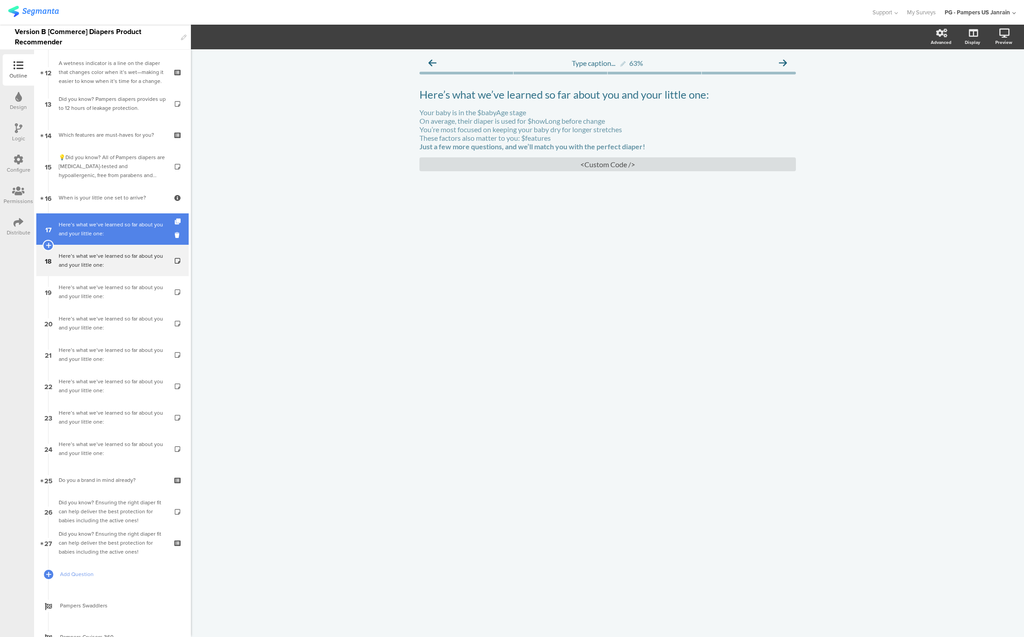
click at [73, 220] on div "Here’s what we’ve learned so far about you and your little one:" at bounding box center [112, 229] width 107 height 18
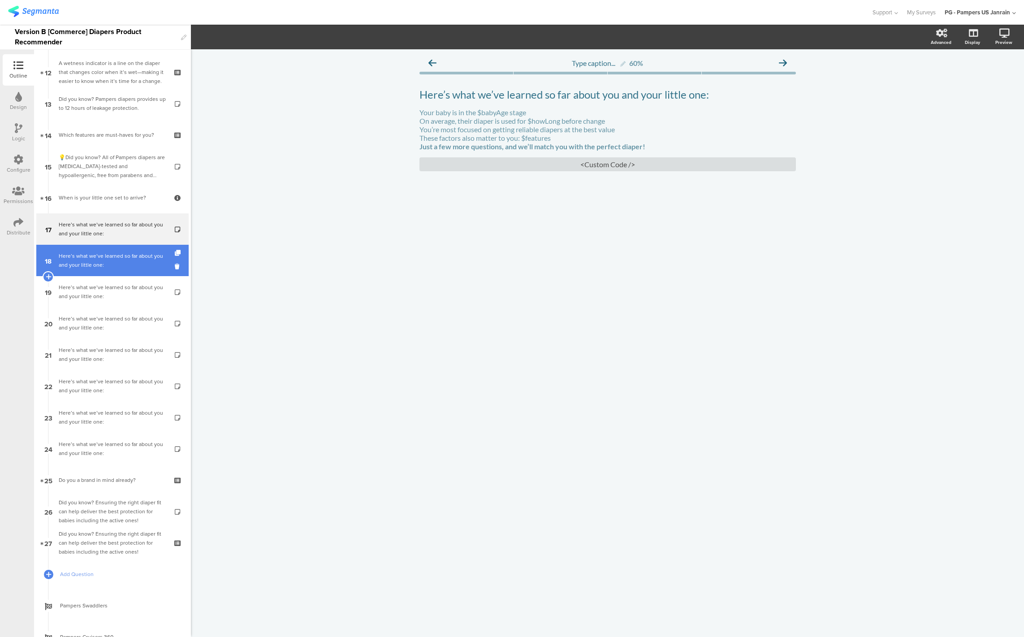
click at [75, 249] on link "18 Here’s what we’ve learned so far about you and your little one:" at bounding box center [112, 260] width 152 height 31
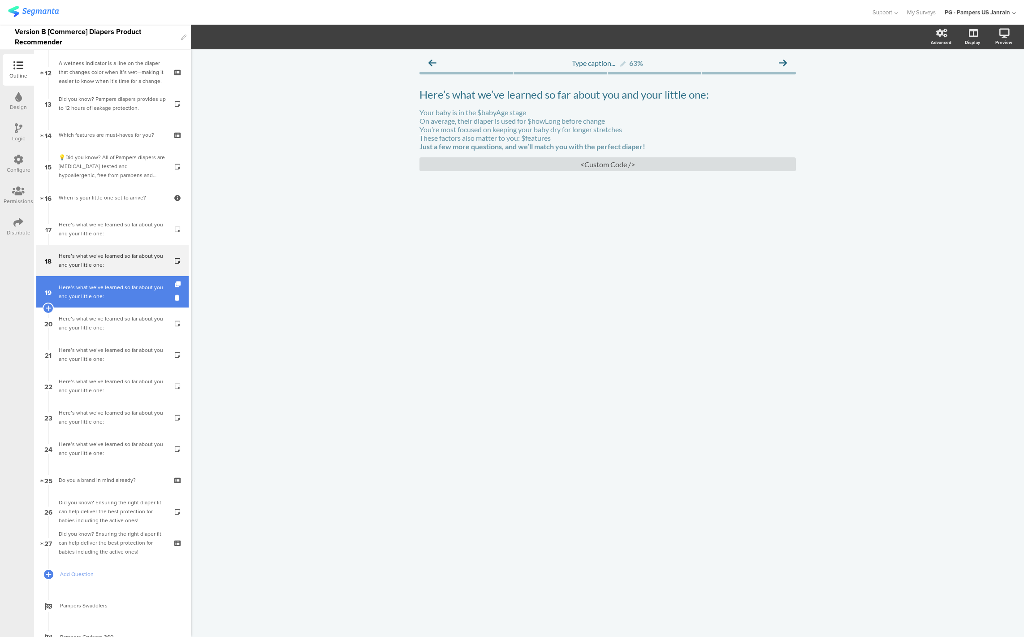
click at [78, 285] on div "Here’s what we’ve learned so far about you and your little one:" at bounding box center [112, 292] width 107 height 18
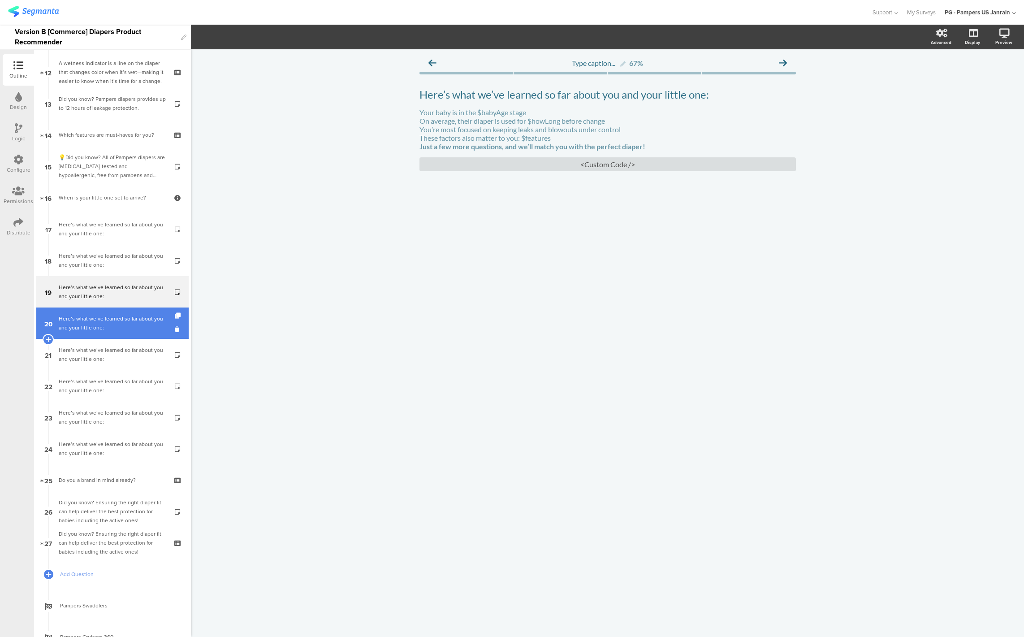
click at [79, 315] on div "Here’s what we’ve learned so far about you and your little one:" at bounding box center [112, 323] width 107 height 18
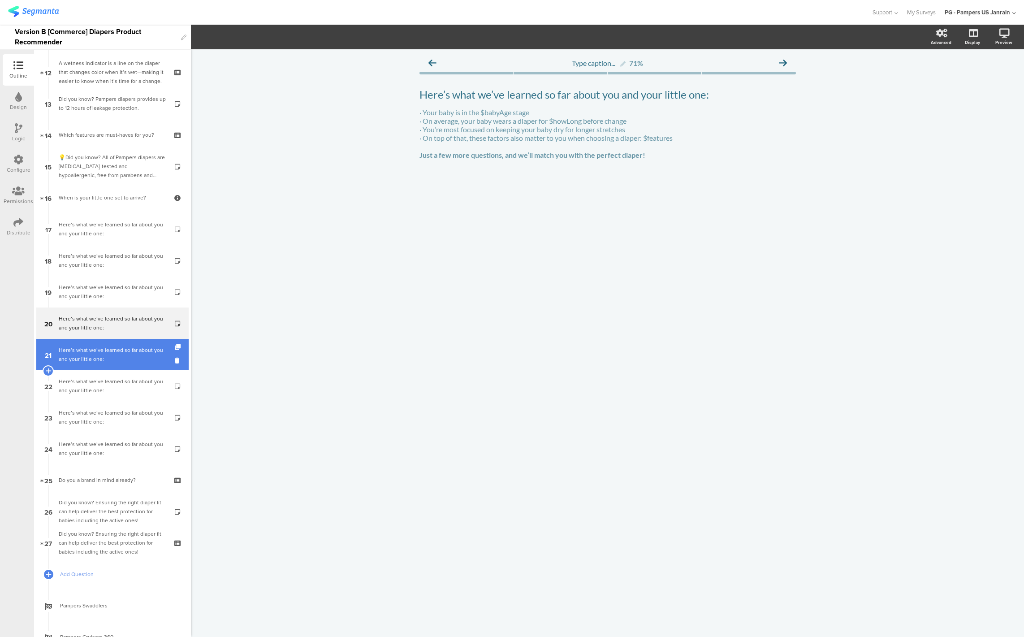
click at [89, 352] on div "Here’s what we’ve learned so far about you and your little one:" at bounding box center [112, 354] width 107 height 18
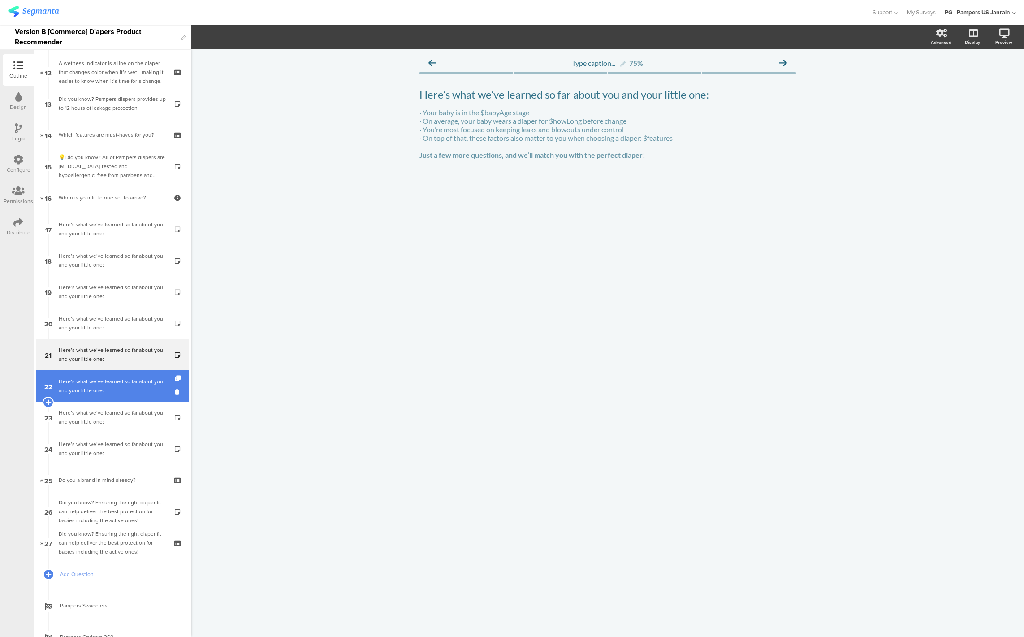
click at [90, 384] on div "Here’s what we’ve learned so far about you and your little one:" at bounding box center [112, 386] width 107 height 18
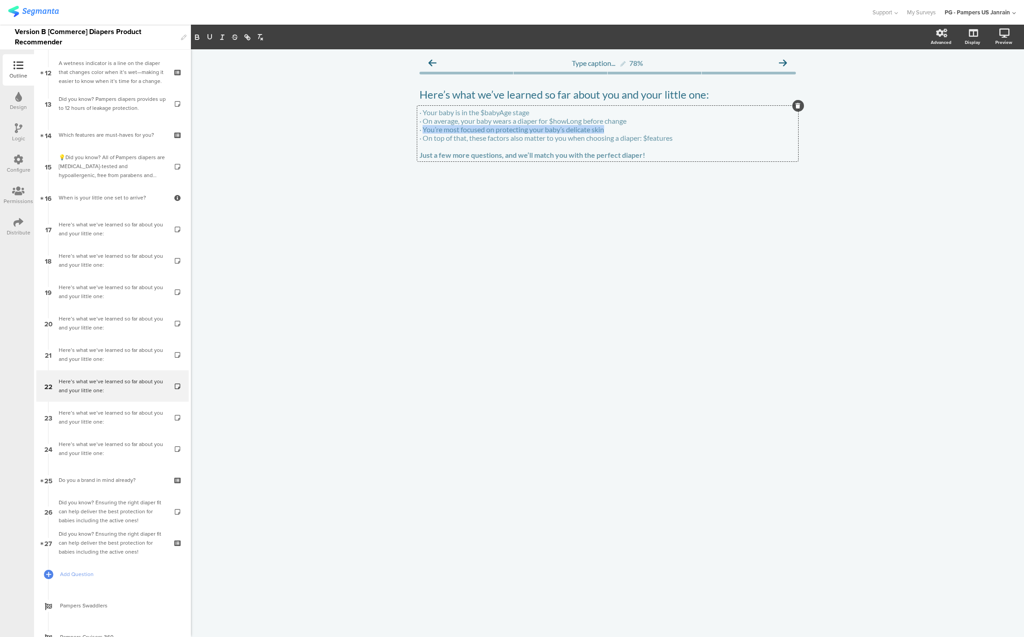
drag, startPoint x: 424, startPoint y: 131, endPoint x: 618, endPoint y: 131, distance: 194.0
click at [618, 131] on div "· Your baby is in the $babyAge stage · On average, your baby wears a diaper for…" at bounding box center [607, 134] width 381 height 56
copy p "You’re most focused on protecting your baby’s delicate skin"
click at [120, 226] on div "Here’s what we’ve learned so far about you and your little one:" at bounding box center [112, 229] width 107 height 18
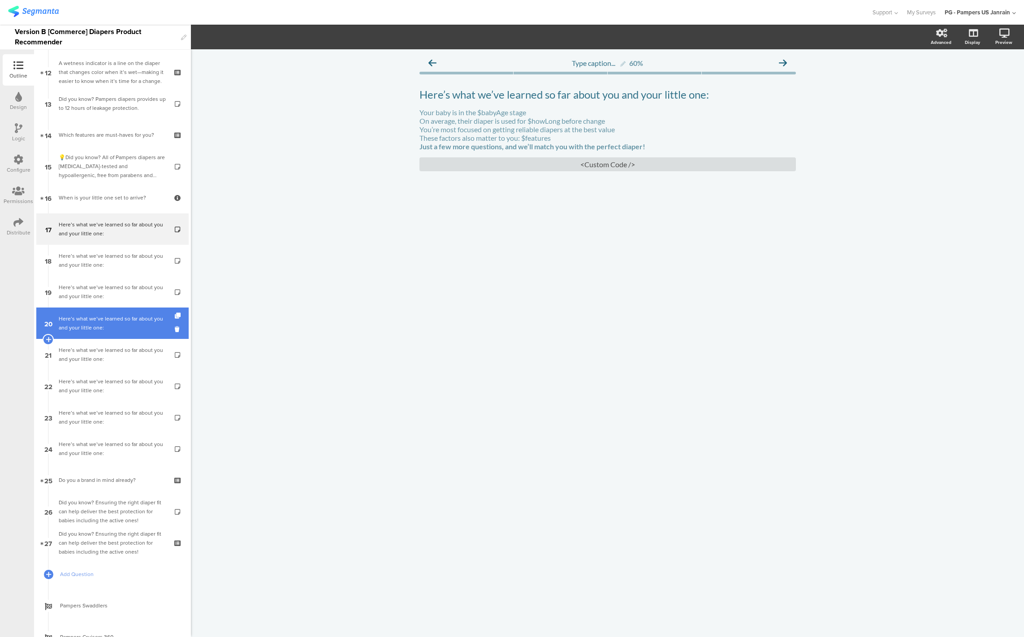
click at [99, 325] on div "Here’s what we’ve learned so far about you and your little one:" at bounding box center [112, 323] width 107 height 18
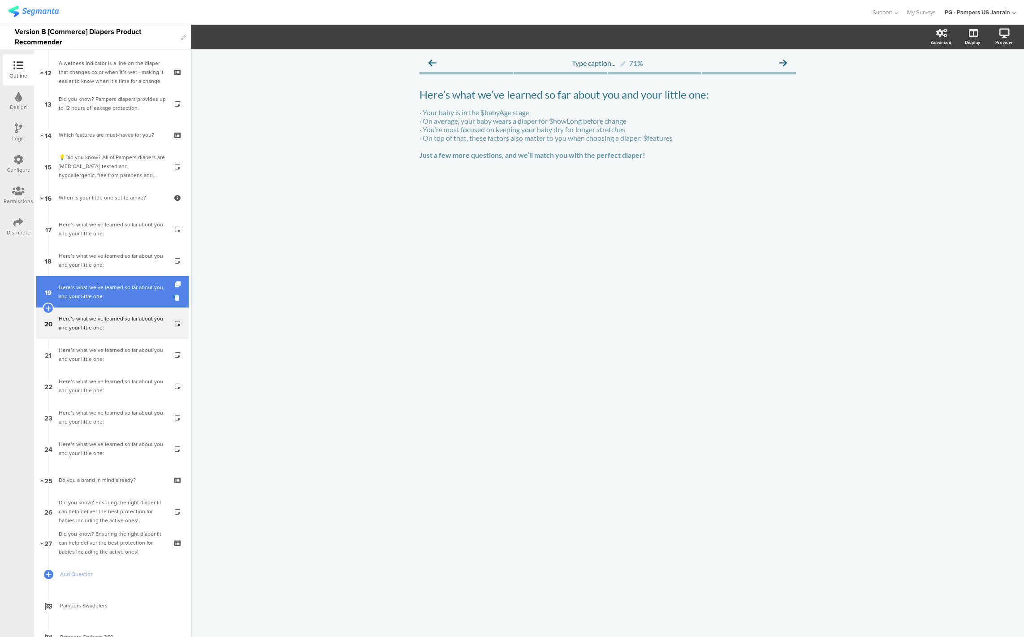
click at [99, 291] on div "Here’s what we’ve learned so far about you and your little one:" at bounding box center [112, 292] width 107 height 18
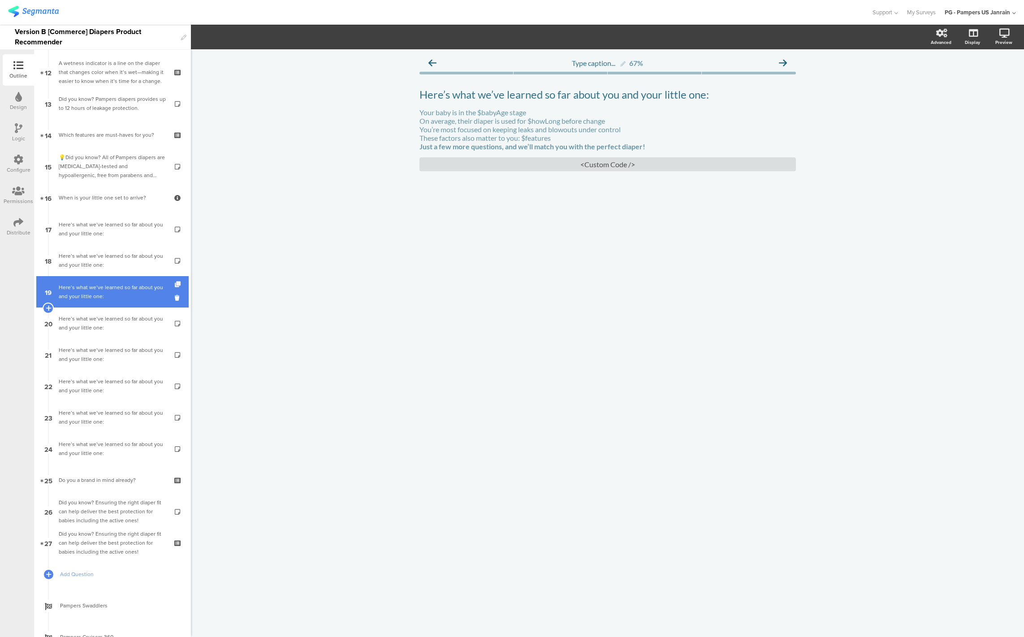
click at [175, 282] on icon at bounding box center [179, 284] width 8 height 6
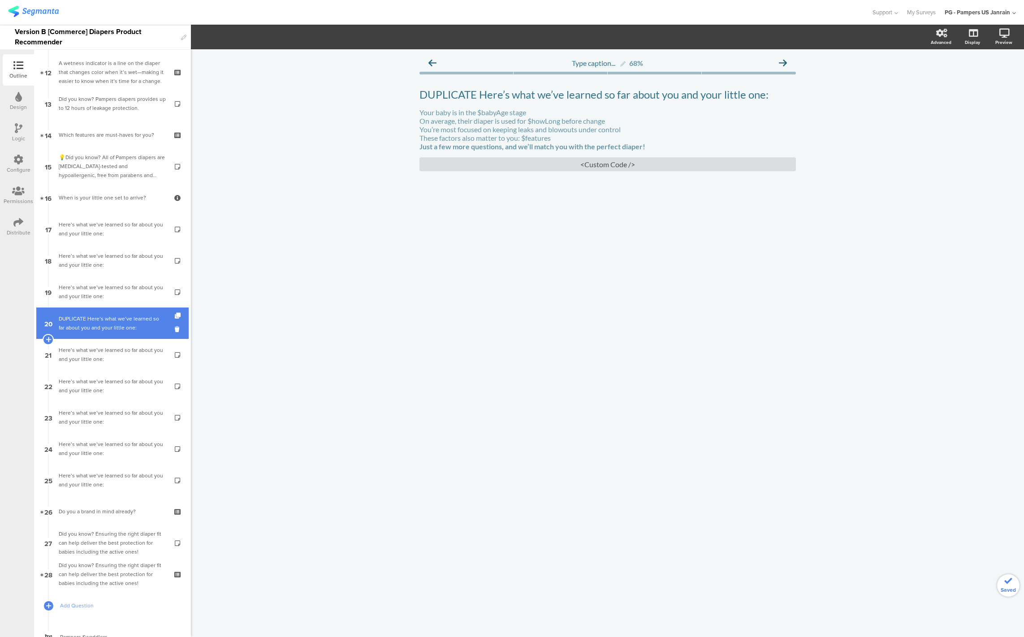
click at [112, 319] on div "DUPLICATE Here’s what we’ve learned so far about you and your little one:" at bounding box center [112, 323] width 107 height 18
click at [478, 99] on div "DUPLICATE Here’s what we’ve learned so far about you and your little one: DUPLI…" at bounding box center [607, 95] width 381 height 18
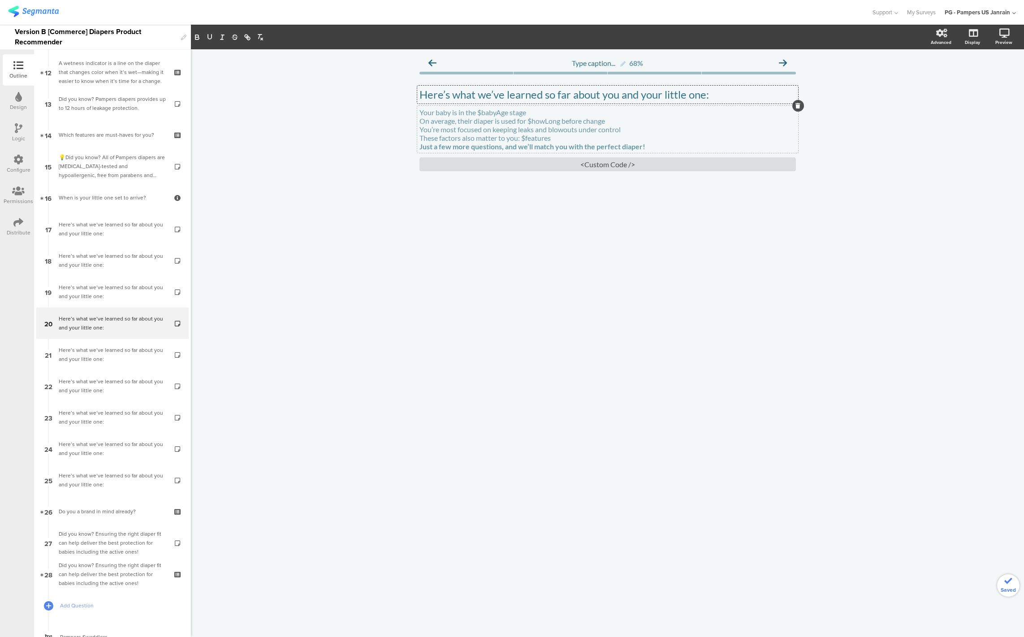
click at [479, 131] on div "Your baby is in the $babyAge stage On average, their diaper is used for $howLon…" at bounding box center [607, 129] width 381 height 47
click at [479, 131] on p "You’re most focused on keeping leaks and blowouts under control" at bounding box center [607, 129] width 376 height 9
click at [481, 196] on div at bounding box center [607, 204] width 376 height 31
click at [84, 423] on div "Here’s what we’ve learned so far about you and your little one:" at bounding box center [112, 417] width 107 height 18
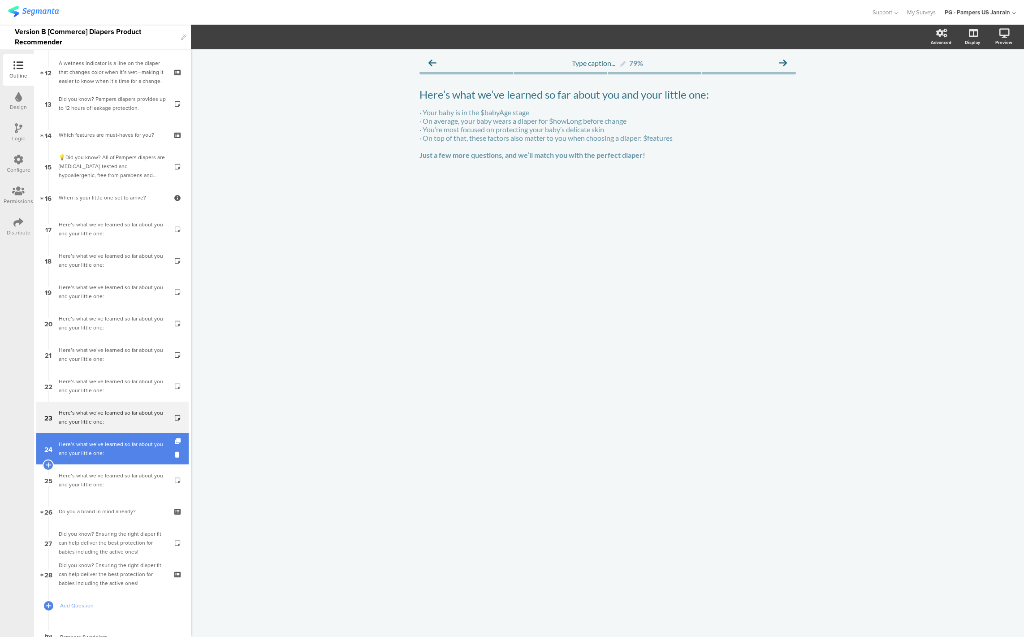
click at [84, 445] on div "Here’s what we’ve learned so far about you and your little one:" at bounding box center [112, 448] width 107 height 18
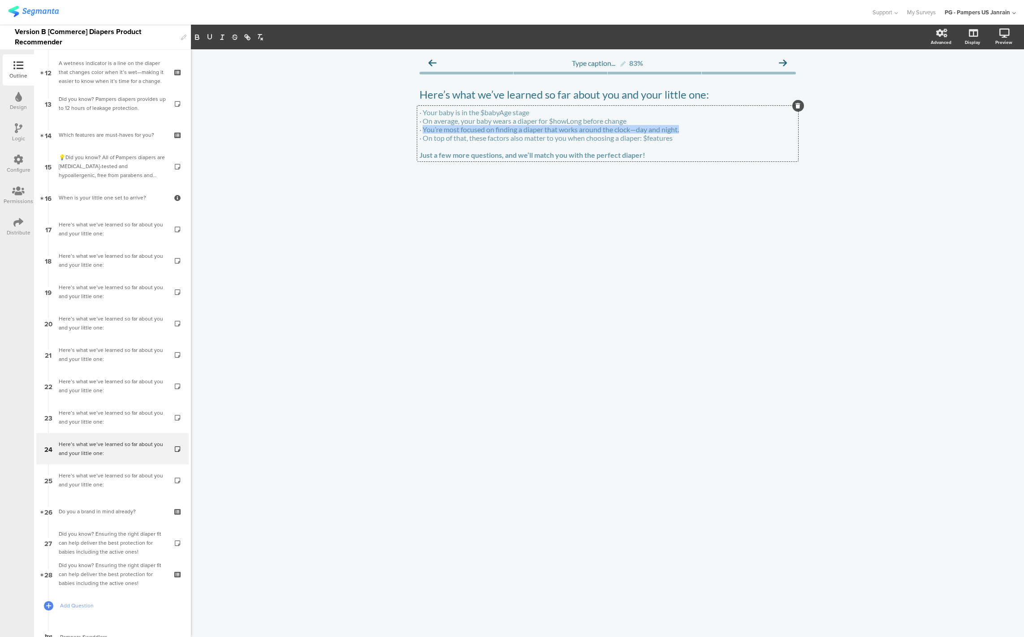
drag, startPoint x: 424, startPoint y: 132, endPoint x: 695, endPoint y: 132, distance: 271.0
click at [695, 132] on div "· Your baby is in the $babyAge stage · On average, your baby wears a diaper for…" at bounding box center [607, 134] width 381 height 56
click at [101, 298] on div "Here’s what we’ve learned so far about you and your little one:" at bounding box center [112, 292] width 107 height 18
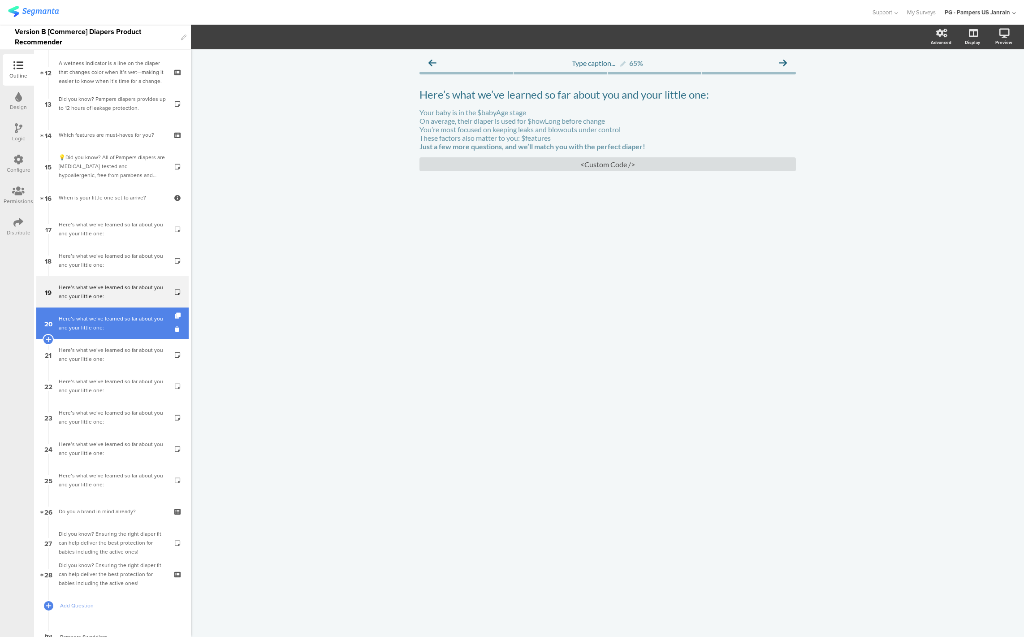
click at [103, 318] on div "Here’s what we’ve learned so far about you and your little one:" at bounding box center [112, 323] width 107 height 18
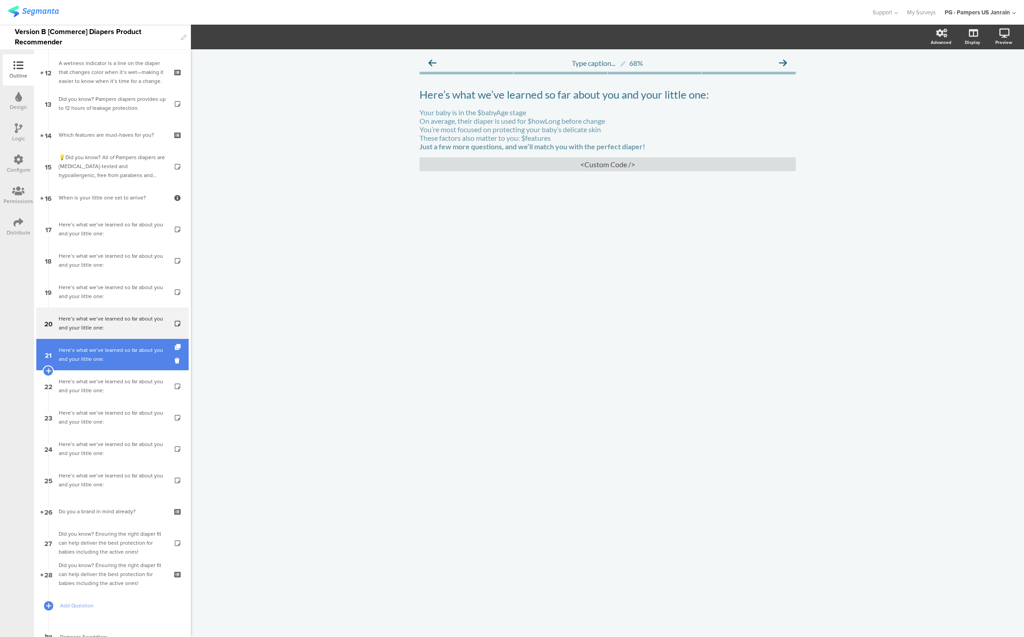
click at [119, 346] on div "Here’s what we’ve learned so far about you and your little one:" at bounding box center [112, 354] width 107 height 18
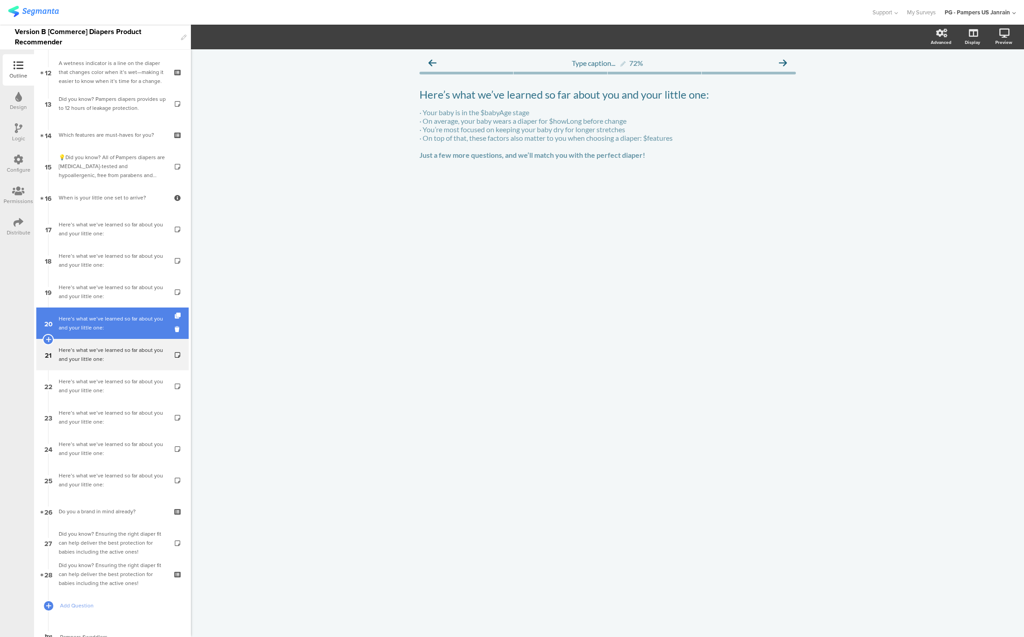
click at [114, 321] on div "Here’s what we’ve learned so far about you and your little one:" at bounding box center [112, 323] width 107 height 18
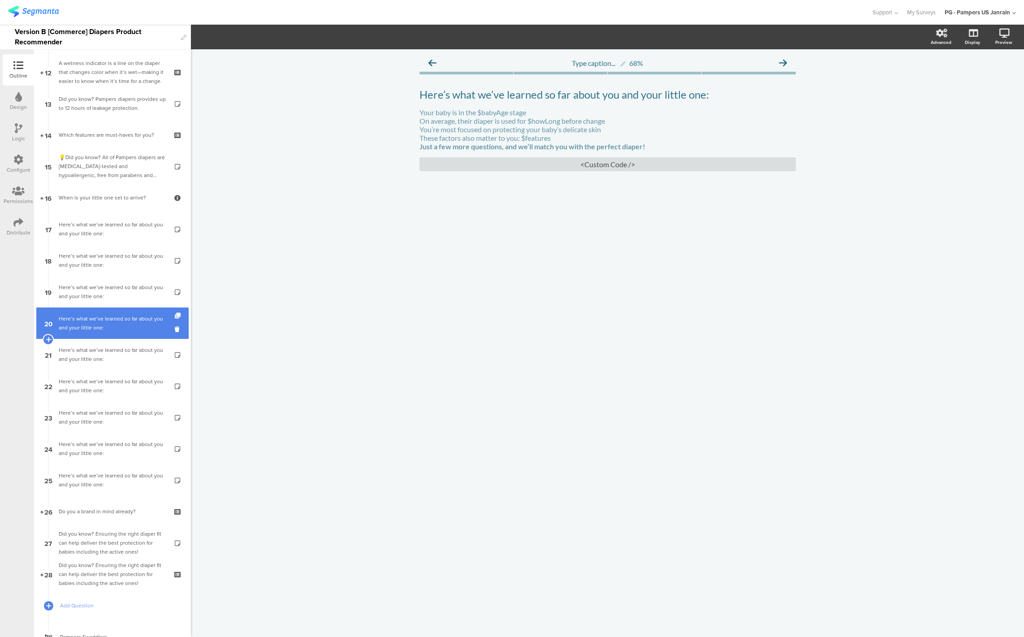
click at [175, 316] on icon at bounding box center [179, 316] width 8 height 6
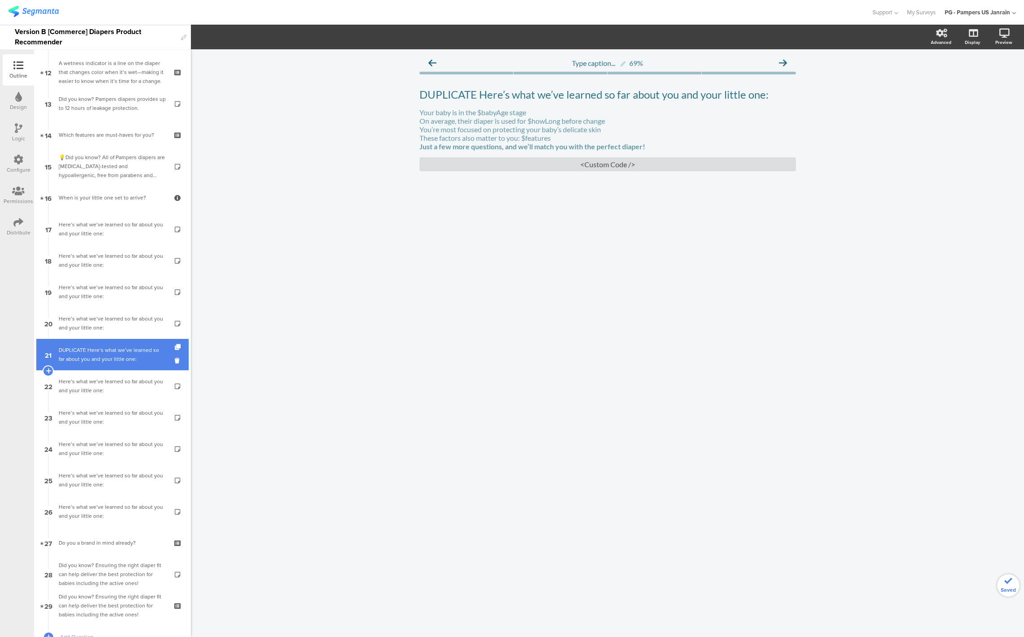
click at [115, 351] on div "DUPLICATE Here’s what we’ve learned so far about you and your little one:" at bounding box center [112, 354] width 107 height 18
click at [480, 97] on div "DUPLICATE Here’s what we’ve learned so far about you and your little one: DUPLI…" at bounding box center [607, 95] width 381 height 18
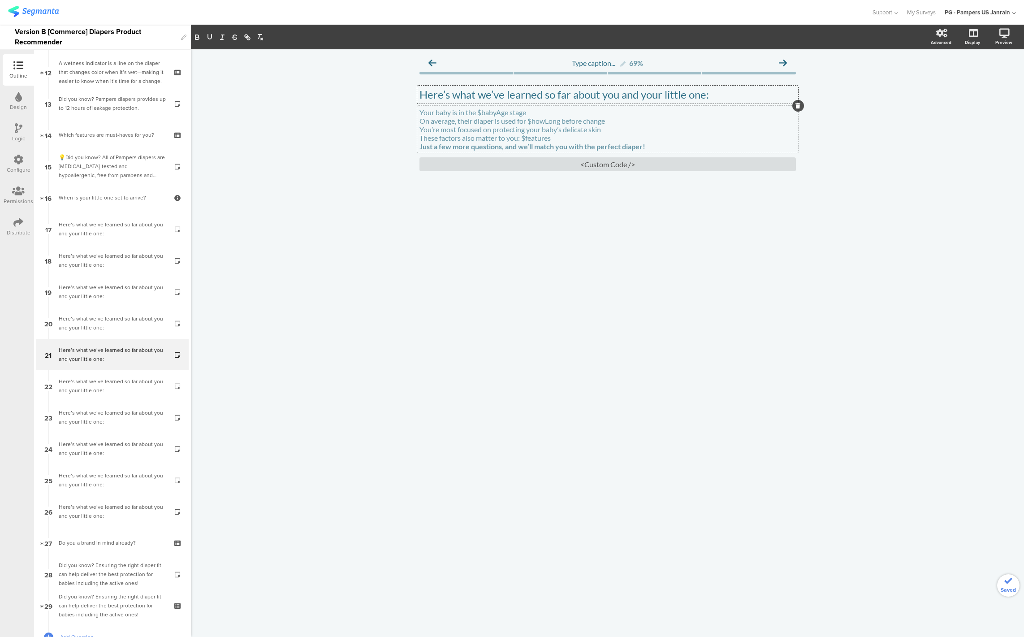
click at [484, 134] on div "Your baby is in the $babyAge stage On average, their diaper is used for $howLon…" at bounding box center [607, 129] width 381 height 47
click at [484, 134] on p "You’re most focused on protecting your baby’s delicate skin" at bounding box center [607, 129] width 376 height 9
click at [376, 316] on div "Type caption... 69% Here’s what we’ve learned so far about you and your little …" at bounding box center [607, 342] width 833 height 587
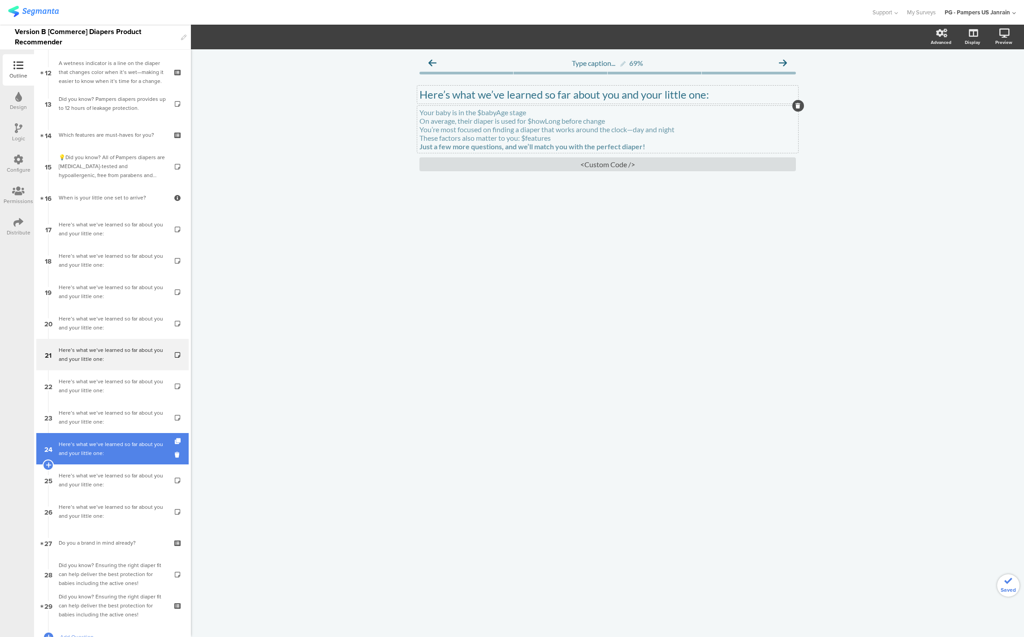
click at [95, 446] on div "Here’s what we’ve learned so far about you and your little one:" at bounding box center [112, 448] width 107 height 18
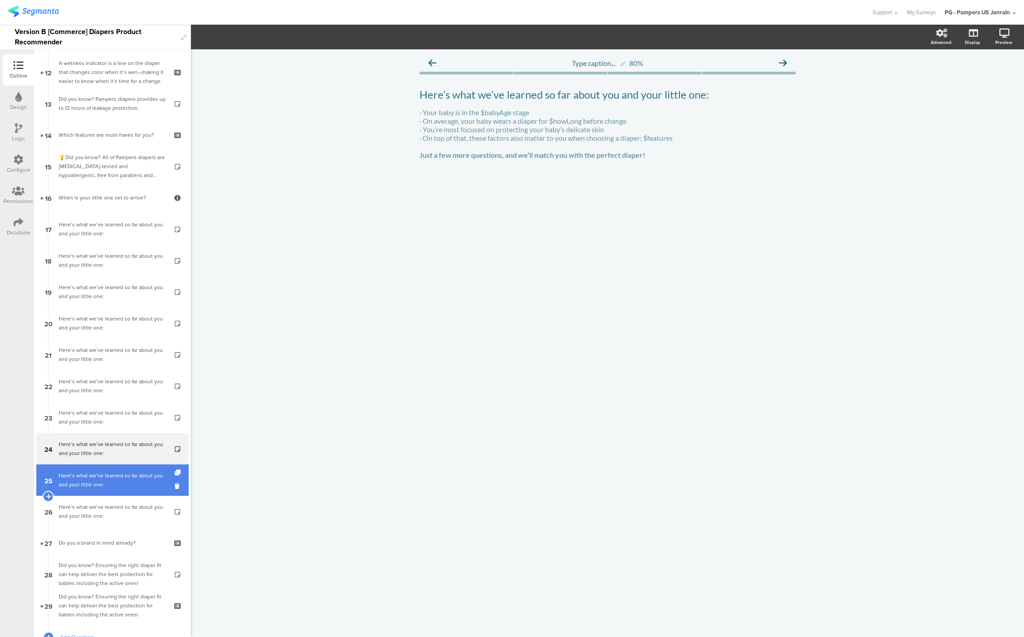
click at [92, 475] on div "Here’s what we’ve learned so far about you and your little one:" at bounding box center [112, 480] width 107 height 18
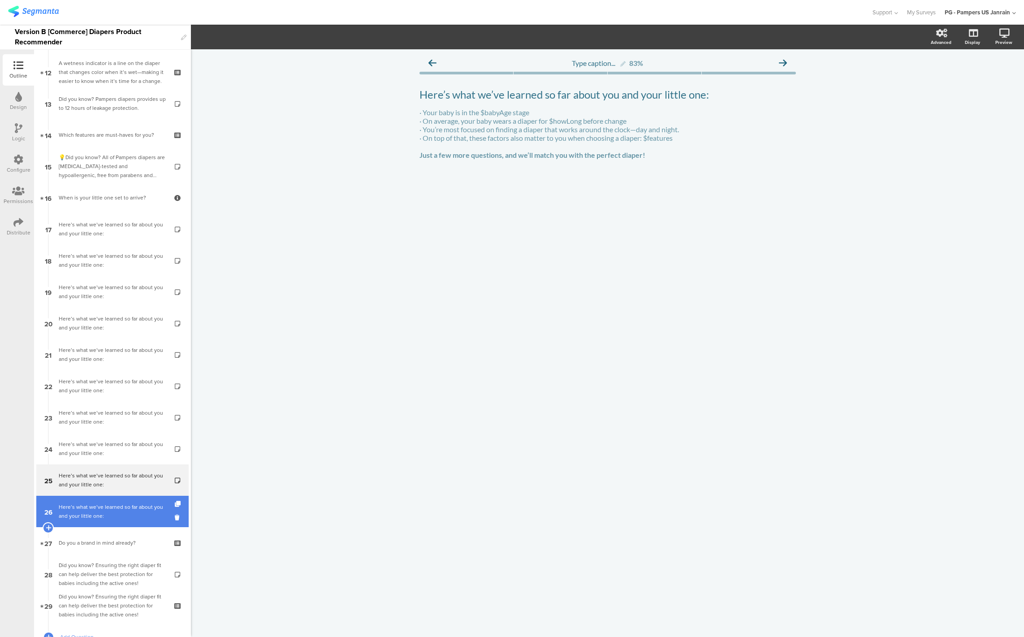
click at [91, 505] on div "Here’s what we’ve learned so far about you and your little one:" at bounding box center [112, 511] width 107 height 18
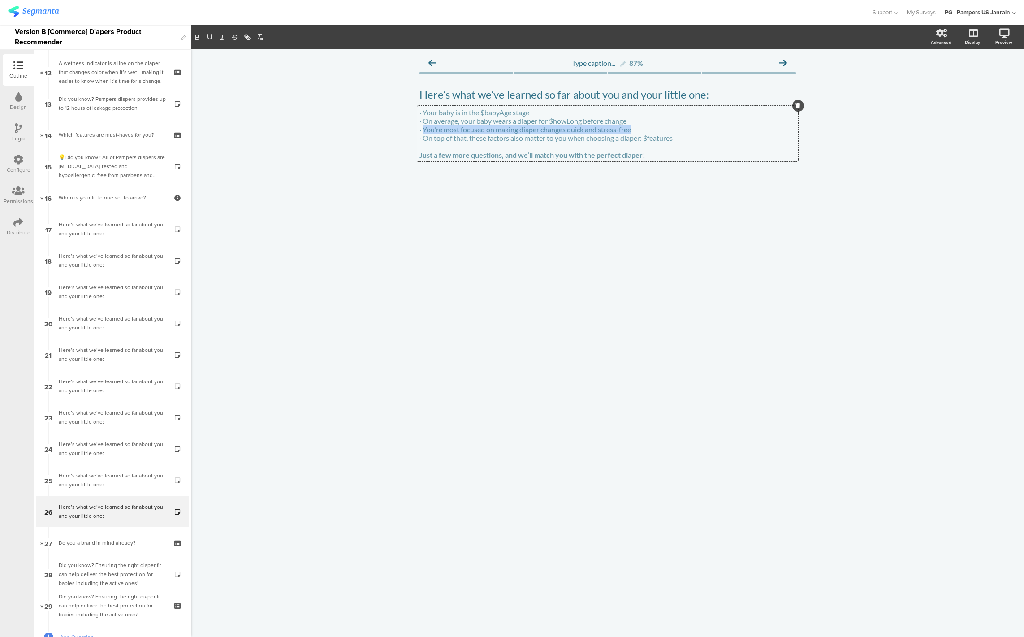
drag, startPoint x: 423, startPoint y: 130, endPoint x: 633, endPoint y: 128, distance: 209.7
click at [633, 128] on div "· Your baby is in the $babyAge stage · On average, your baby wears a diaper for…" at bounding box center [607, 134] width 381 height 56
click at [106, 339] on link "21 Here’s what we’ve learned so far about you and your little one:" at bounding box center [112, 354] width 152 height 31
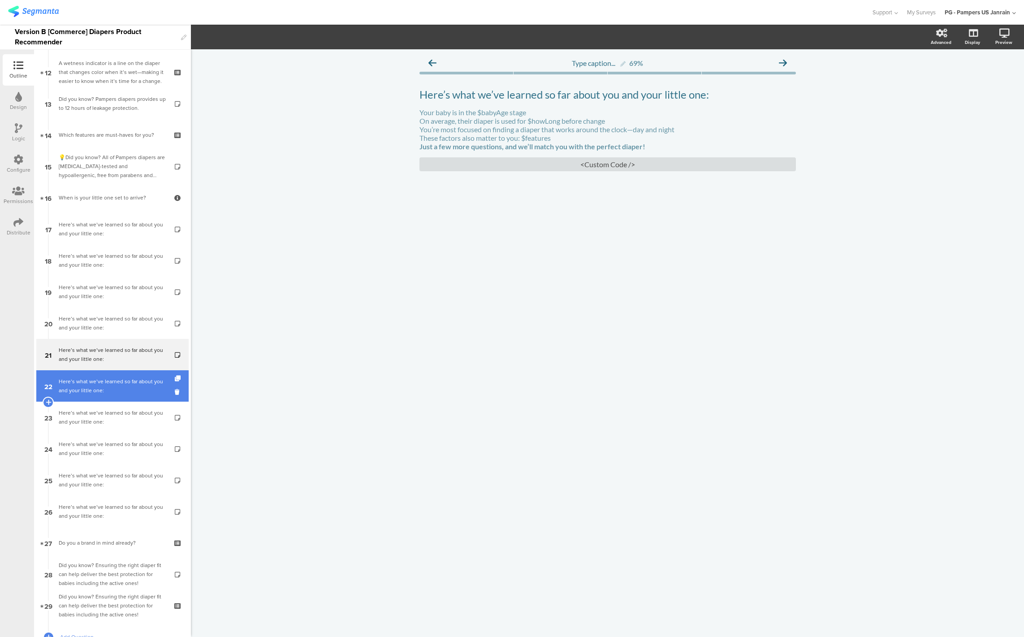
click at [95, 381] on div "Here’s what we’ve learned so far about you and your little one:" at bounding box center [112, 386] width 107 height 18
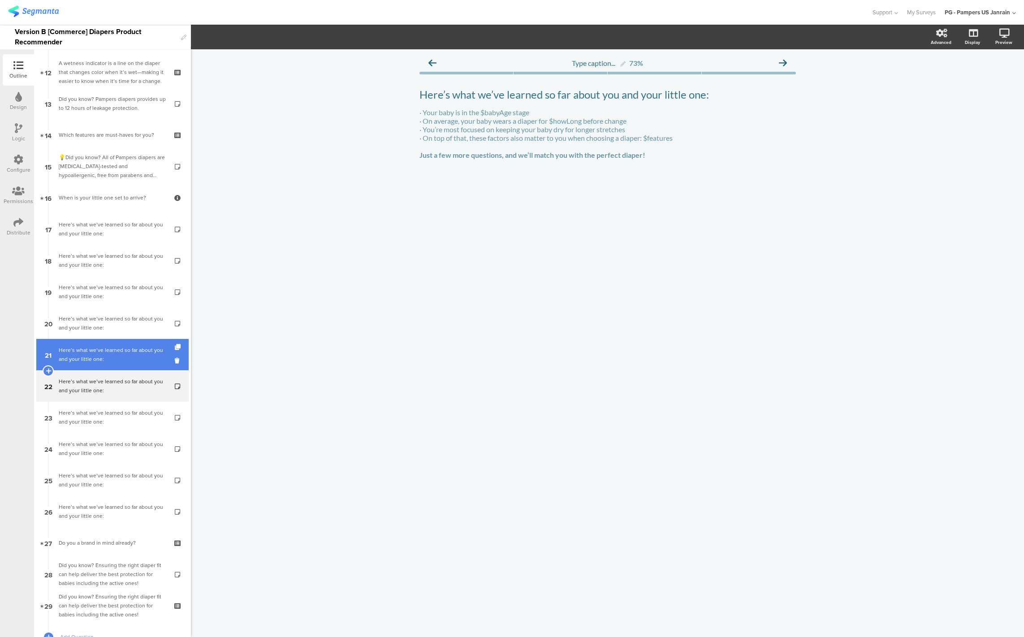
click at [99, 351] on div "Here’s what we’ve learned so far about you and your little one:" at bounding box center [112, 354] width 107 height 18
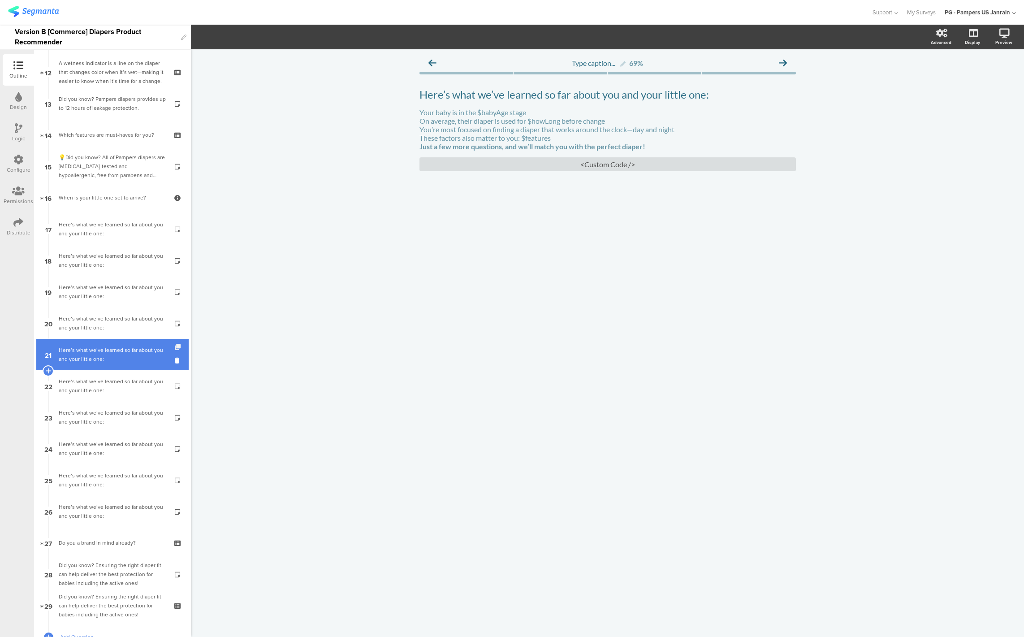
click at [175, 346] on icon at bounding box center [179, 347] width 8 height 6
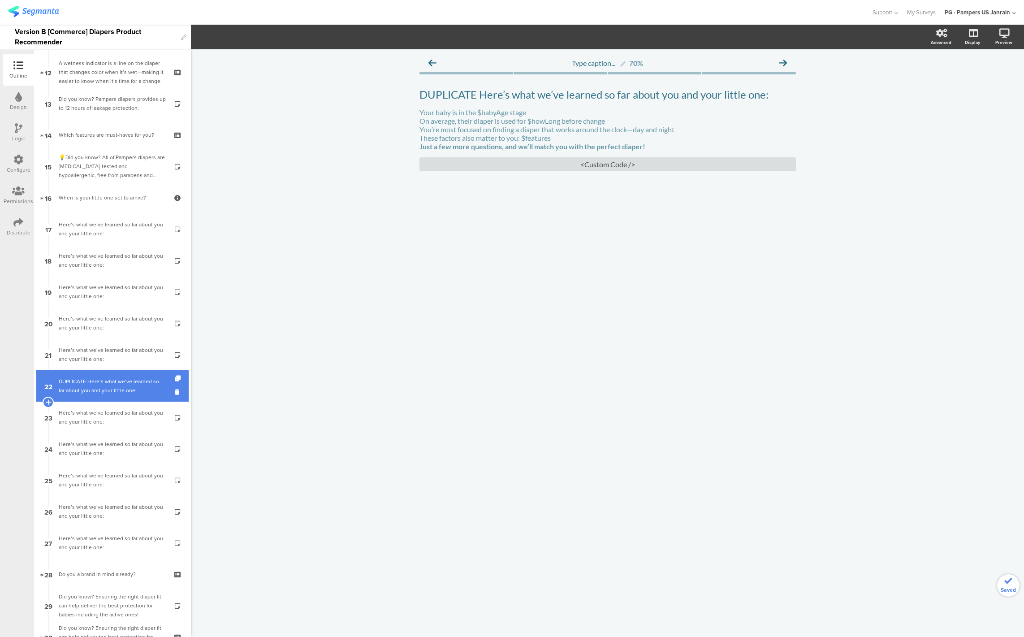
click at [129, 390] on div "DUPLICATE Here’s what we’ve learned so far about you and your little one:" at bounding box center [112, 386] width 107 height 18
click at [480, 98] on div "DUPLICATE Here’s what we’ve learned so far about you and your little one: DUPLI…" at bounding box center [607, 95] width 381 height 18
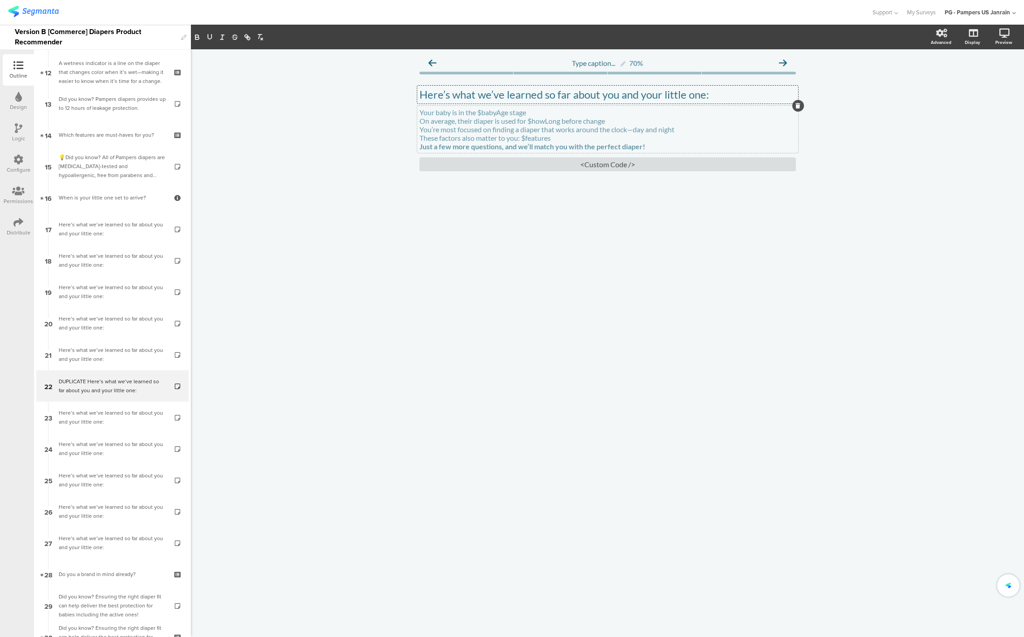
click at [486, 131] on p "You’re most focused on finding a diaper that works around the clock—day and nig…" at bounding box center [607, 129] width 376 height 9
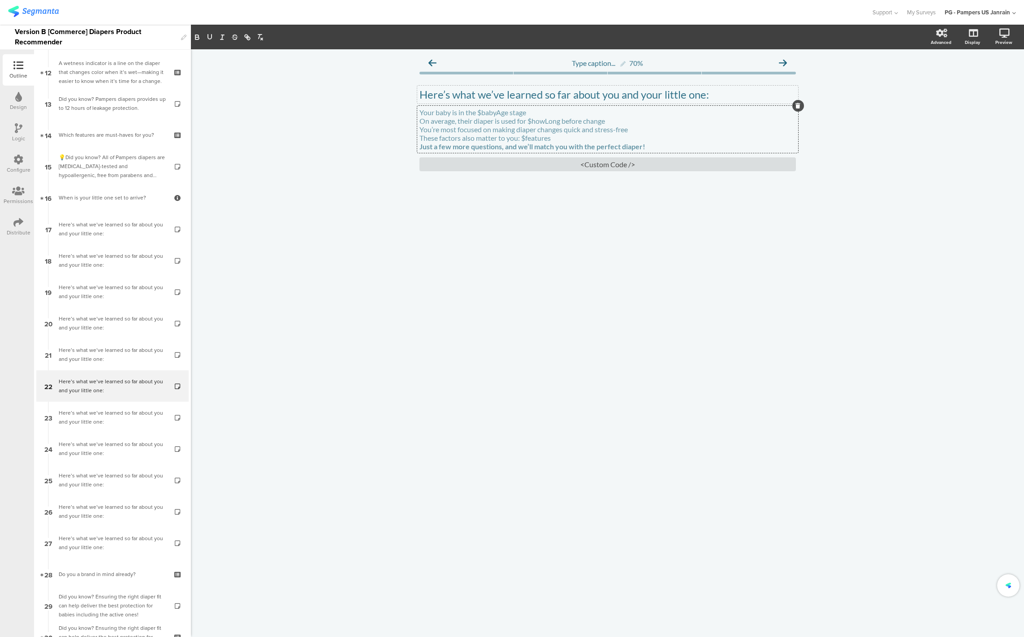
click at [490, 297] on div "Type caption... 70% Here’s what we’ve learned so far about you and your little …" at bounding box center [607, 342] width 833 height 587
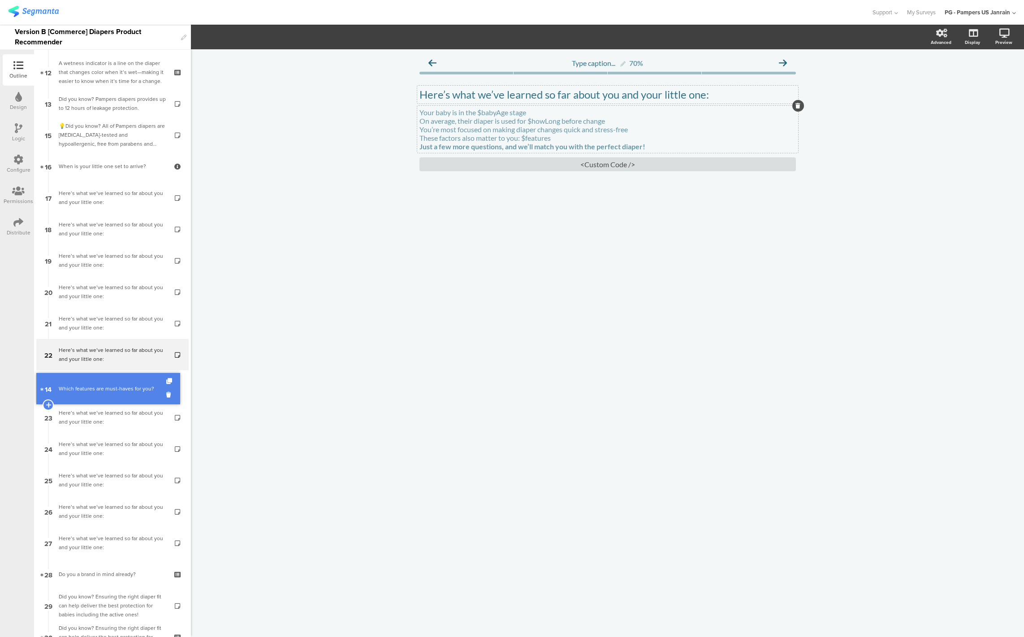
drag, startPoint x: 109, startPoint y: 142, endPoint x: 105, endPoint y: 396, distance: 253.6
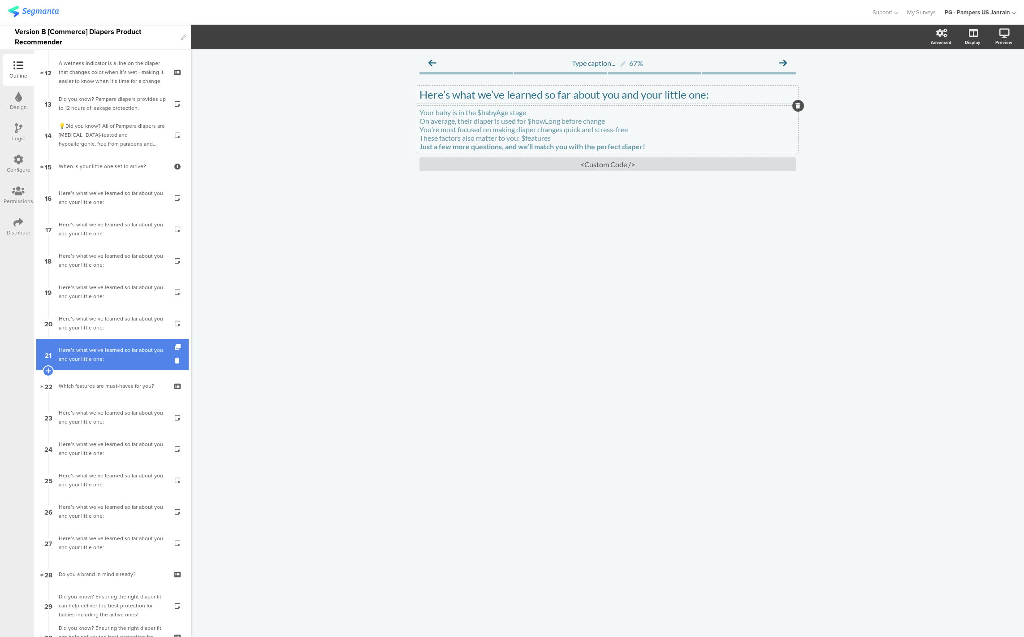
click at [102, 363] on link "21 Here’s what we’ve learned so far about you and your little one:" at bounding box center [112, 354] width 152 height 31
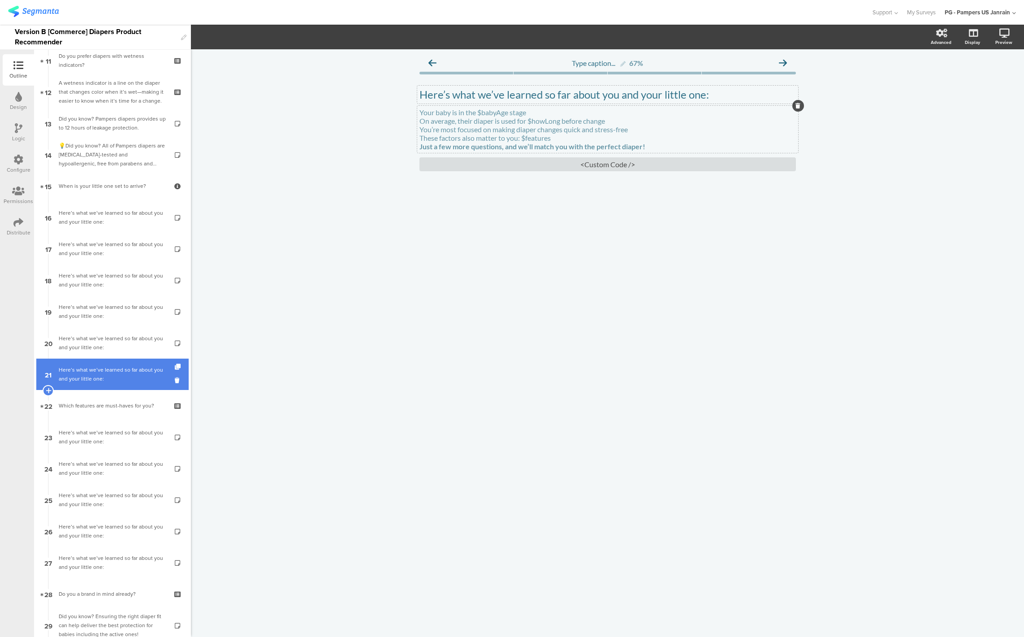
scroll to position [352, 0]
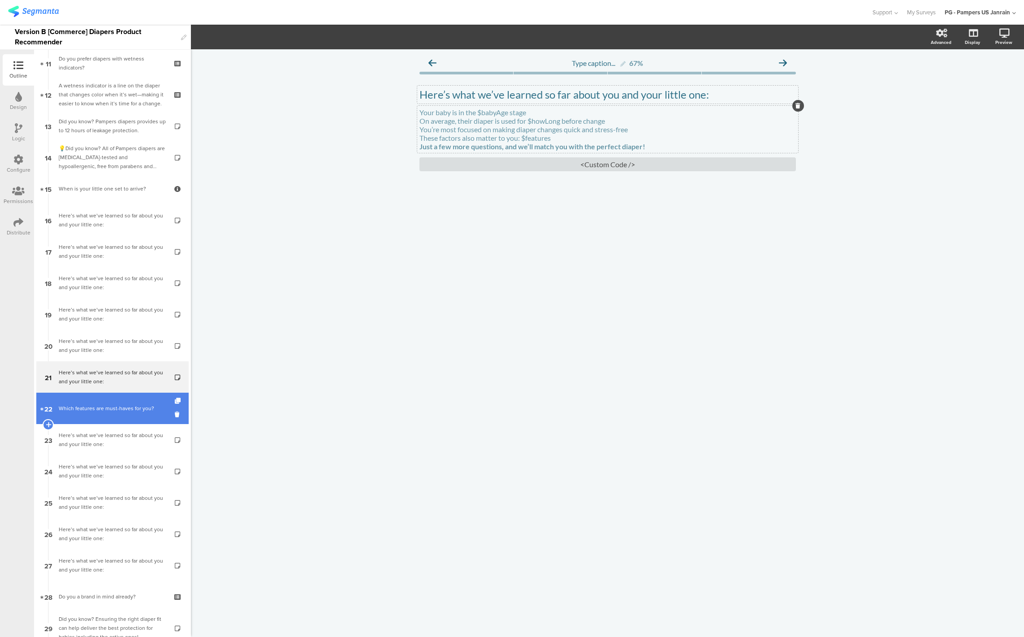
click at [102, 411] on div "Which features are must-haves for you?" at bounding box center [112, 408] width 107 height 9
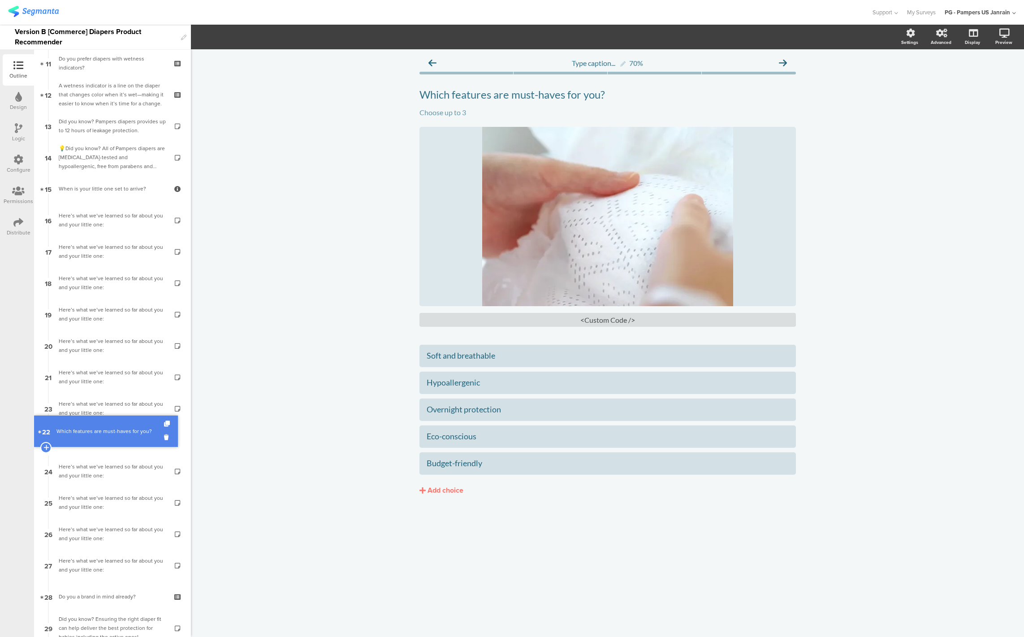
drag, startPoint x: 89, startPoint y: 410, endPoint x: 94, endPoint y: 431, distance: 22.0
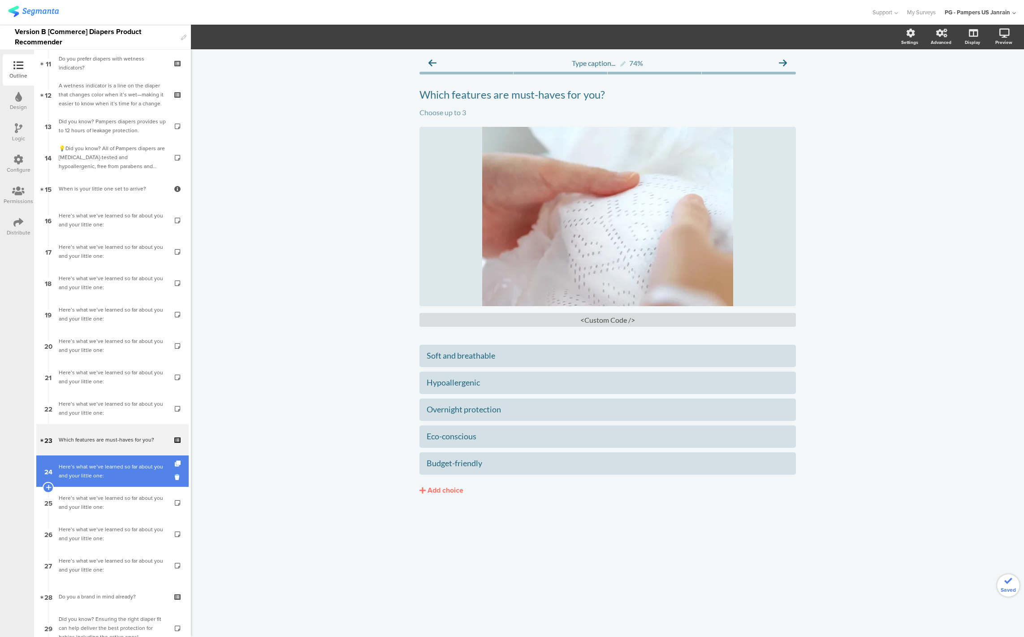
click at [103, 464] on div "Here’s what we’ve learned so far about you and your little one:" at bounding box center [112, 471] width 107 height 18
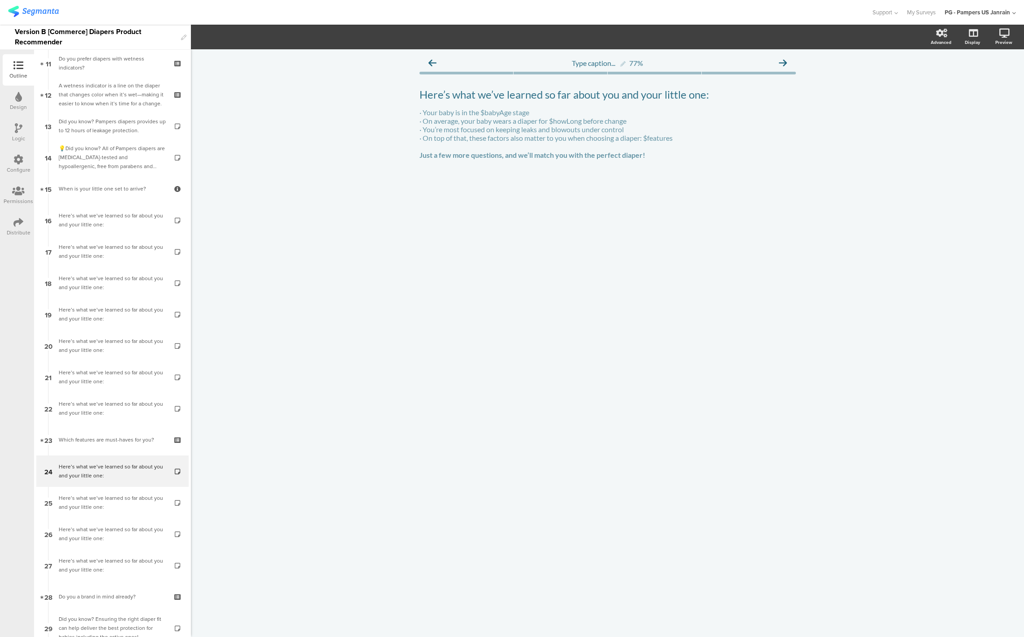
click at [18, 123] on icon at bounding box center [19, 128] width 8 height 10
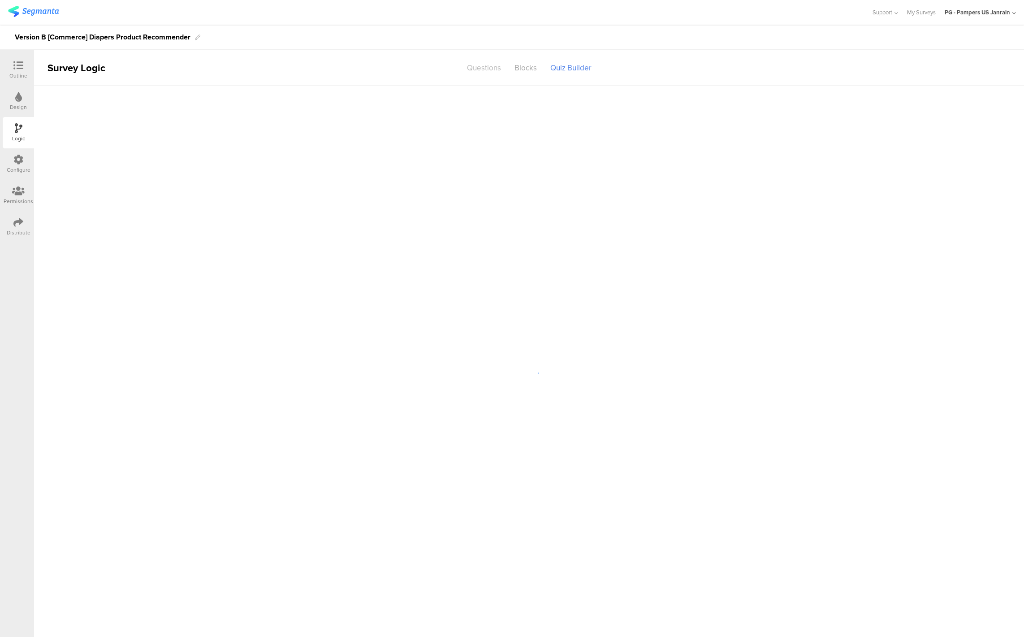
click at [495, 67] on div "Questions" at bounding box center [483, 68] width 47 height 16
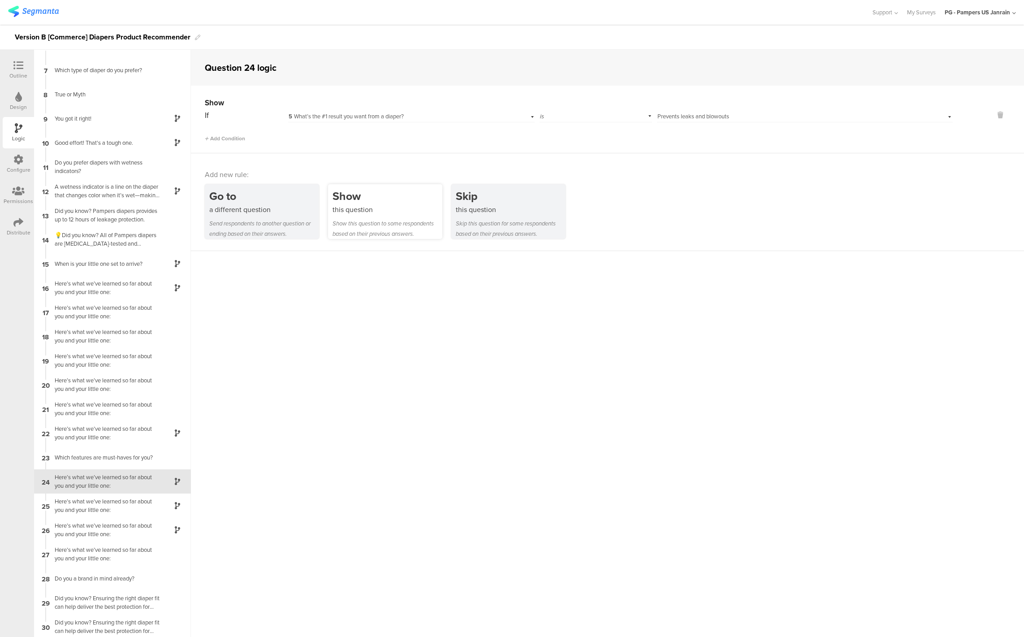
scroll to position [138, 0]
click at [100, 291] on div "Here’s what we’ve learned so far about you and your little one:" at bounding box center [105, 286] width 112 height 17
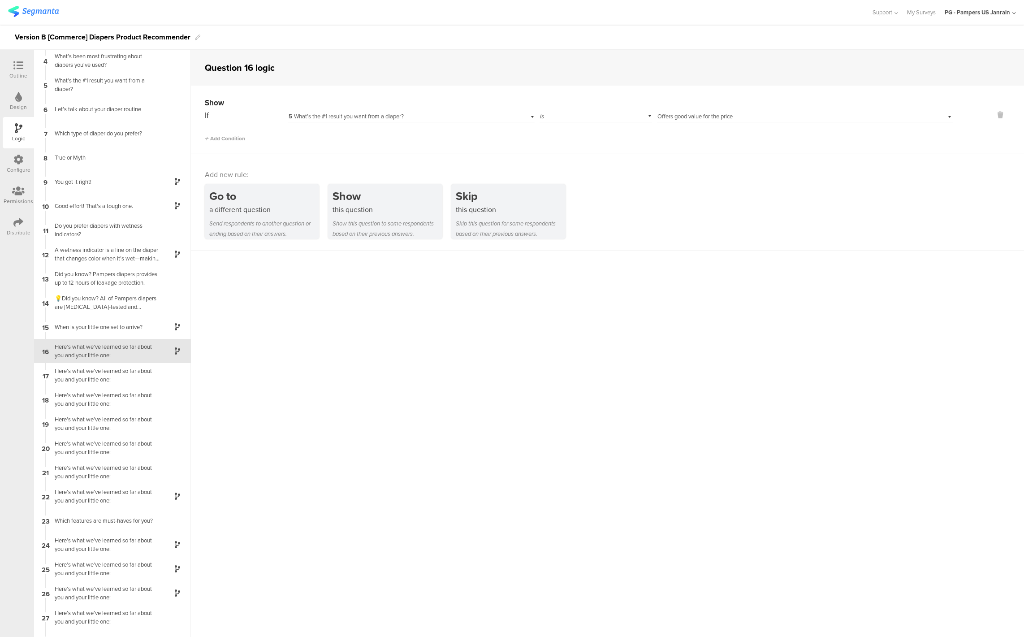
scroll to position [81, 0]
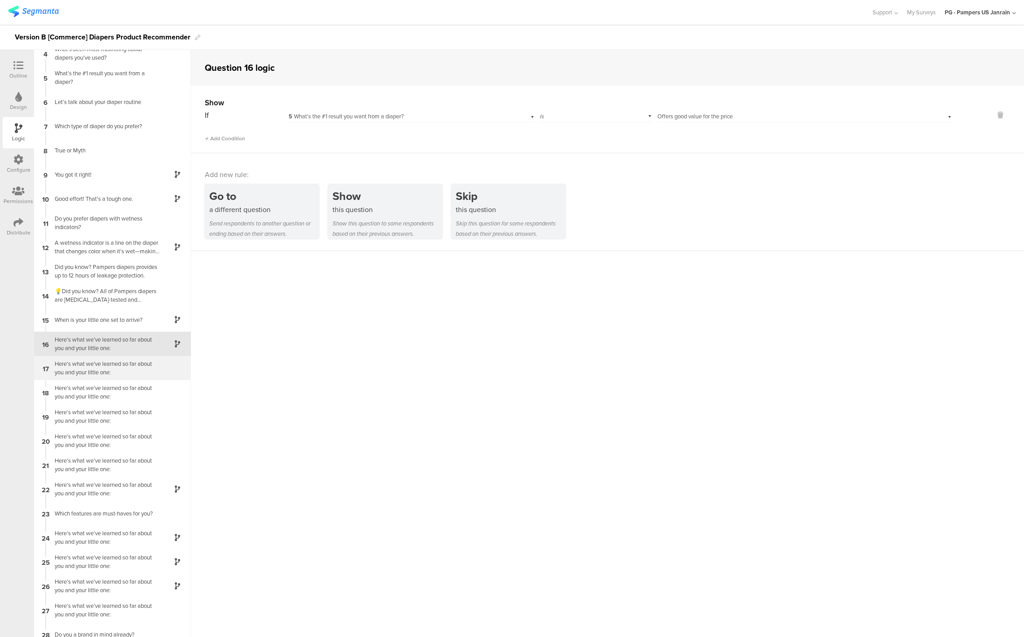
click at [108, 365] on div "Here’s what we’ve learned so far about you and your little one:" at bounding box center [105, 367] width 112 height 17
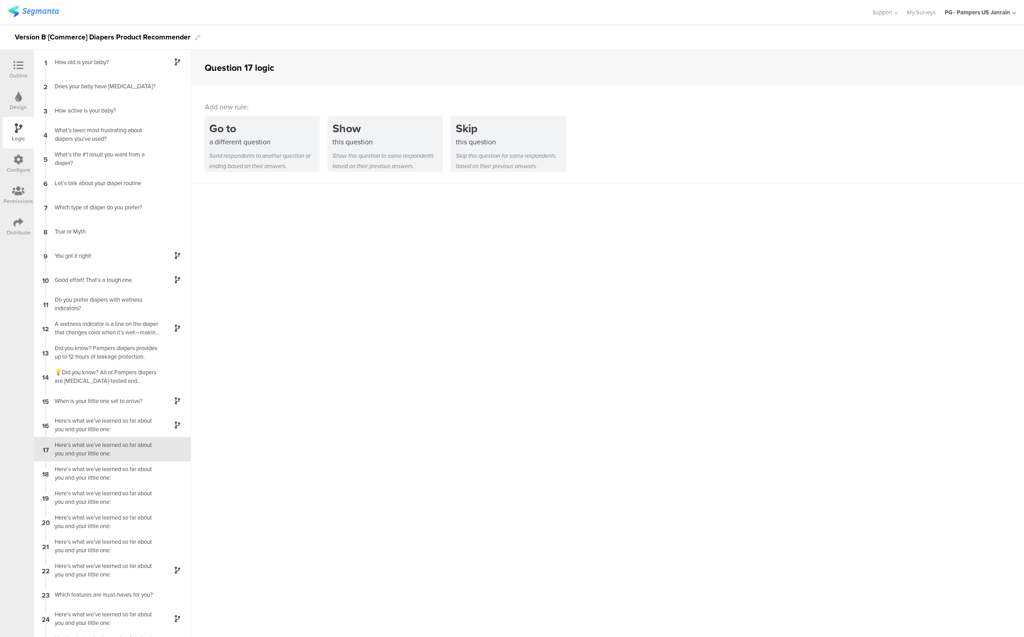
scroll to position [105, 0]
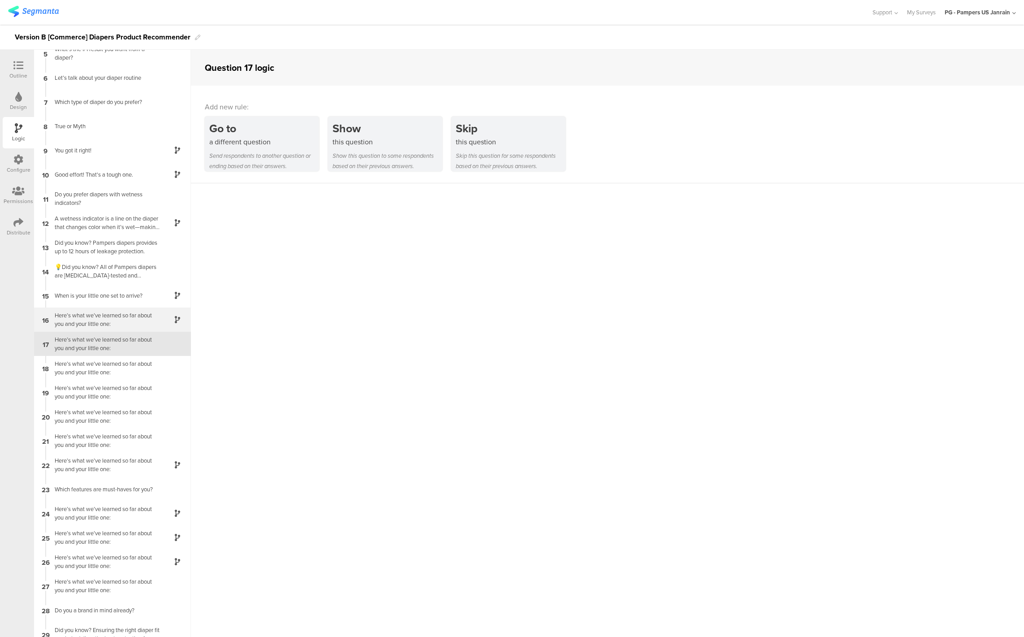
click at [119, 319] on div "Here’s what we’ve learned so far about you and your little one:" at bounding box center [105, 319] width 112 height 17
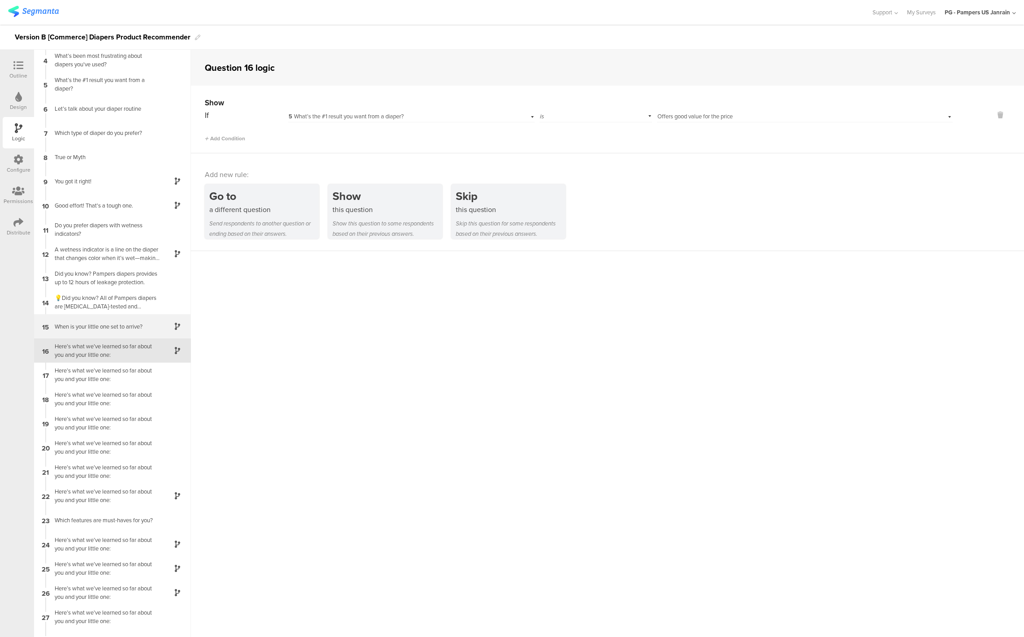
scroll to position [81, 0]
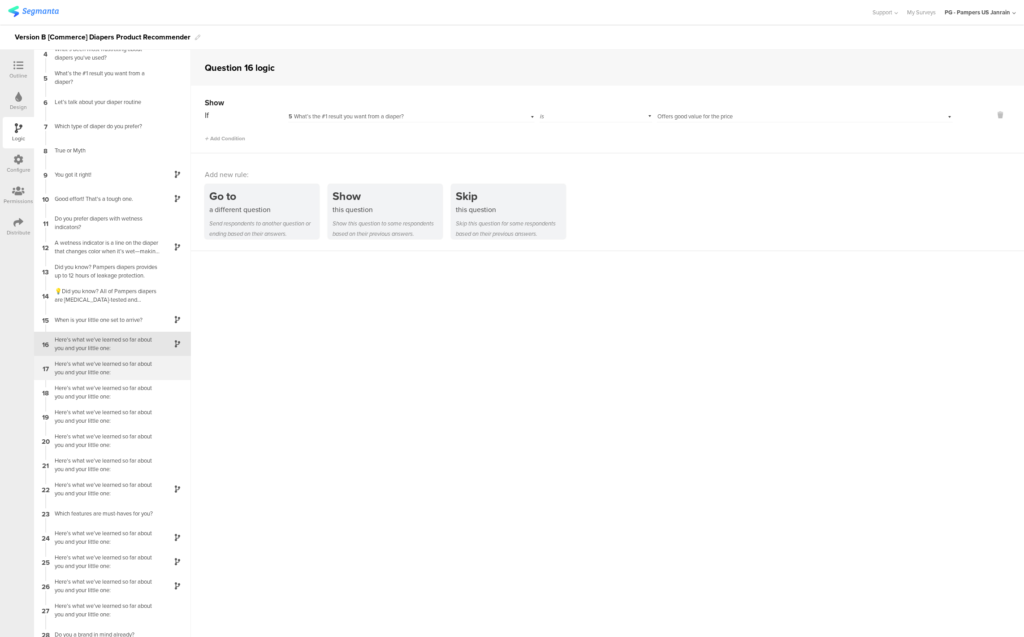
click at [83, 358] on div "17 Here’s what we’ve learned so far about you and your little one:" at bounding box center [112, 368] width 157 height 24
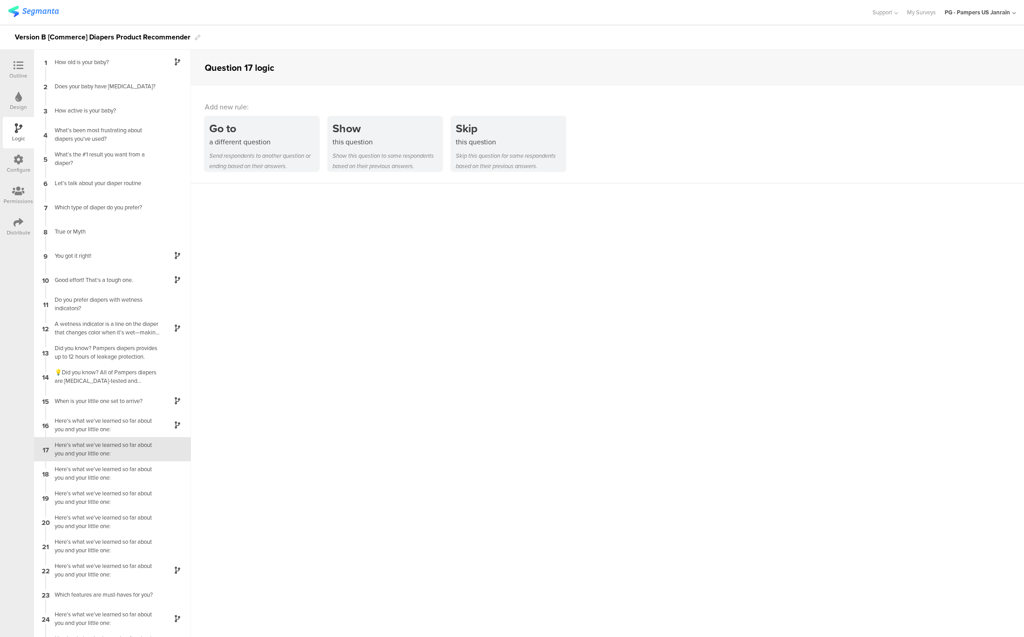
scroll to position [105, 0]
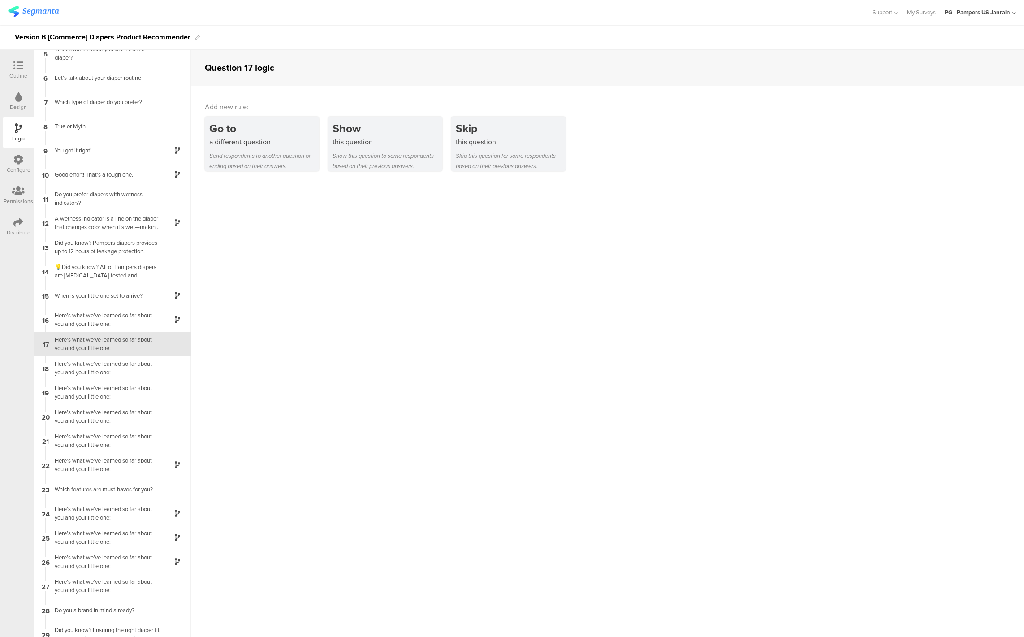
click at [342, 158] on div "Show this question to some respondents based on their previous answers." at bounding box center [387, 161] width 110 height 21
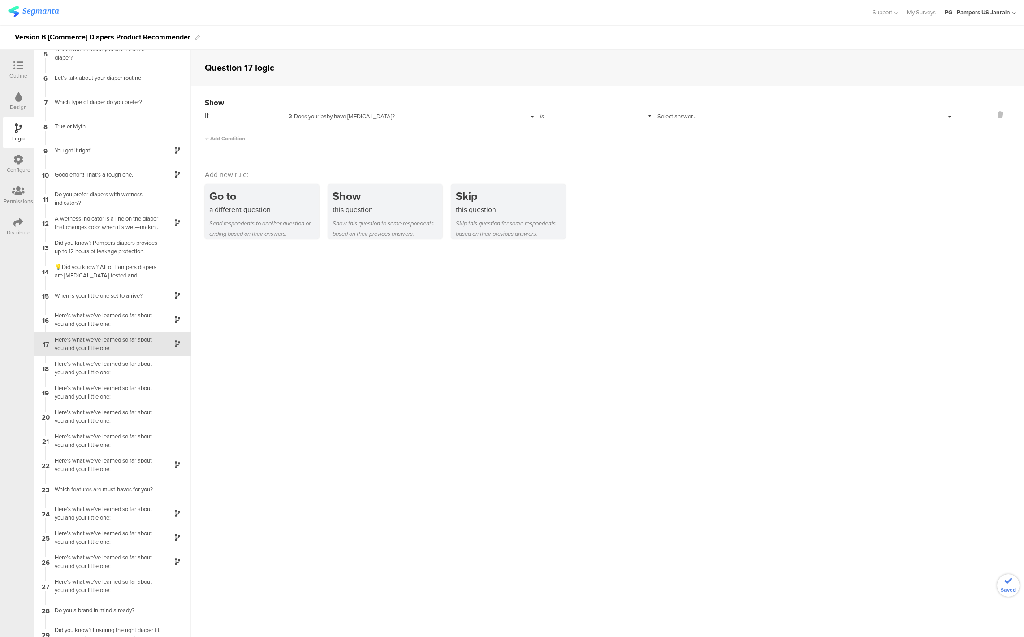
click at [369, 116] on span "2 Does your baby have sensitive skin?" at bounding box center [342, 116] width 106 height 9
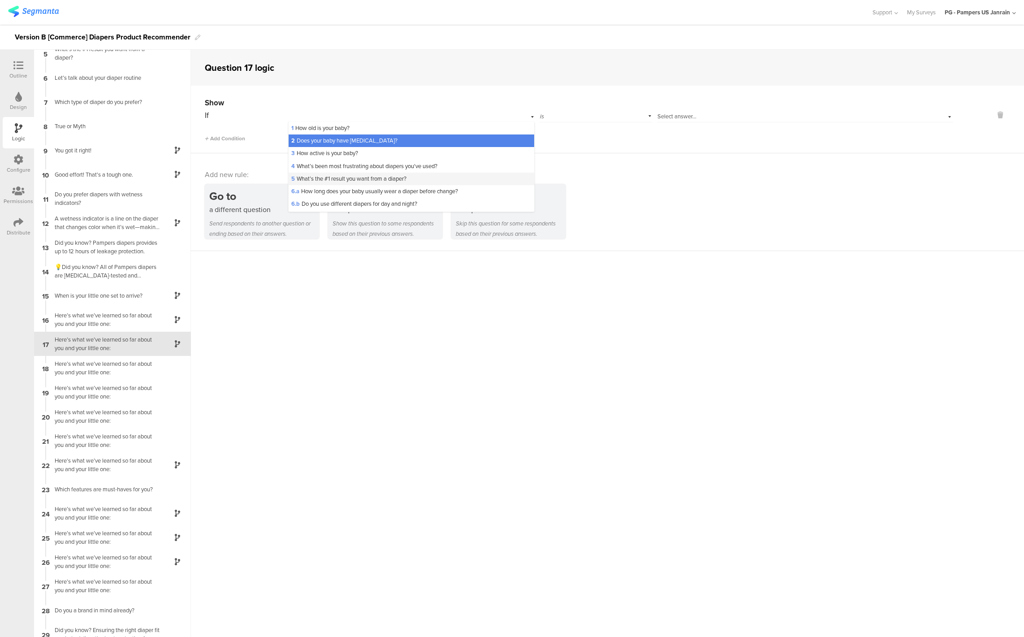
click at [347, 175] on span "5 What’s the #1 result you want from a diaper?" at bounding box center [348, 178] width 115 height 9
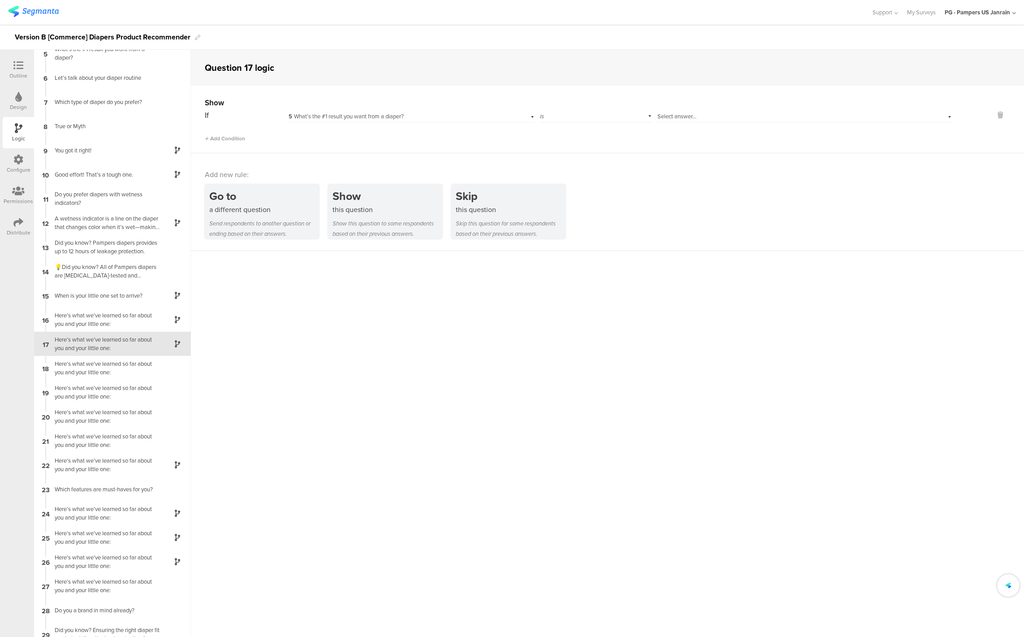
click at [693, 115] on div "Select answer..." at bounding box center [784, 116] width 255 height 8
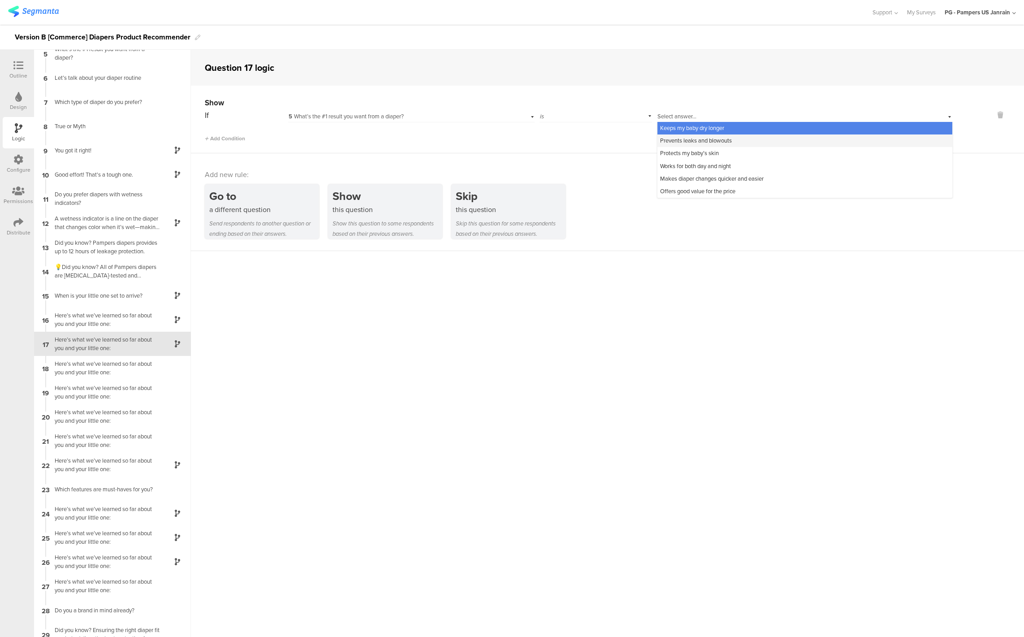
click at [685, 138] on span "Prevents leaks and blowouts" at bounding box center [696, 140] width 72 height 9
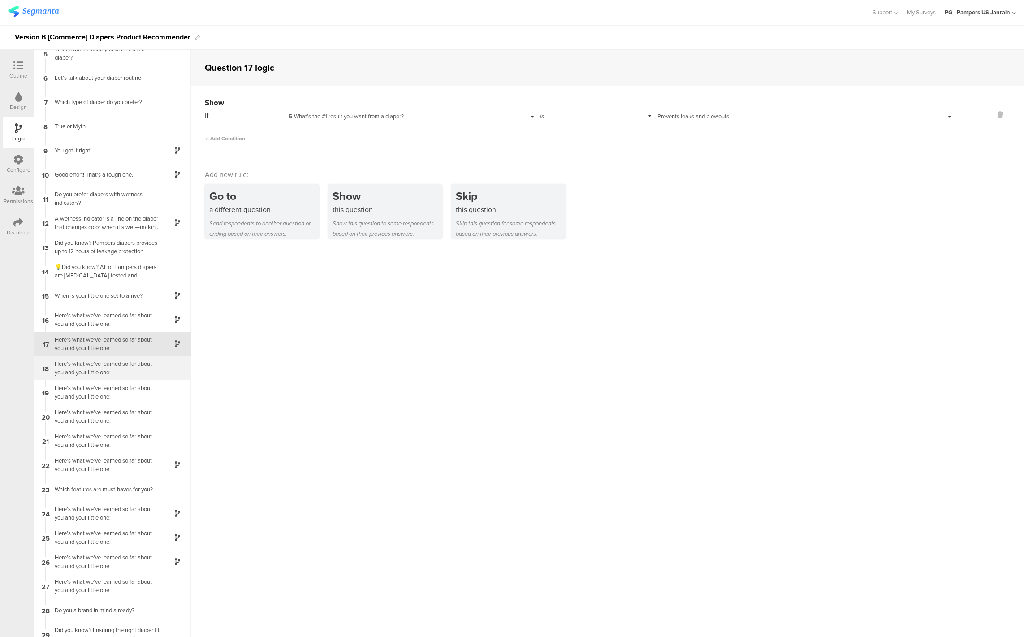
click at [99, 368] on div "Here’s what we’ve learned so far about you and your little one:" at bounding box center [105, 367] width 112 height 17
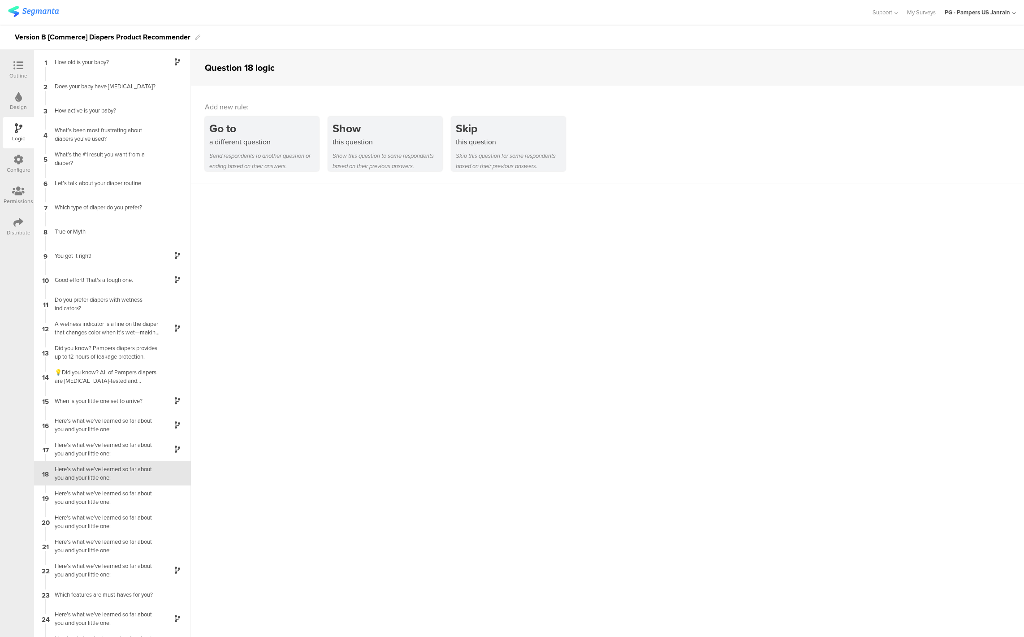
scroll to position [130, 0]
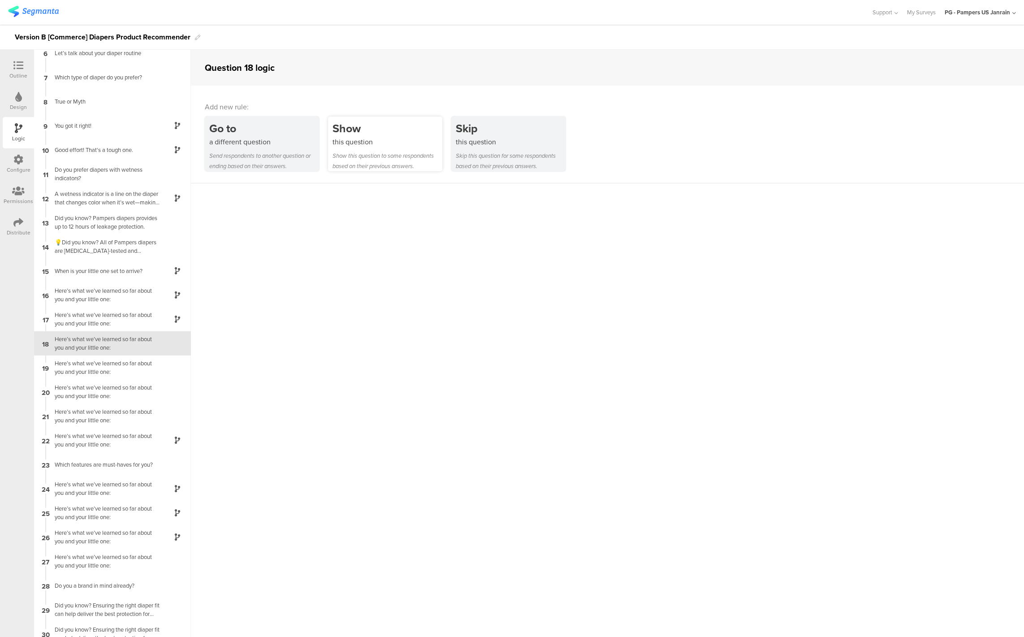
click at [375, 147] on div "Show this question Show this question to some respondents based on their previo…" at bounding box center [385, 143] width 114 height 55
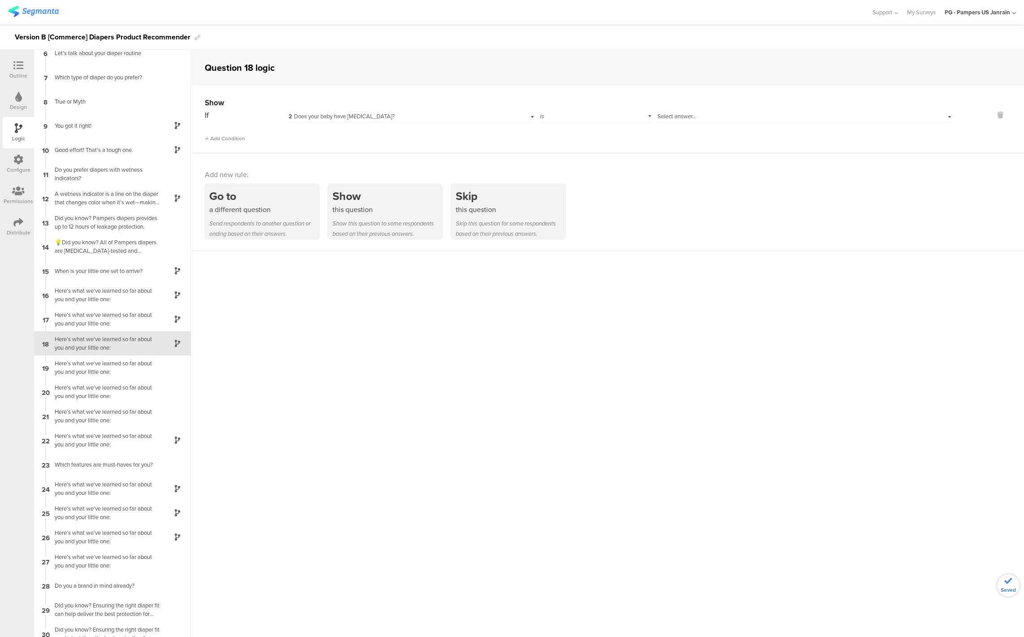
click at [409, 119] on div "2 Does your baby have sensitive skin?" at bounding box center [394, 116] width 211 height 8
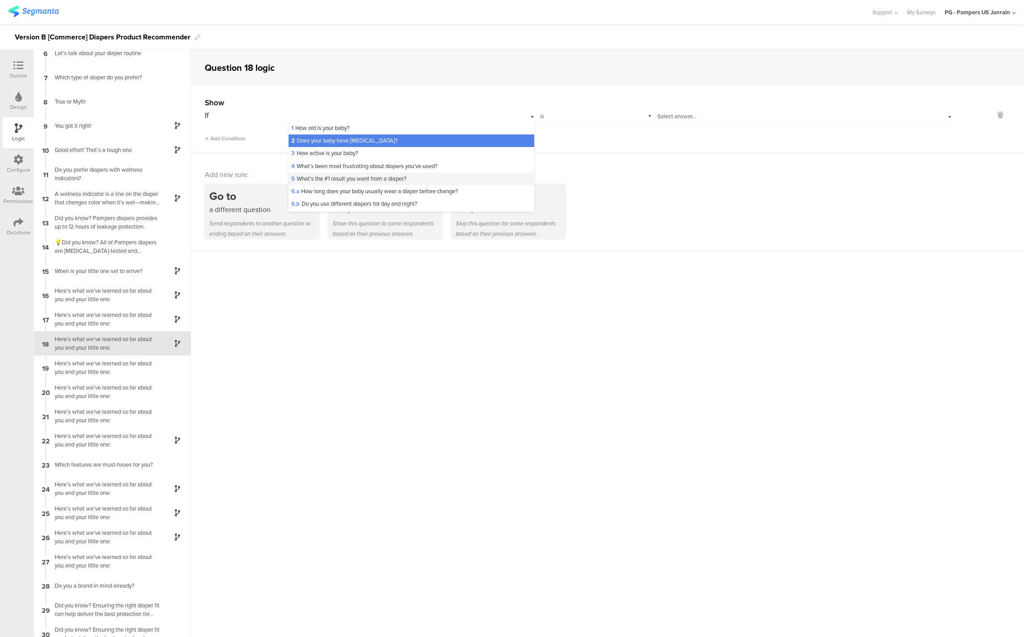
click at [362, 176] on span "5 What’s the #1 result you want from a diaper?" at bounding box center [348, 178] width 115 height 9
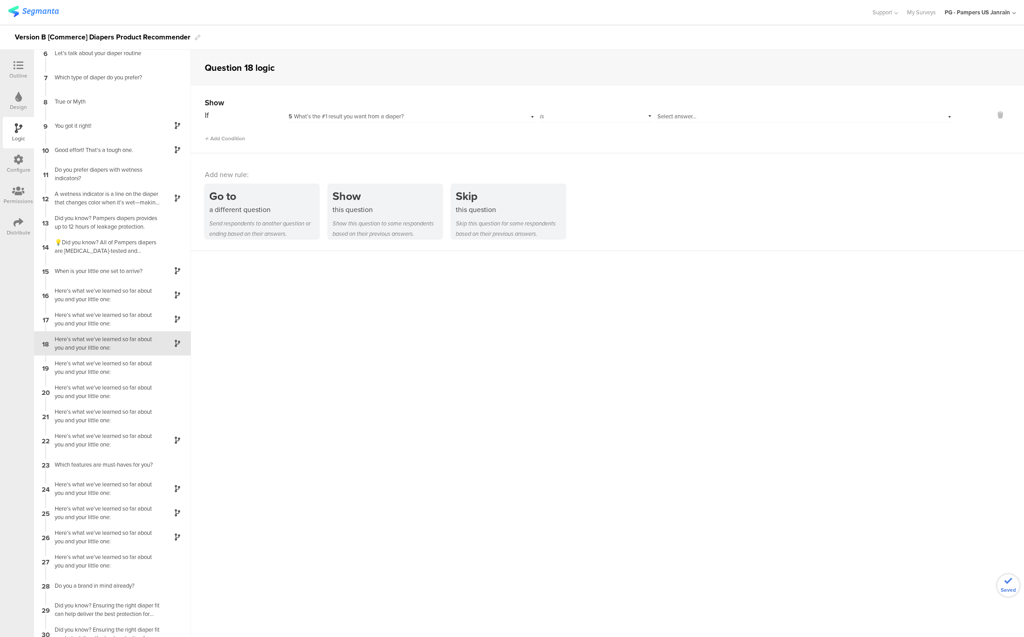
click at [705, 114] on div "Select answer..." at bounding box center [784, 116] width 255 height 8
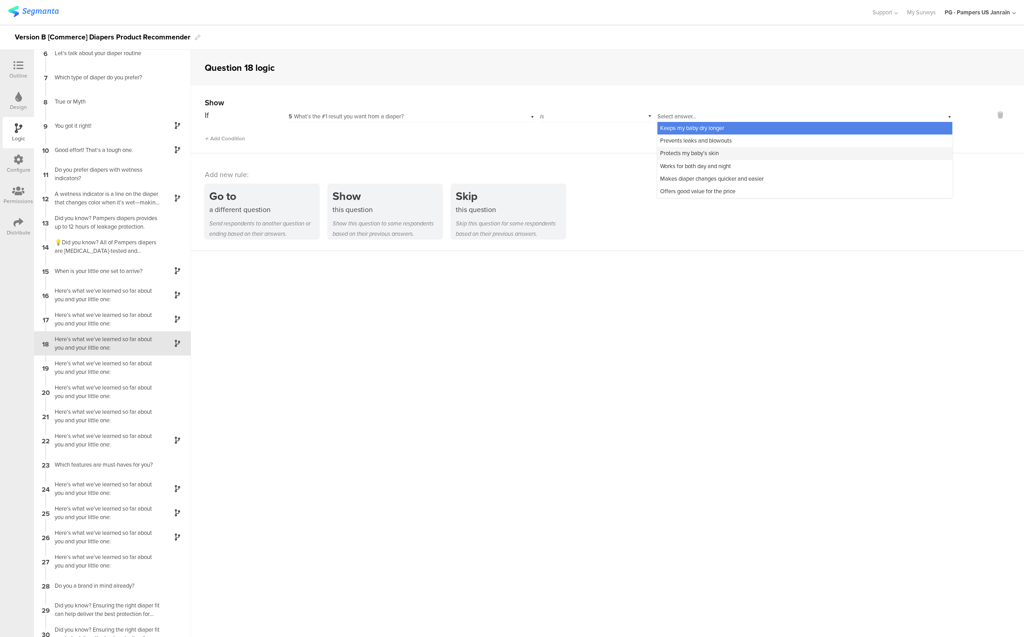
click at [698, 156] on span "Protects my baby’s skin" at bounding box center [689, 153] width 59 height 9
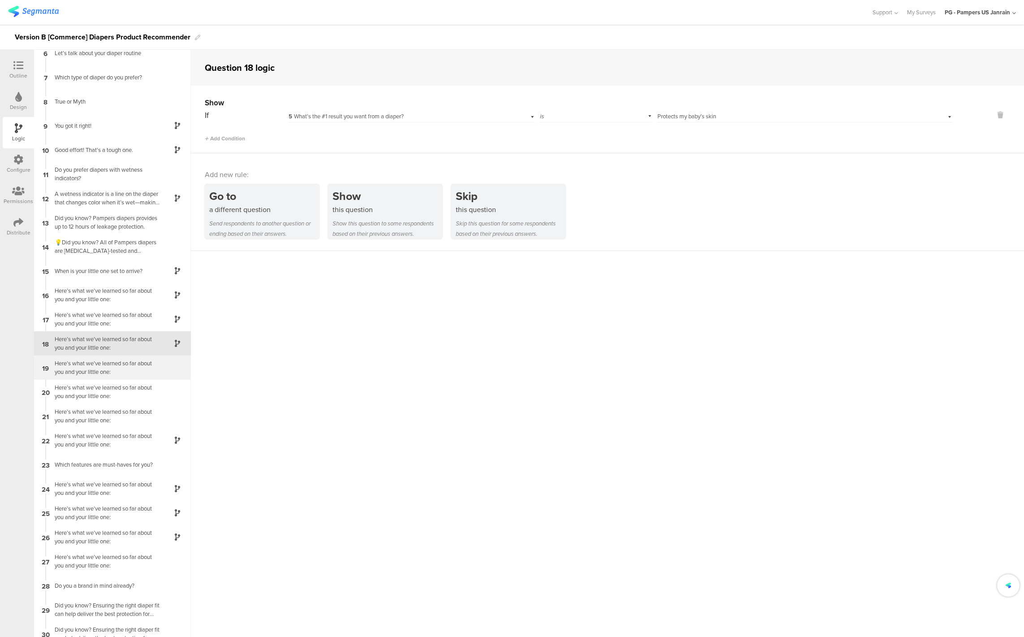
click at [123, 365] on div "Here’s what we’ve learned so far about you and your little one:" at bounding box center [105, 367] width 112 height 17
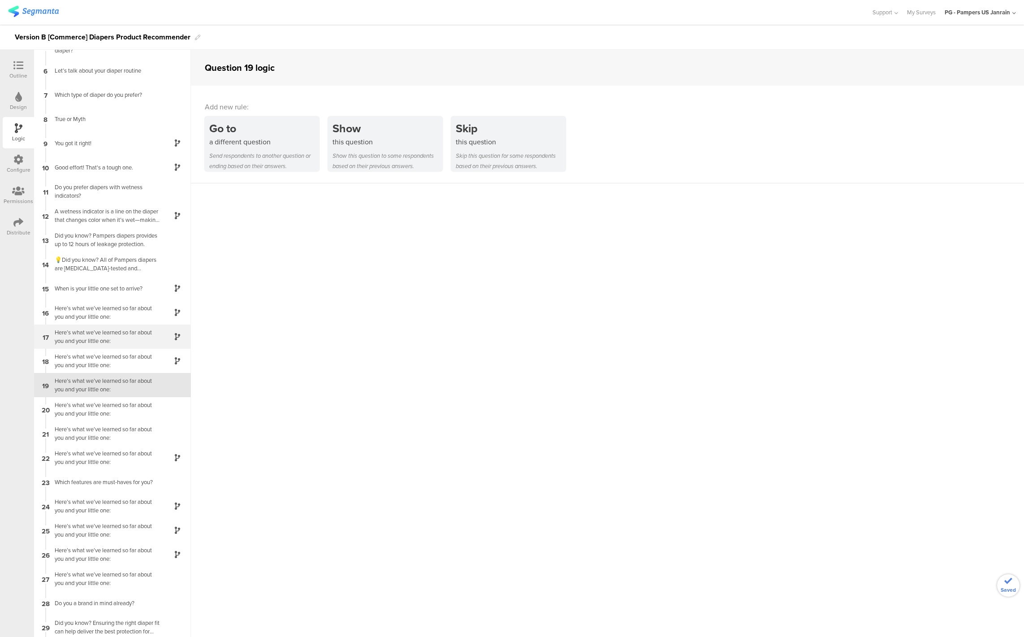
scroll to position [138, 0]
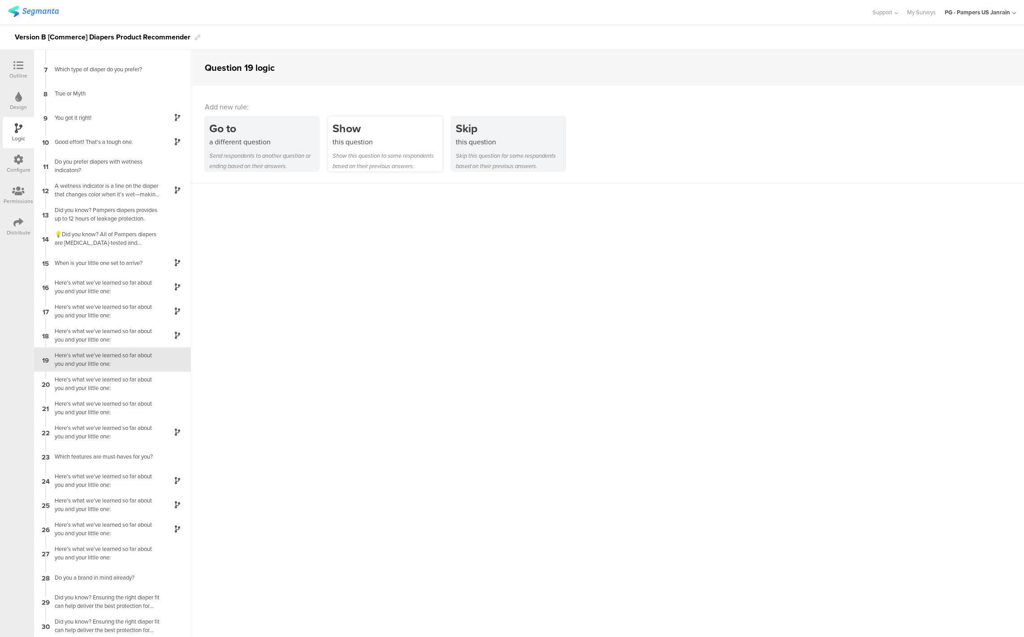
click at [415, 137] on div "this question" at bounding box center [387, 142] width 110 height 10
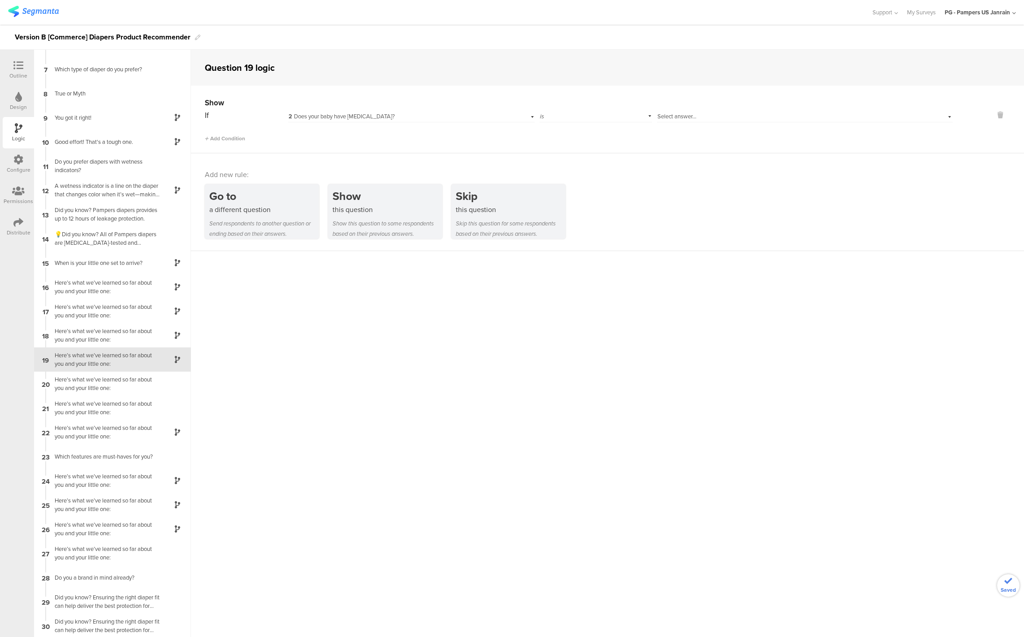
click at [450, 113] on div "2 Does your baby have sensitive skin?" at bounding box center [394, 116] width 211 height 8
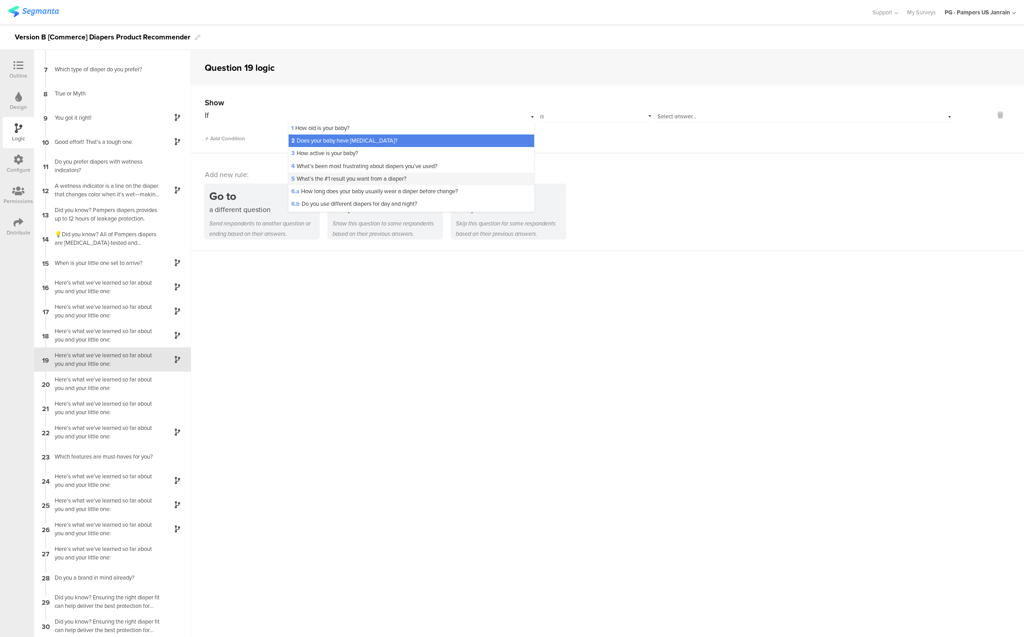
click at [340, 181] on span "5 What’s the #1 result you want from a diaper?" at bounding box center [348, 178] width 115 height 9
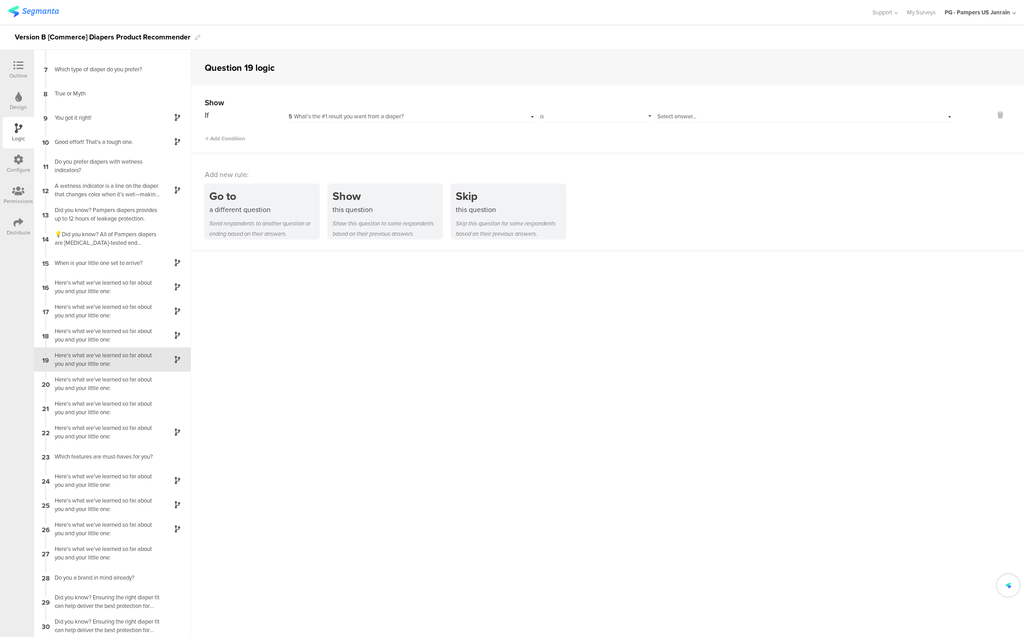
click at [669, 120] on span "Select answer..." at bounding box center [676, 116] width 39 height 9
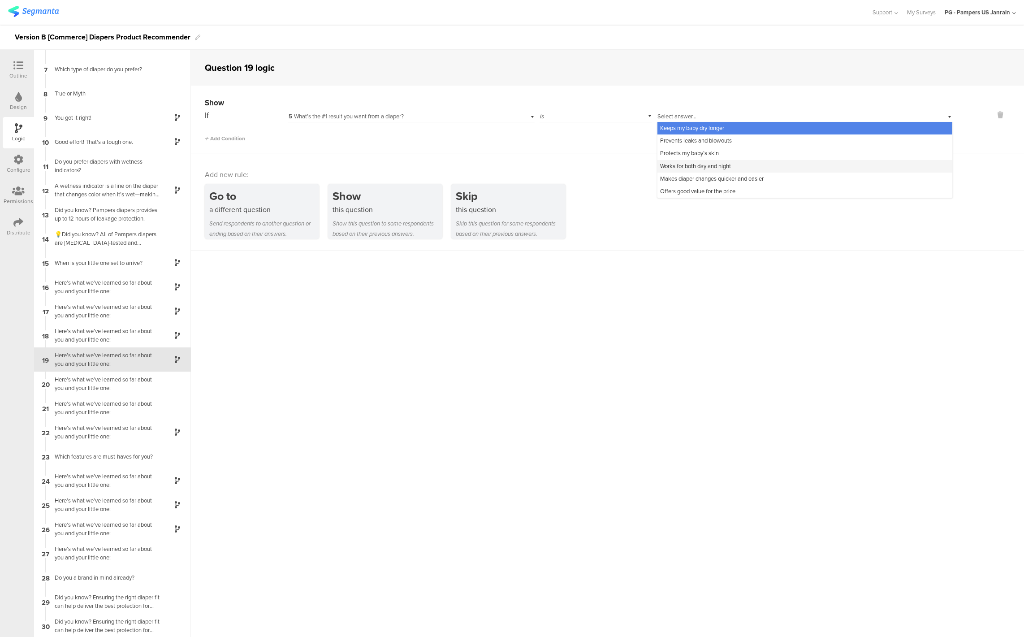
click at [675, 166] on span "Works for both day and night" at bounding box center [695, 166] width 71 height 9
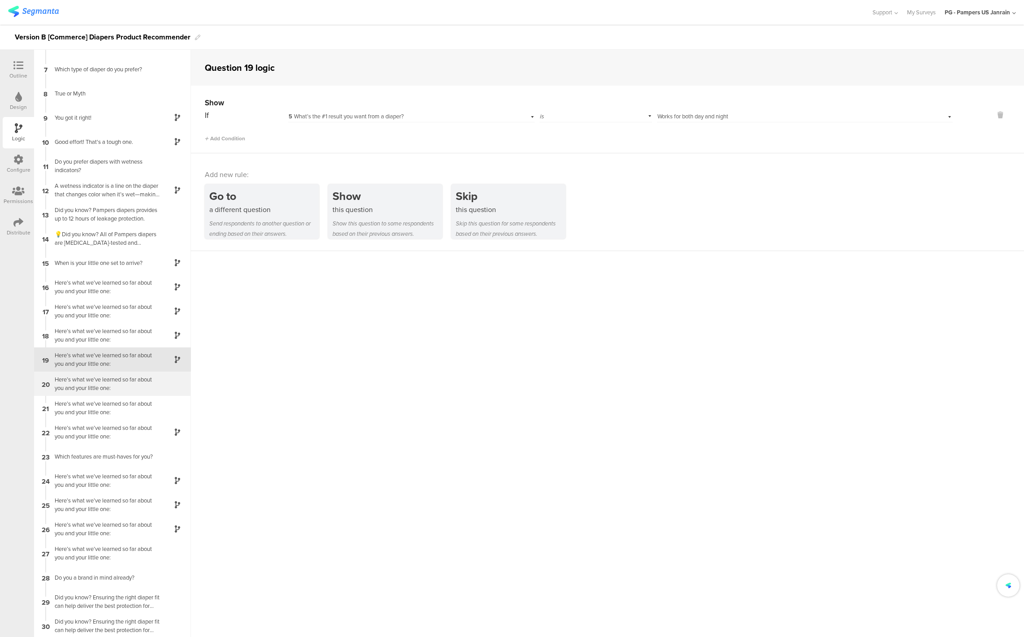
click at [79, 394] on div "20 Here’s what we’ve learned so far about you and your little one:" at bounding box center [112, 383] width 157 height 24
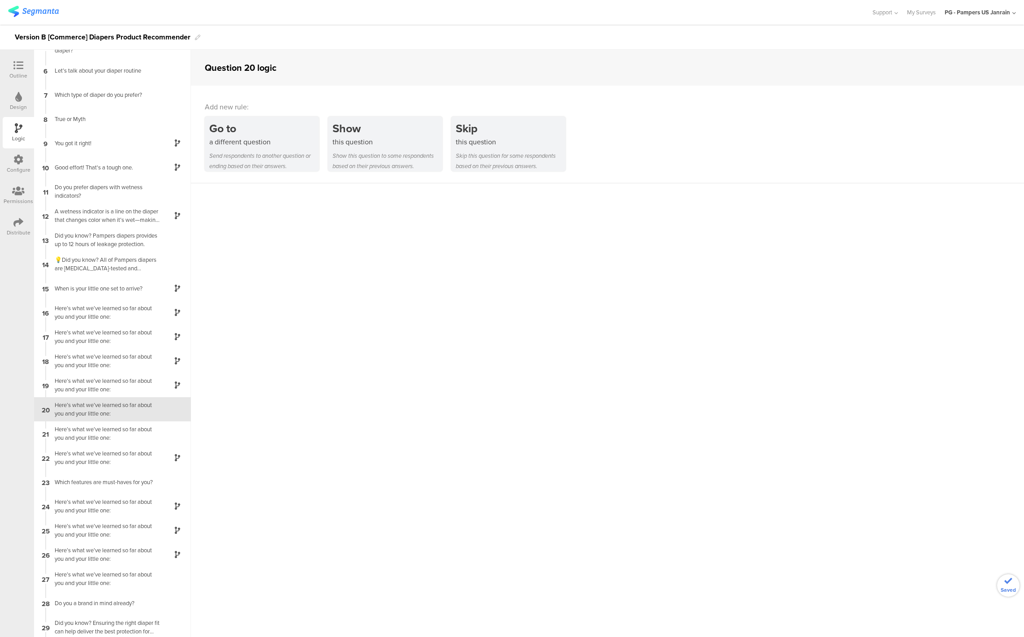
scroll to position [138, 0]
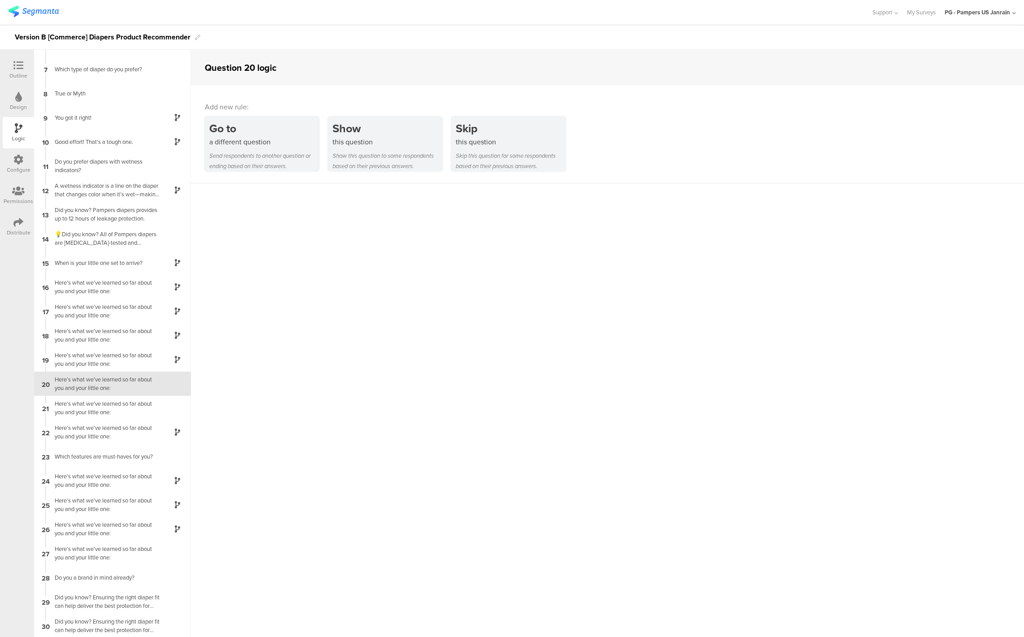
click at [385, 154] on div "Show this question to some respondents based on their previous answers." at bounding box center [387, 161] width 110 height 21
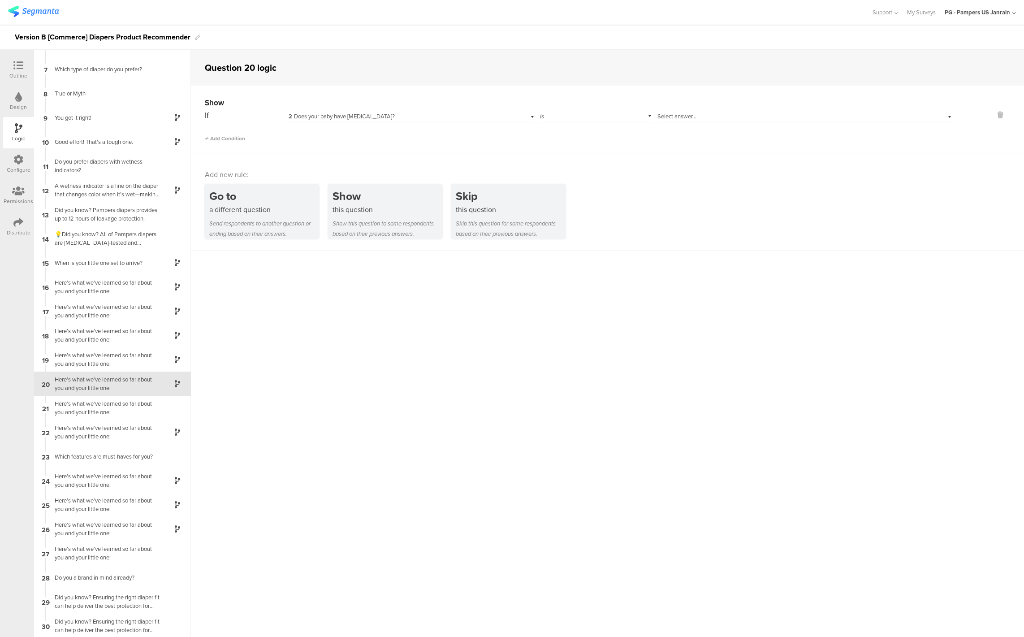
click at [434, 116] on div "2 Does your baby have sensitive skin?" at bounding box center [394, 116] width 211 height 8
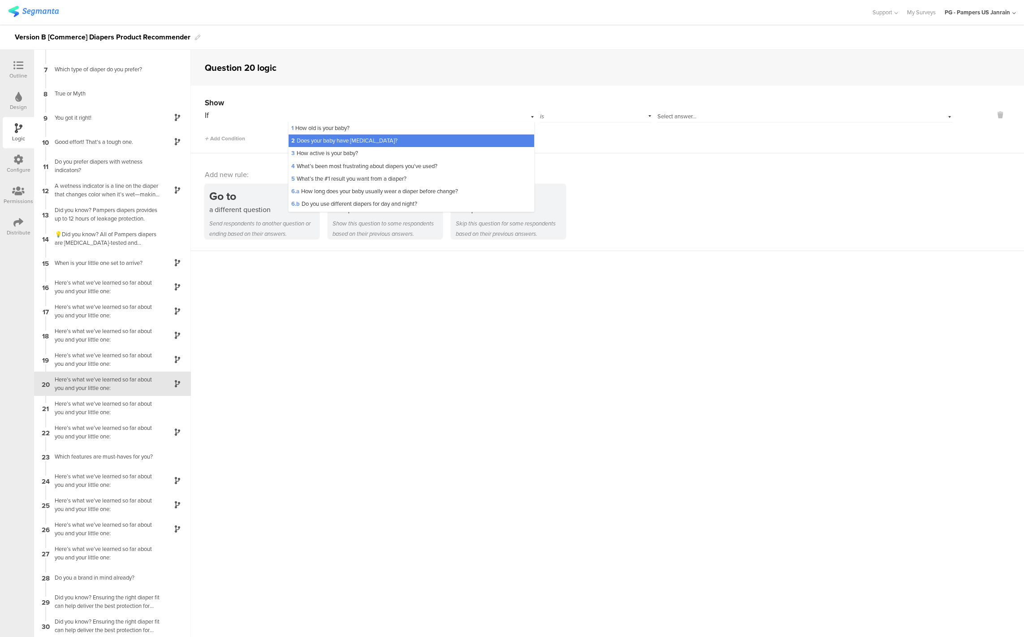
drag, startPoint x: 389, startPoint y: 179, endPoint x: 430, endPoint y: 165, distance: 43.2
click at [389, 179] on span "5 What’s the #1 result you want from a diaper?" at bounding box center [348, 178] width 115 height 9
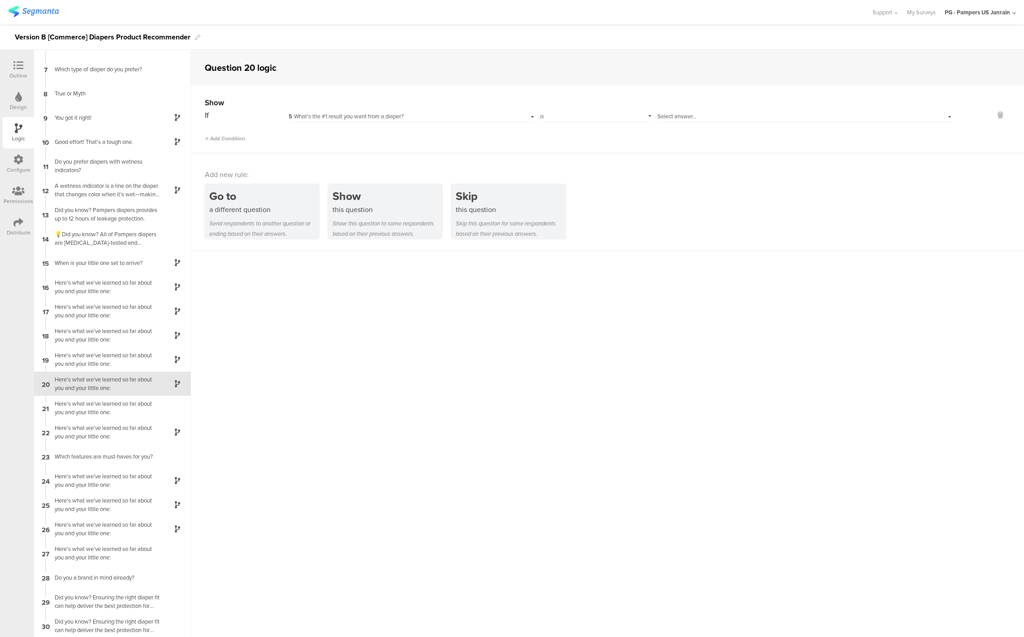
click at [690, 118] on span "Select answer..." at bounding box center [676, 116] width 39 height 9
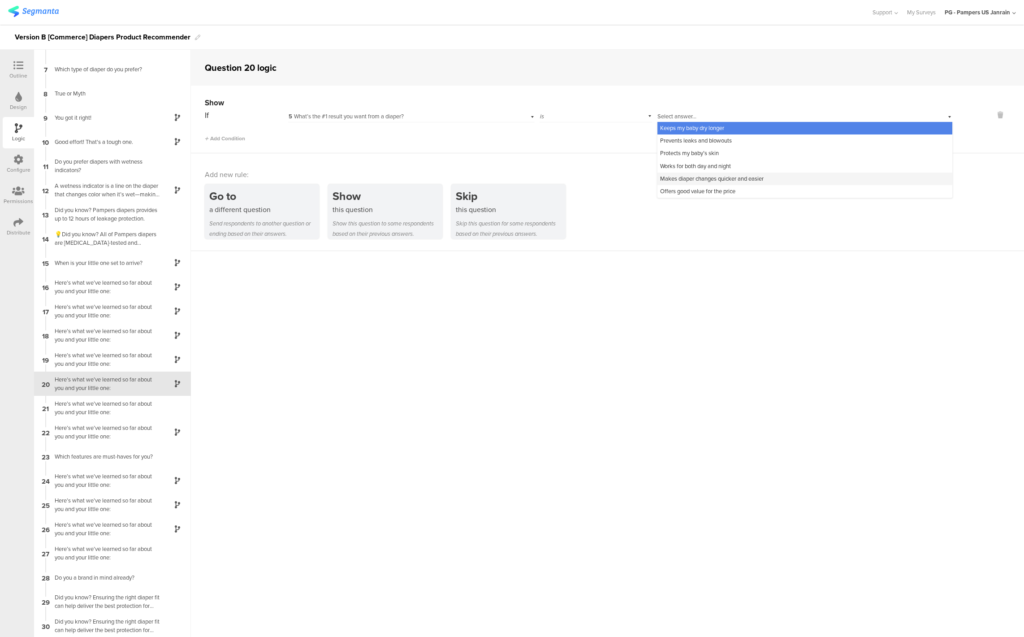
click at [685, 180] on span "Makes diaper changes quicker and easier" at bounding box center [711, 178] width 103 height 9
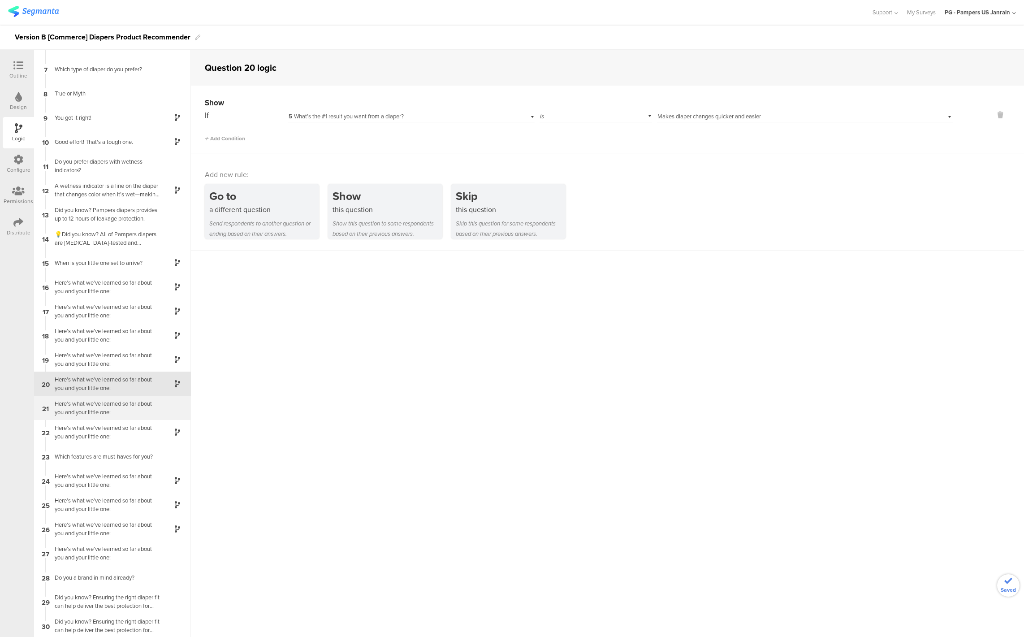
click at [119, 415] on div "Here’s what we’ve learned so far about you and your little one:" at bounding box center [105, 407] width 112 height 17
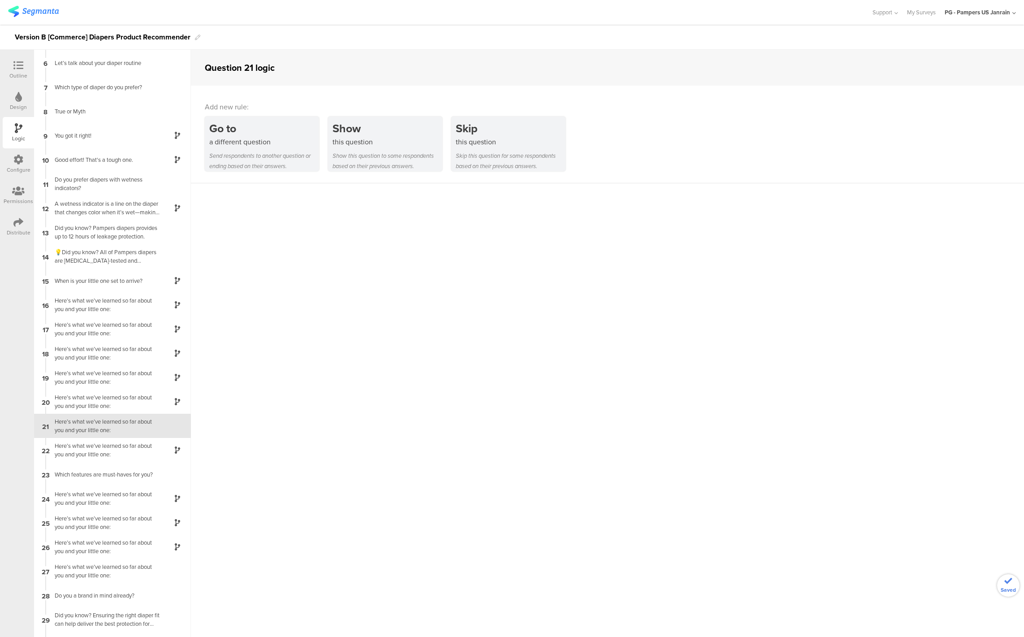
scroll to position [138, 0]
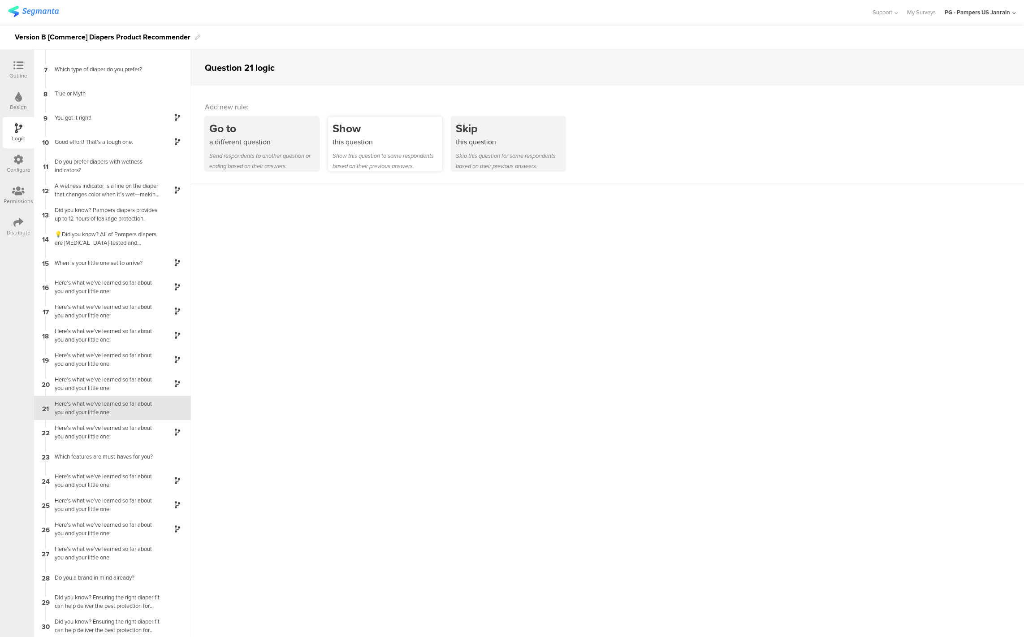
click at [336, 145] on div "this question" at bounding box center [387, 142] width 110 height 10
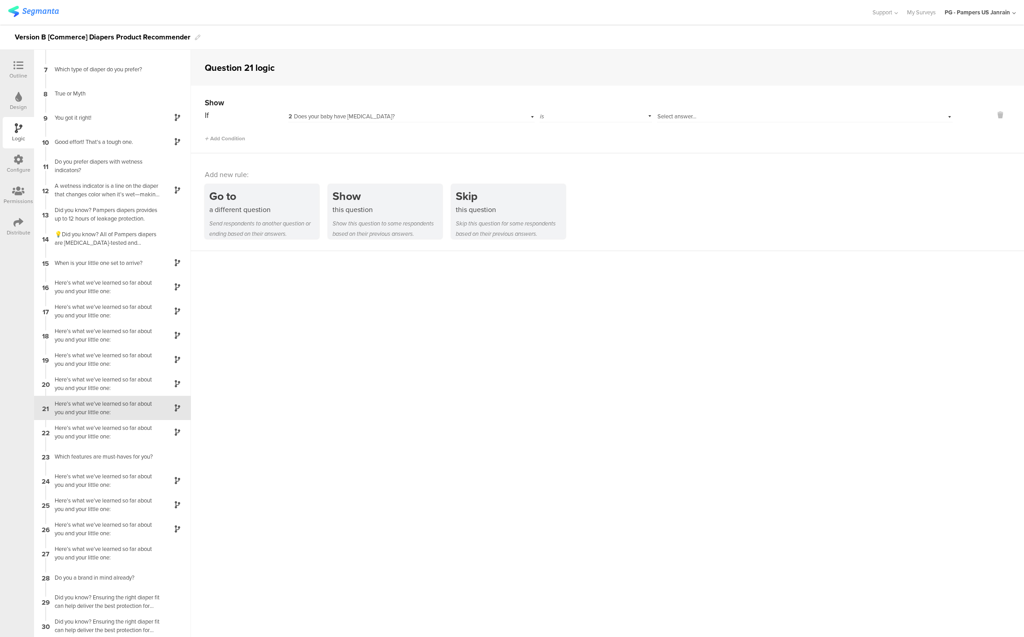
click at [439, 120] on div "2 Does your baby have sensitive skin?" at bounding box center [394, 116] width 211 height 8
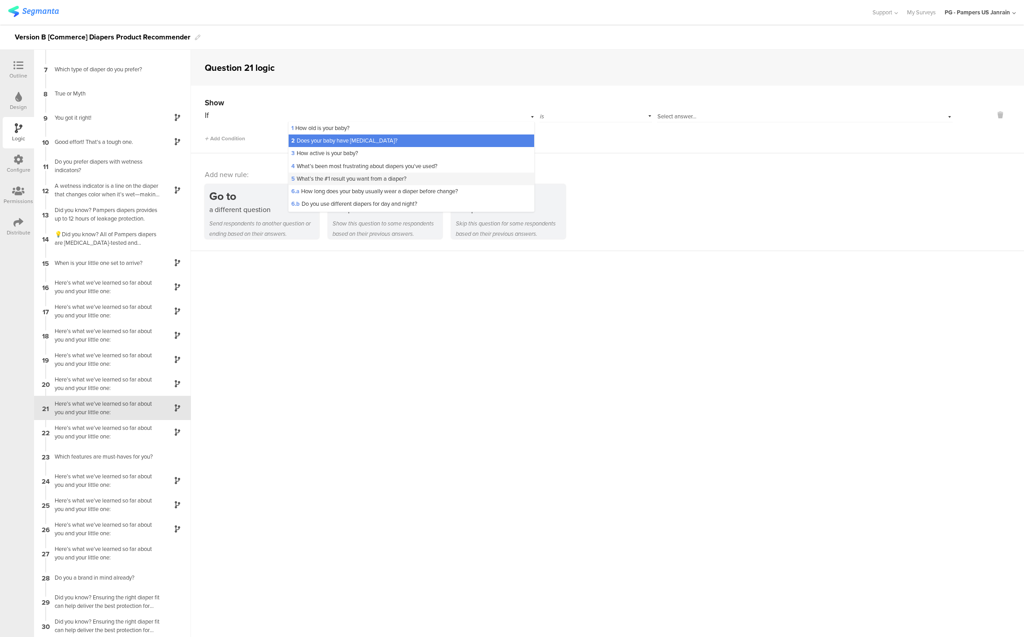
click at [370, 178] on span "5 What’s the #1 result you want from a diaper?" at bounding box center [348, 178] width 115 height 9
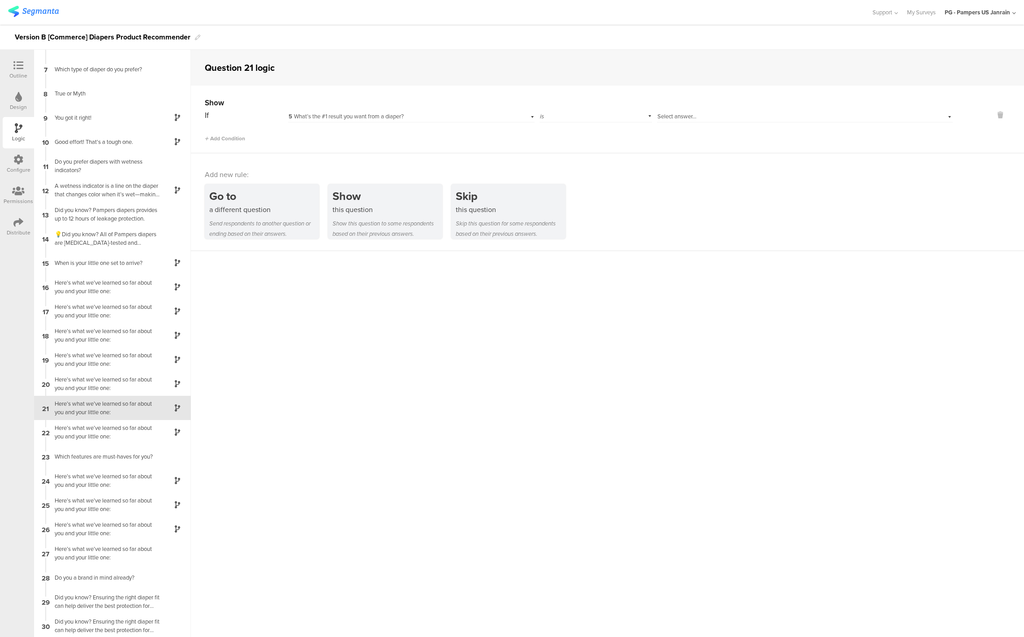
click at [699, 116] on div "Select answer..." at bounding box center [784, 116] width 255 height 8
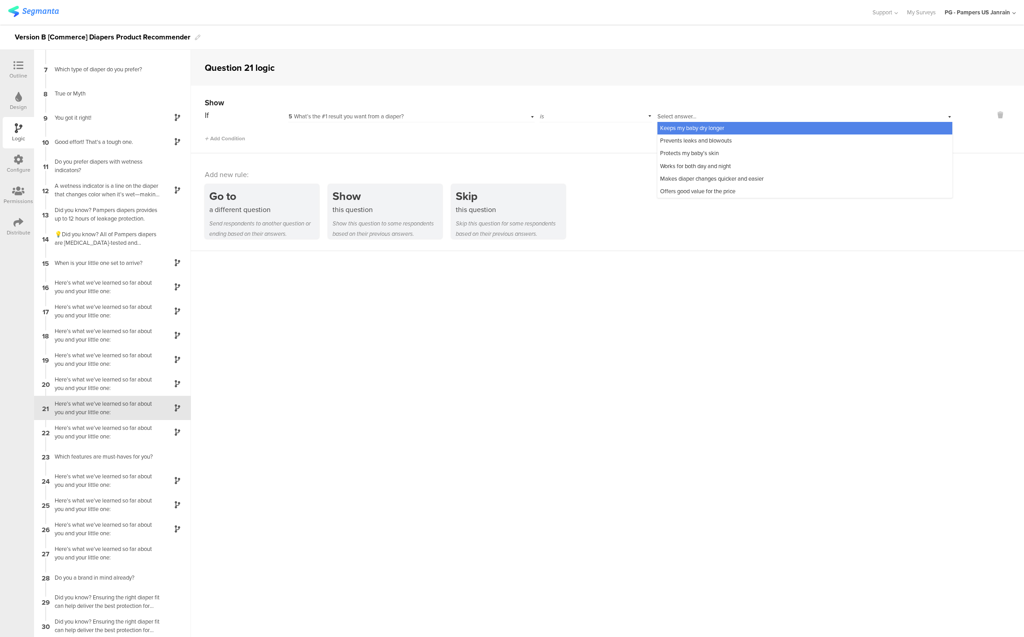
click at [685, 125] on span "Keeps my baby dry longer" at bounding box center [692, 128] width 64 height 9
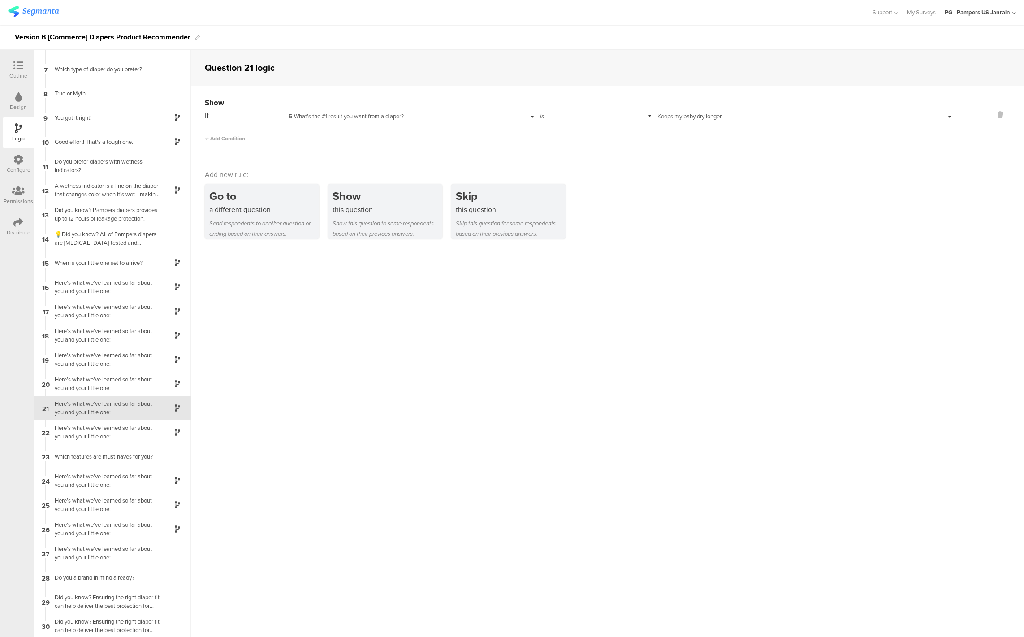
click at [672, 315] on sg-question-logic-editor "Question 21 logic Show If 5 What’s the #1 result you want from a diaper? is Sel…" at bounding box center [607, 343] width 833 height 587
click at [13, 68] on icon at bounding box center [18, 65] width 10 height 10
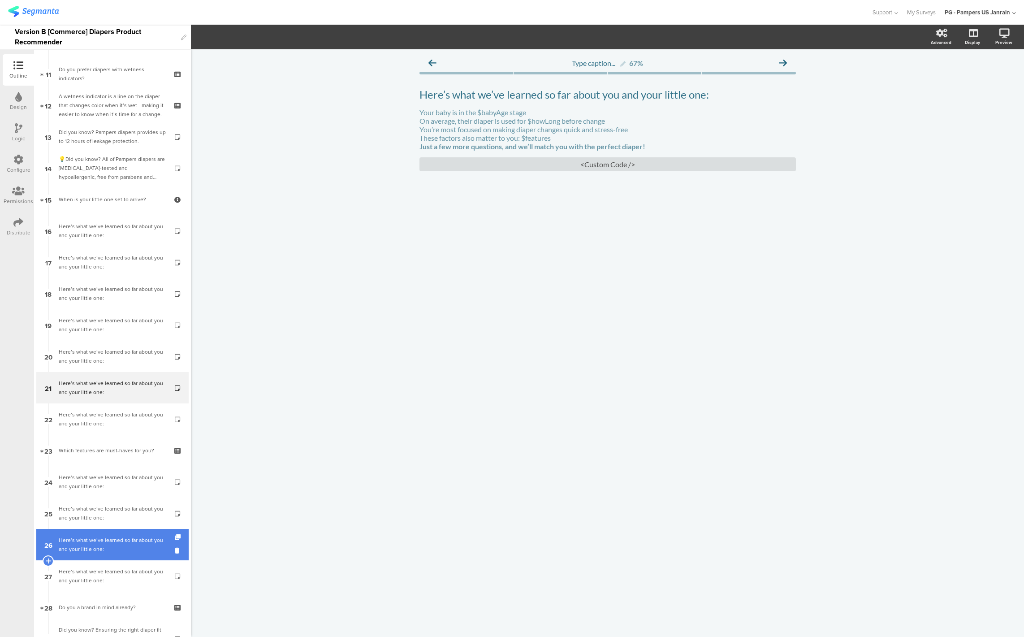
scroll to position [385, 0]
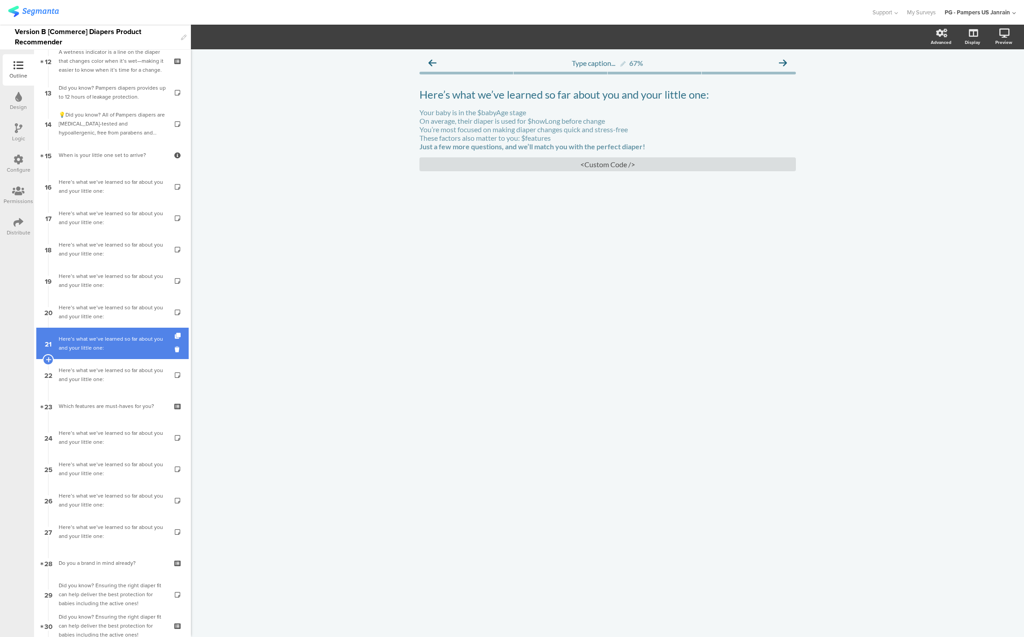
click at [111, 333] on link "21 Here’s what we’ve learned so far about you and your little one:" at bounding box center [112, 342] width 152 height 31
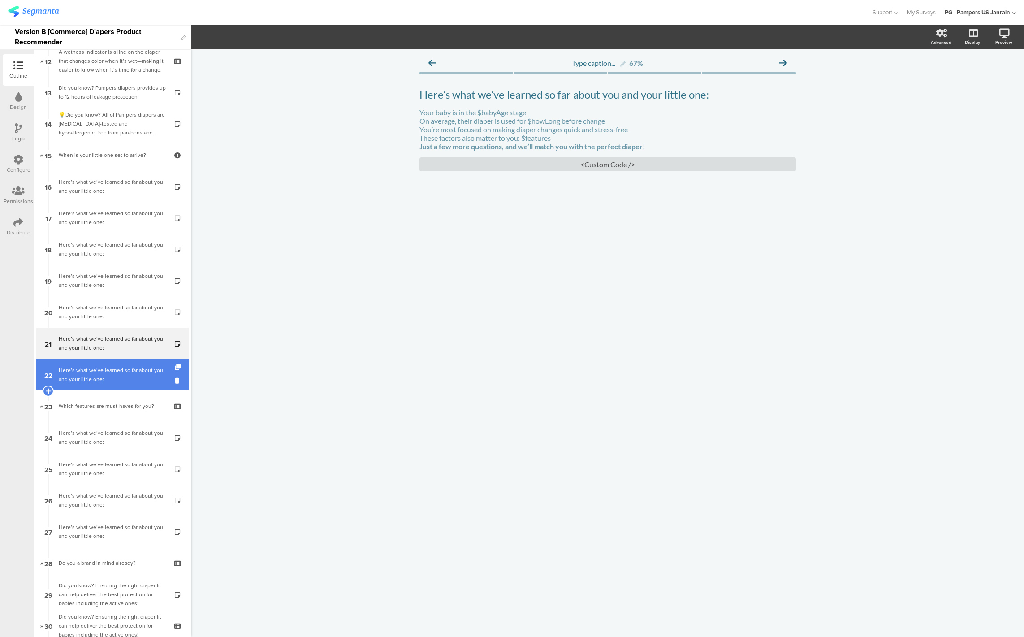
click at [98, 375] on div "Here’s what we’ve learned so far about you and your little one:" at bounding box center [112, 375] width 107 height 18
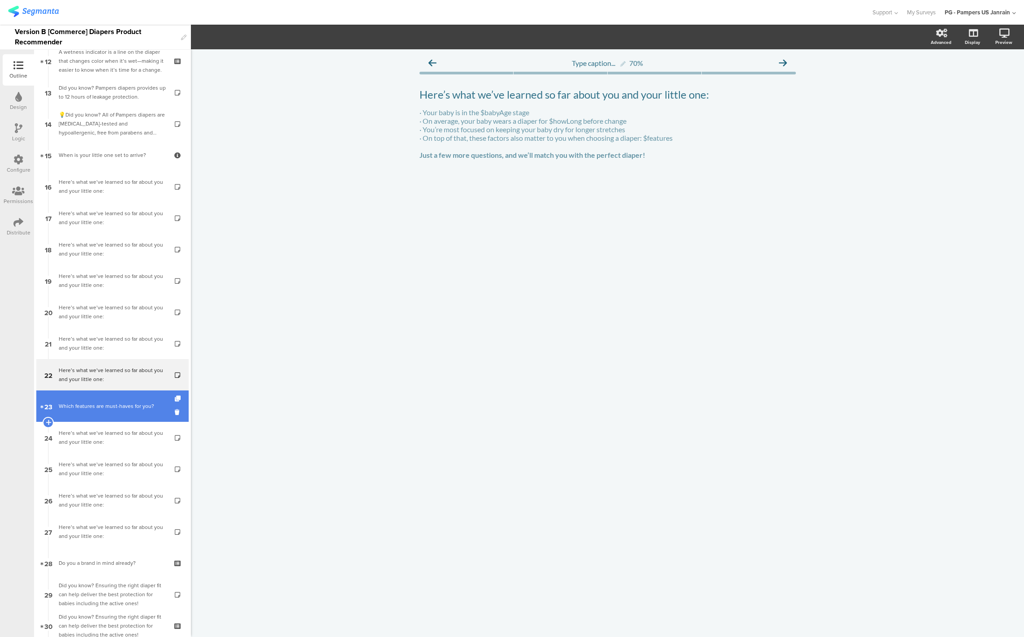
click at [92, 403] on div "Which features are must-haves for you?" at bounding box center [112, 405] width 107 height 9
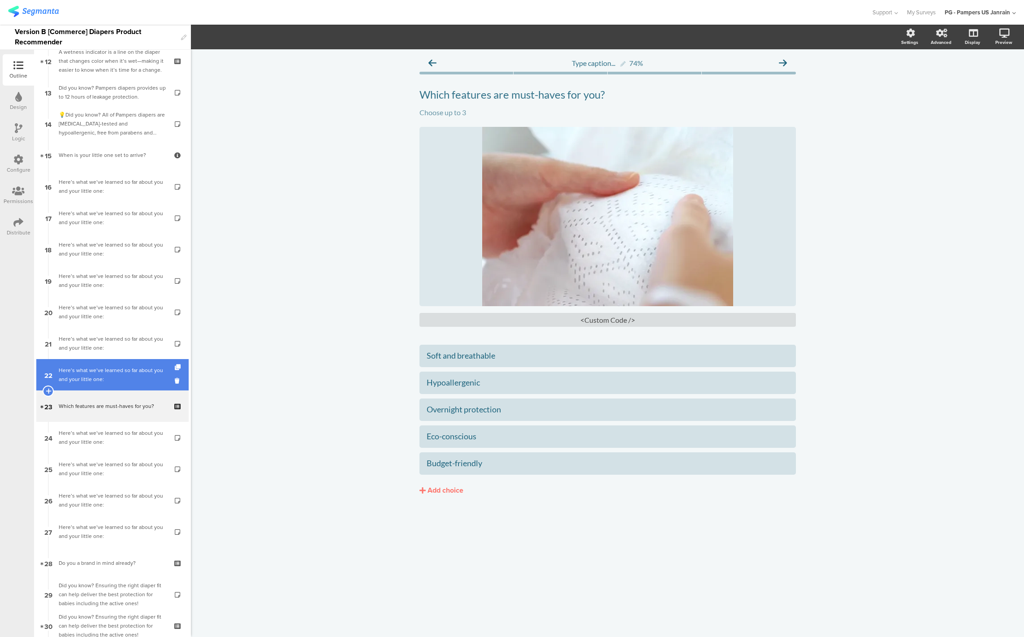
click at [98, 366] on div "Here’s what we’ve learned so far about you and your little one:" at bounding box center [112, 375] width 107 height 18
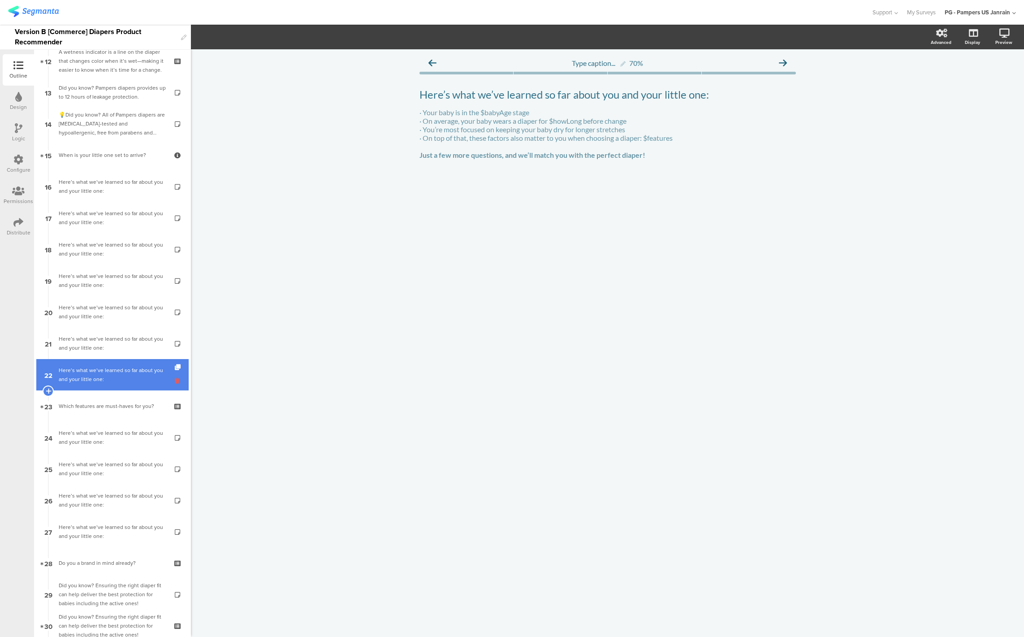
click at [175, 379] on icon at bounding box center [179, 380] width 8 height 9
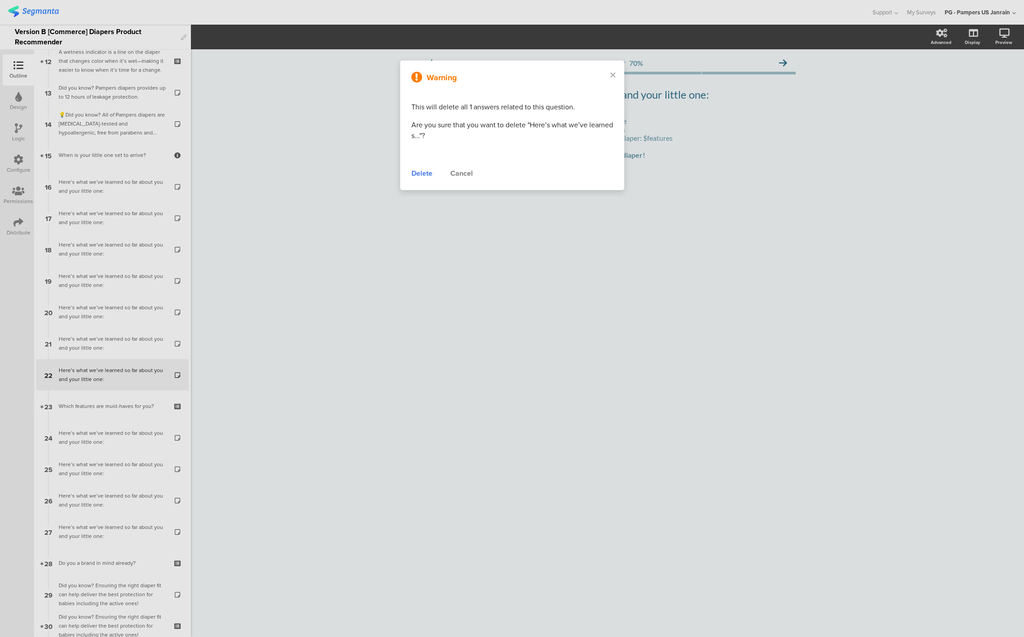
click at [415, 174] on div "Delete" at bounding box center [421, 173] width 21 height 11
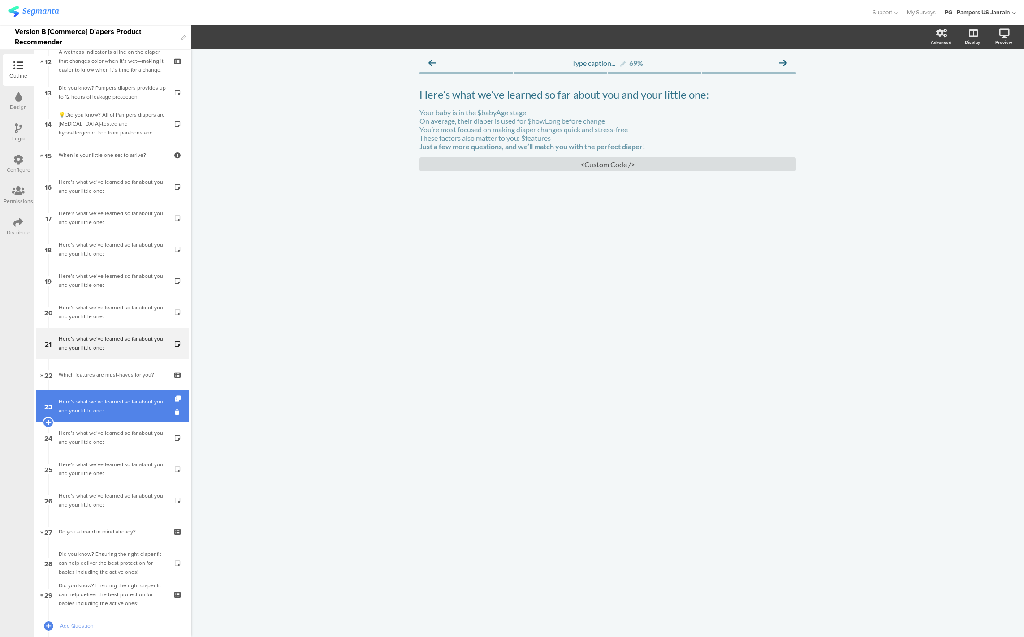
click at [95, 407] on div "Here’s what we’ve learned so far about you and your little one:" at bounding box center [112, 406] width 107 height 18
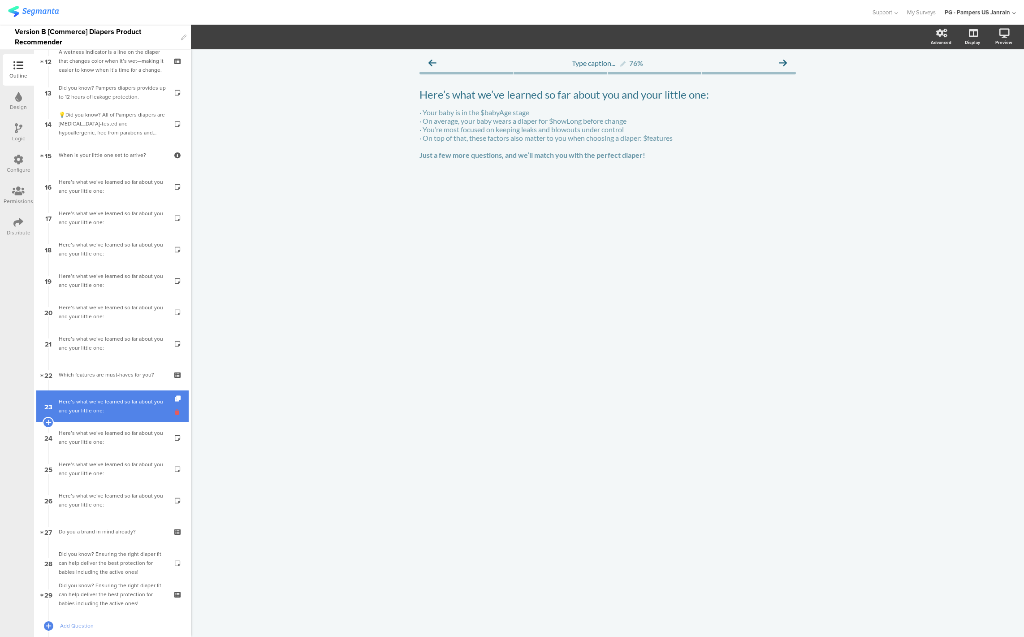
click at [175, 413] on icon at bounding box center [179, 412] width 8 height 9
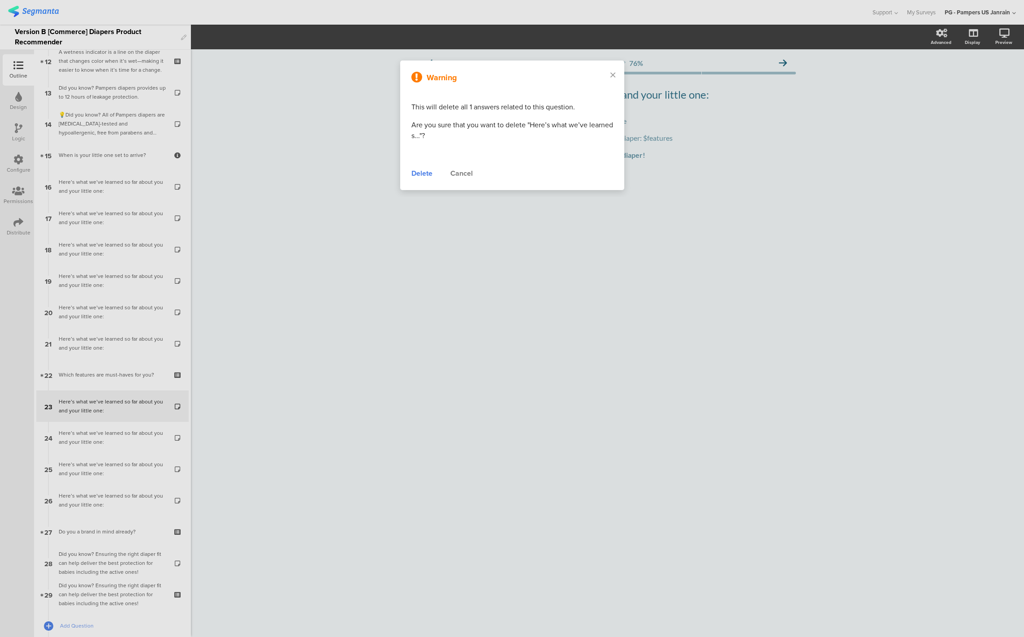
click at [422, 174] on div "Delete" at bounding box center [421, 173] width 21 height 11
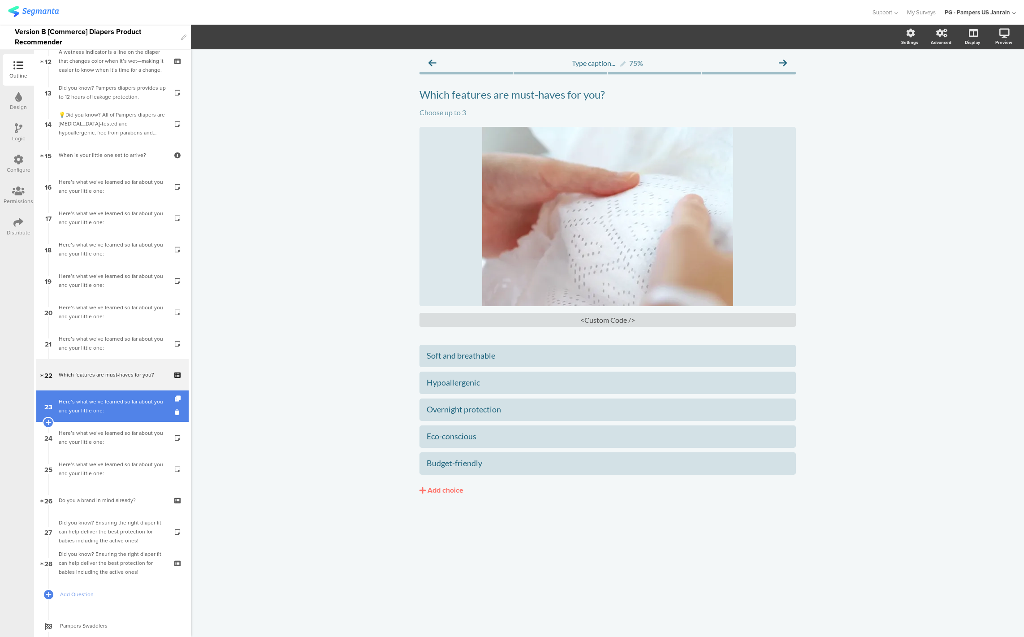
click at [102, 403] on div "Here’s what we’ve learned so far about you and your little one:" at bounding box center [112, 406] width 107 height 18
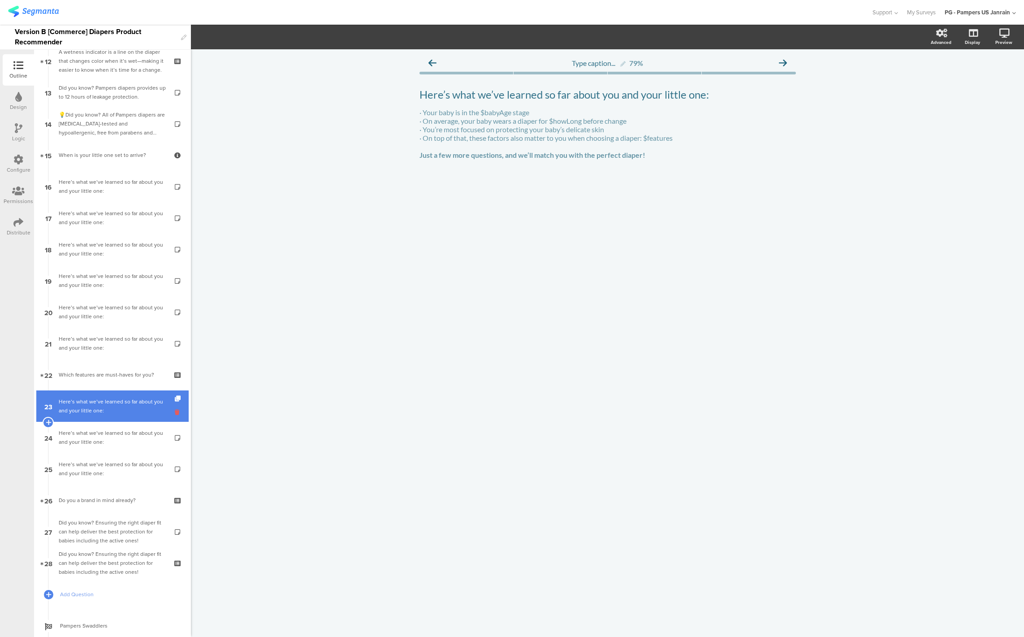
click at [175, 412] on icon at bounding box center [179, 412] width 8 height 9
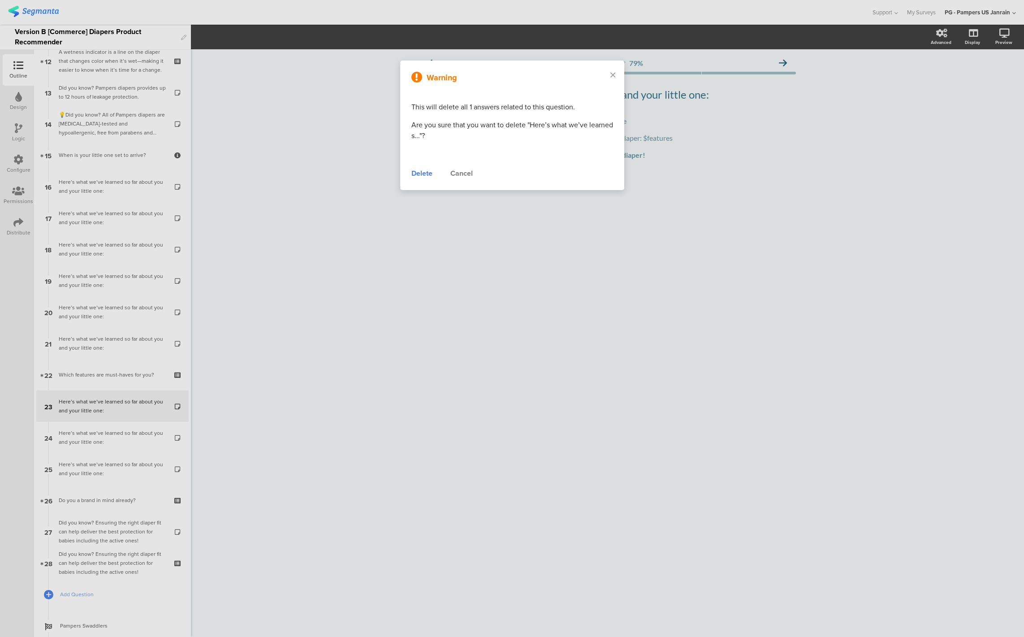
click at [417, 174] on div "Delete" at bounding box center [421, 173] width 21 height 11
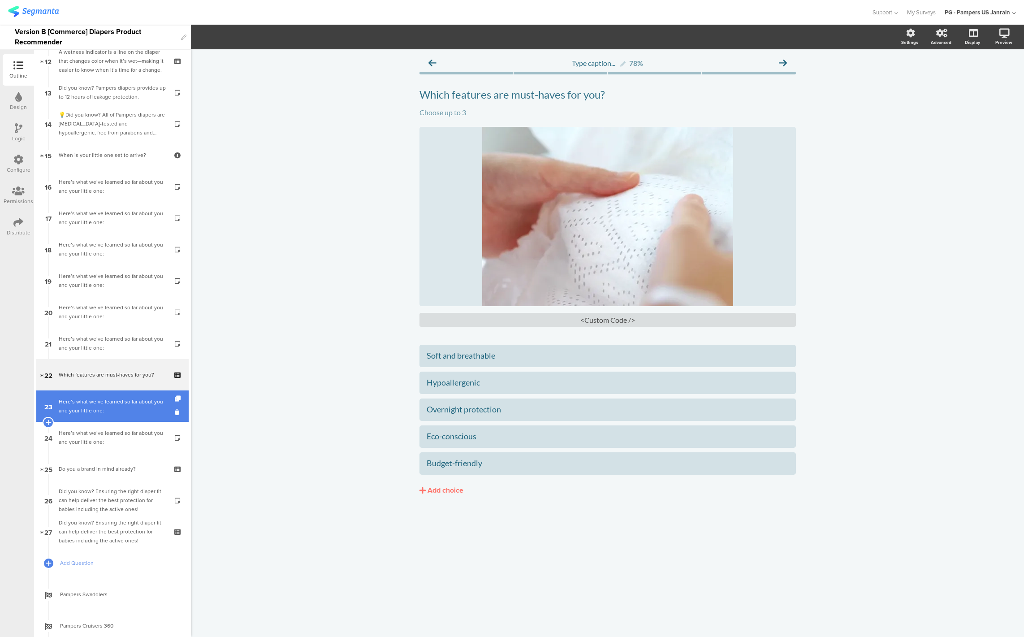
click at [116, 399] on div "Here’s what we’ve learned so far about you and your little one:" at bounding box center [112, 406] width 107 height 18
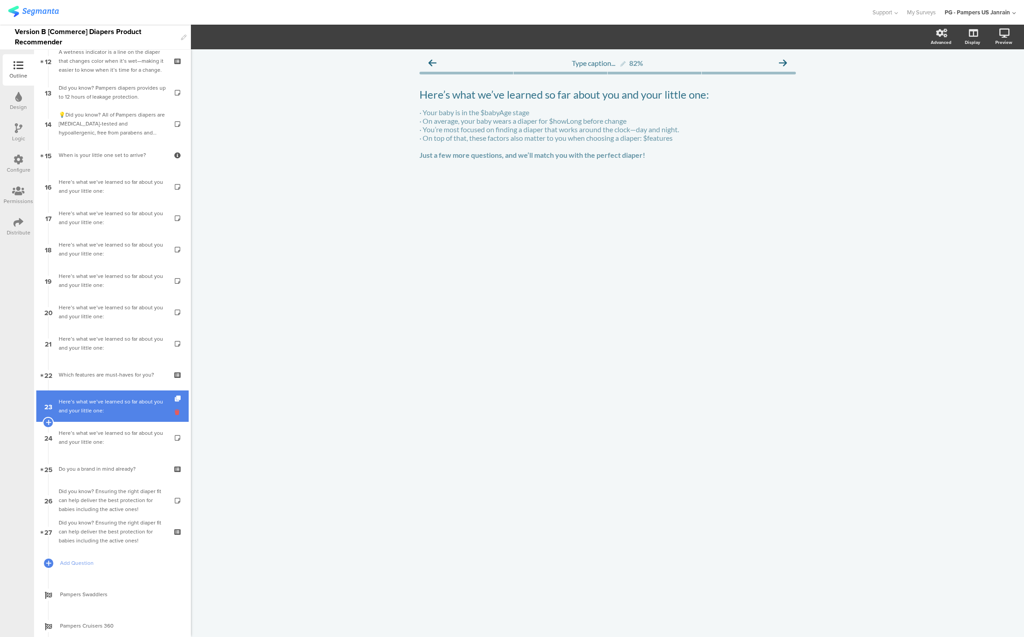
click at [175, 413] on icon at bounding box center [179, 412] width 8 height 9
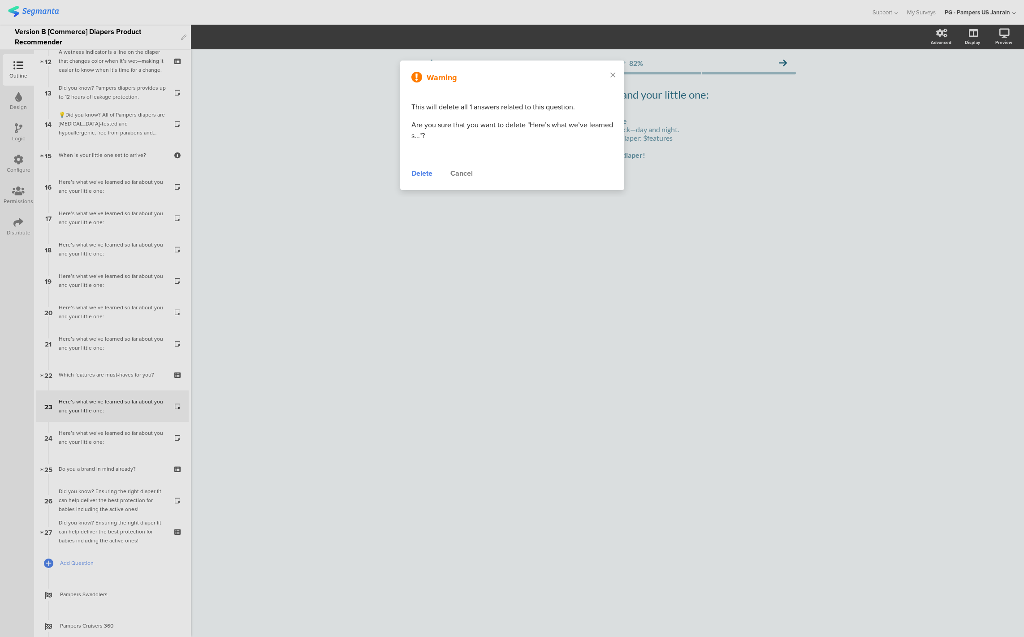
click at [423, 174] on div "Delete" at bounding box center [421, 173] width 21 height 11
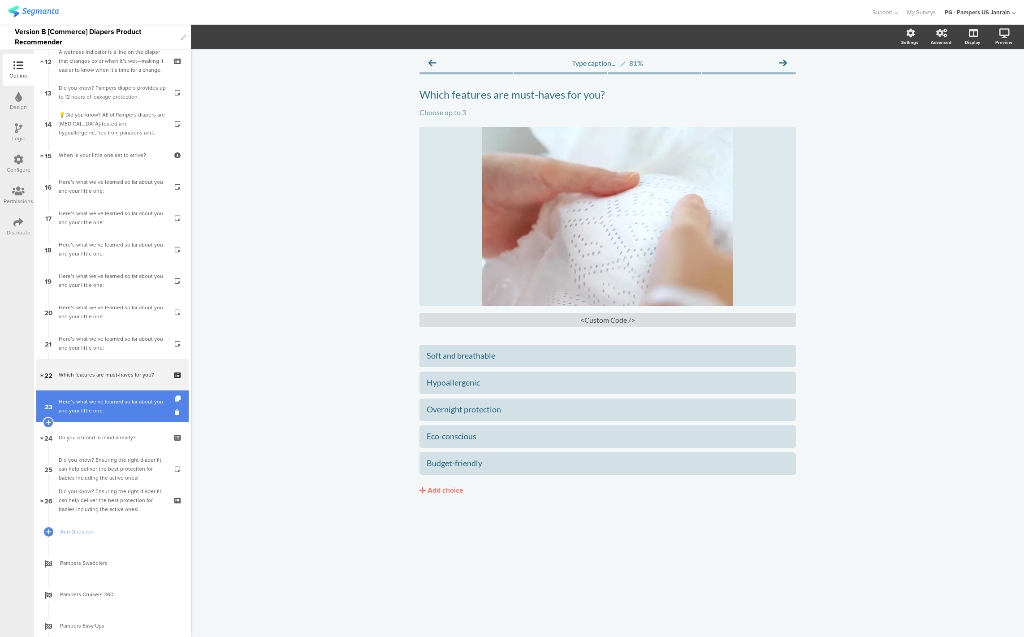
click at [110, 412] on div "Here’s what we’ve learned so far about you and your little one:" at bounding box center [112, 406] width 107 height 18
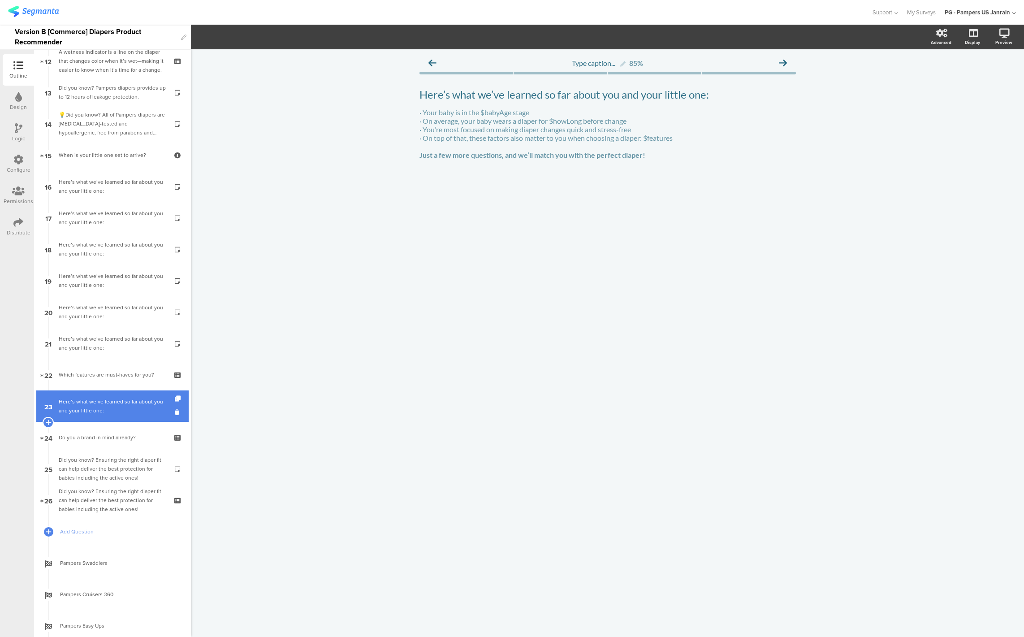
click at [165, 410] on link "23 Here’s what we’ve learned so far about you and your little one:" at bounding box center [112, 405] width 152 height 31
click at [175, 410] on icon at bounding box center [179, 412] width 8 height 9
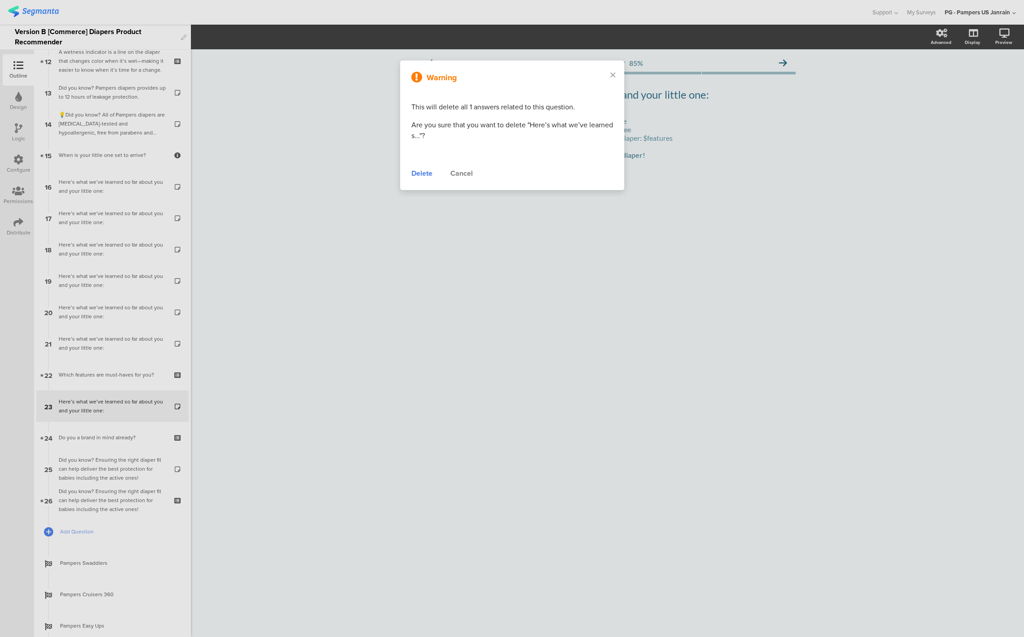
click at [414, 173] on div "Delete" at bounding box center [421, 173] width 21 height 11
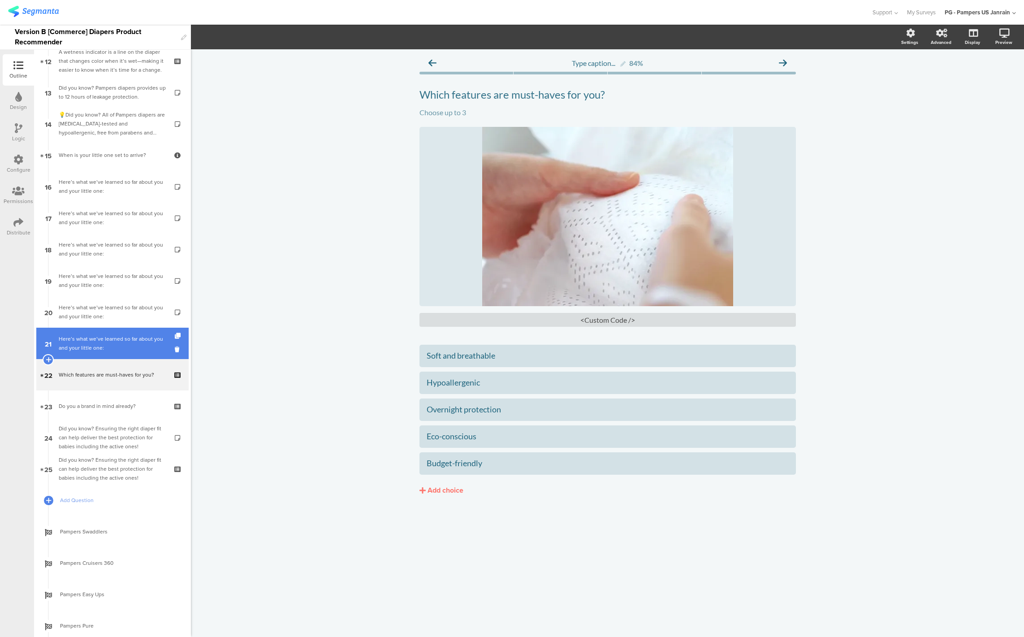
click at [105, 346] on div "Here’s what we’ve learned so far about you and your little one:" at bounding box center [112, 343] width 107 height 18
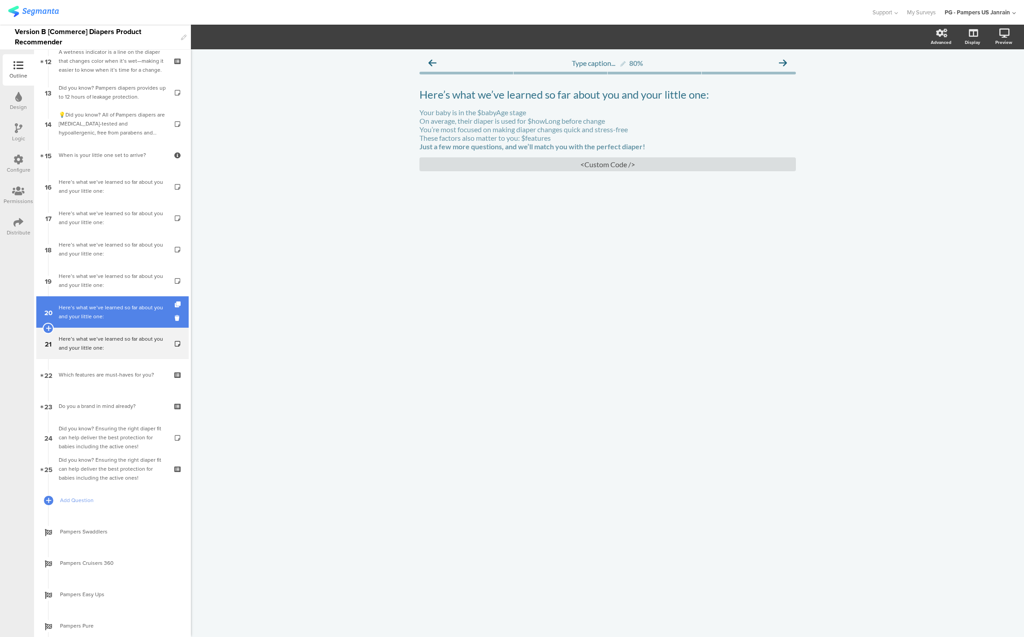
click at [104, 312] on div "Here’s what we’ve learned so far about you and your little one:" at bounding box center [112, 312] width 107 height 18
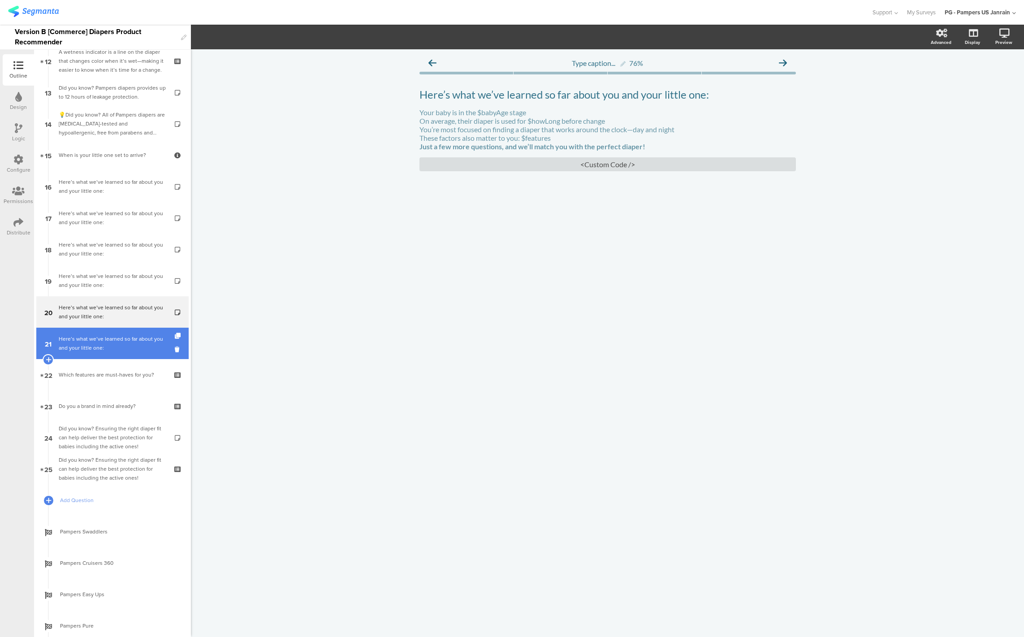
click at [91, 342] on div "Here’s what we’ve learned so far about you and your little one:" at bounding box center [112, 343] width 107 height 18
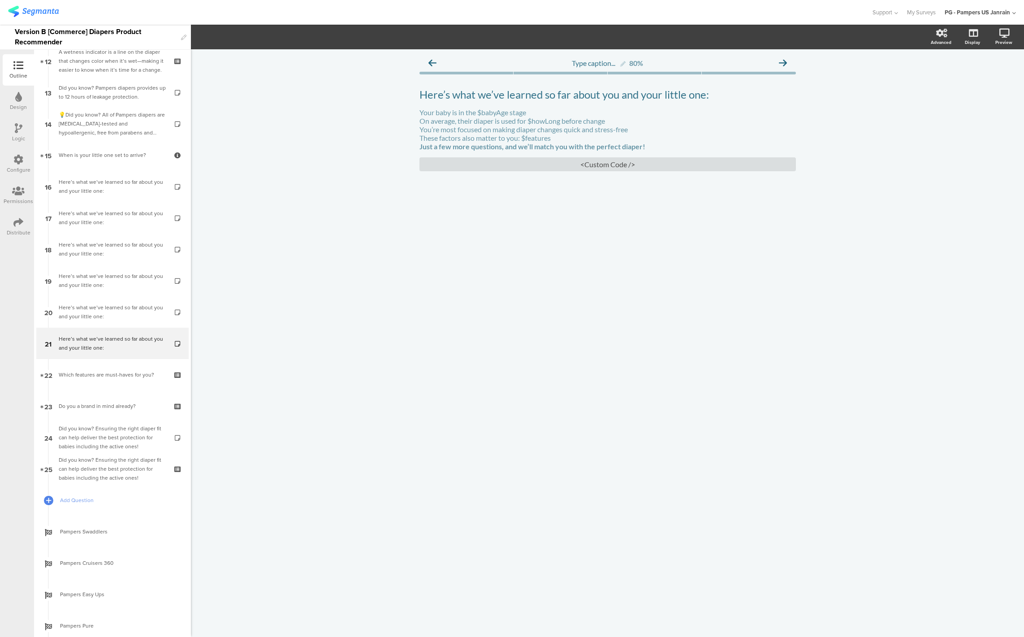
click at [13, 125] on div "Logic" at bounding box center [18, 132] width 31 height 31
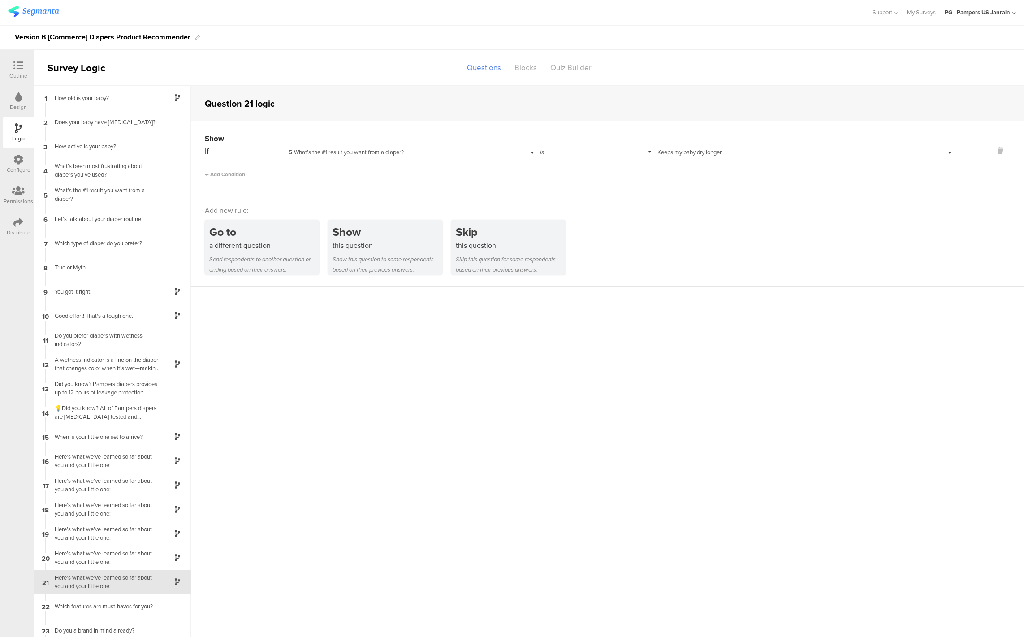
scroll to position [17, 0]
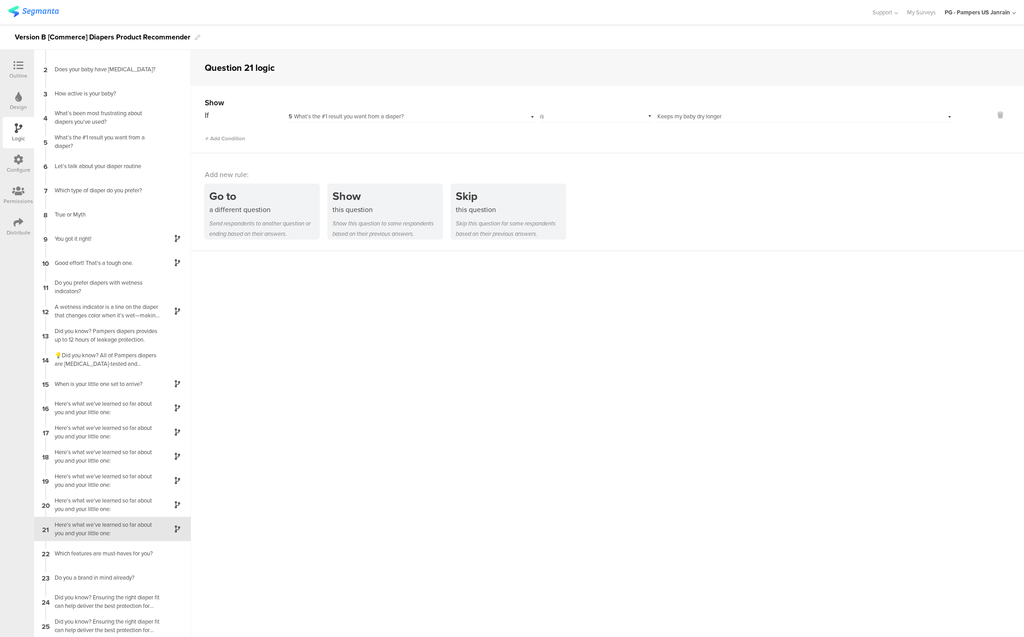
click at [670, 115] on span "Keeps my baby dry longer" at bounding box center [689, 116] width 64 height 9
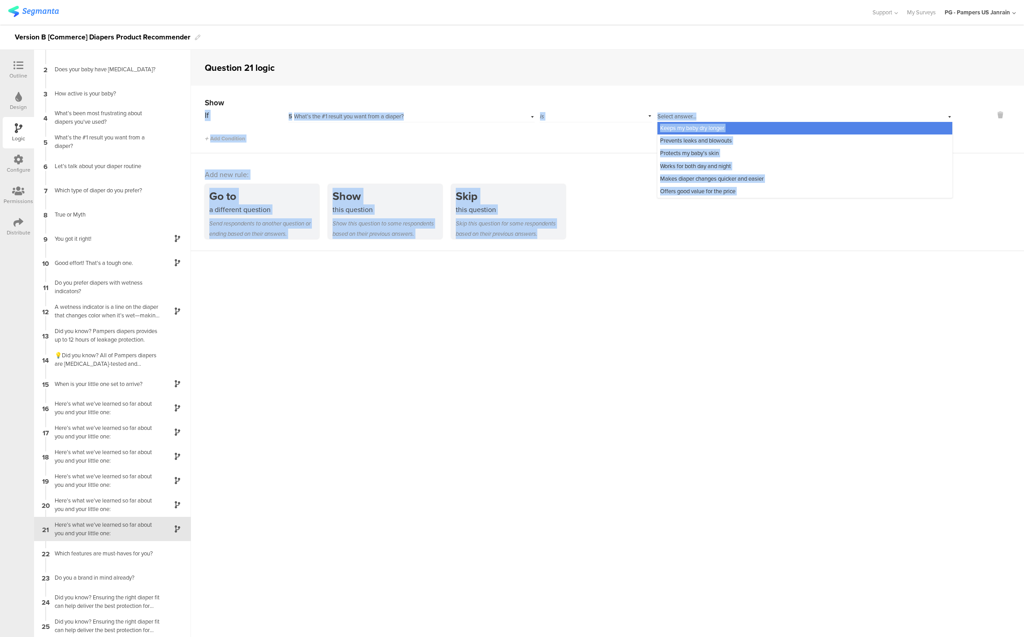
drag, startPoint x: 630, startPoint y: 102, endPoint x: 1019, endPoint y: 314, distance: 443.5
click at [1023, 344] on html "You are using an unsupported version of Internet Explorer. Unsupported browsers…" at bounding box center [512, 318] width 1024 height 637
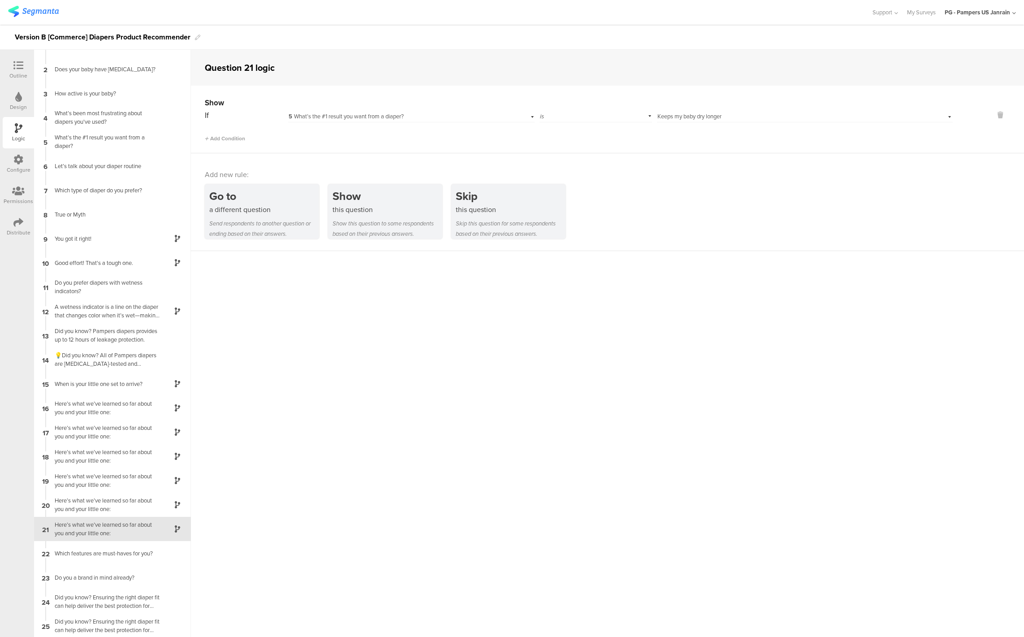
drag, startPoint x: 641, startPoint y: 325, endPoint x: 638, endPoint y: 308, distance: 17.2
click at [641, 325] on sg-question-logic-editor "Question 21 logic Show If 5 What’s the #1 result you want from a diaper? is Sel…" at bounding box center [607, 343] width 833 height 587
click at [715, 121] on div "Select answer... Keeps my baby dry longer" at bounding box center [805, 115] width 296 height 14
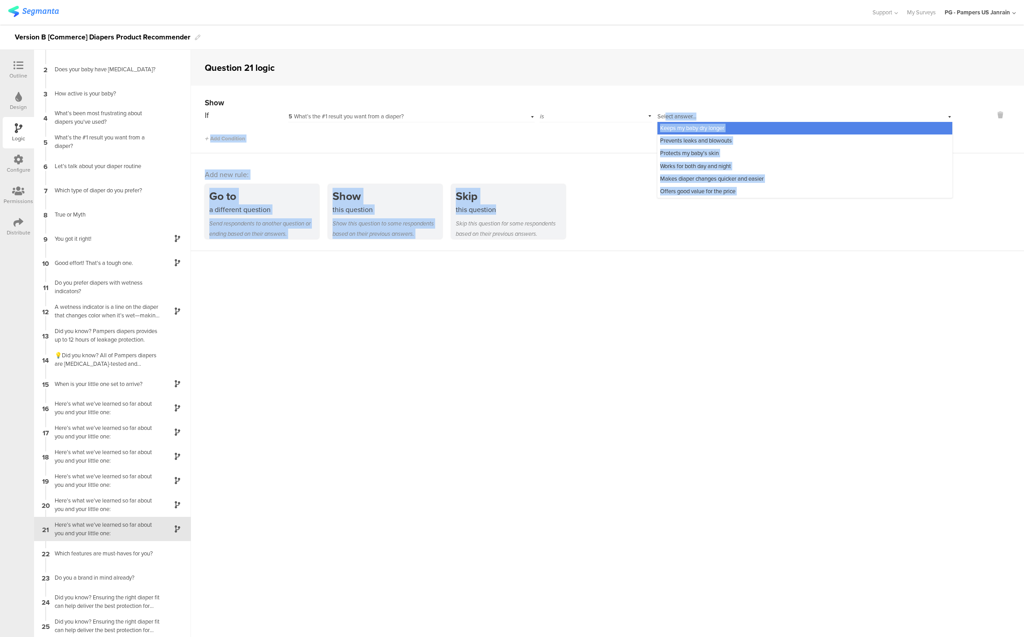
drag, startPoint x: 659, startPoint y: 117, endPoint x: 766, endPoint y: 213, distance: 143.4
click at [766, 213] on div "Question 21 logic Show If 5 What’s the #1 result you want from a diaper? is Sel…" at bounding box center [607, 150] width 833 height 201
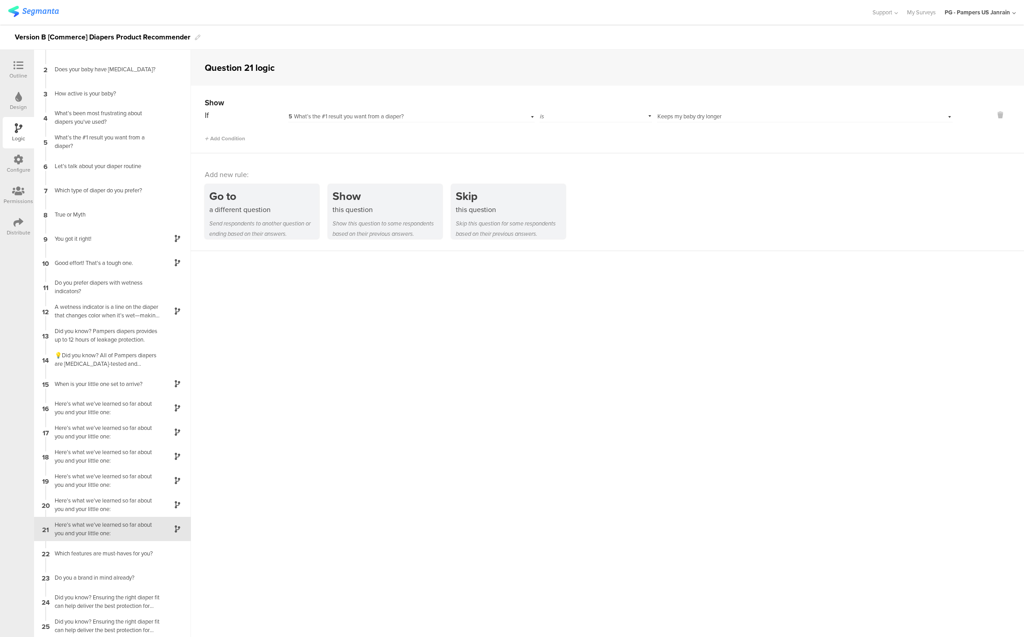
click at [674, 117] on span "Keeps my baby dry longer" at bounding box center [689, 116] width 64 height 9
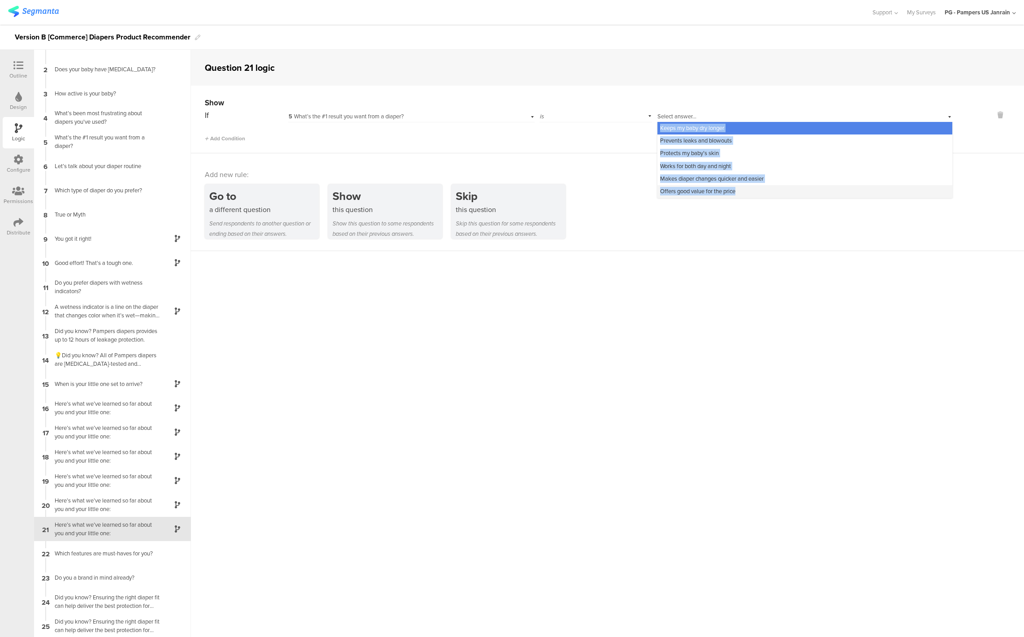
drag, startPoint x: 655, startPoint y: 127, endPoint x: 735, endPoint y: 193, distance: 103.4
click at [735, 193] on div "Keeps my baby dry longer Prevents leaks and blowouts Protects my baby’s skin Wo…" at bounding box center [804, 160] width 295 height 76
copy div "Keeps my baby dry longer Prevents leaks and blowouts Protects my baby’s skin Wo…"
click at [19, 70] on div at bounding box center [18, 65] width 18 height 11
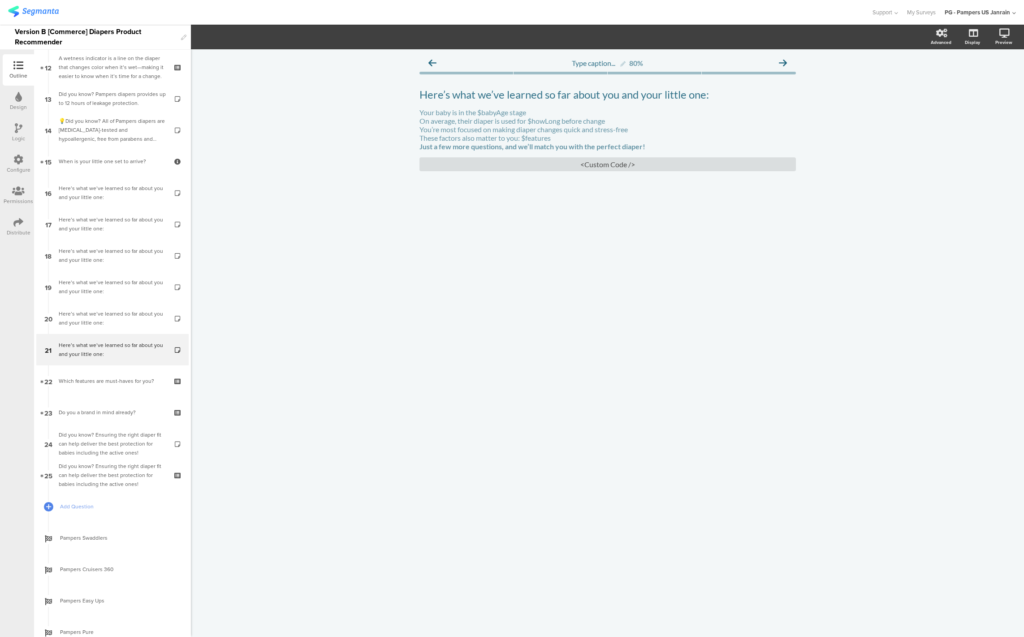
scroll to position [385, 0]
click at [407, 384] on div "Type caption... 80% Here’s what we’ve learned so far about you and your little …" at bounding box center [607, 342] width 833 height 587
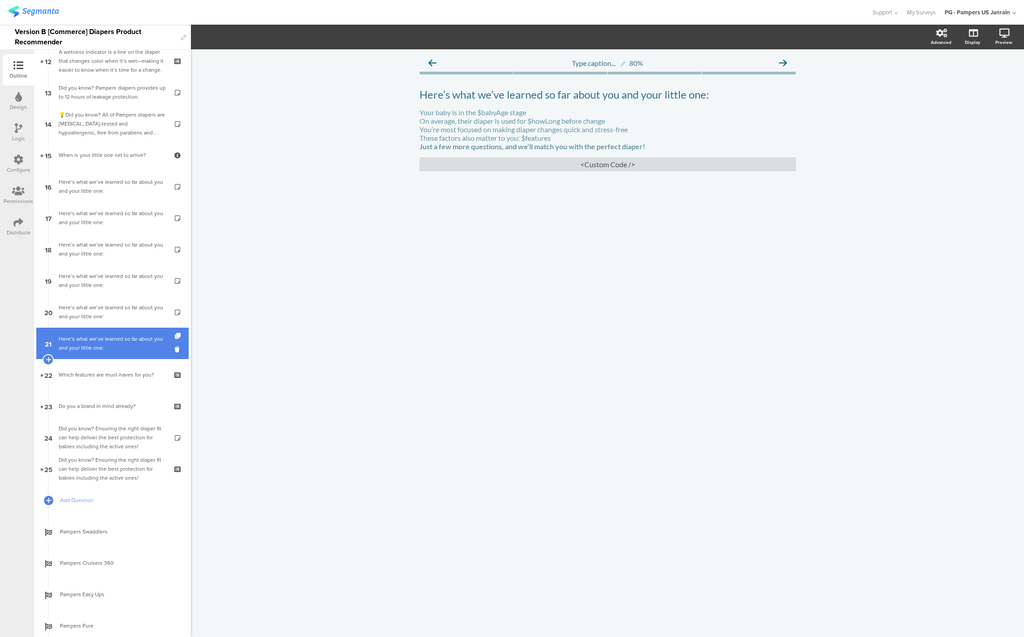
click at [122, 352] on link "21 Here’s what we’ve learned so far about you and your little one:" at bounding box center [112, 342] width 152 height 31
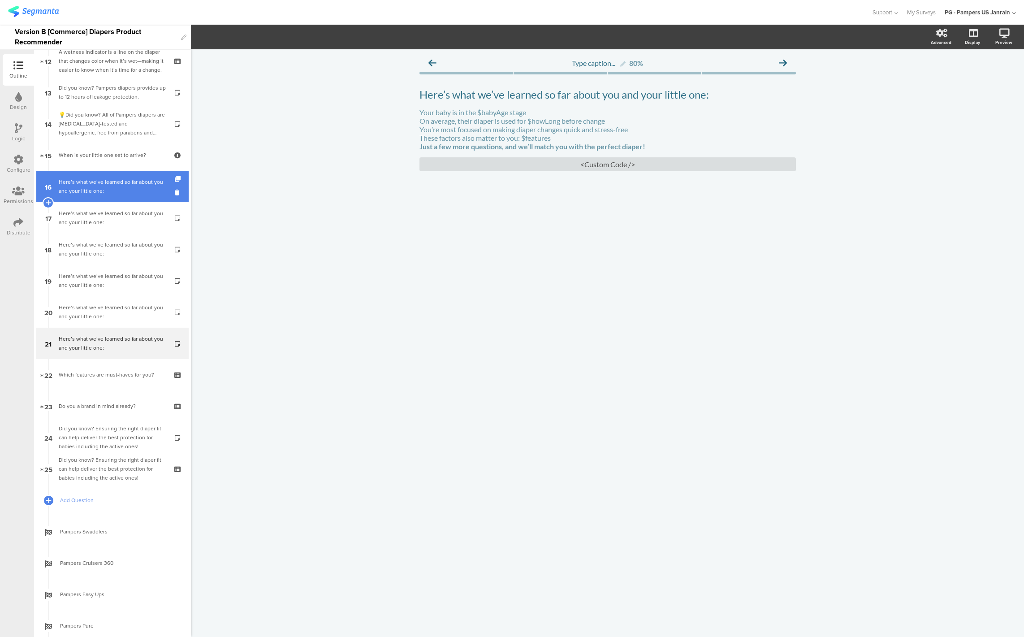
click at [93, 197] on link "16 Here’s what we’ve learned so far about you and your little one:" at bounding box center [112, 186] width 152 height 31
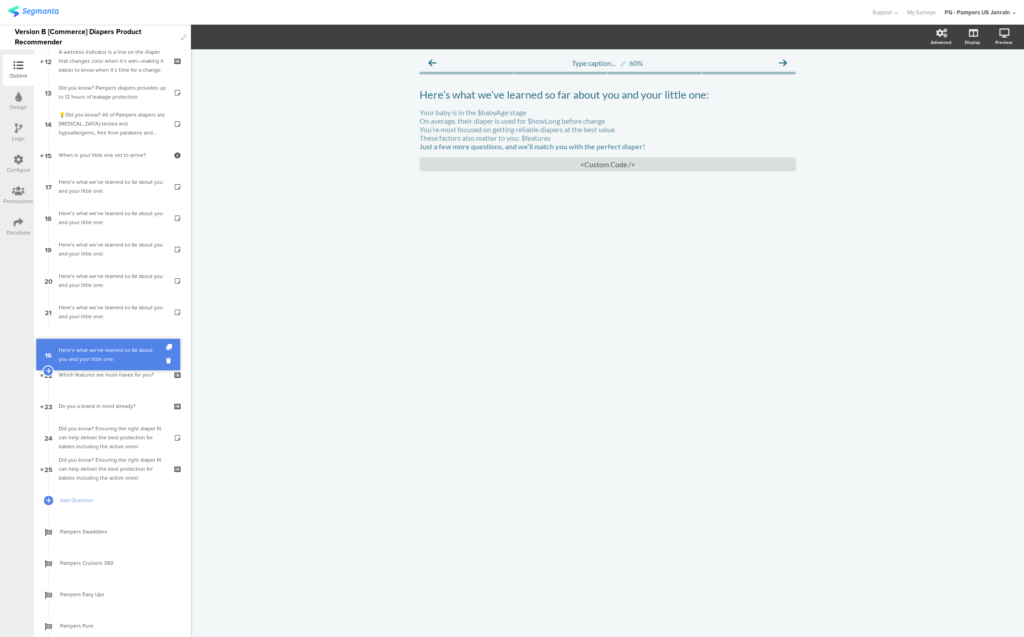
drag, startPoint x: 86, startPoint y: 184, endPoint x: 81, endPoint y: 352, distance: 168.1
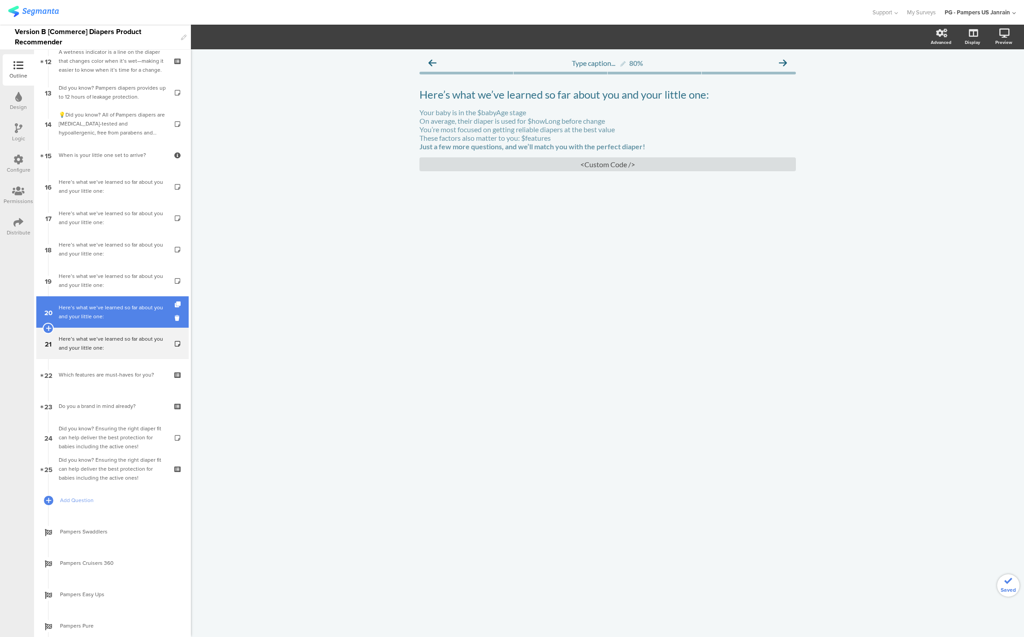
click at [96, 310] on div "Here’s what we’ve learned so far about you and your little one:" at bounding box center [112, 312] width 107 height 18
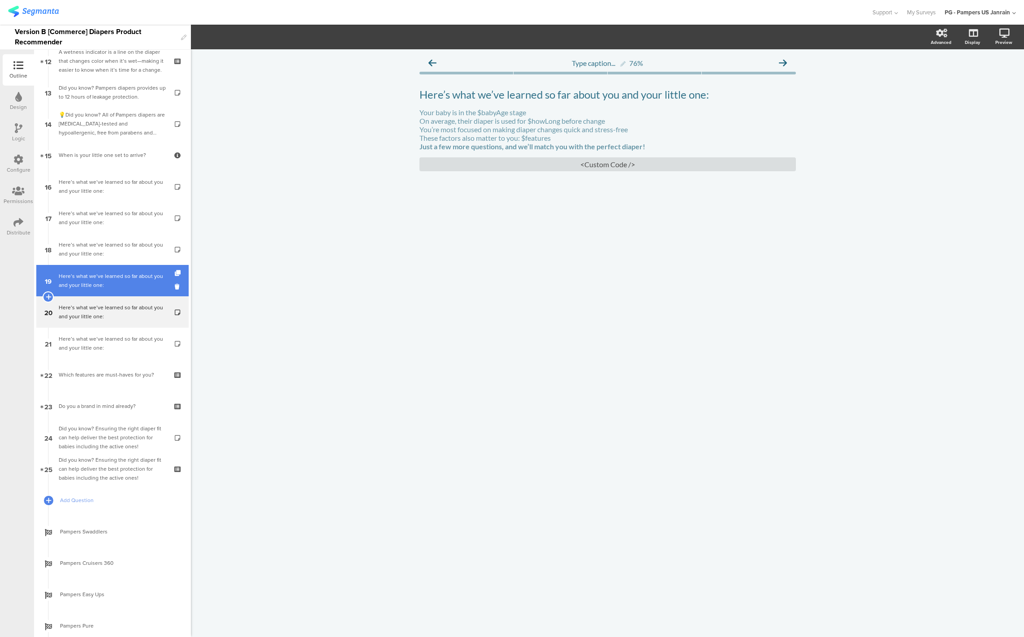
click at [95, 286] on div "Here’s what we’ve learned so far about you and your little one:" at bounding box center [112, 280] width 107 height 18
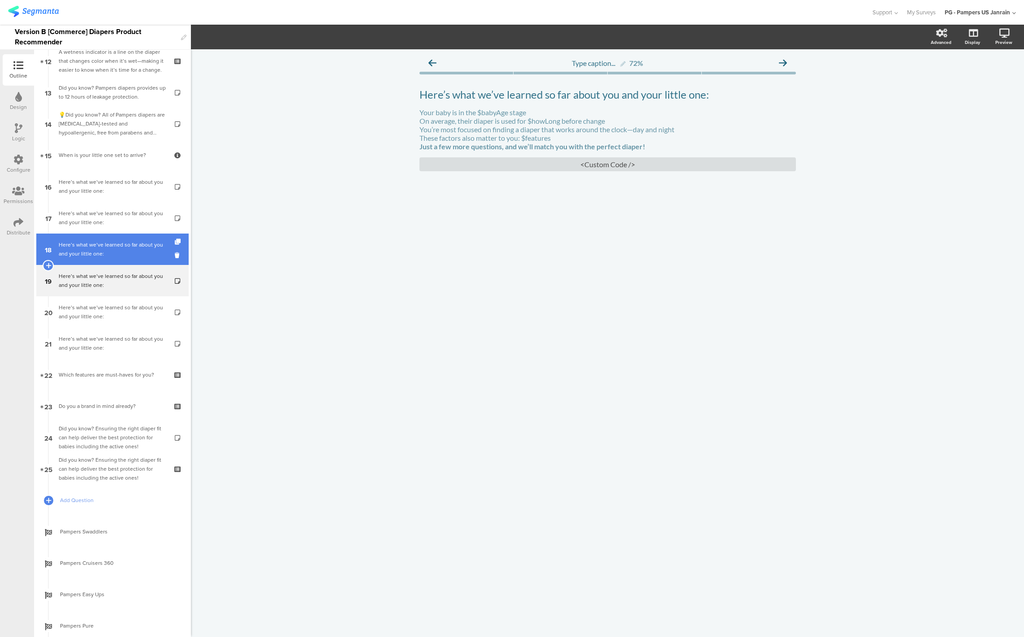
click at [95, 252] on div "Here’s what we’ve learned so far about you and your little one:" at bounding box center [112, 249] width 107 height 18
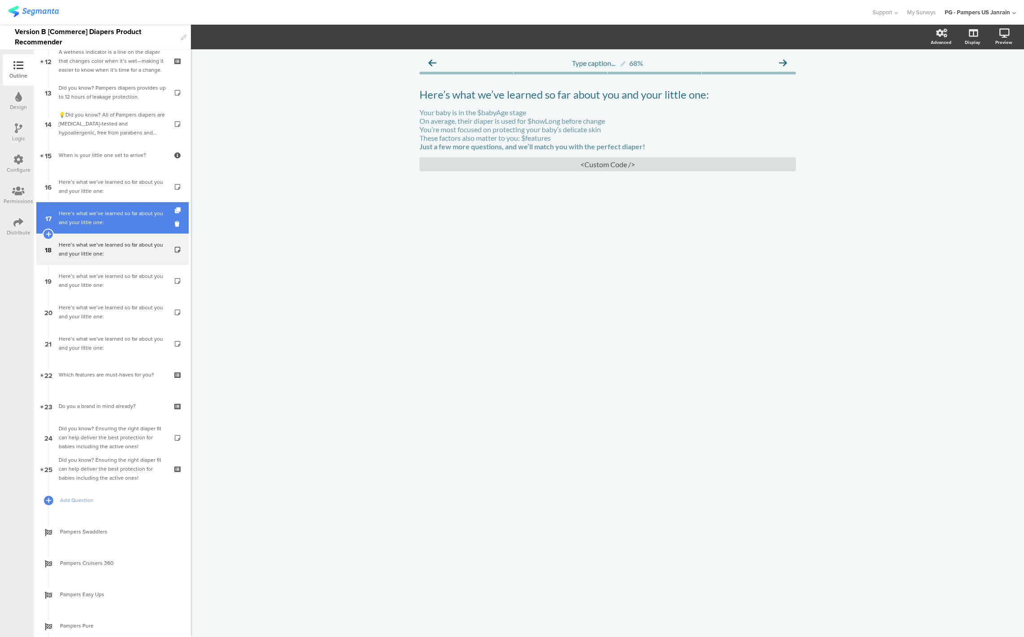
click at [95, 221] on div "Here’s what we’ve learned so far about you and your little one:" at bounding box center [112, 218] width 107 height 18
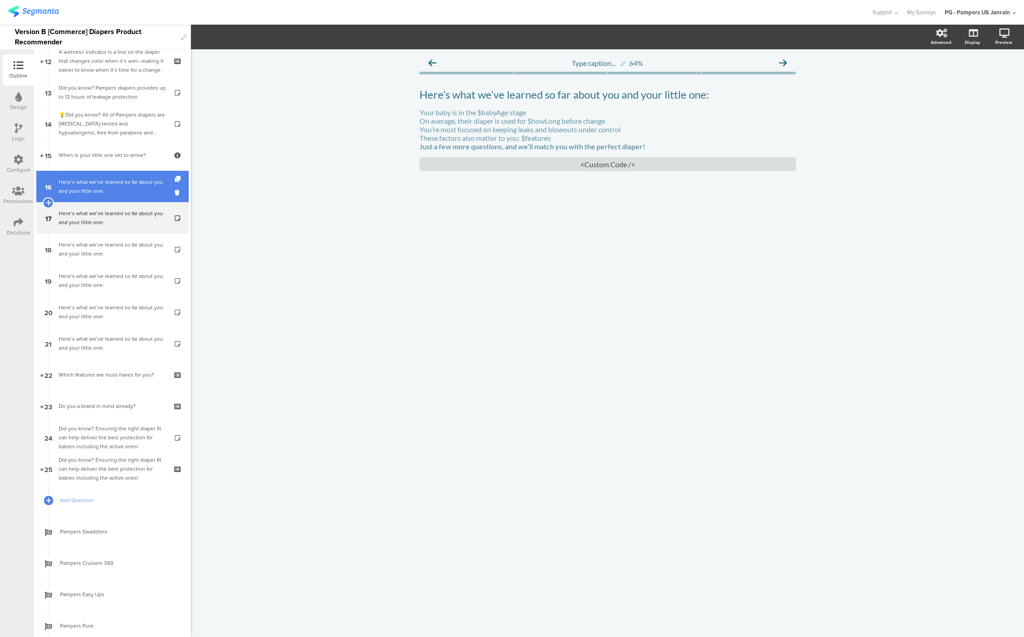
click at [95, 189] on div "Here’s what we’ve learned so far about you and your little one:" at bounding box center [112, 186] width 107 height 18
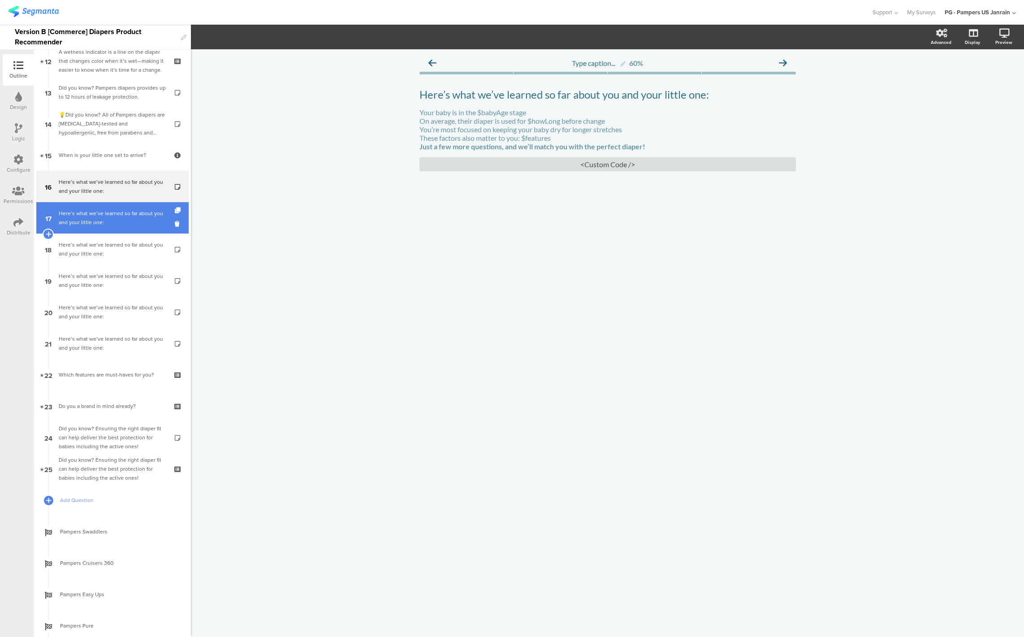
click at [96, 218] on div "Here’s what we’ve learned so far about you and your little one:" at bounding box center [112, 218] width 107 height 18
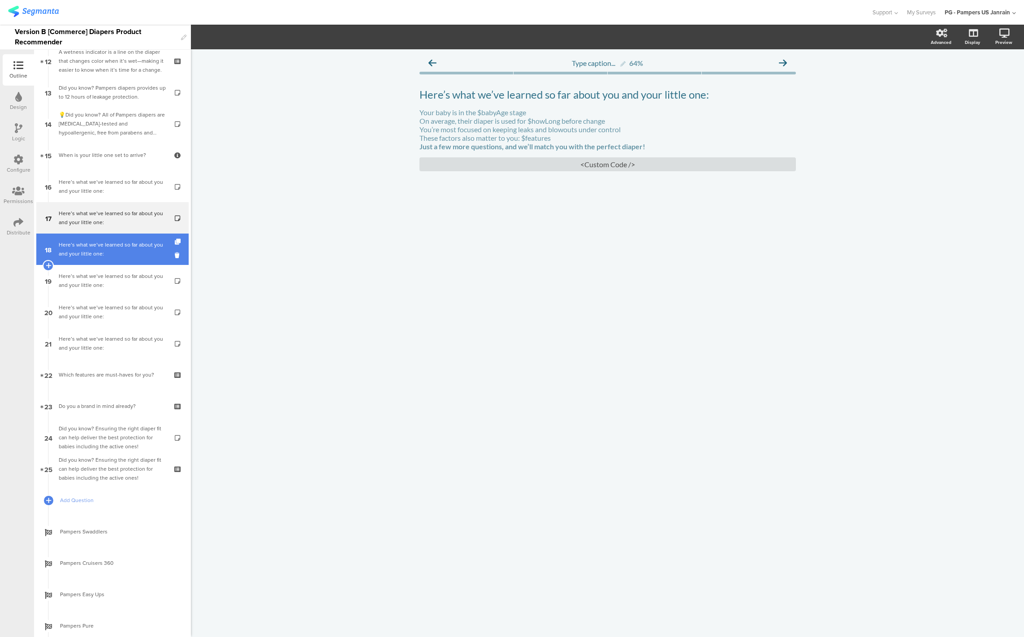
click at [102, 256] on div "Here’s what we’ve learned so far about you and your little one:" at bounding box center [112, 249] width 107 height 18
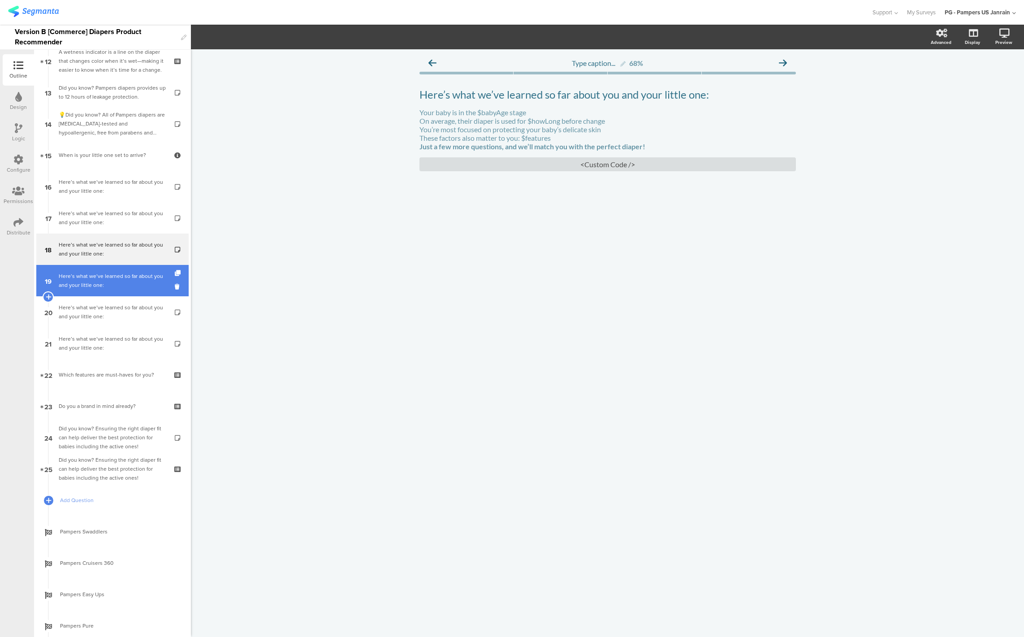
click at [93, 293] on link "19 Here’s what we’ve learned so far about you and your little one:" at bounding box center [112, 280] width 152 height 31
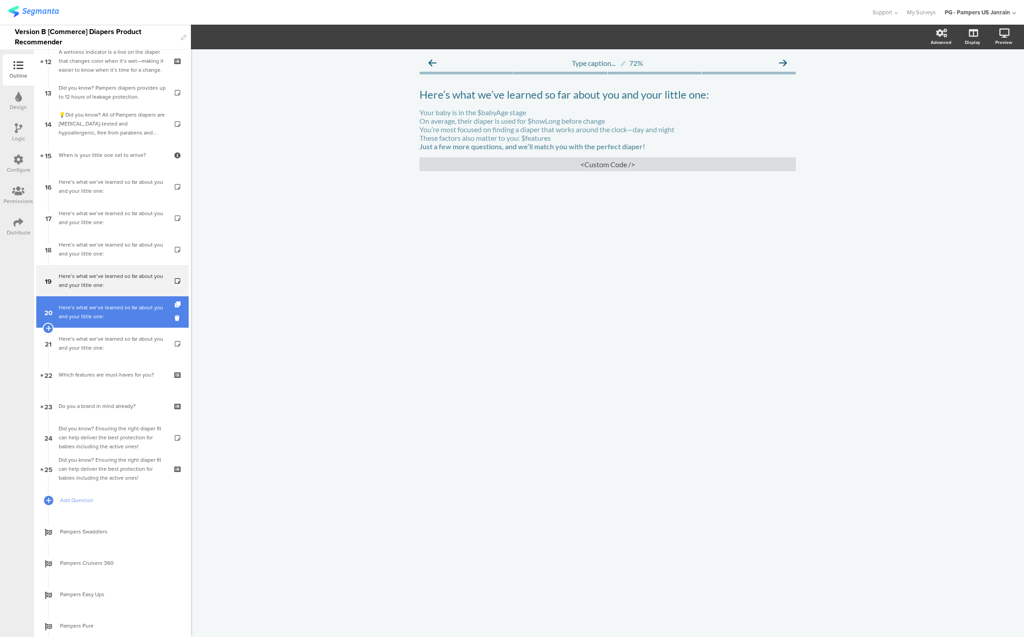
click at [93, 305] on div "Here’s what we’ve learned so far about you and your little one:" at bounding box center [112, 312] width 107 height 18
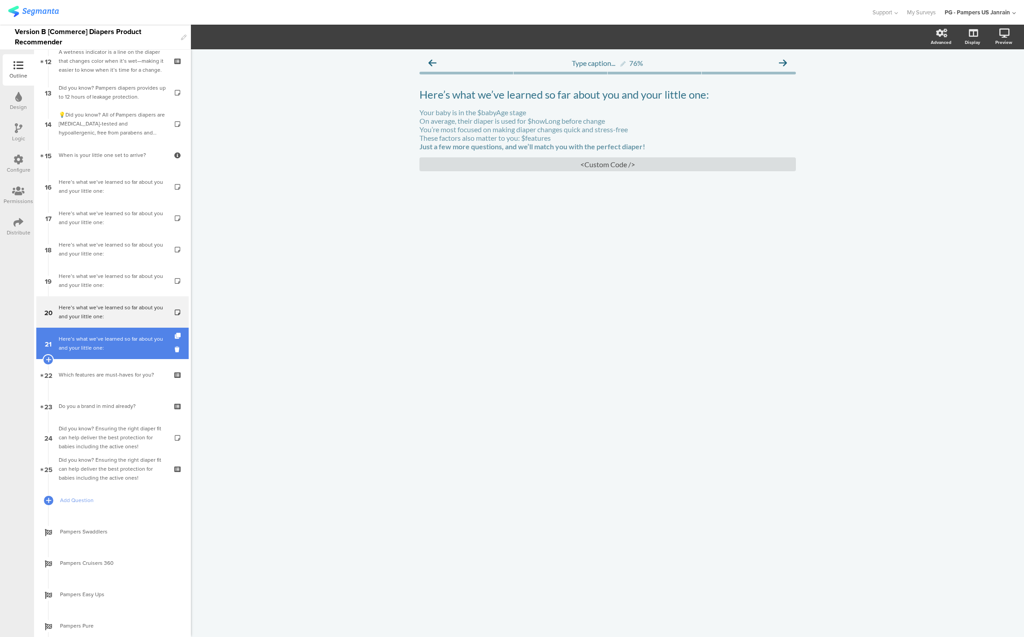
click at [82, 349] on div "Here’s what we’ve learned so far about you and your little one:" at bounding box center [112, 343] width 107 height 18
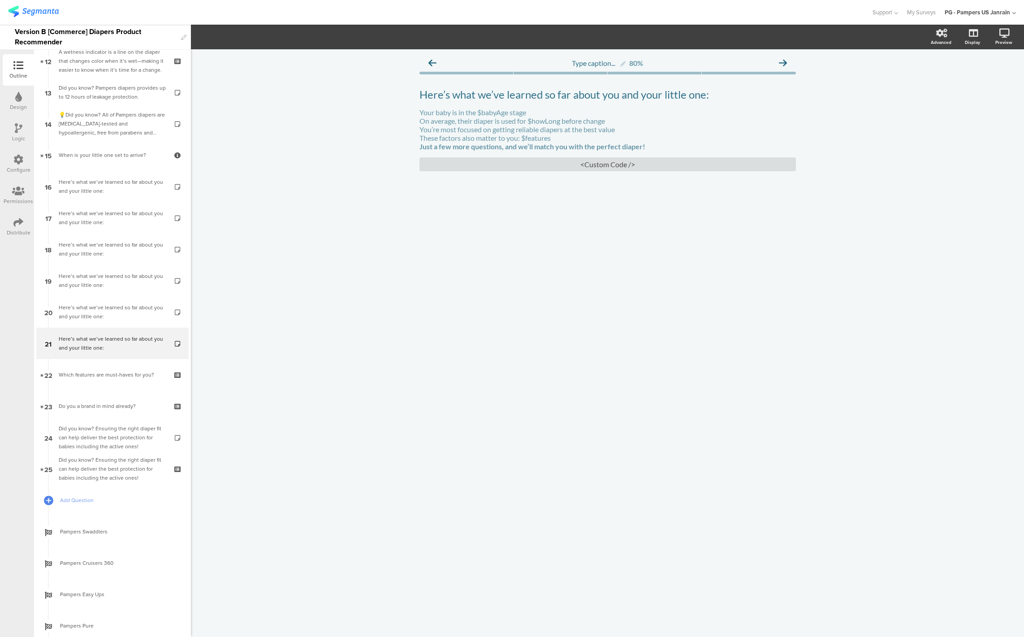
click at [17, 163] on icon at bounding box center [18, 160] width 10 height 10
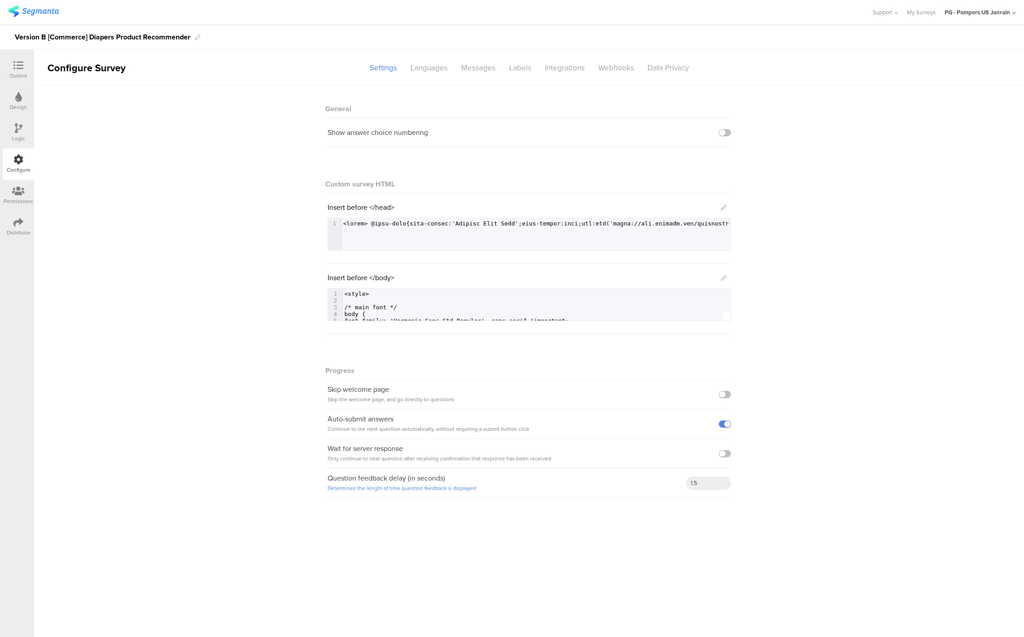
click at [25, 136] on div "Logic" at bounding box center [18, 132] width 31 height 31
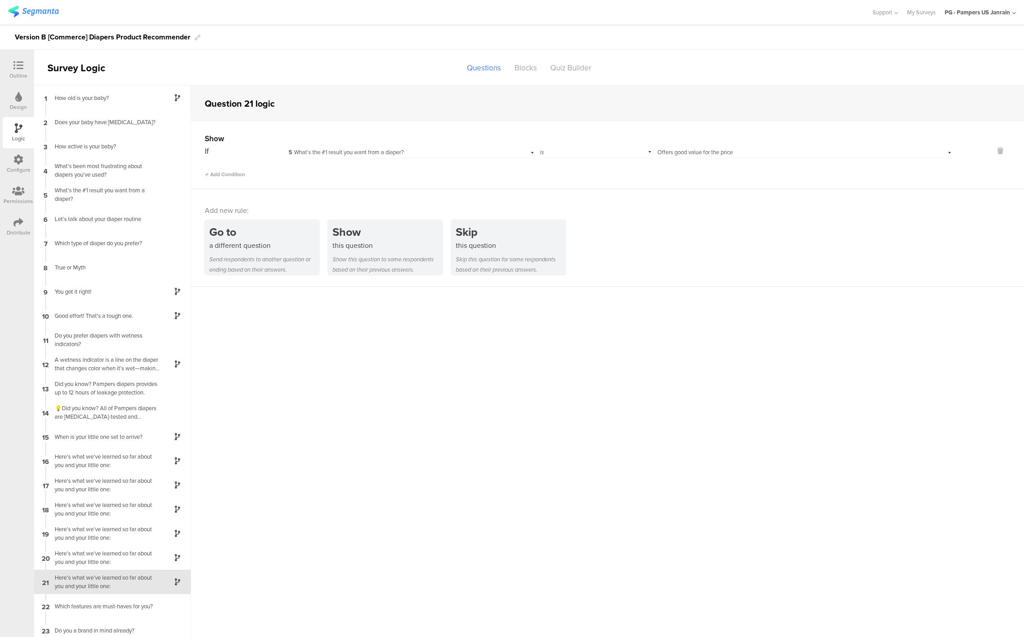
scroll to position [17, 0]
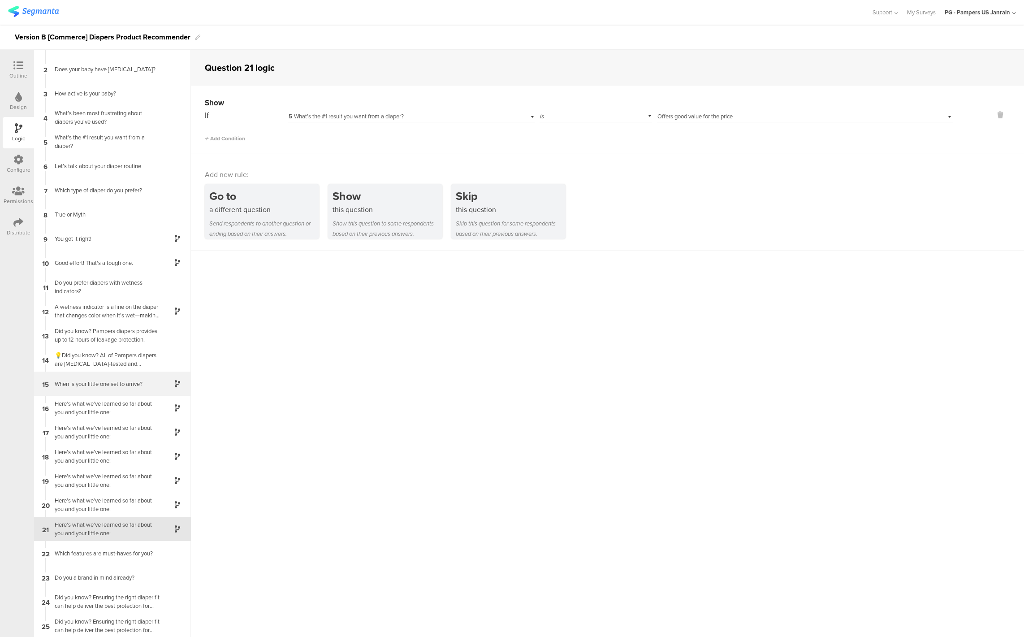
click at [109, 386] on div "When is your little one set to arrive?" at bounding box center [105, 383] width 112 height 9
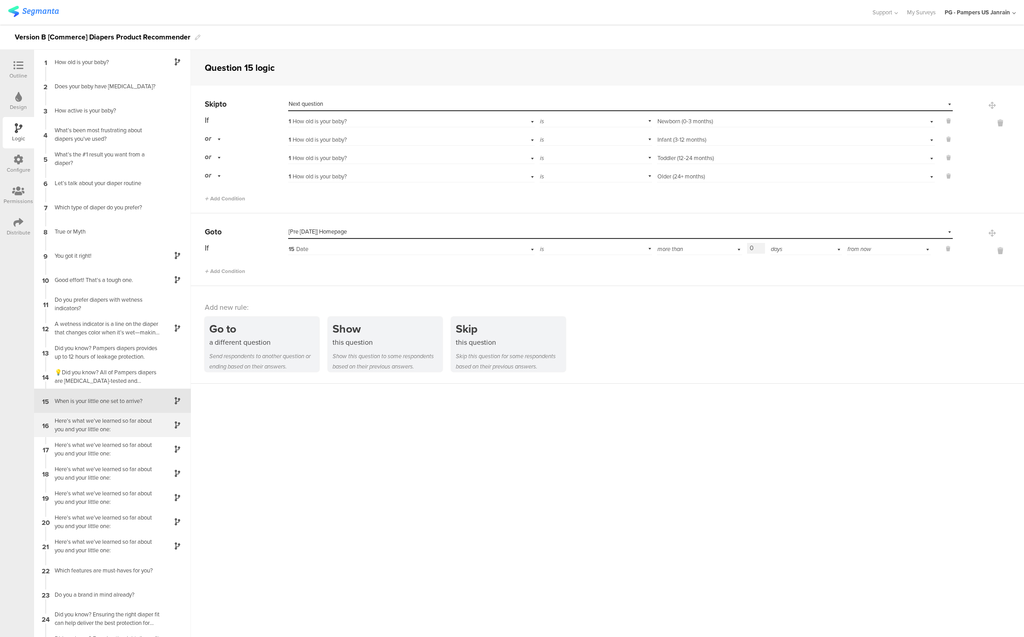
scroll to position [17, 0]
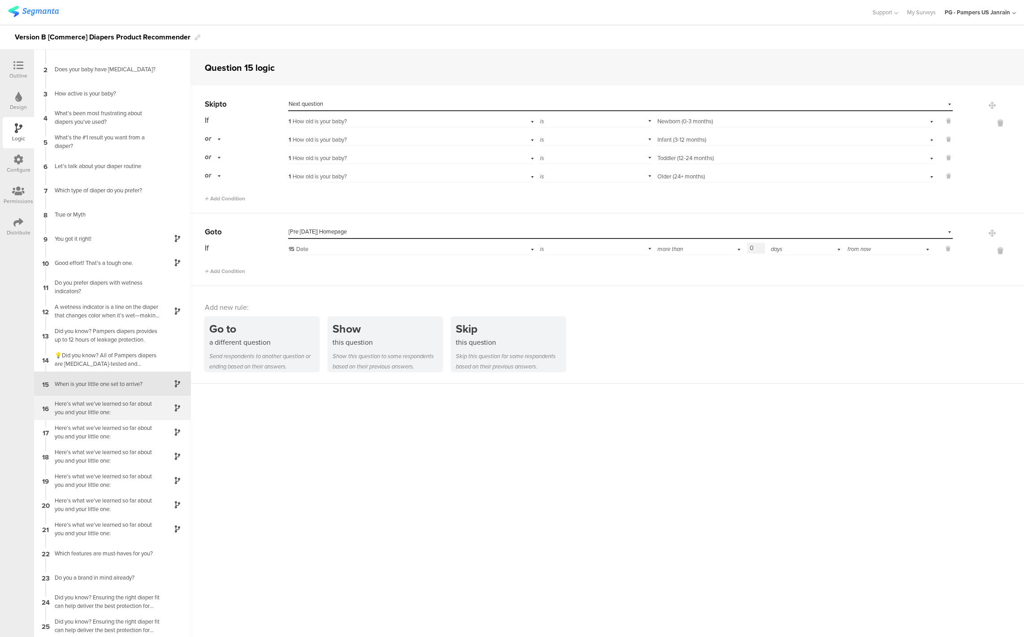
click at [99, 404] on div "Here’s what we’ve learned so far about you and your little one:" at bounding box center [105, 407] width 112 height 17
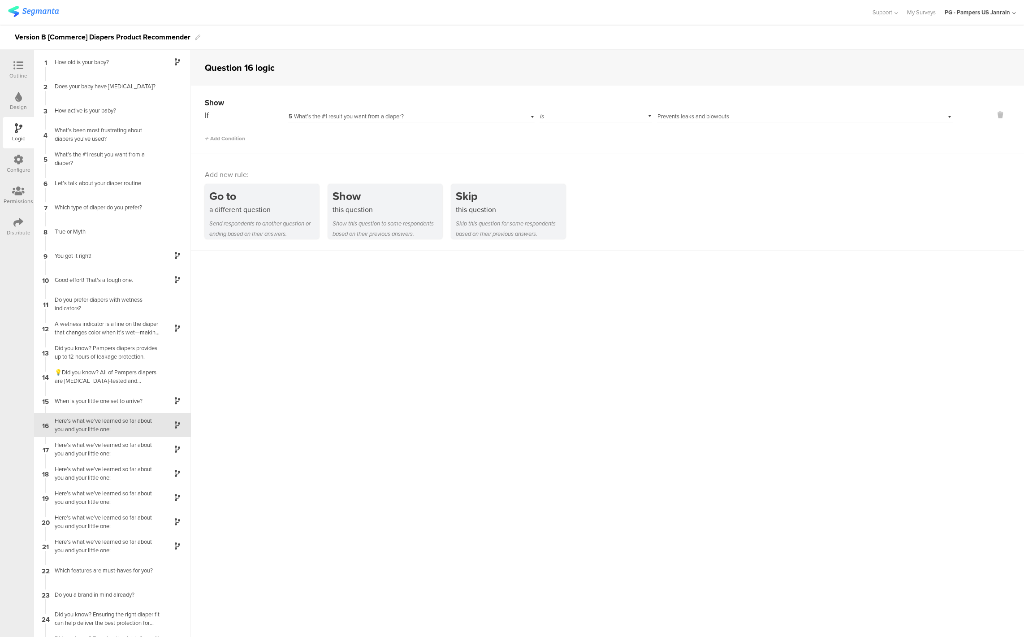
scroll to position [17, 0]
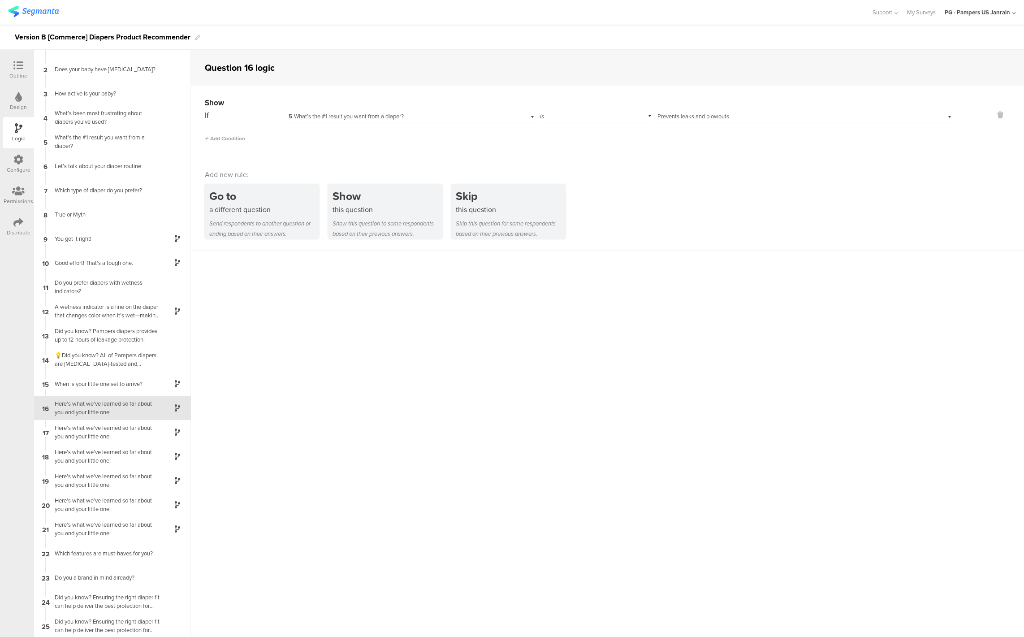
click at [711, 114] on span "Prevents leaks and blowouts" at bounding box center [693, 116] width 72 height 9
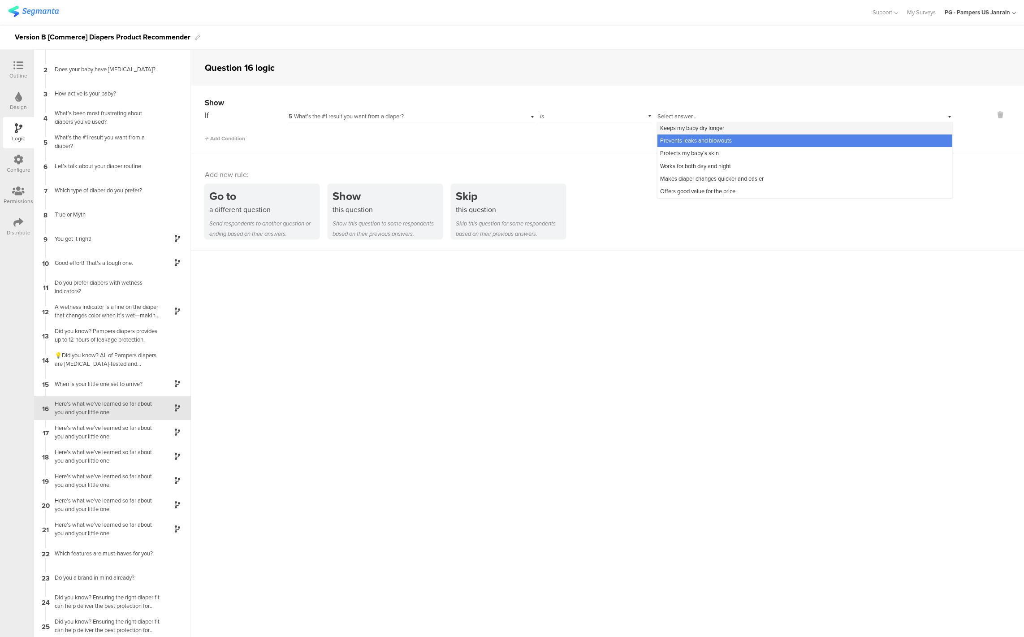
click at [702, 128] on span "Keeps my baby dry longer" at bounding box center [692, 128] width 64 height 9
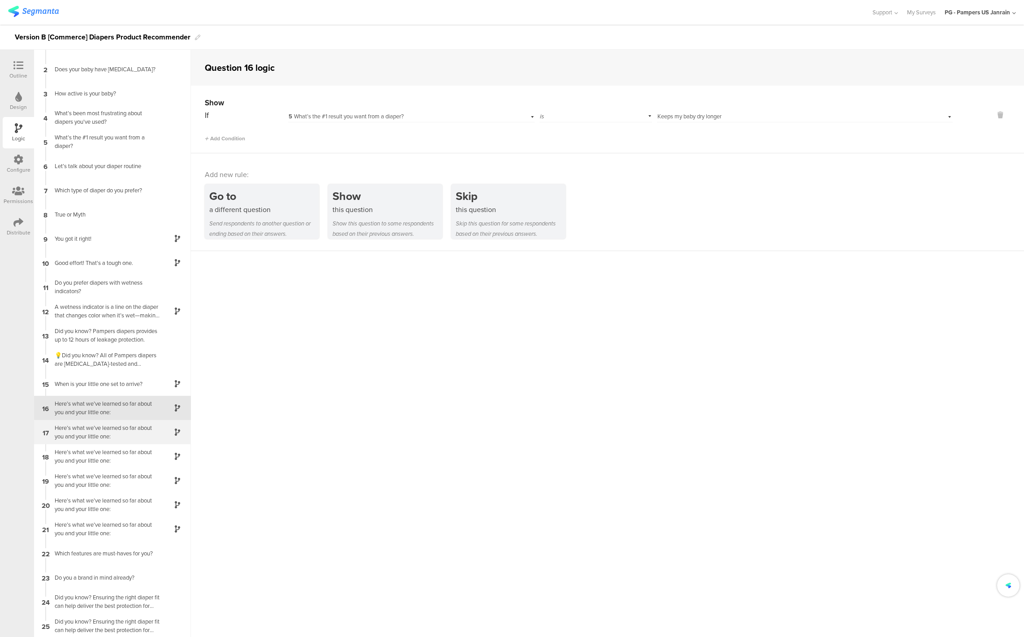
click at [115, 428] on div "Here’s what we’ve learned so far about you and your little one:" at bounding box center [105, 431] width 112 height 17
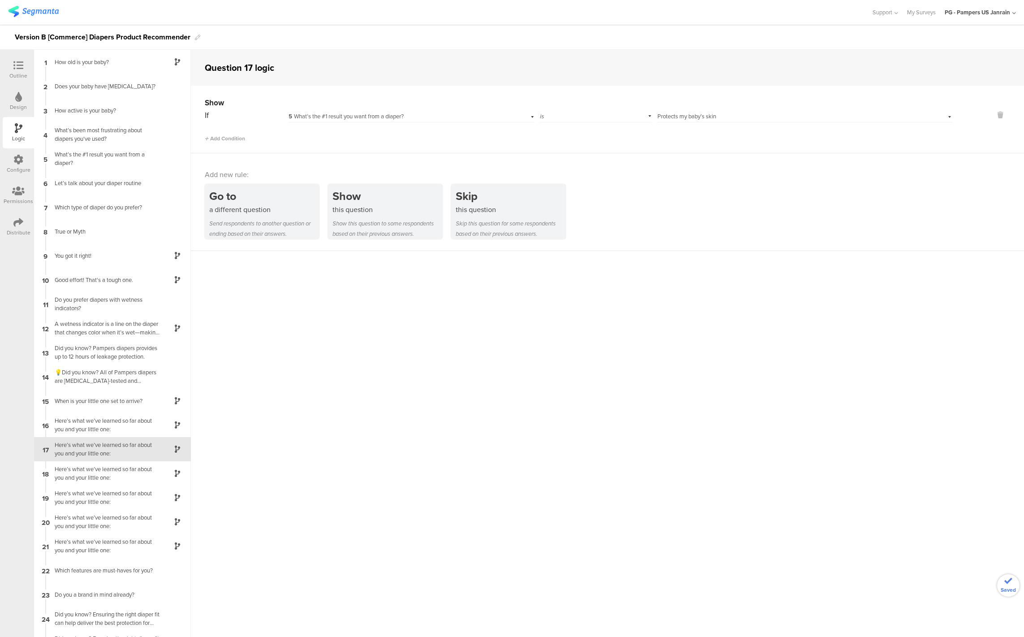
scroll to position [17, 0]
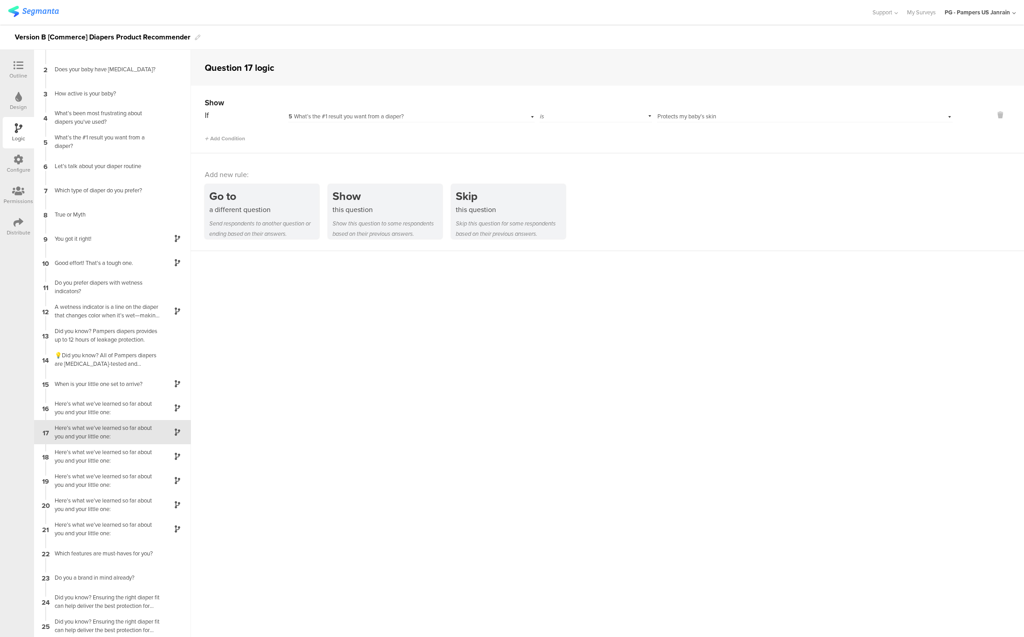
click at [686, 119] on span "Protects my baby’s skin" at bounding box center [686, 116] width 59 height 9
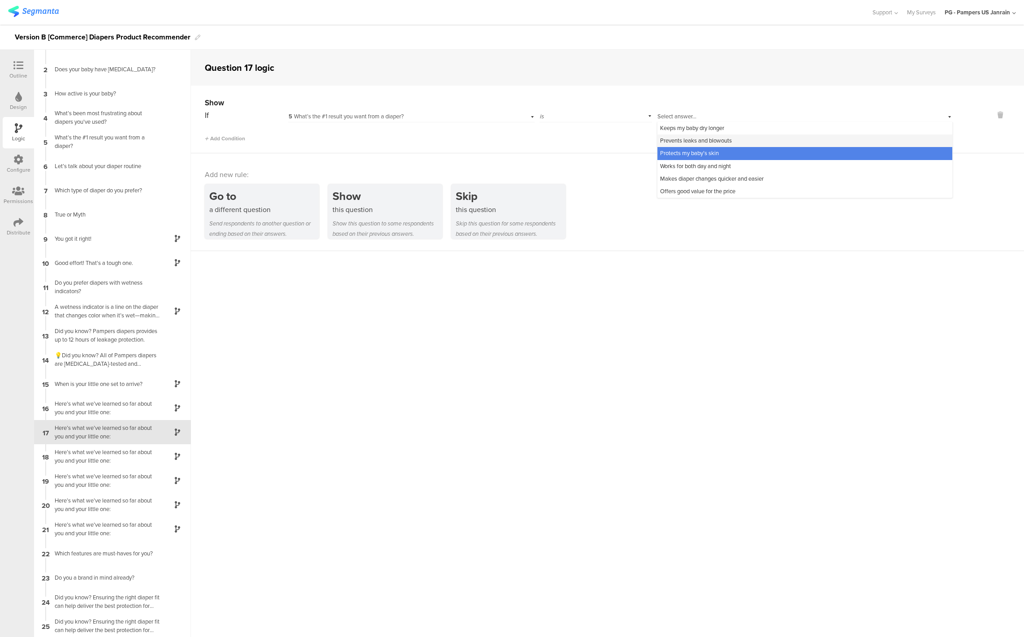
click at [684, 140] on span "Prevents leaks and blowouts" at bounding box center [696, 140] width 72 height 9
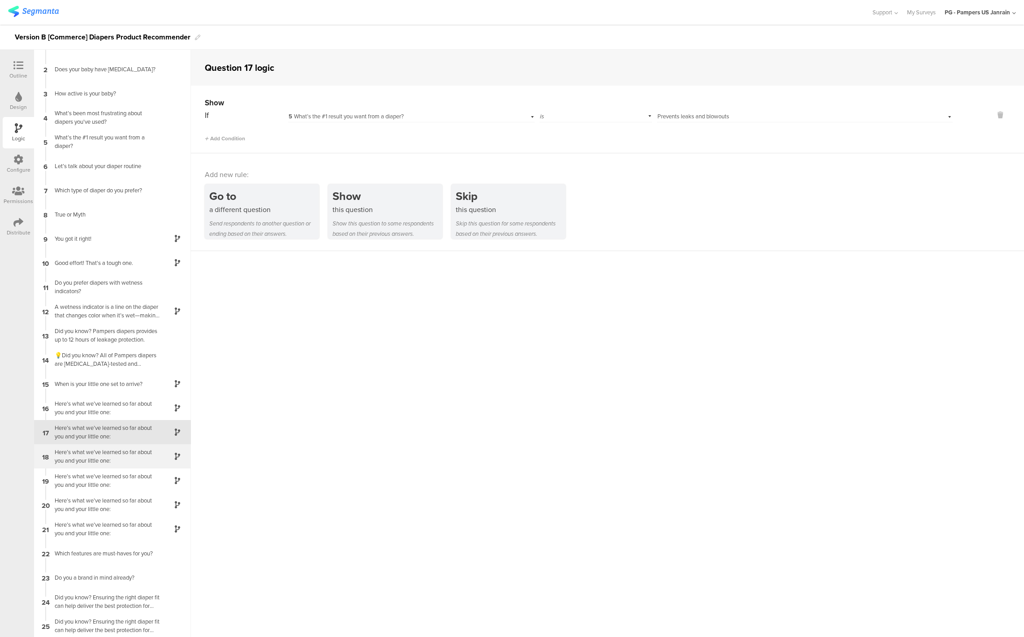
click at [89, 449] on div "Here’s what we’ve learned so far about you and your little one:" at bounding box center [105, 456] width 112 height 17
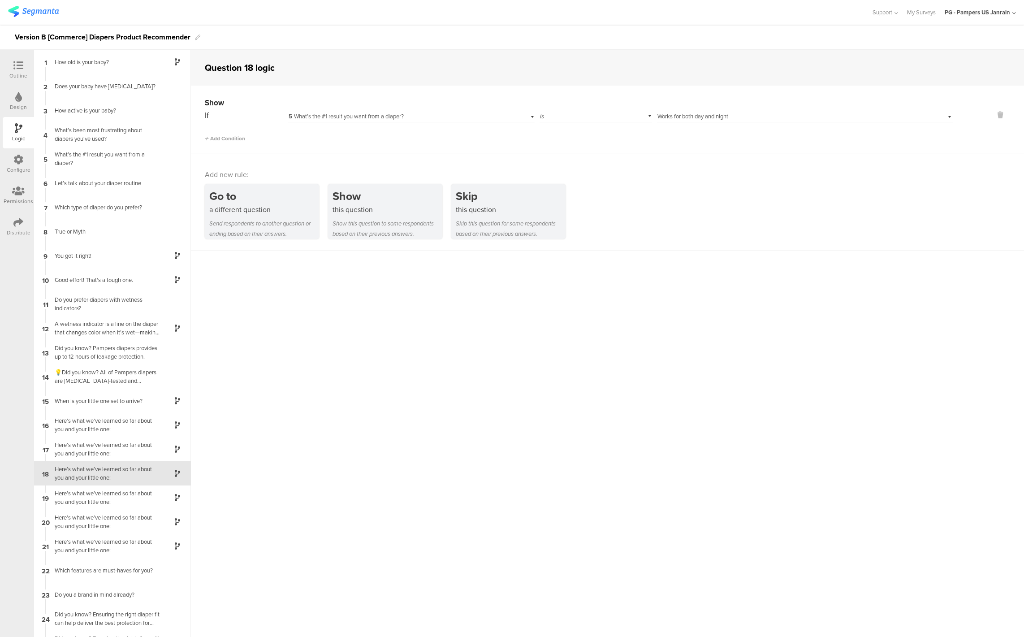
scroll to position [17, 0]
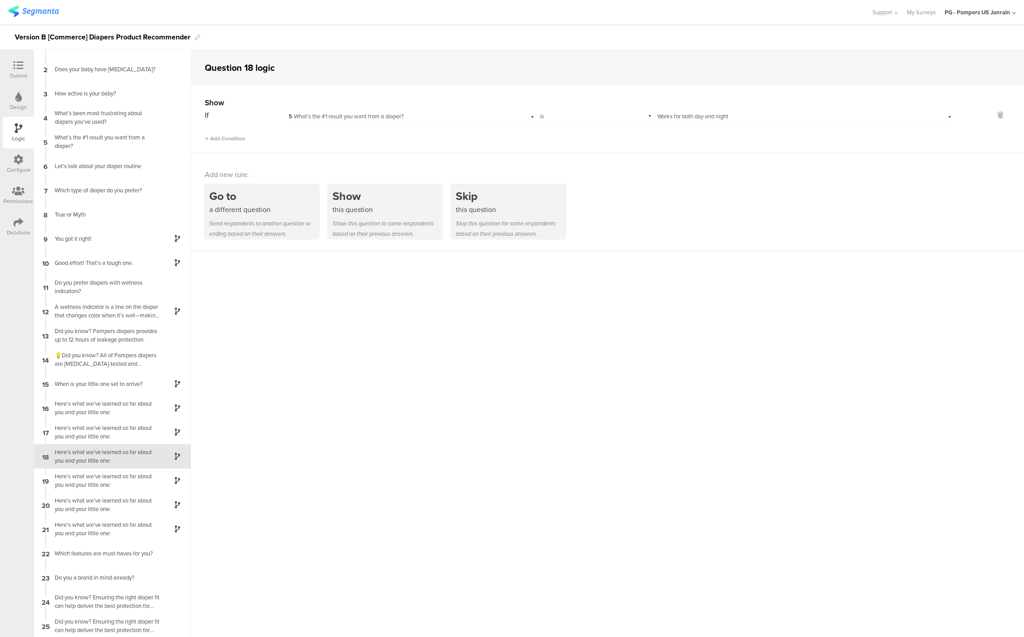
click at [701, 118] on span "Works for both day and night" at bounding box center [692, 116] width 71 height 9
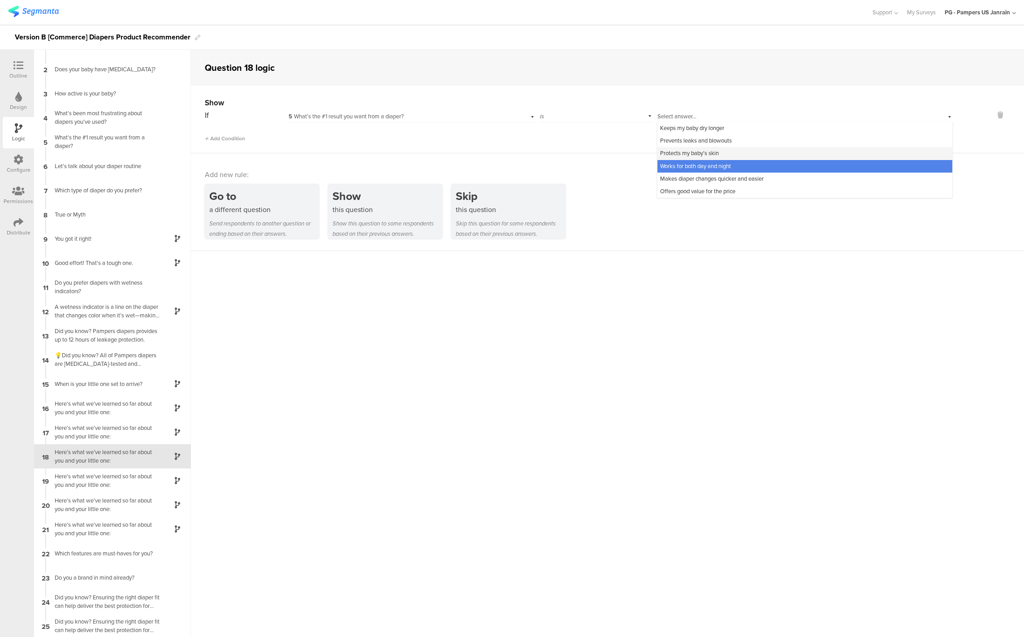
click at [683, 153] on span "Protects my baby’s skin" at bounding box center [689, 153] width 59 height 9
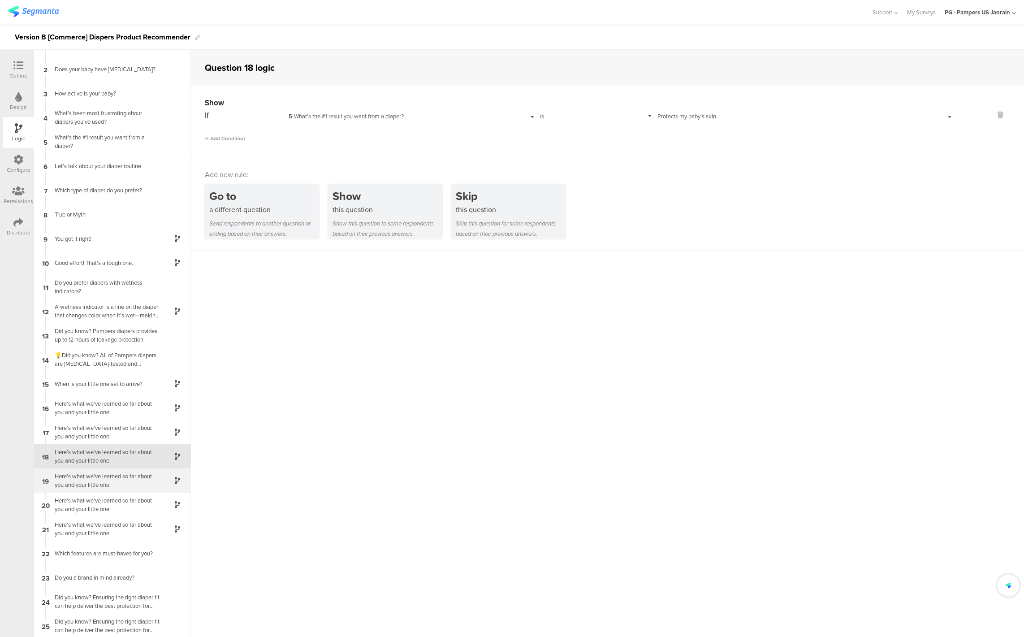
click at [125, 476] on div "Here’s what we’ve learned so far about you and your little one:" at bounding box center [105, 480] width 112 height 17
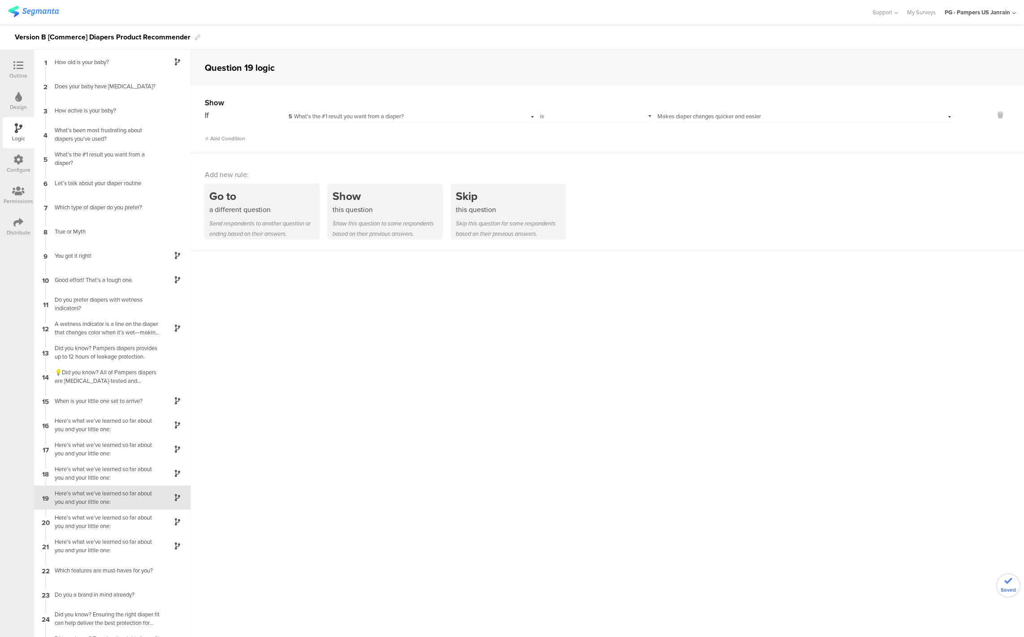
scroll to position [17, 0]
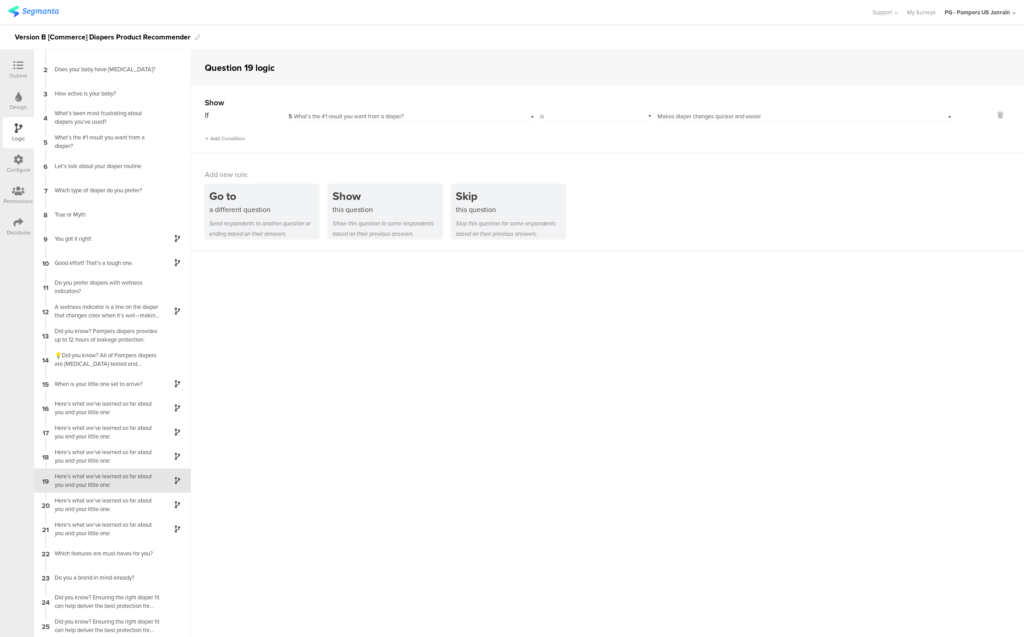
click at [768, 112] on div "Select answer... Makes diaper changes quicker and easier" at bounding box center [805, 115] width 296 height 14
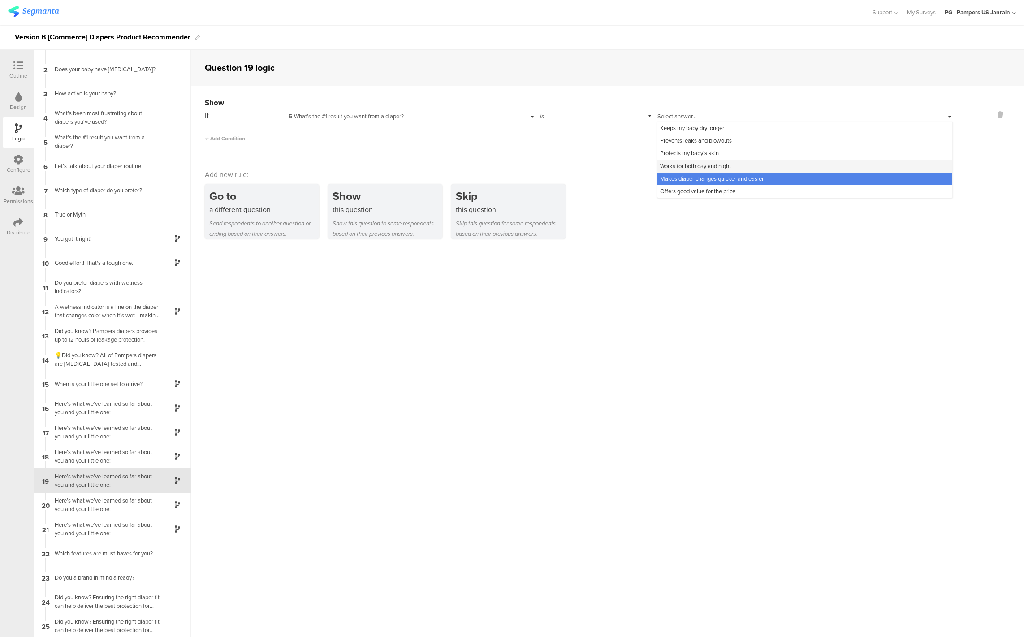
click at [683, 163] on span "Works for both day and night" at bounding box center [695, 166] width 71 height 9
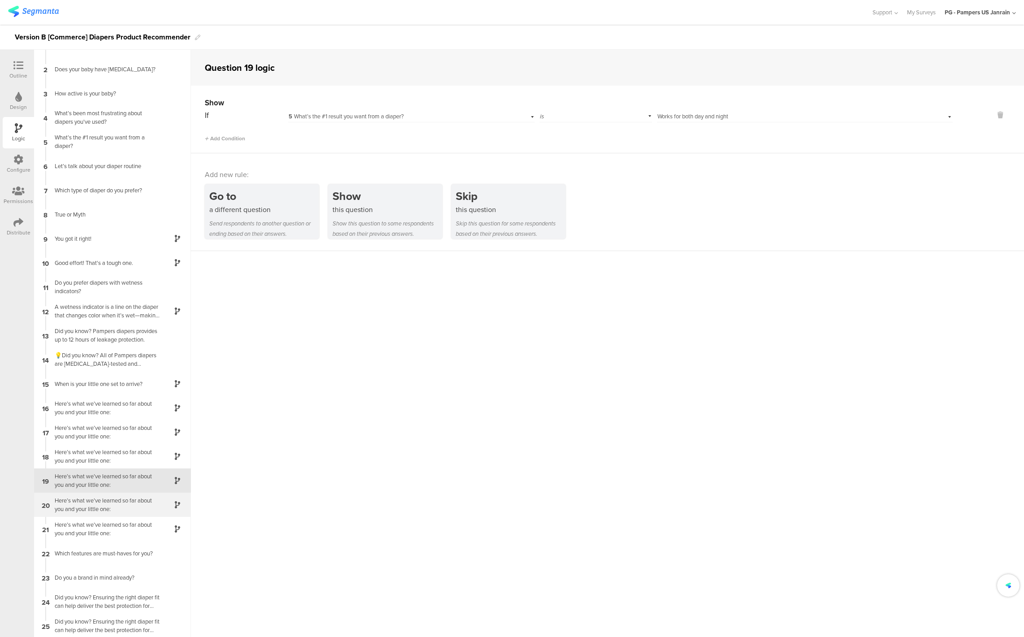
click at [117, 504] on div "Here’s what we’ve learned so far about you and your little one:" at bounding box center [105, 504] width 112 height 17
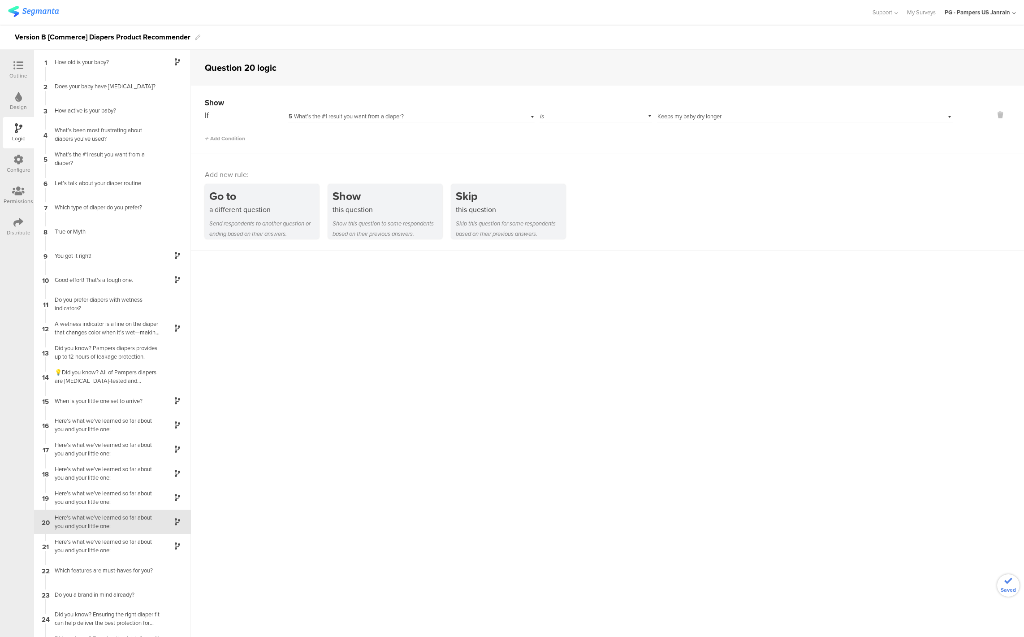
scroll to position [17, 0]
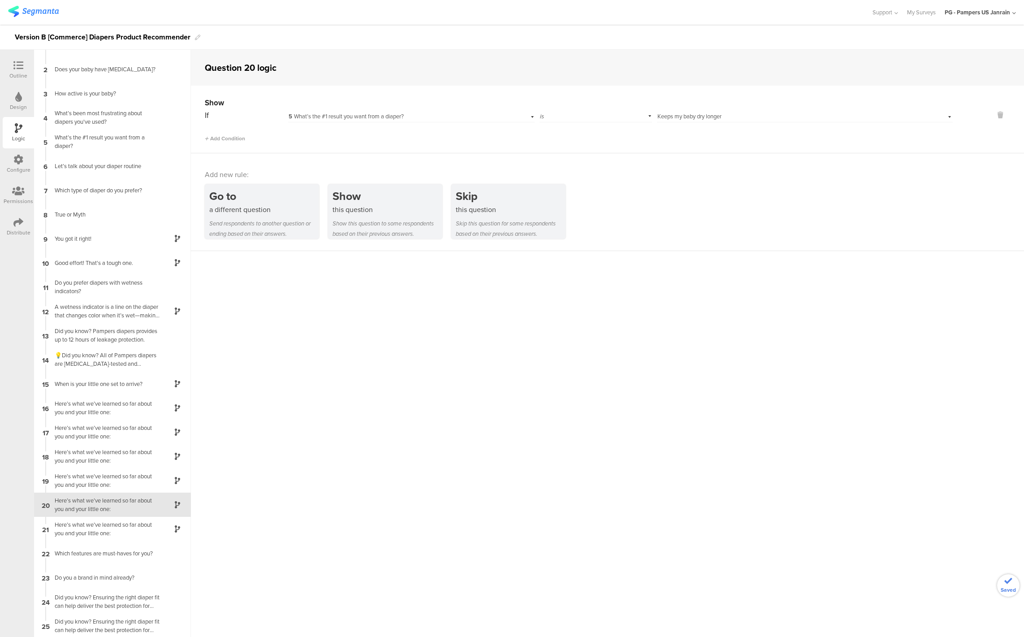
click at [699, 114] on span "Keeps my baby dry longer" at bounding box center [689, 116] width 64 height 9
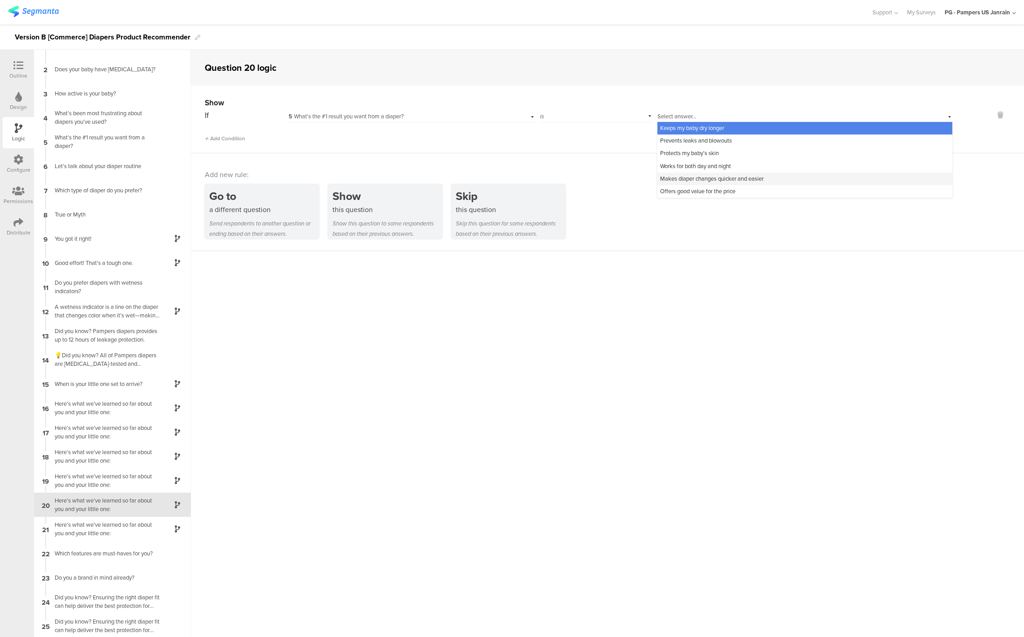
click at [685, 176] on span "Makes diaper changes quicker and easier" at bounding box center [711, 178] width 103 height 9
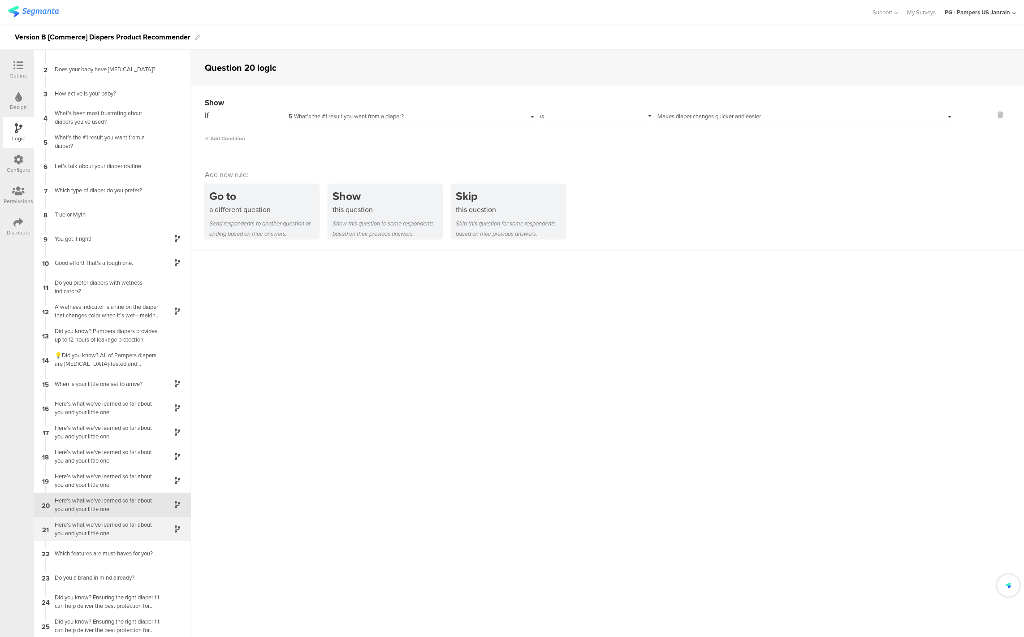
click at [105, 522] on div "Here’s what we’ve learned so far about you and your little one:" at bounding box center [105, 528] width 112 height 17
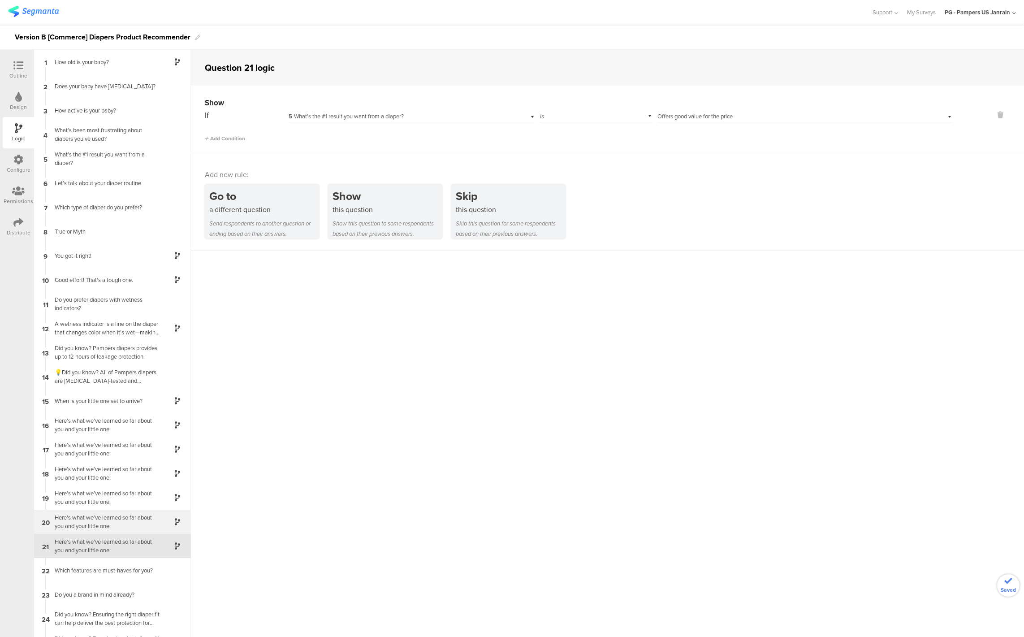
scroll to position [17, 0]
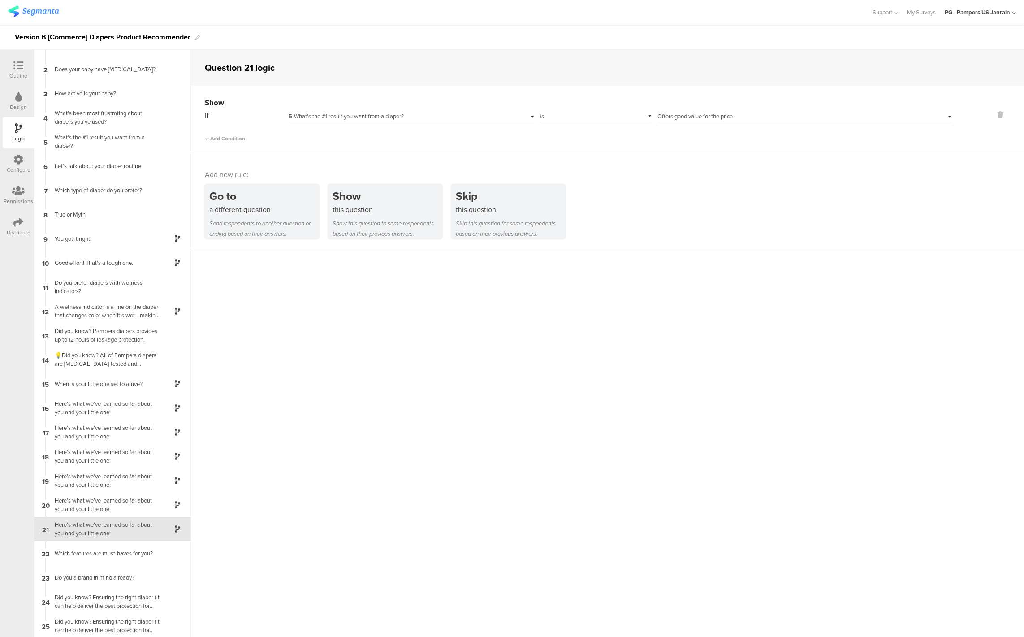
click at [692, 118] on span "Offers good value for the price" at bounding box center [694, 116] width 75 height 9
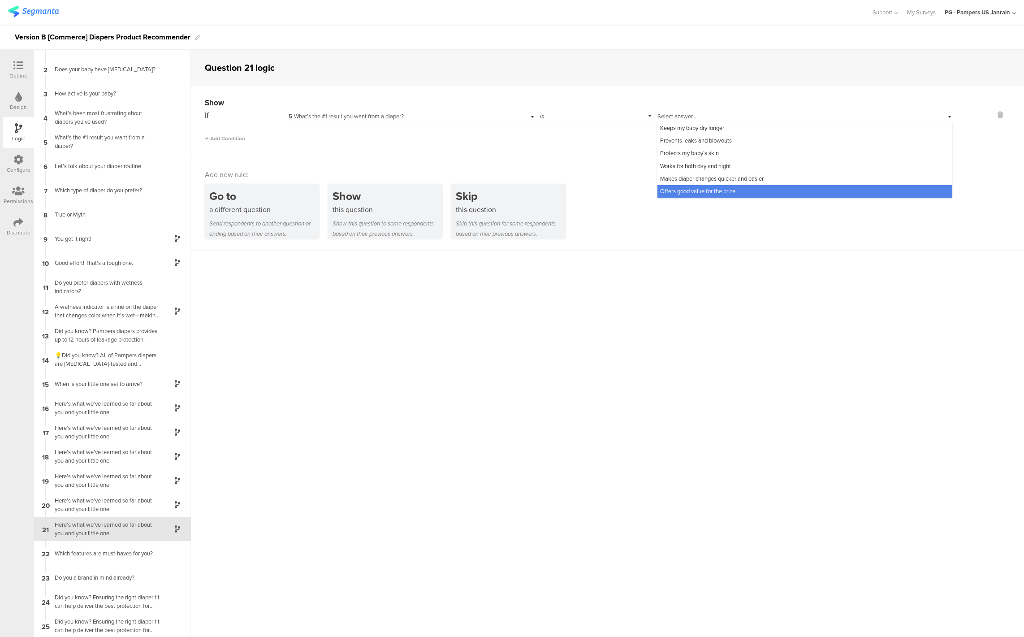
click at [688, 190] on span "Offers good value for the price" at bounding box center [697, 191] width 75 height 9
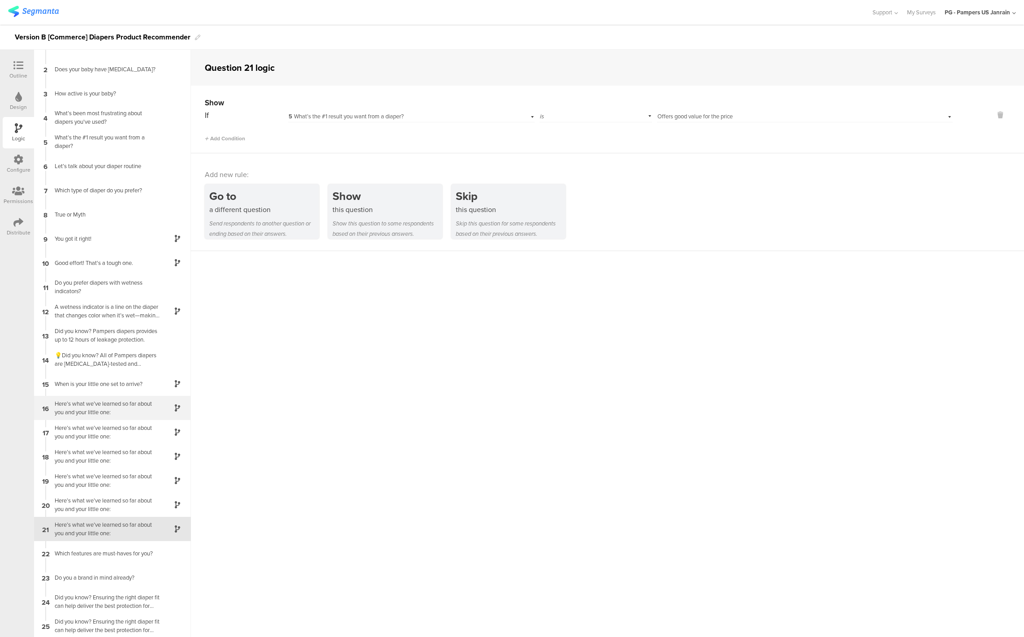
click at [106, 412] on div "Here’s what we’ve learned so far about you and your little one:" at bounding box center [105, 407] width 112 height 17
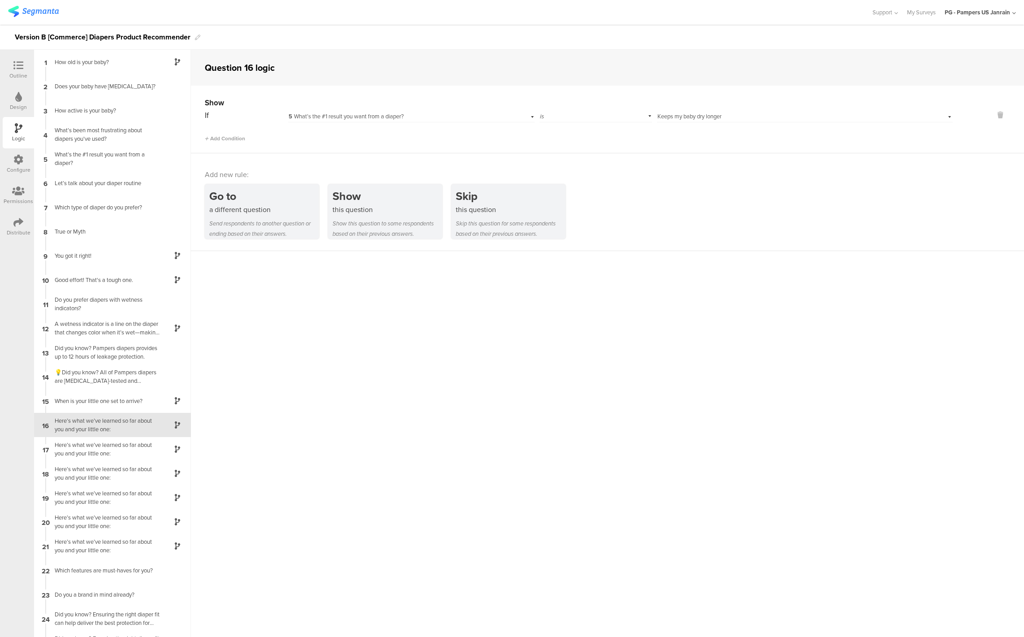
scroll to position [17, 0]
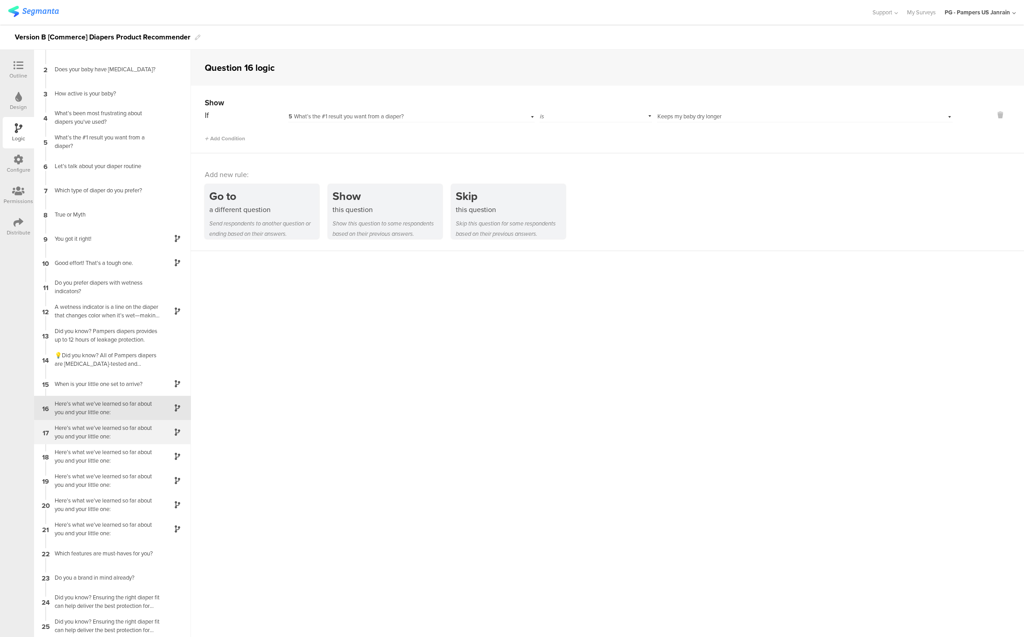
click at [105, 428] on div "Here’s what we’ve learned so far about you and your little one:" at bounding box center [105, 431] width 112 height 17
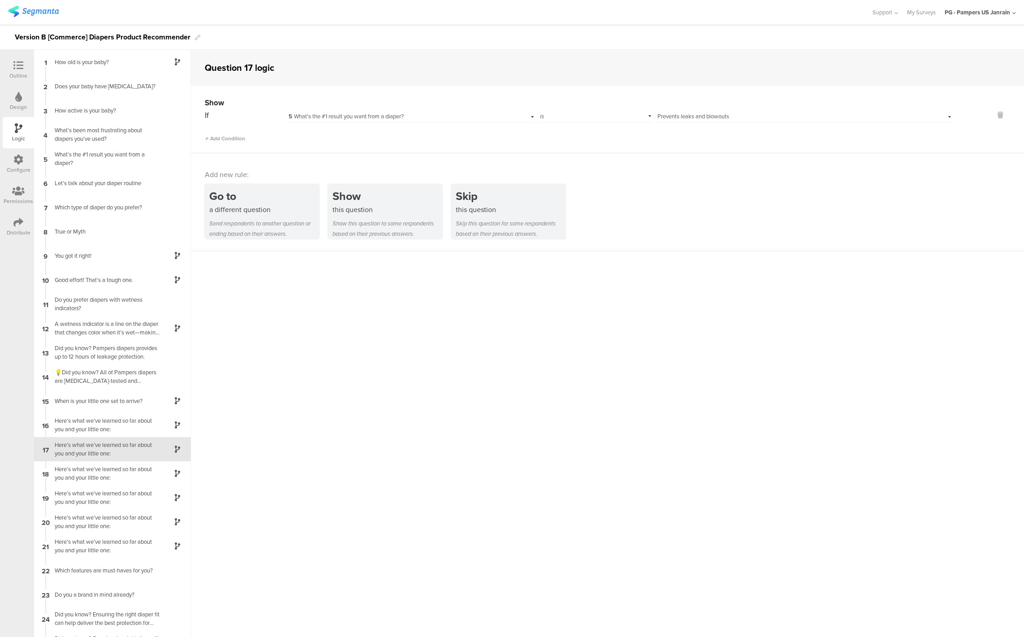
scroll to position [17, 0]
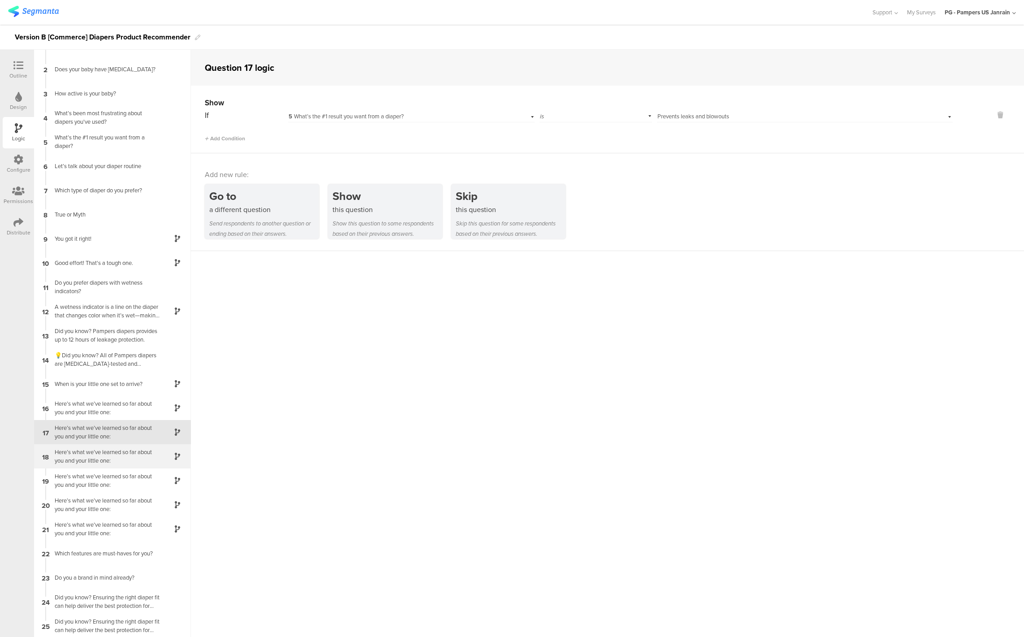
click at [103, 450] on div "Here’s what we’ve learned so far about you and your little one:" at bounding box center [105, 456] width 112 height 17
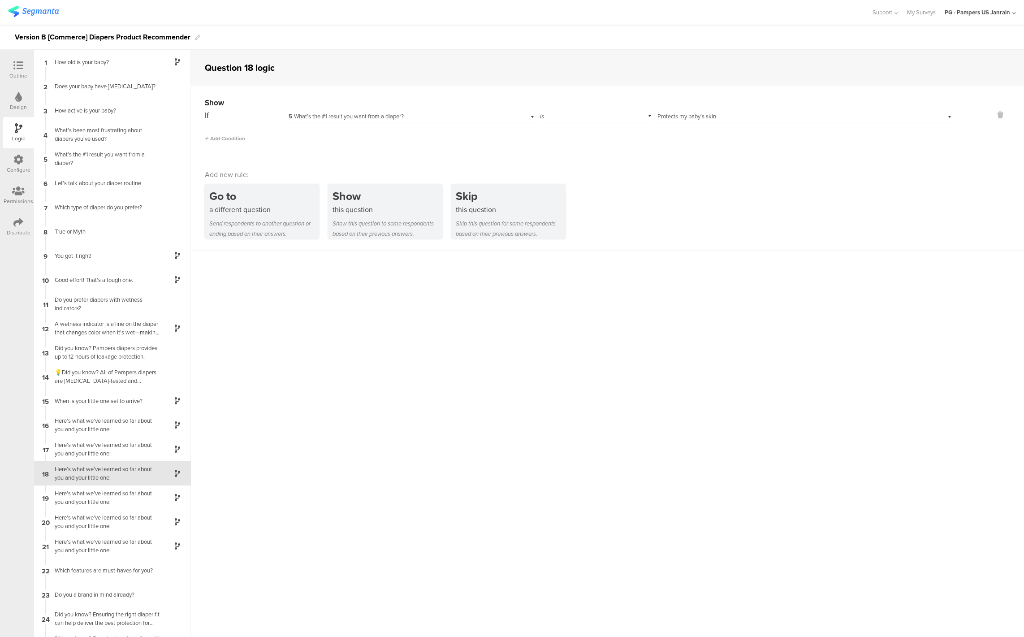
scroll to position [17, 0]
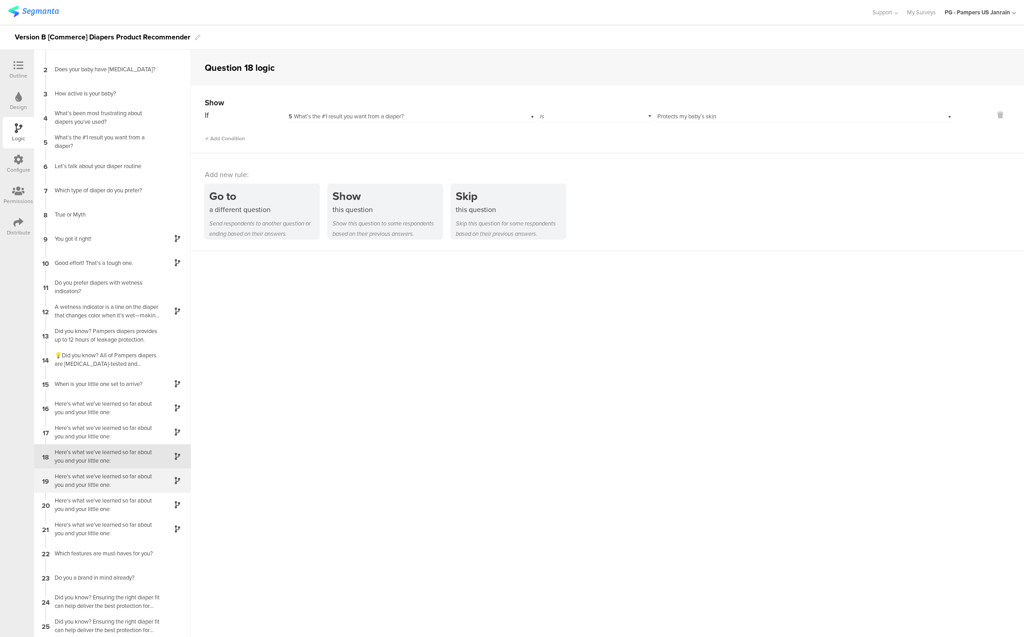
click at [99, 487] on div "Here’s what we’ve learned so far about you and your little one:" at bounding box center [105, 480] width 112 height 17
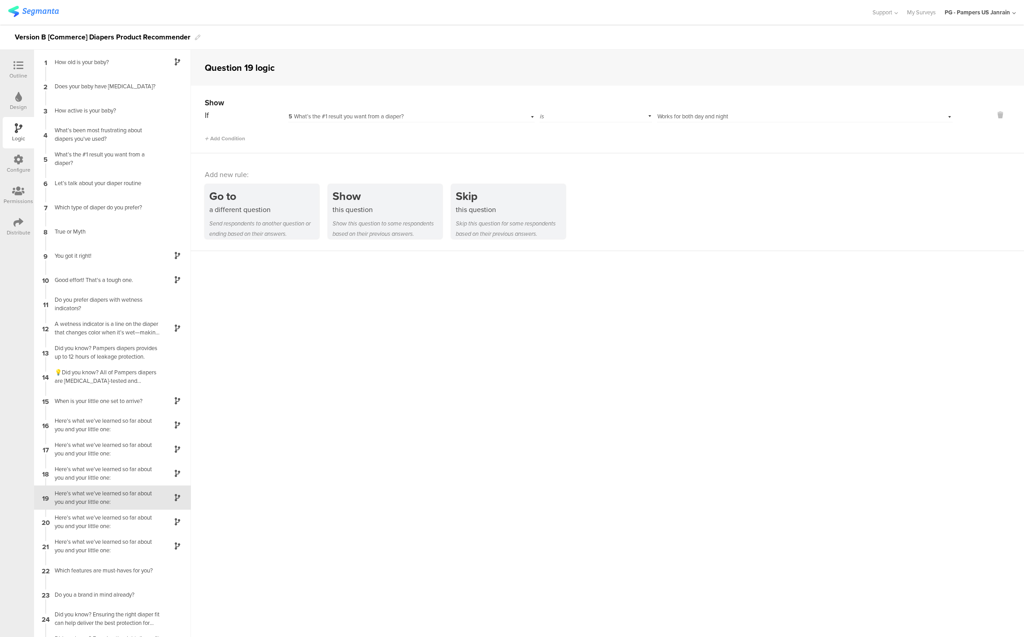
scroll to position [17, 0]
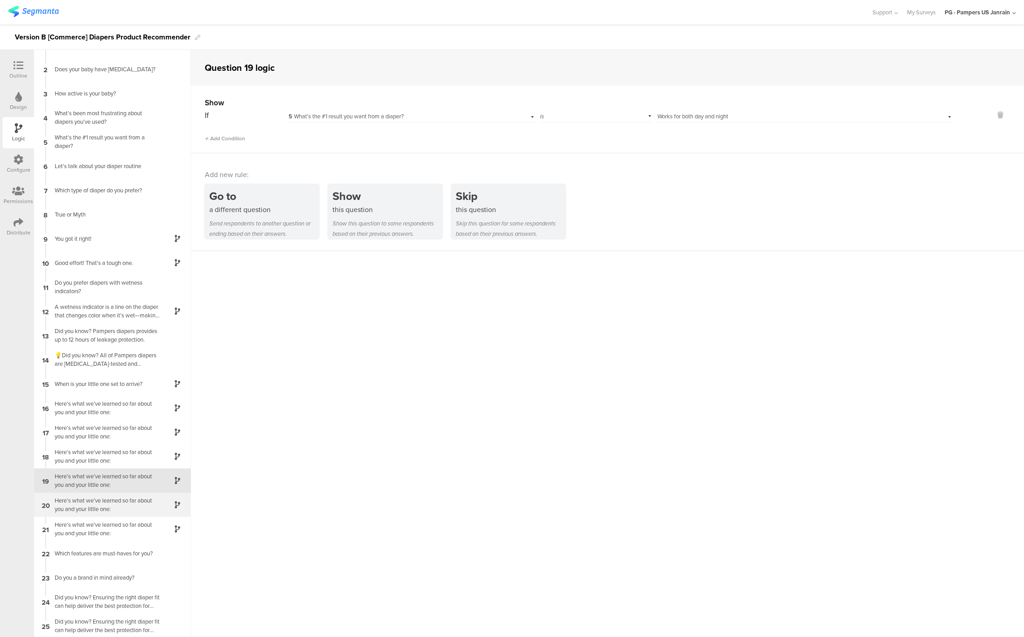
click at [100, 499] on div "Here’s what we’ve learned so far about you and your little one:" at bounding box center [105, 504] width 112 height 17
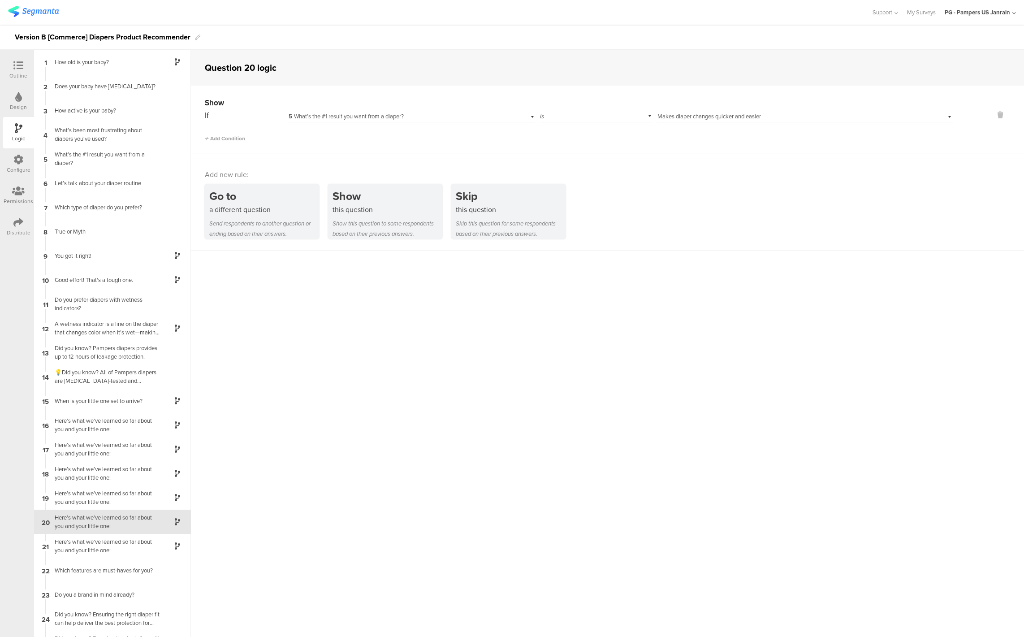
scroll to position [17, 0]
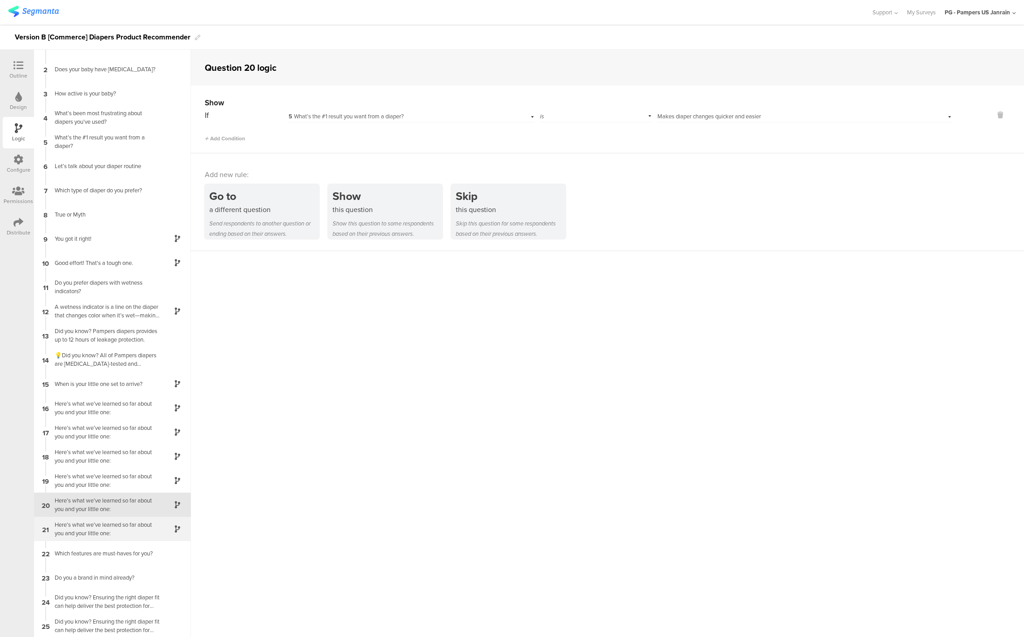
click at [97, 522] on div "Here’s what we’ve learned so far about you and your little one:" at bounding box center [105, 528] width 112 height 17
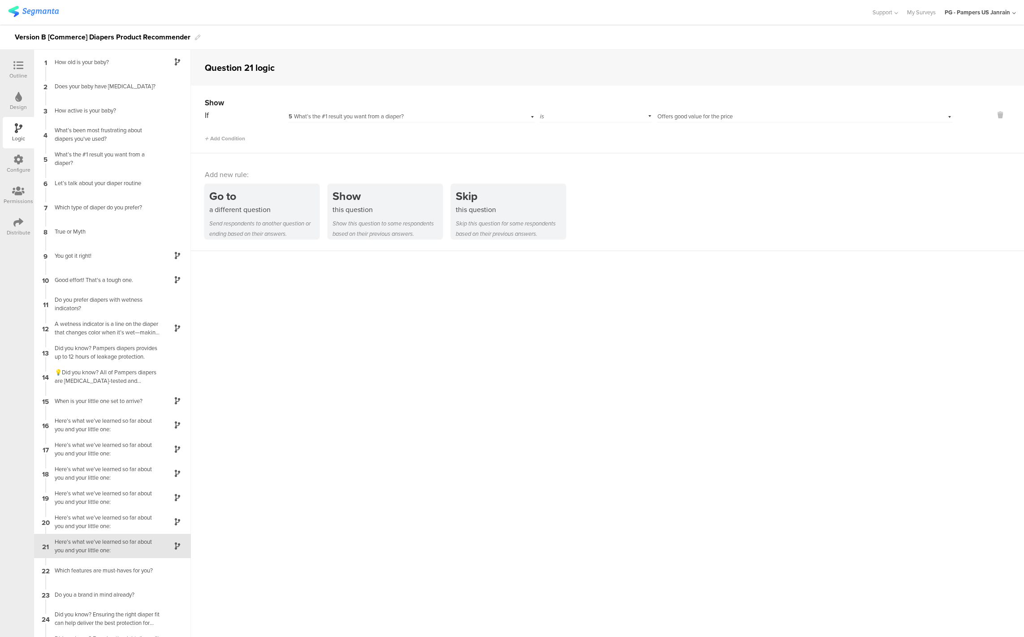
scroll to position [17, 0]
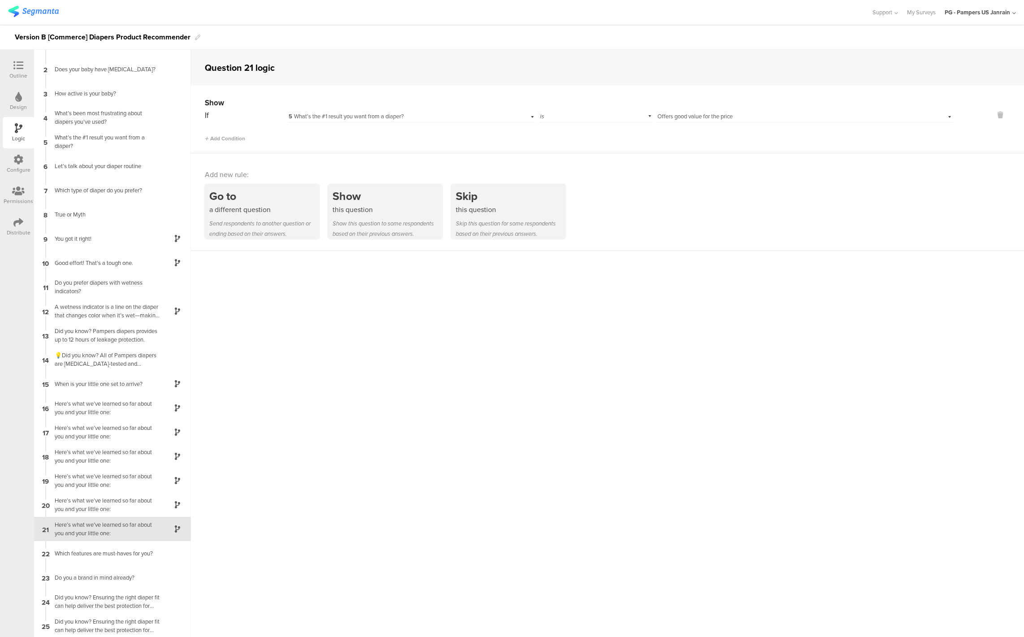
click at [586, 402] on sg-question-logic-editor "Question 21 logic Show If 5 What’s the #1 result you want from a diaper? is Sel…" at bounding box center [607, 343] width 833 height 587
click at [14, 63] on icon at bounding box center [18, 65] width 10 height 10
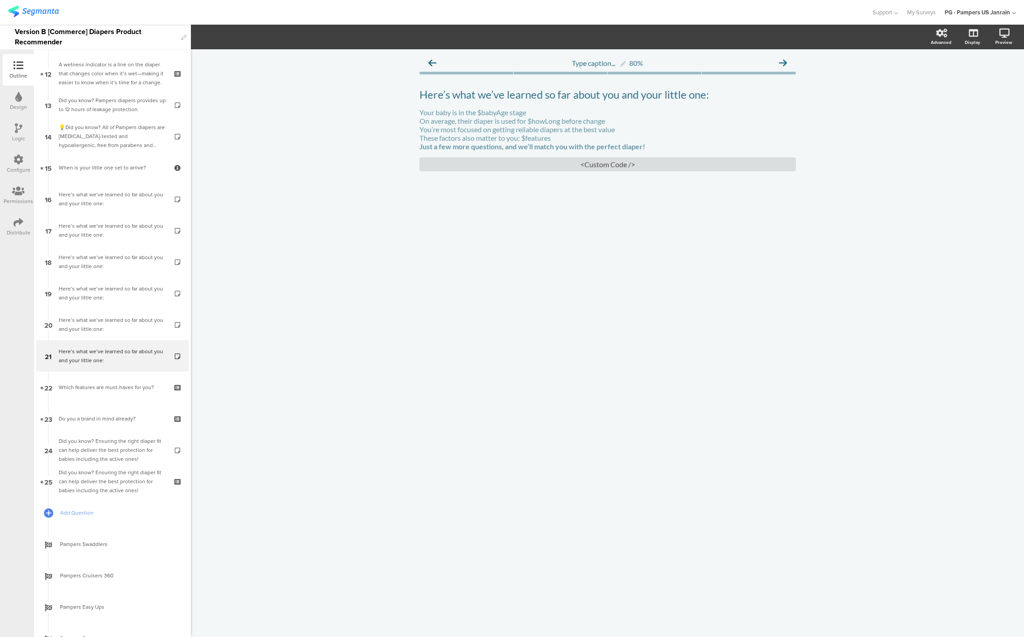
scroll to position [385, 0]
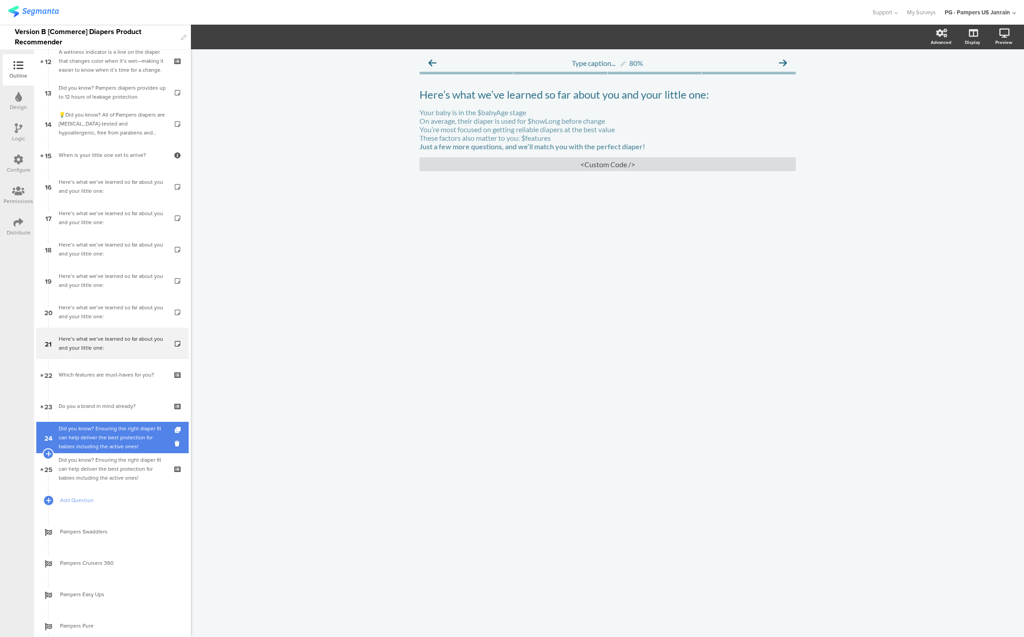
click at [98, 436] on div "Did you know? Ensuring the right diaper fit can help deliver the best protectio…" at bounding box center [112, 437] width 107 height 27
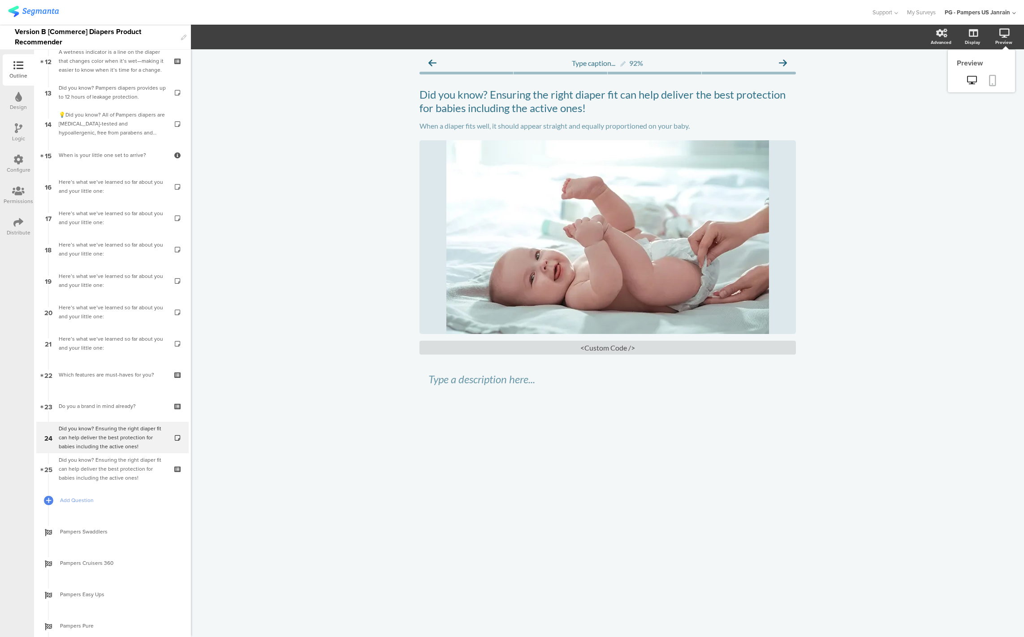
click at [994, 87] on link at bounding box center [992, 81] width 20 height 17
click at [78, 456] on div "Did you know? Ensuring the right diaper fit can help deliver the best protectio…" at bounding box center [112, 468] width 107 height 27
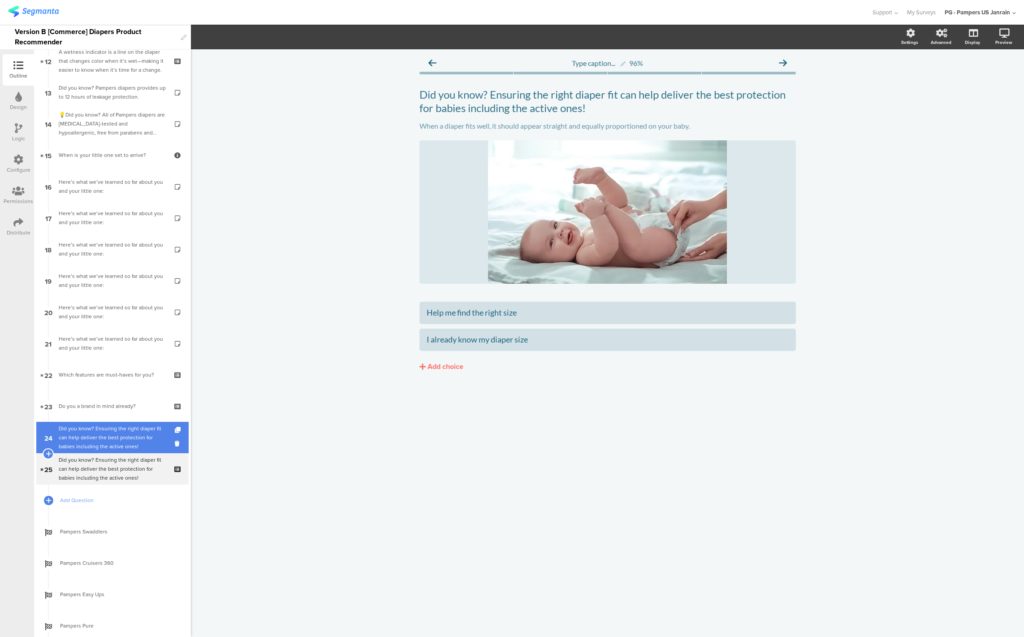
click at [79, 443] on div "Did you know? Ensuring the right diaper fit can help deliver the best protectio…" at bounding box center [112, 437] width 107 height 27
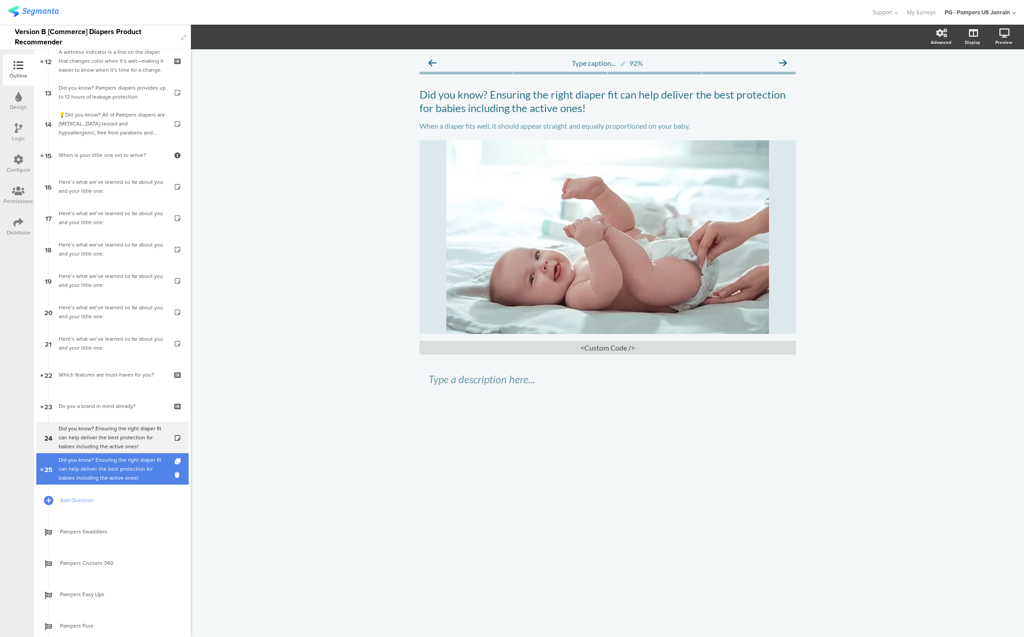
click at [76, 473] on div "Did you know? Ensuring the right diaper fit can help deliver the best protectio…" at bounding box center [112, 468] width 107 height 27
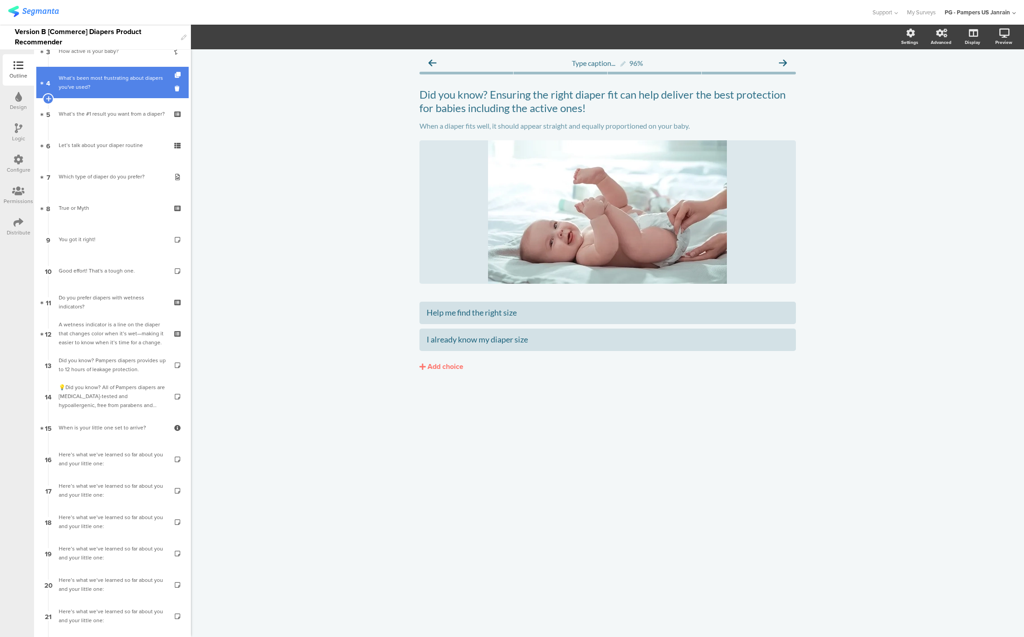
scroll to position [34, 0]
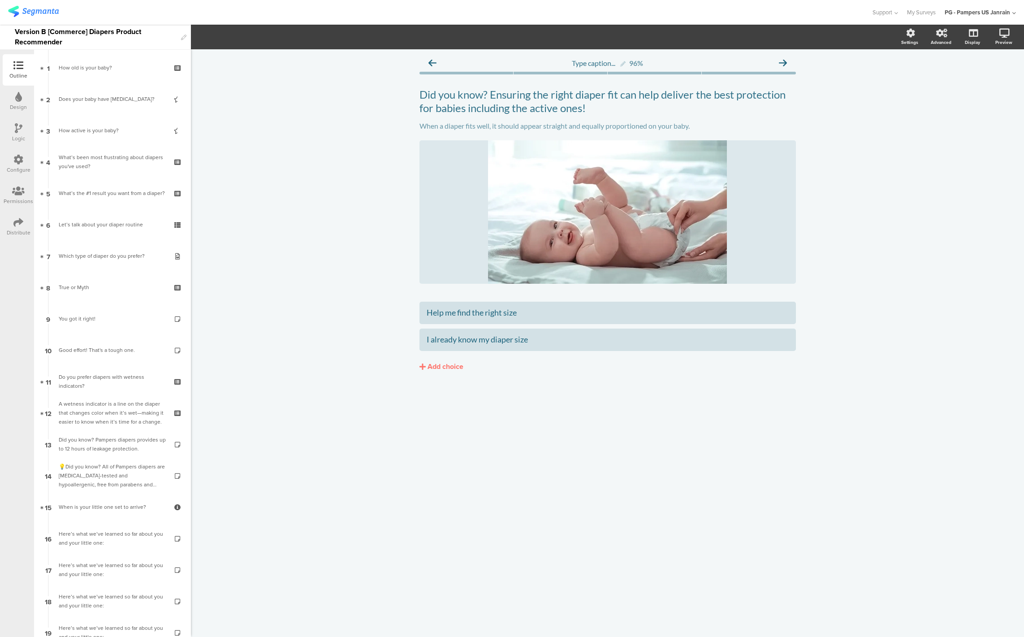
click at [13, 221] on icon at bounding box center [18, 222] width 10 height 10
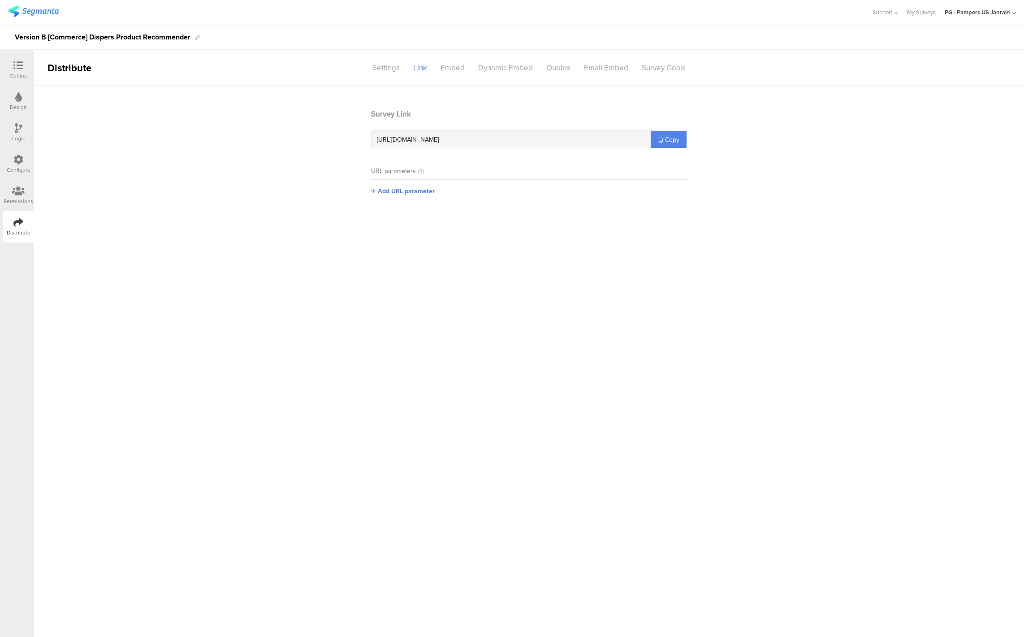
click at [438, 140] on span "https://pgsurveys.segmanta.com/cz18b3" at bounding box center [408, 139] width 62 height 9
click at [663, 137] on link "Copy" at bounding box center [668, 139] width 36 height 17
copy icon
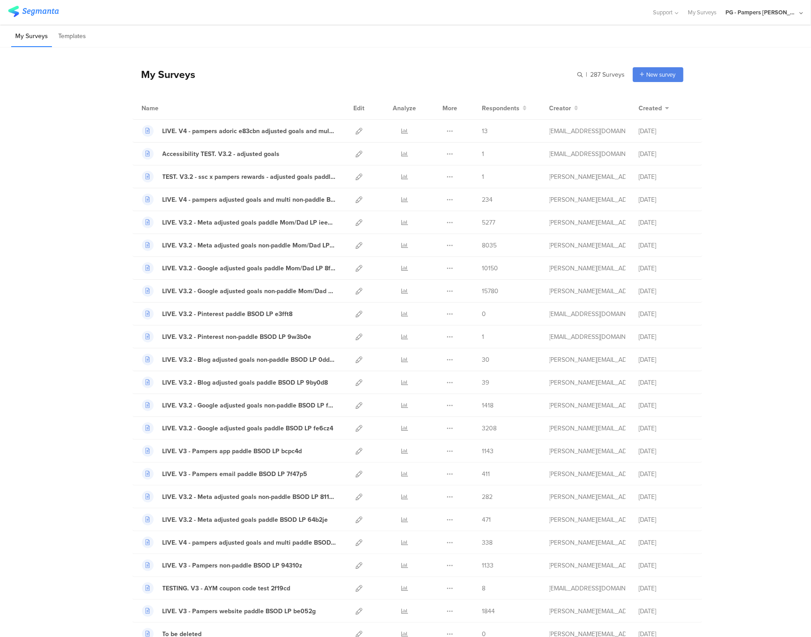
click at [273, 82] on div "My Surveys | 287 Surveys New survey Start from scratch Choose from templates" at bounding box center [408, 74] width 551 height 36
click at [356, 130] on icon at bounding box center [359, 131] width 7 height 7
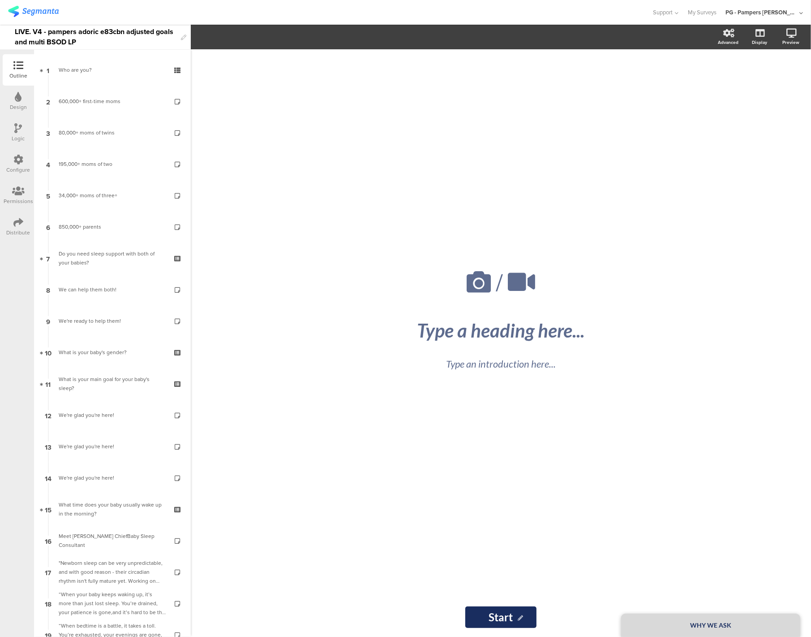
click at [16, 166] on div "Configure" at bounding box center [19, 170] width 24 height 8
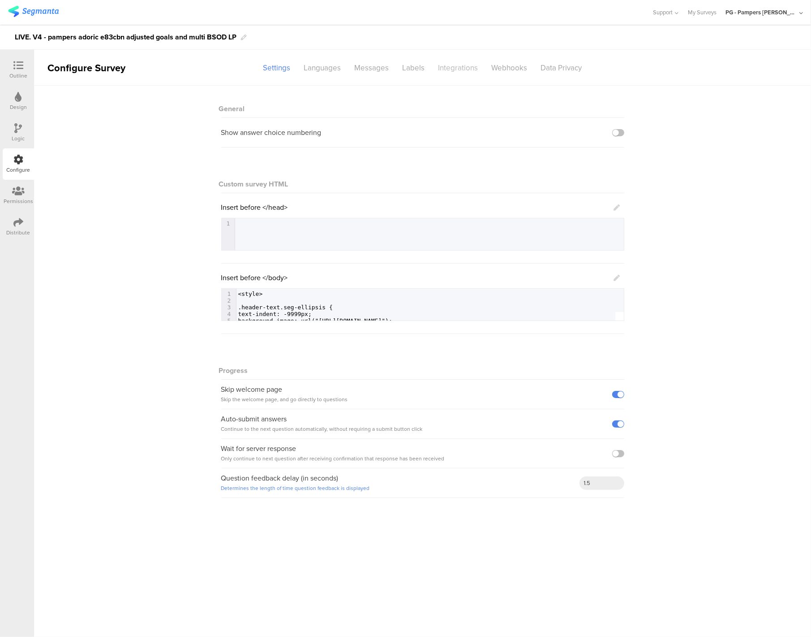
click at [467, 66] on div "Integrations" at bounding box center [458, 68] width 53 height 16
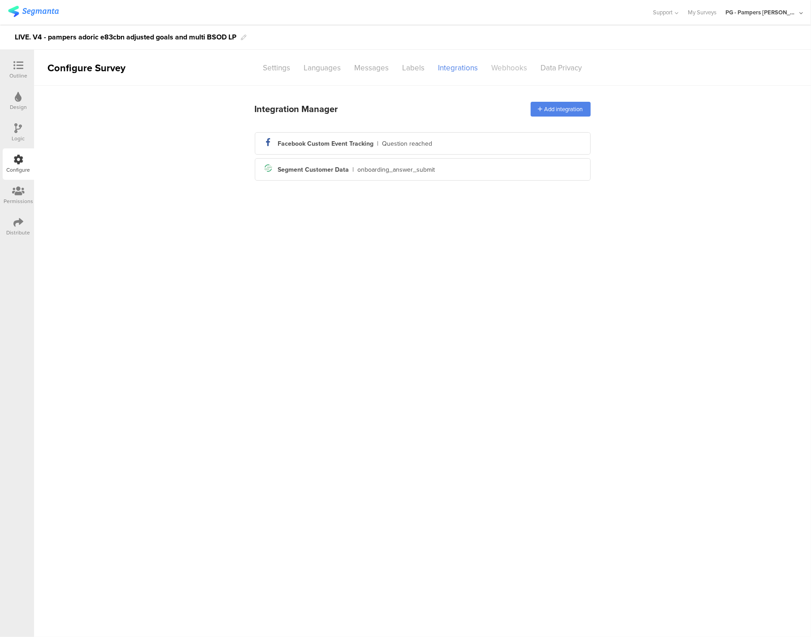
click at [508, 67] on div "Webhooks" at bounding box center [509, 68] width 49 height 16
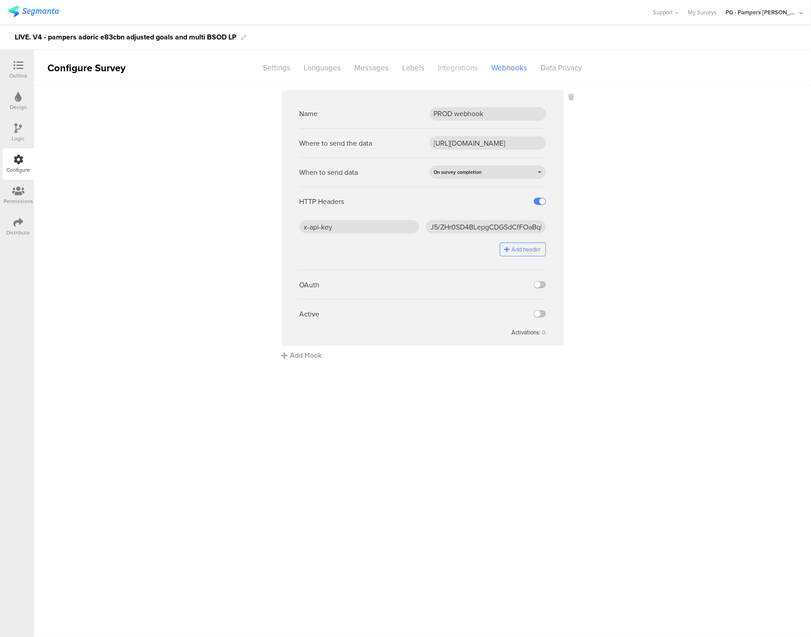
click at [468, 71] on div "Integrations" at bounding box center [458, 68] width 53 height 16
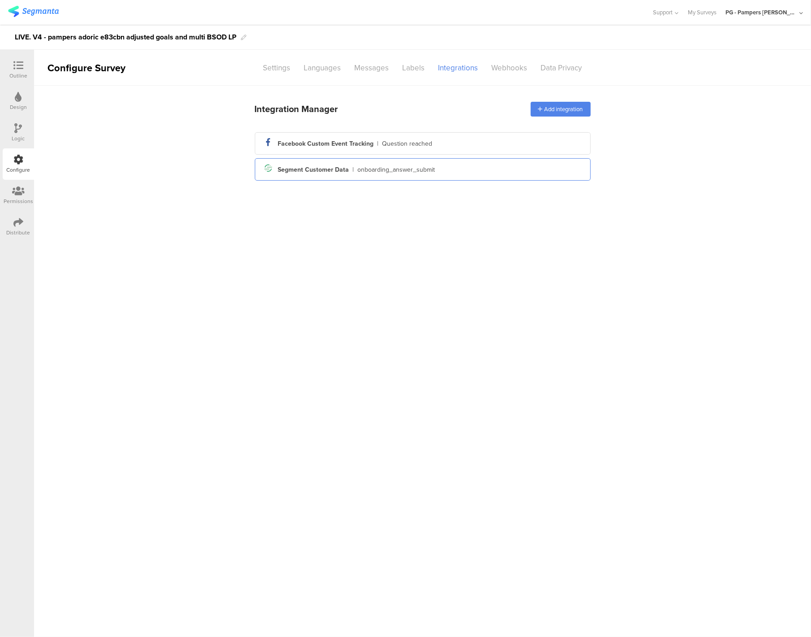
click at [332, 169] on div "Segment Customer Data" at bounding box center [313, 169] width 71 height 9
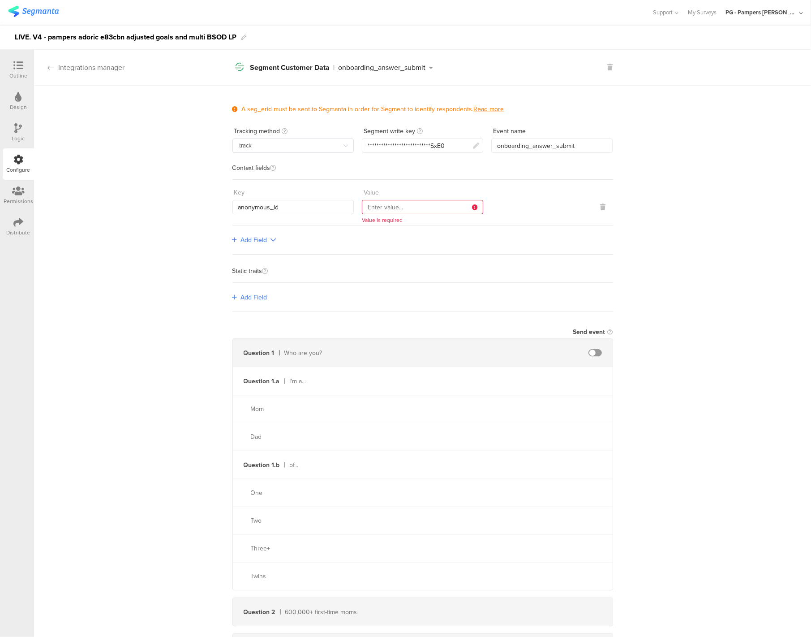
click at [74, 63] on div "Integrations manager" at bounding box center [79, 67] width 90 height 10
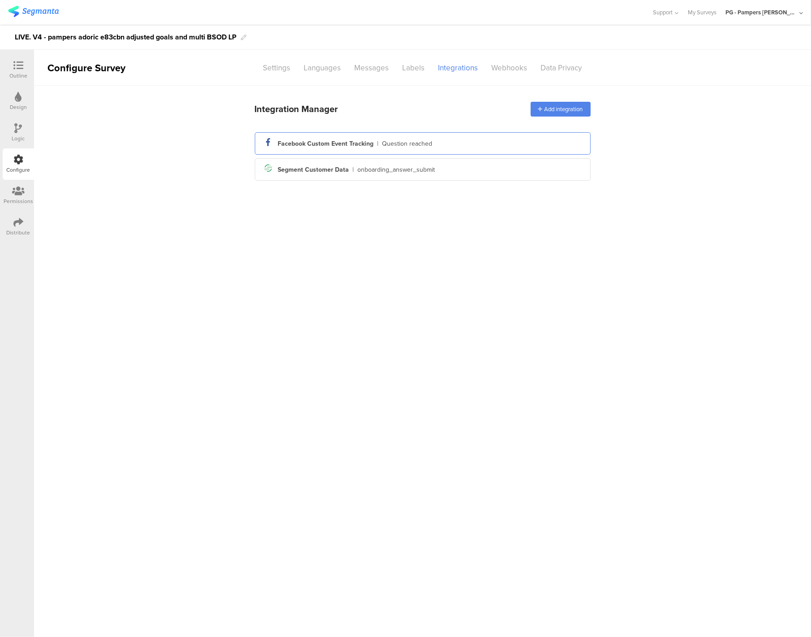
click at [340, 150] on div "facebook_icon Created with Sketch. Facebook Custom Event Tracking | Question re…" at bounding box center [423, 143] width 322 height 15
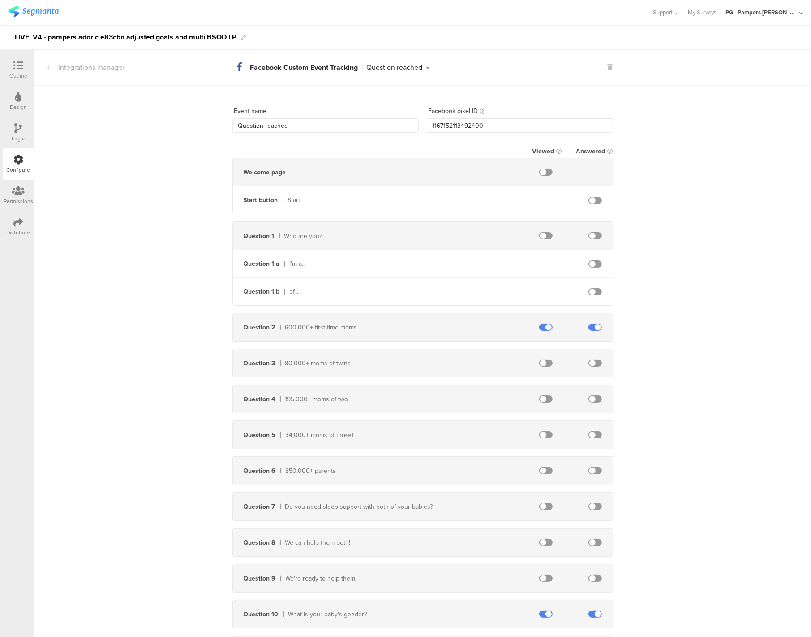
click at [19, 169] on div "Configure" at bounding box center [19, 170] width 24 height 8
click at [75, 65] on div "Integrations manager" at bounding box center [79, 67] width 90 height 10
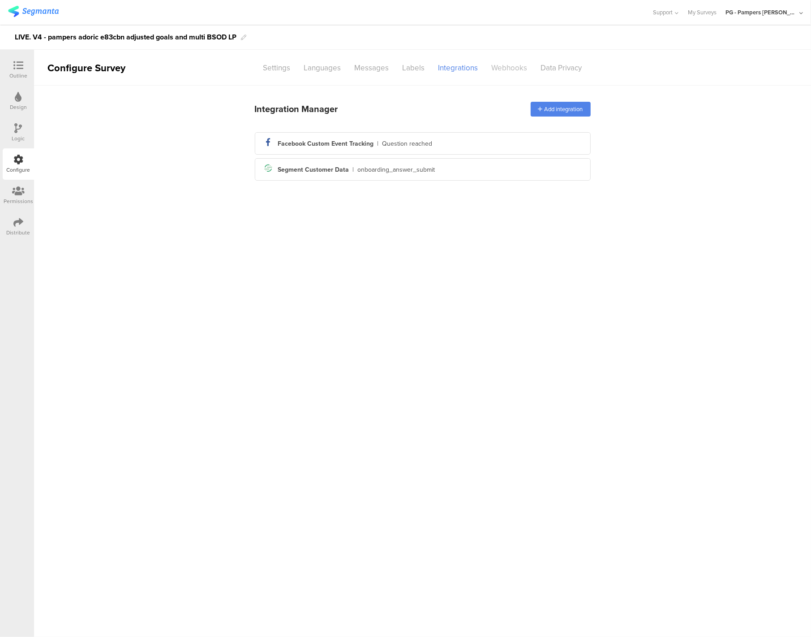
click at [492, 65] on div "Webhooks" at bounding box center [509, 68] width 49 height 16
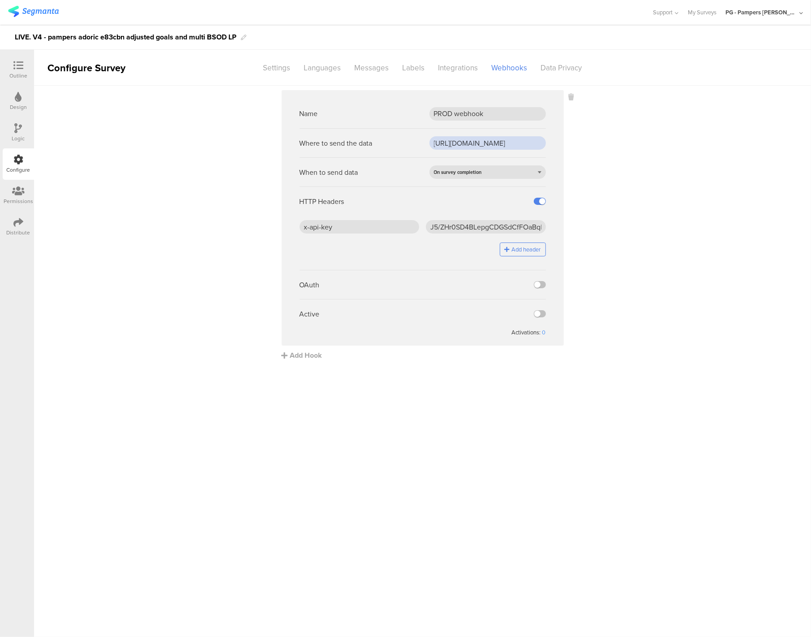
scroll to position [0, 222]
drag, startPoint x: 474, startPoint y: 143, endPoint x: 530, endPoint y: 142, distance: 56.5
click at [530, 142] on input "[URL][DOMAIN_NAME]" at bounding box center [488, 142] width 116 height 13
click at [676, 232] on sg-webhook-settings "Name PROD webhook Where to send the data [URL][DOMAIN_NAME] When to send data O…" at bounding box center [422, 225] width 777 height 270
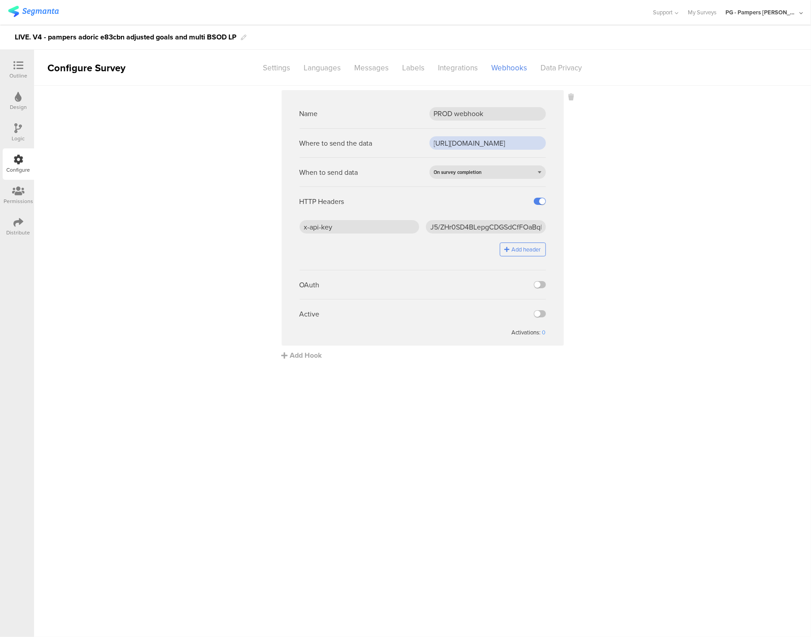
click at [515, 142] on input "[URL][DOMAIN_NAME]" at bounding box center [488, 142] width 116 height 13
click at [595, 187] on sg-webhook-settings "Name PROD webhook Where to send the data [URL][DOMAIN_NAME] When to send data O…" at bounding box center [422, 225] width 777 height 270
click at [108, 317] on sg-webhook-settings "Name PROD webhook Where to send the data [URL][DOMAIN_NAME] When to send data O…" at bounding box center [422, 225] width 777 height 270
drag, startPoint x: 188, startPoint y: 436, endPoint x: 123, endPoint y: 447, distance: 65.8
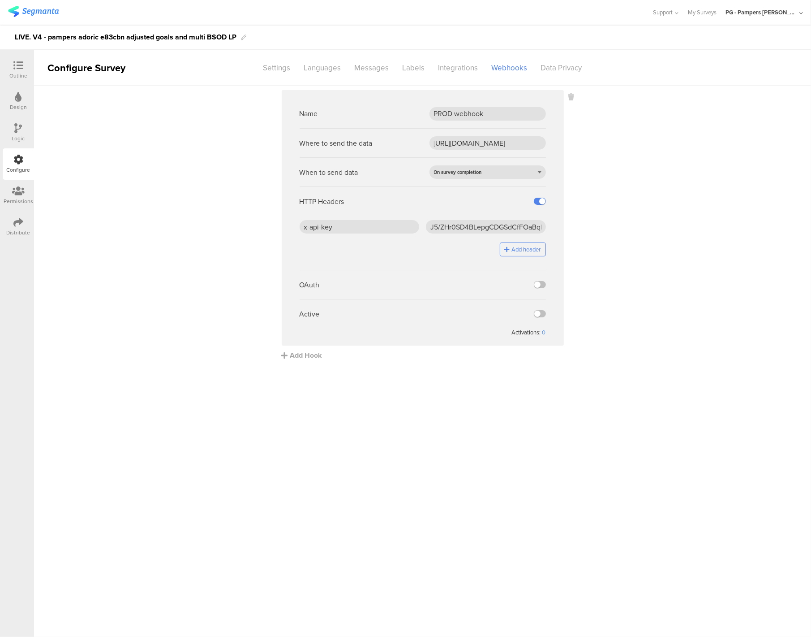
click at [188, 436] on main "Name PROD webhook Where to send the data [URL][DOMAIN_NAME] When to send data O…" at bounding box center [422, 361] width 777 height 551
click at [74, 290] on sg-webhook-settings "Name PROD webhook Where to send the data [URL][DOMAIN_NAME] When to send data O…" at bounding box center [422, 225] width 777 height 270
click at [45, 15] on img at bounding box center [33, 11] width 51 height 11
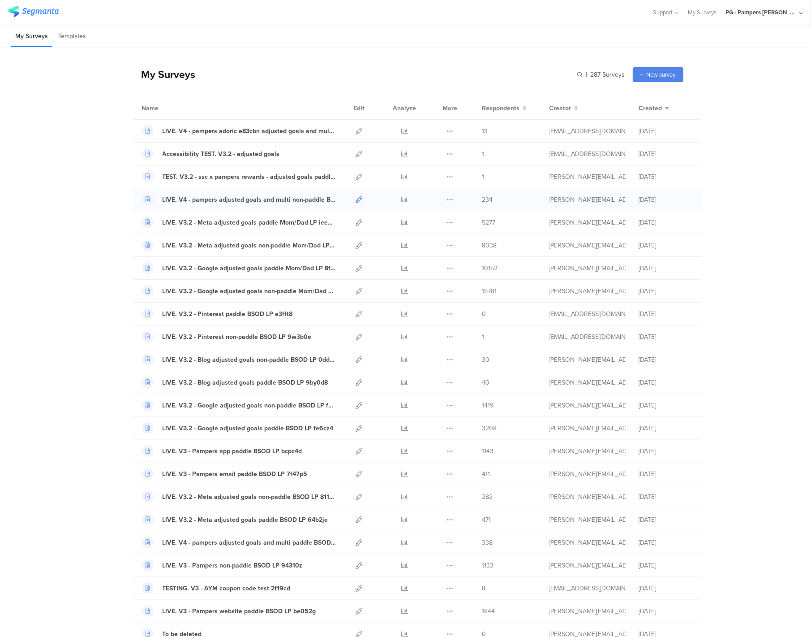
click at [356, 203] on link at bounding box center [359, 199] width 7 height 22
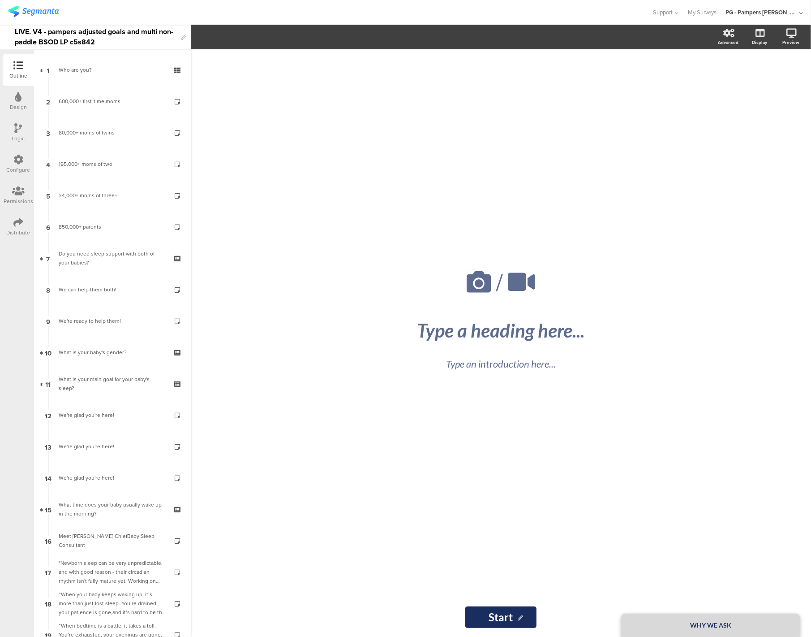
click at [19, 160] on icon at bounding box center [18, 160] width 10 height 10
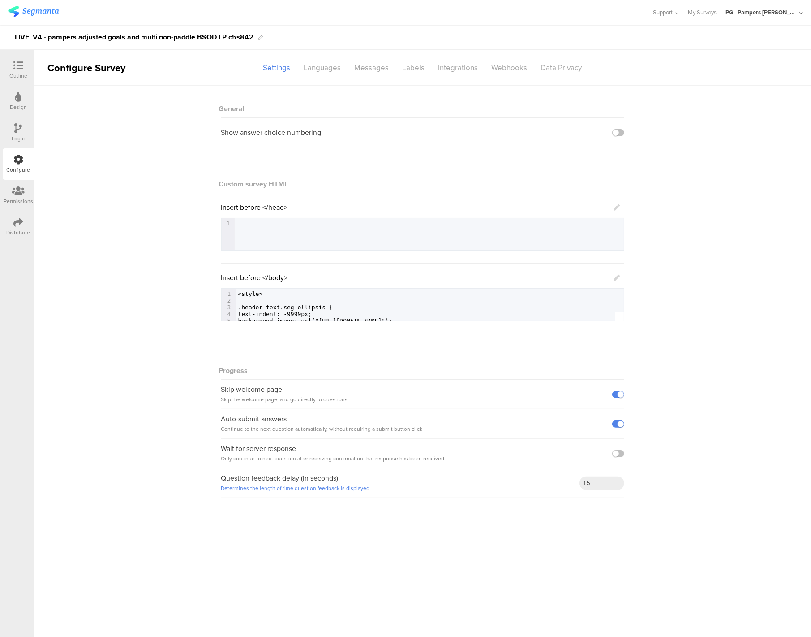
click at [694, 102] on div "General Show answer choice numbering Custom survey HTML Insert before </head> 1…" at bounding box center [422, 296] width 777 height 421
click at [506, 69] on div "Webhooks" at bounding box center [509, 68] width 49 height 16
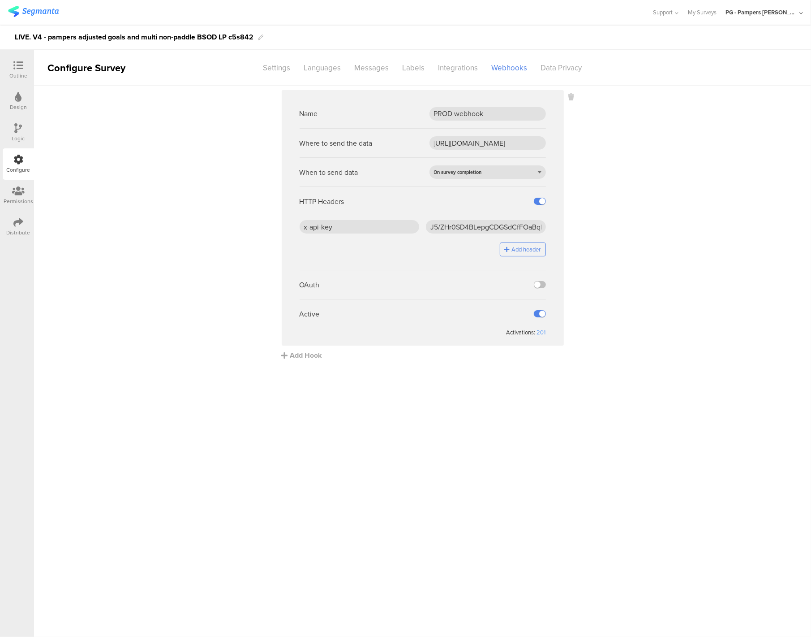
click at [515, 398] on main "Name PROD webhook Where to send the data [URL][DOMAIN_NAME] When to send data O…" at bounding box center [422, 361] width 777 height 551
click at [536, 331] on div "Activations:" at bounding box center [521, 332] width 32 height 9
click at [540, 333] on div "201" at bounding box center [541, 332] width 9 height 9
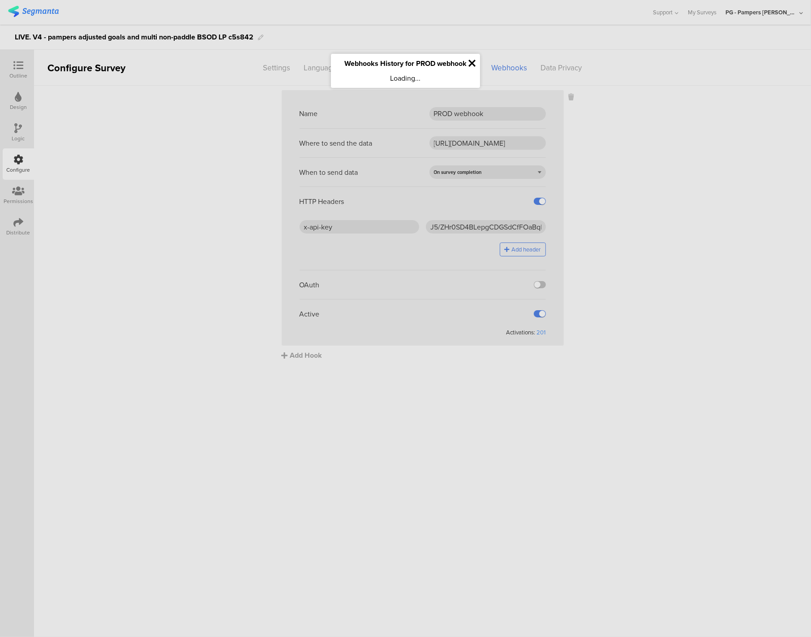
click at [473, 63] on icon at bounding box center [472, 63] width 7 height 10
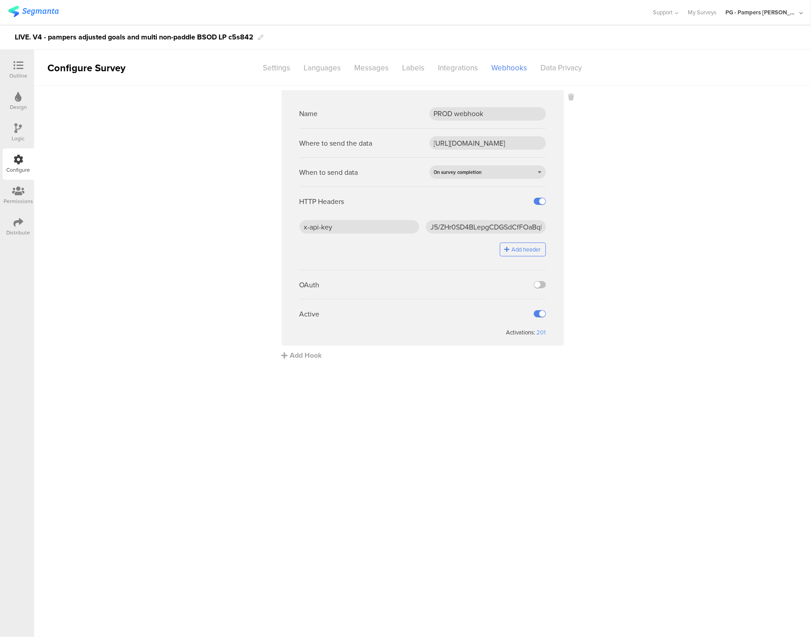
drag, startPoint x: 624, startPoint y: 278, endPoint x: 608, endPoint y: 263, distance: 21.9
click at [624, 278] on sg-webhook-settings "Name PROD webhook Where to send the data [URL][DOMAIN_NAME] When to send data O…" at bounding box center [422, 225] width 777 height 270
click at [27, 67] on div "Outline" at bounding box center [18, 69] width 31 height 31
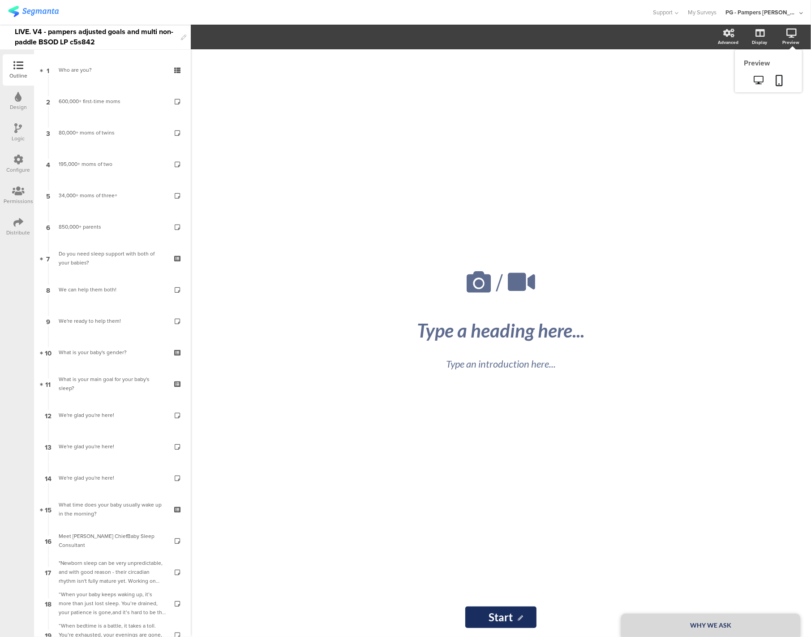
click at [790, 34] on icon at bounding box center [792, 33] width 10 height 9
click at [780, 78] on icon at bounding box center [779, 80] width 7 height 11
